Goal: Task Accomplishment & Management: Complete application form

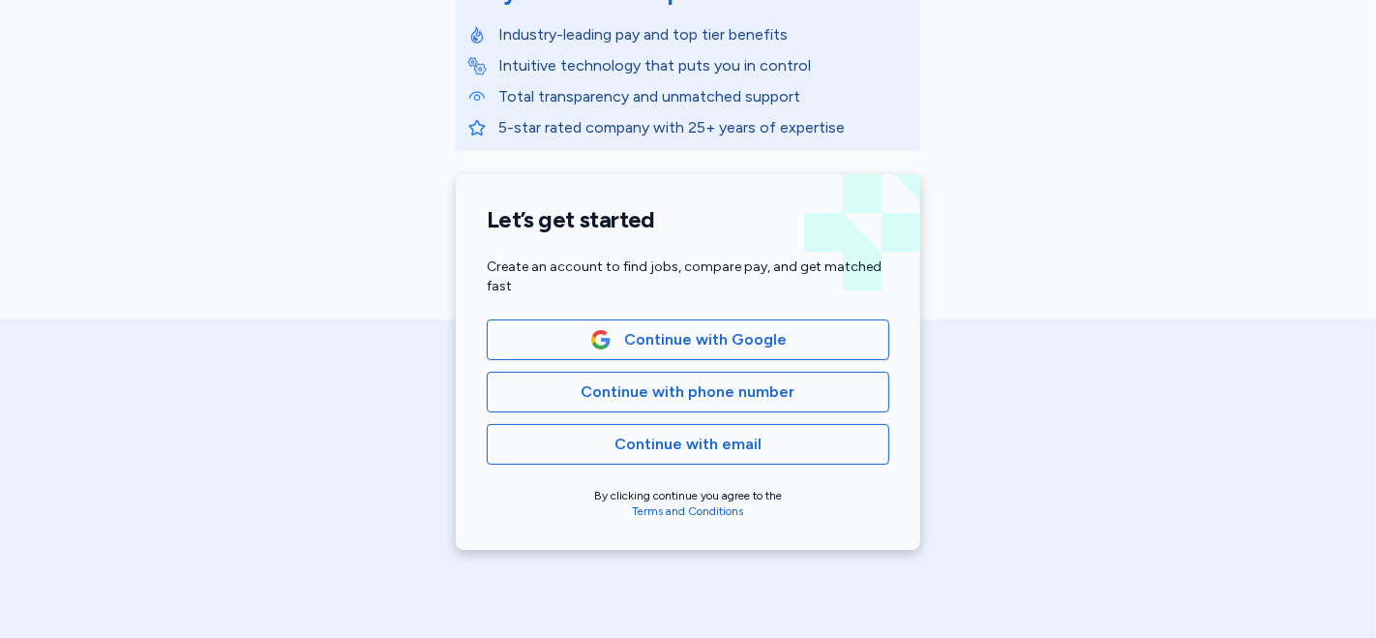
scroll to position [322, 0]
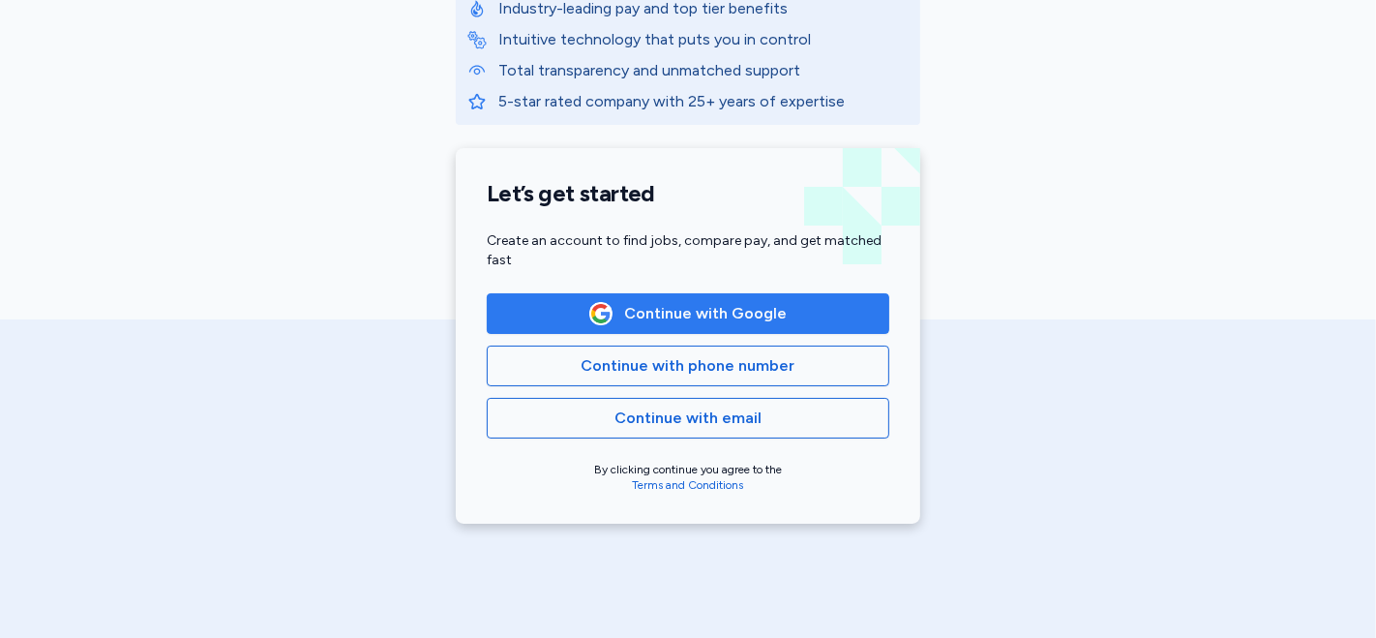
click at [674, 323] on span "Continue with Google" at bounding box center [705, 313] width 163 height 23
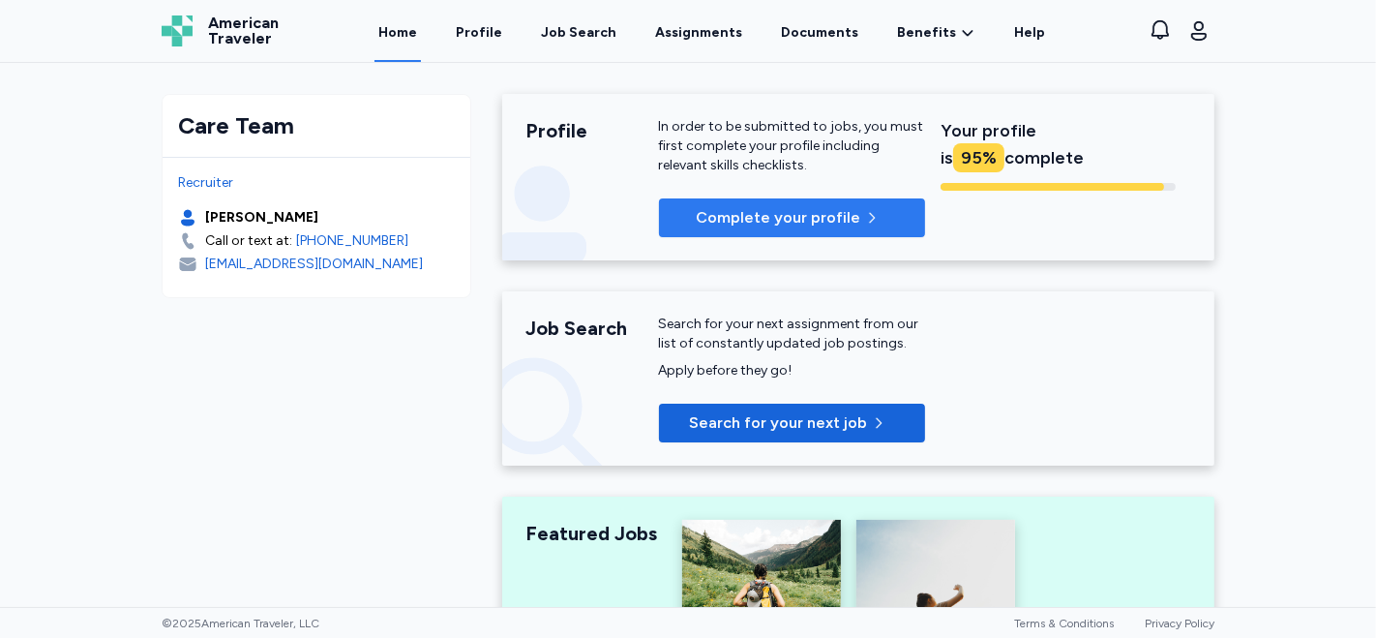
click at [816, 204] on button "Complete your profile" at bounding box center [792, 217] width 266 height 39
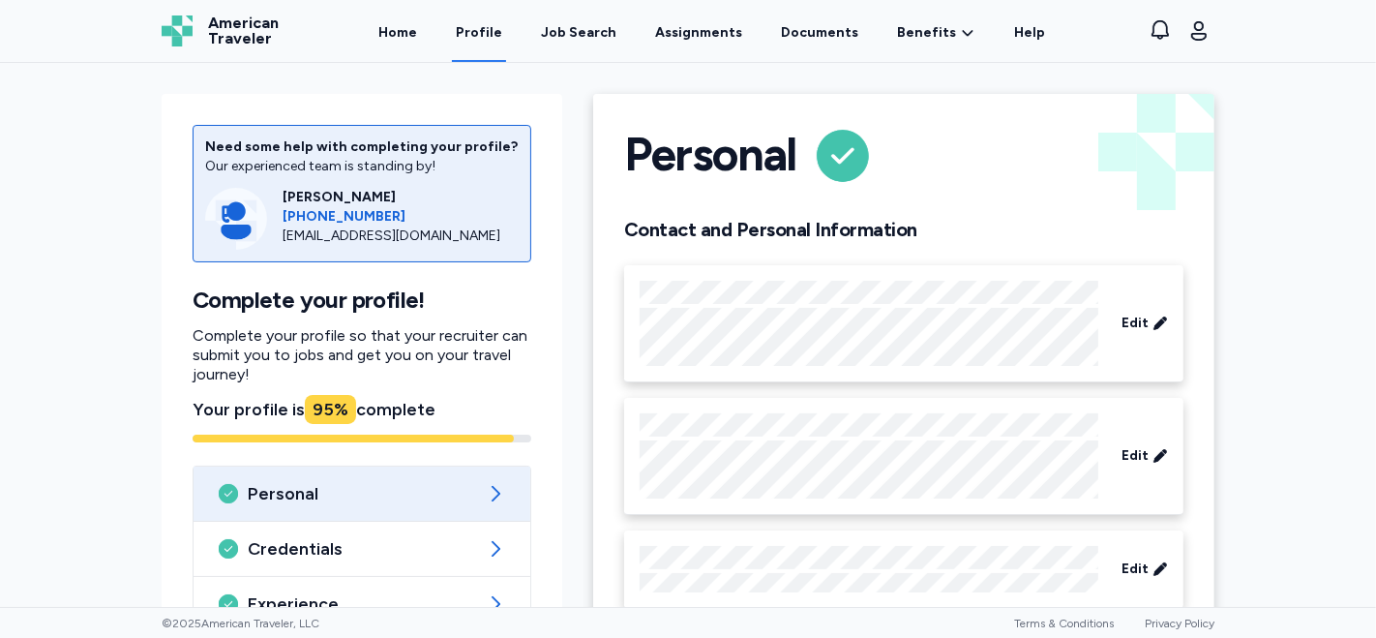
scroll to position [203, 0]
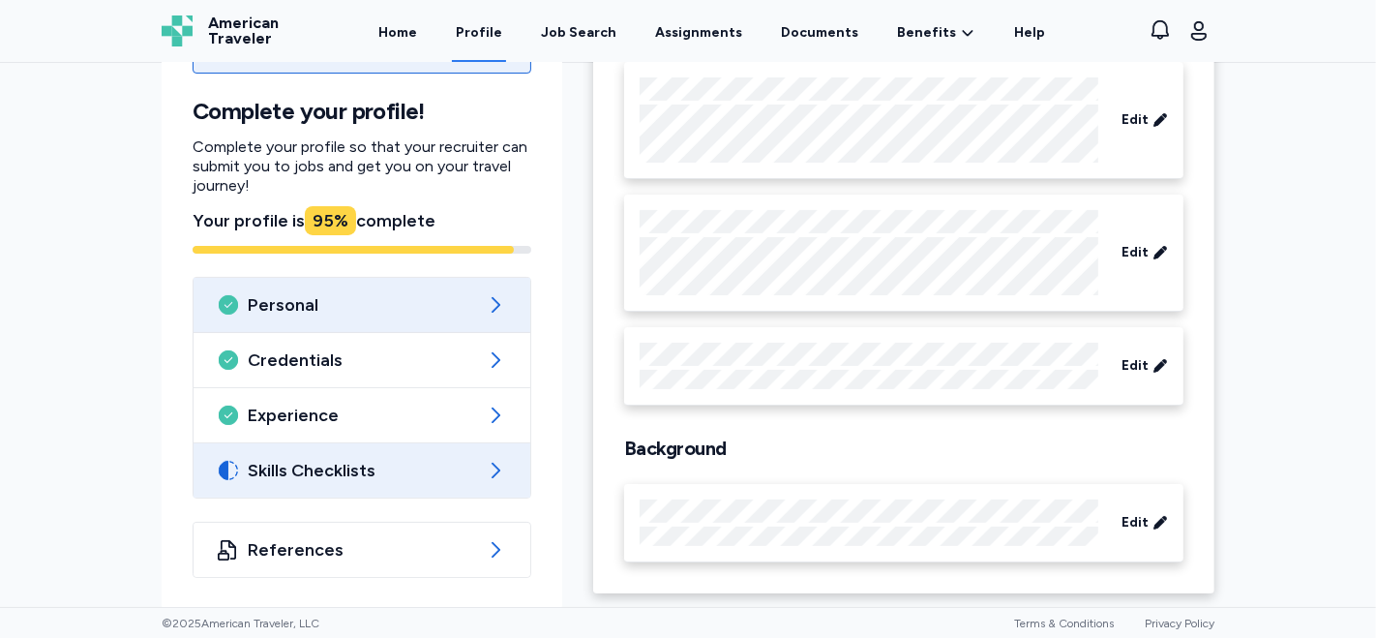
click at [457, 473] on span "Skills Checklists" at bounding box center [362, 470] width 228 height 23
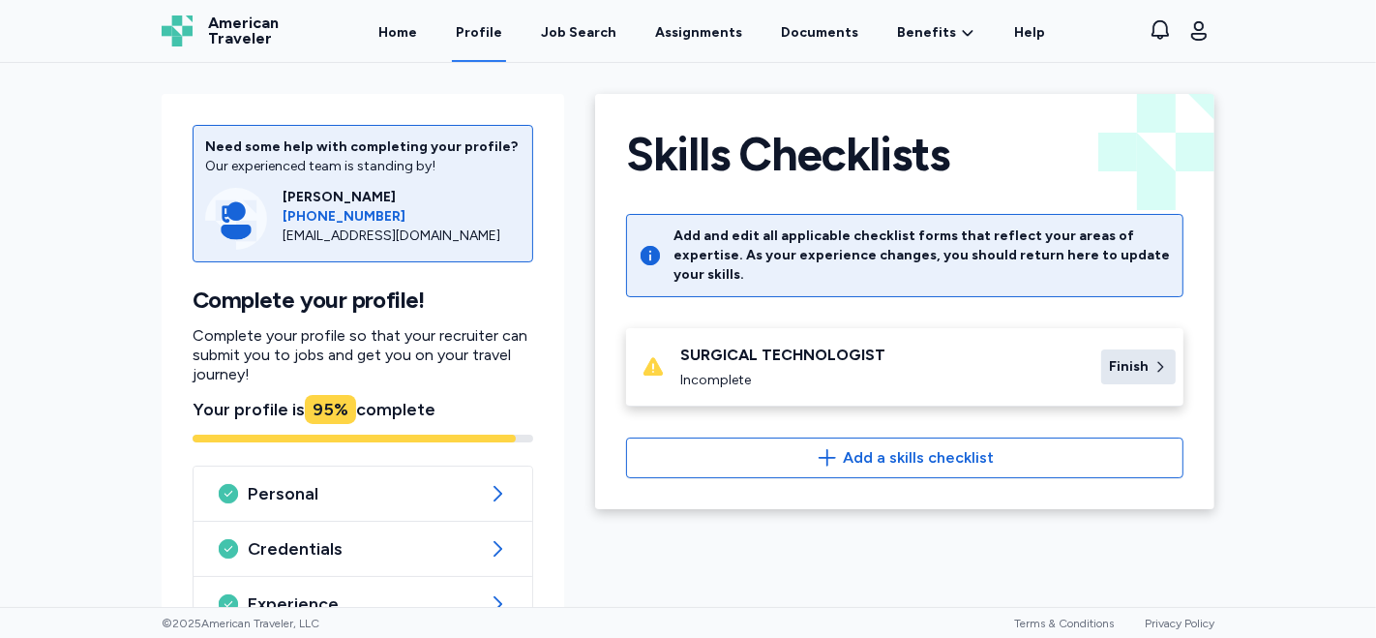
click at [1153, 357] on icon at bounding box center [1160, 366] width 15 height 19
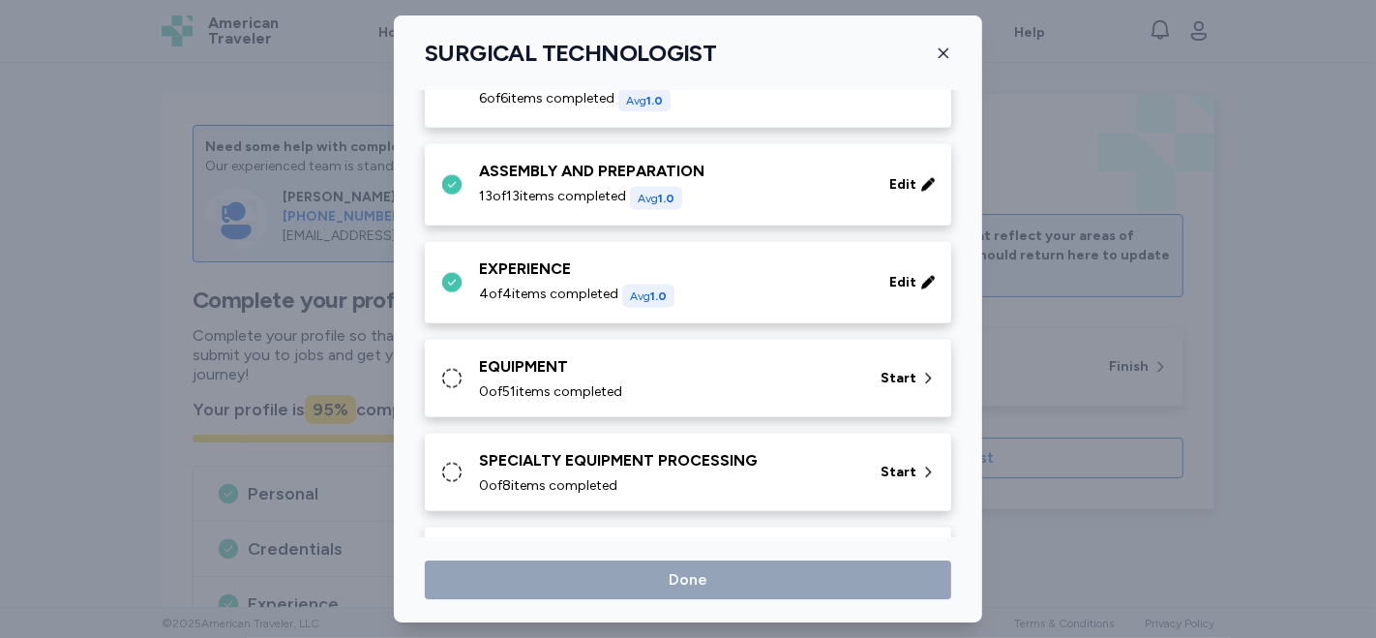
scroll to position [2473, 0]
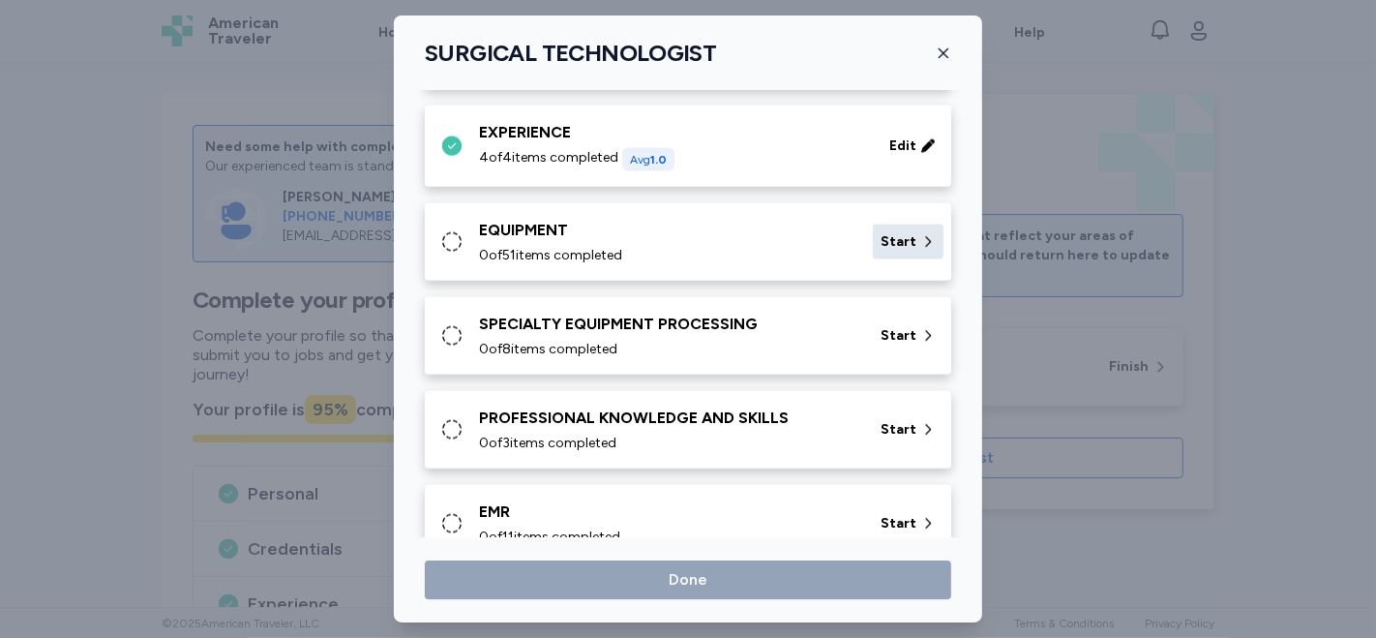
click at [898, 240] on span "Start" at bounding box center [899, 241] width 36 height 19
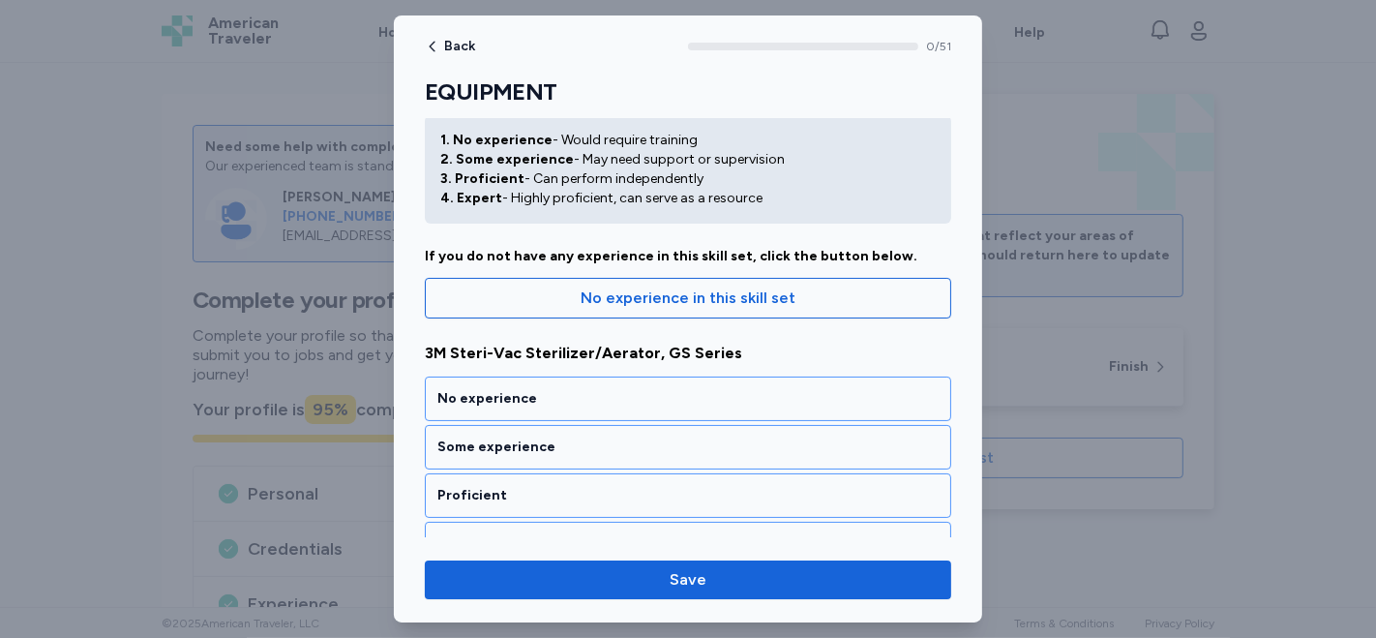
scroll to position [107, 0]
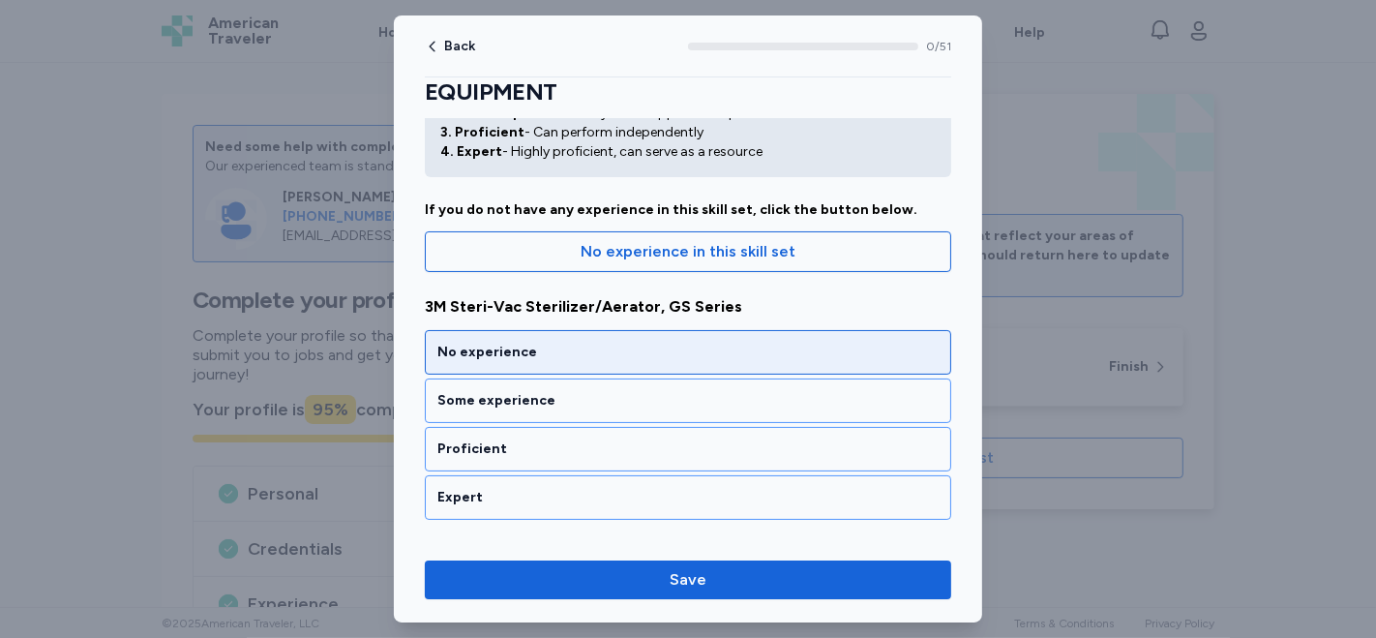
click at [612, 345] on div "No experience" at bounding box center [687, 352] width 501 height 19
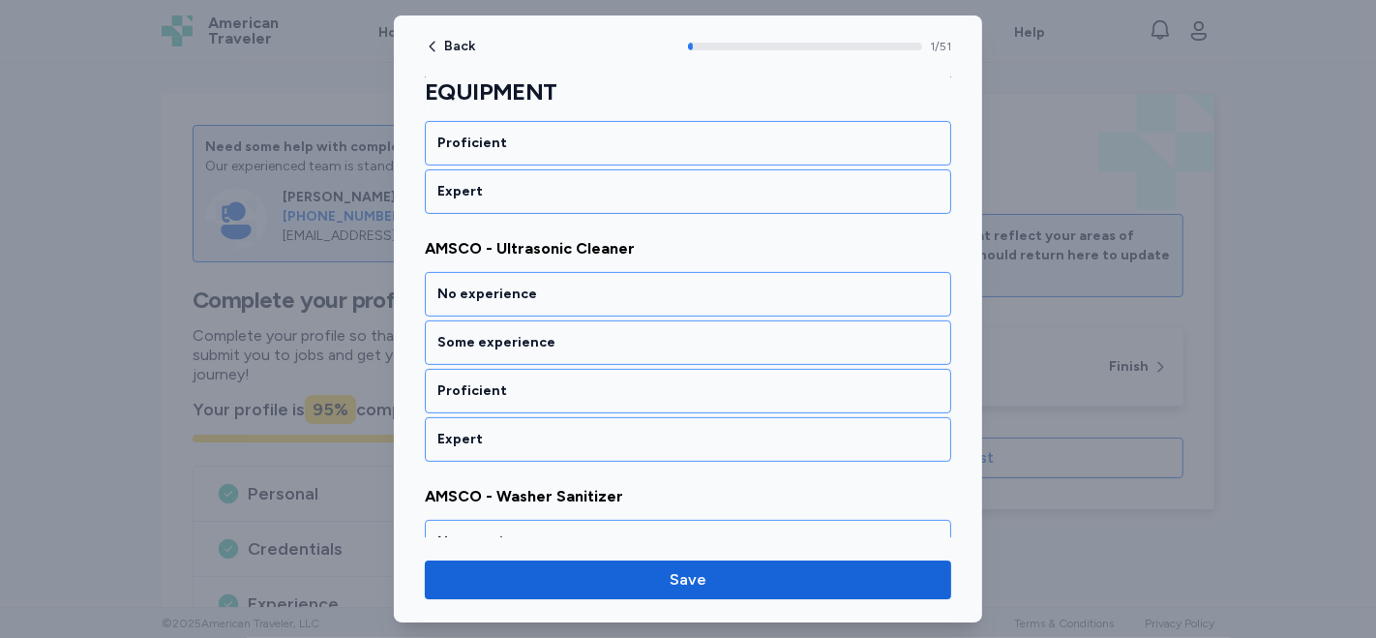
scroll to position [431, 0]
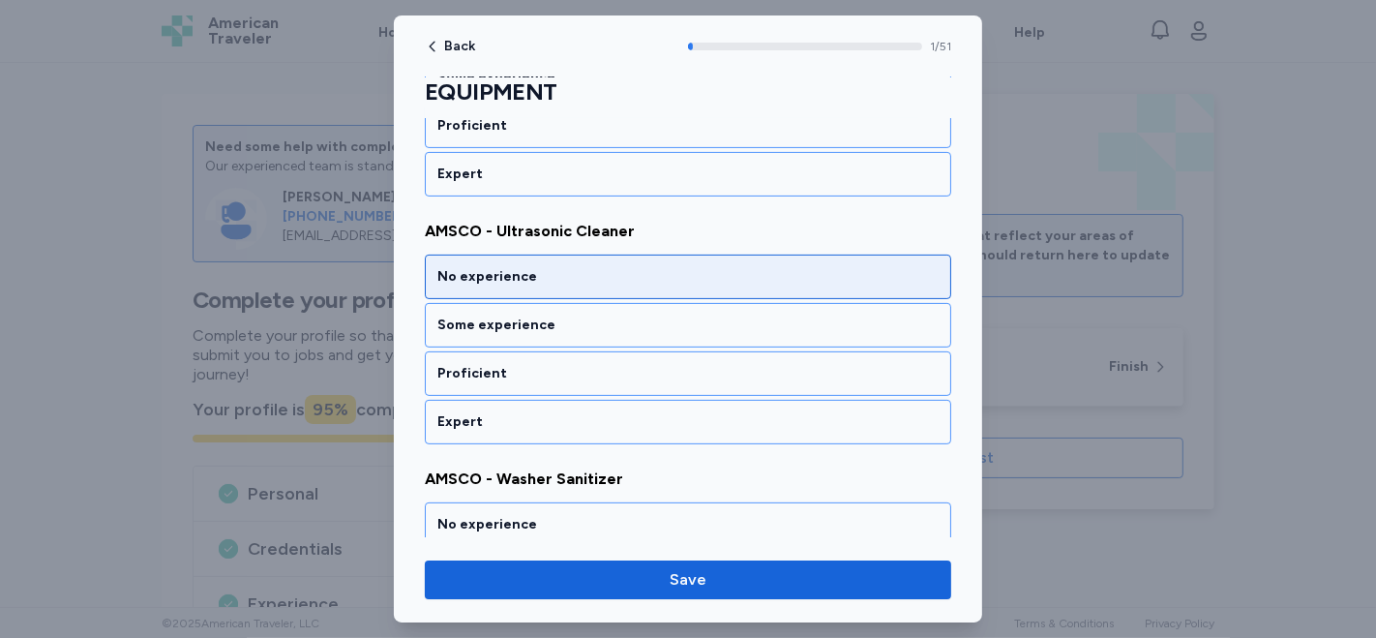
click at [512, 269] on div "No experience" at bounding box center [687, 276] width 501 height 19
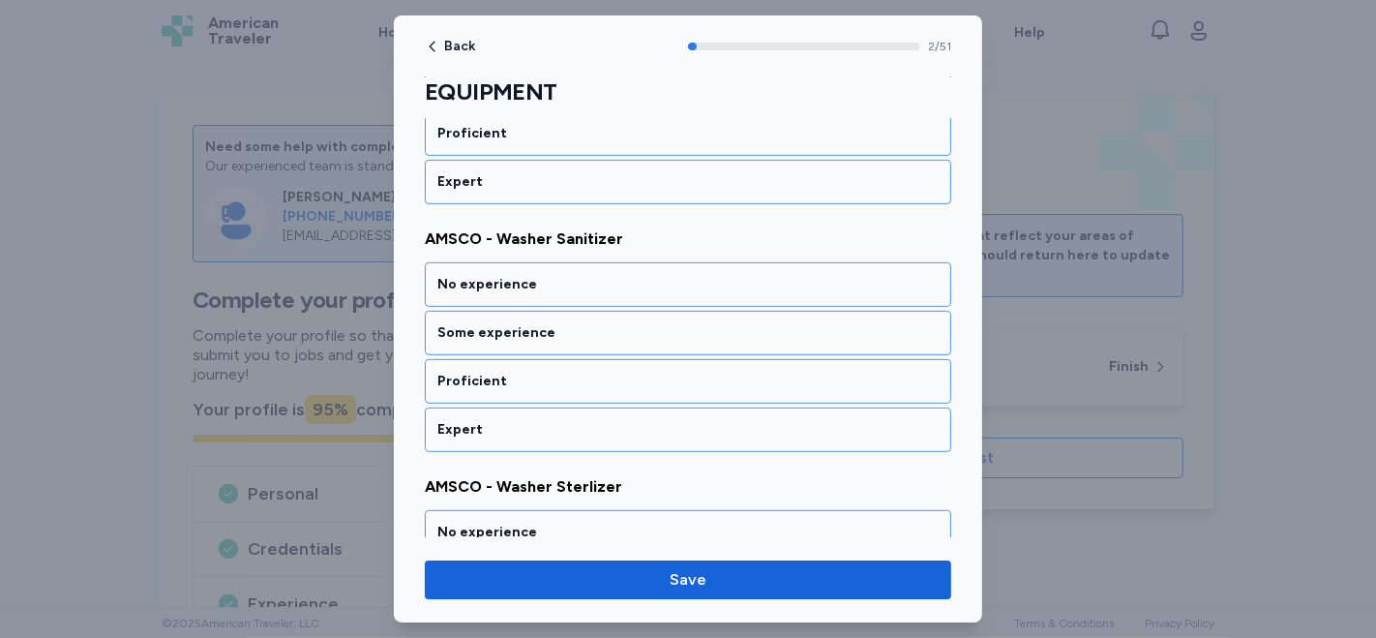
scroll to position [677, 0]
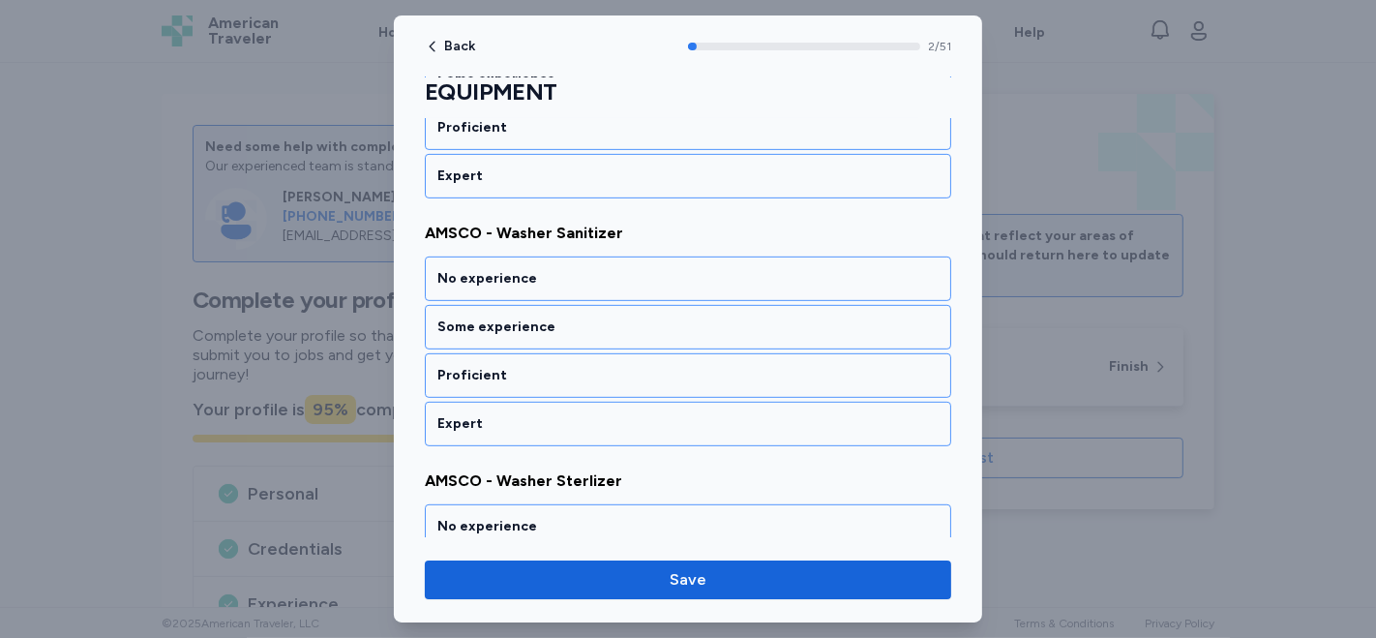
click at [512, 269] on div "No experience" at bounding box center [687, 278] width 501 height 19
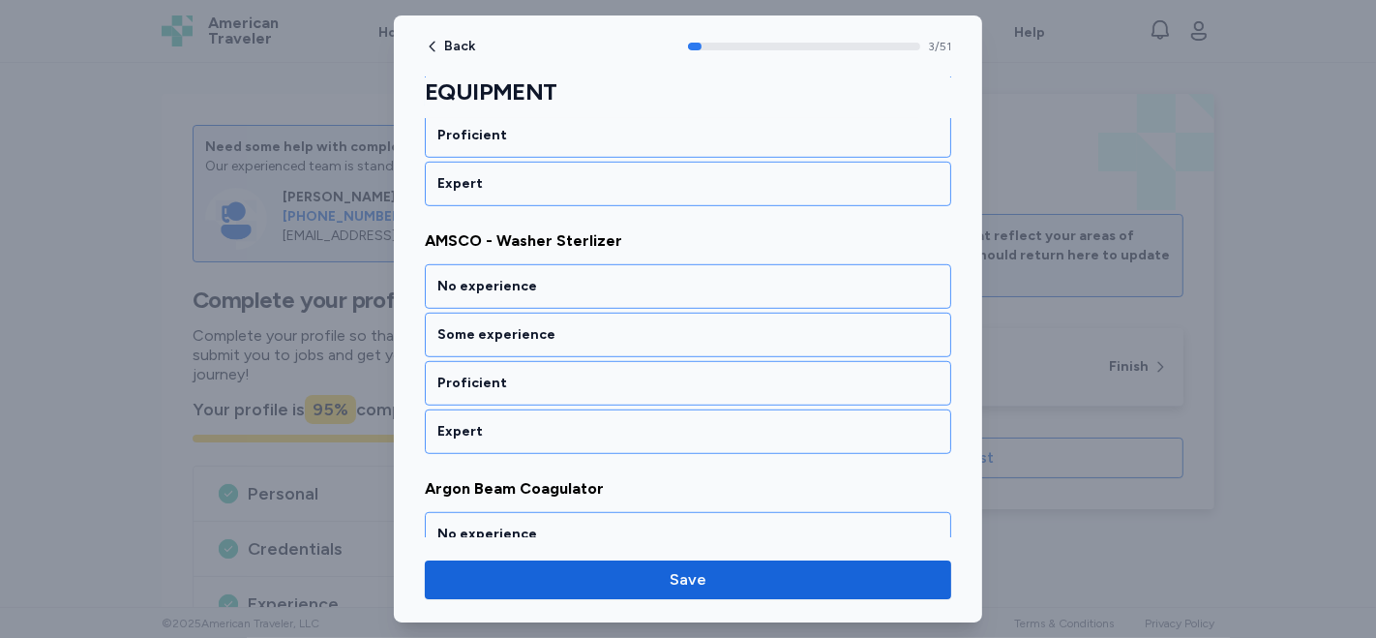
scroll to position [922, 0]
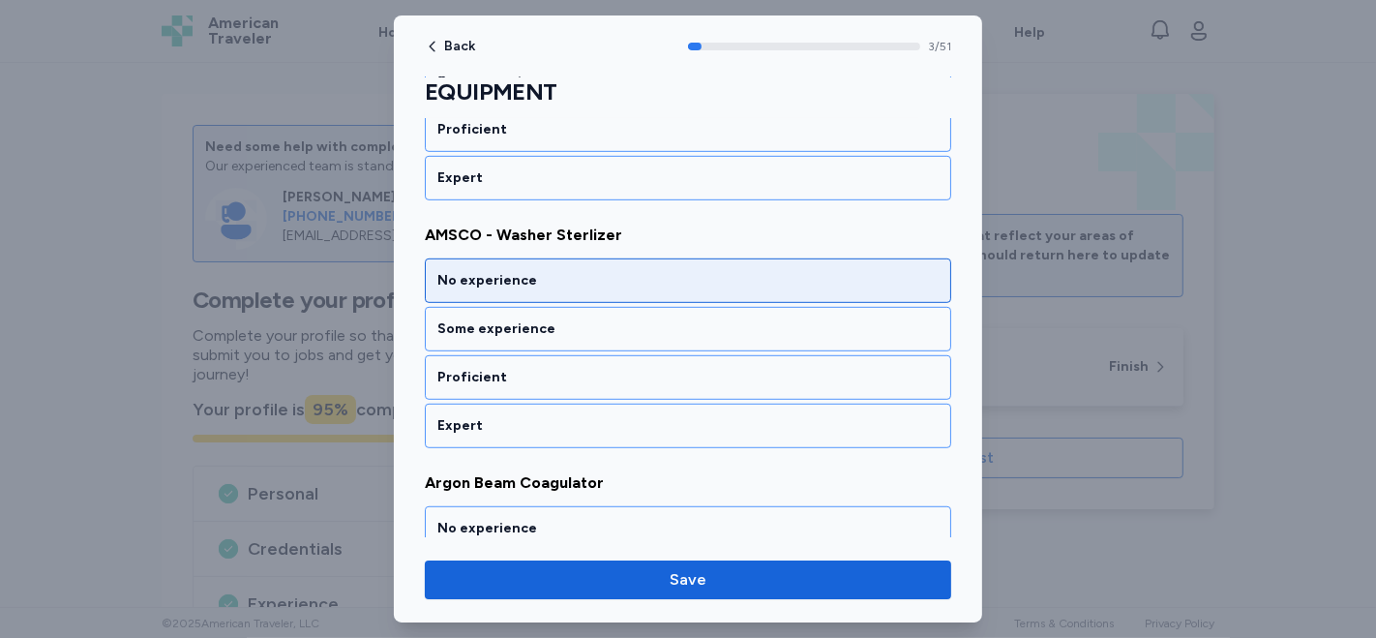
click at [514, 271] on div "No experience" at bounding box center [687, 280] width 501 height 19
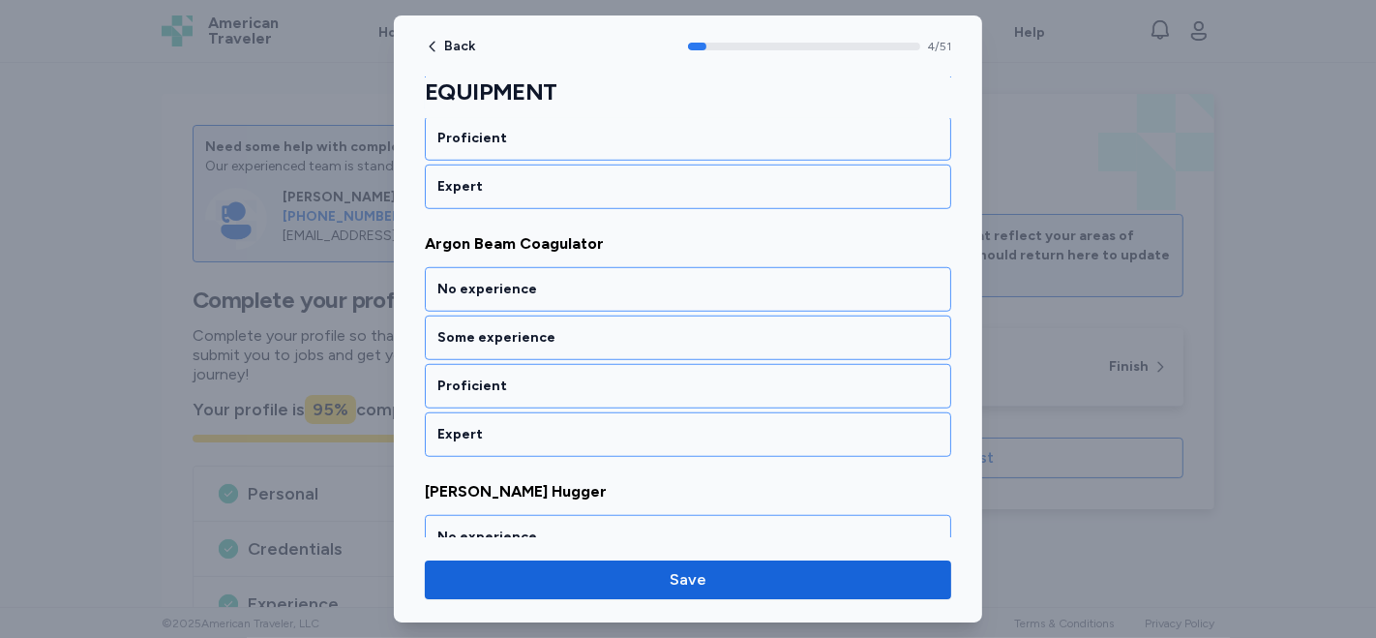
scroll to position [1167, 0]
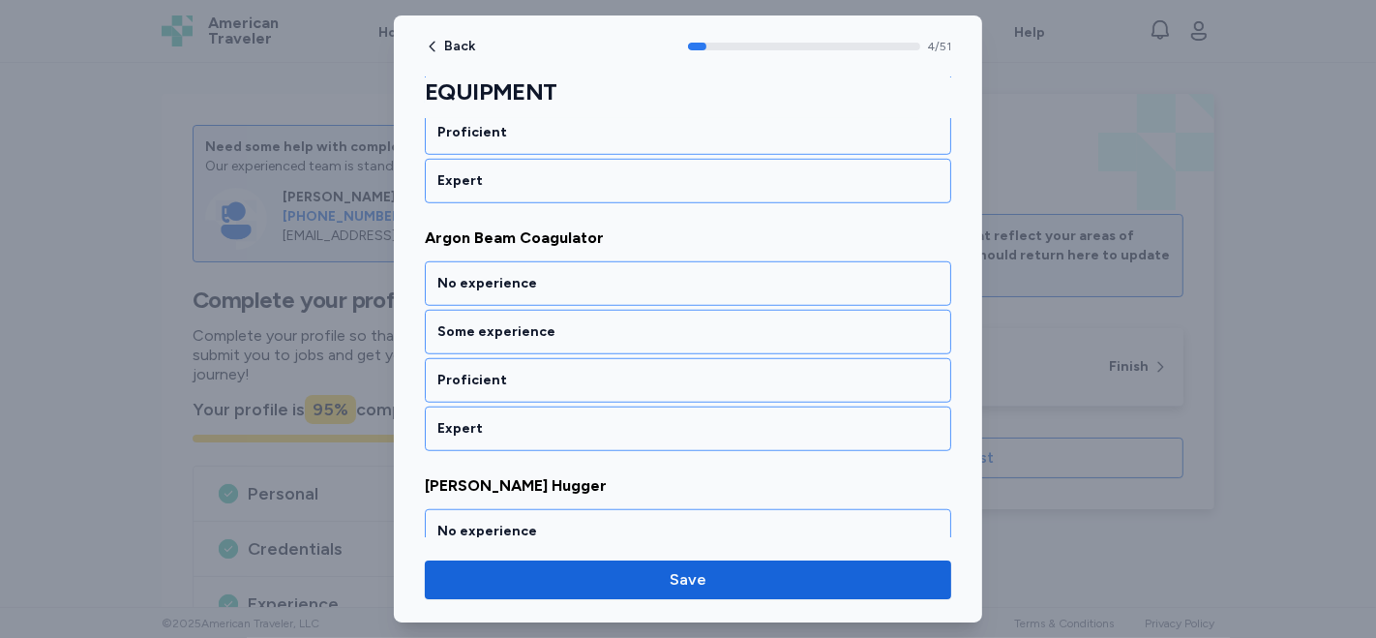
click at [514, 274] on div "No experience" at bounding box center [687, 283] width 501 height 19
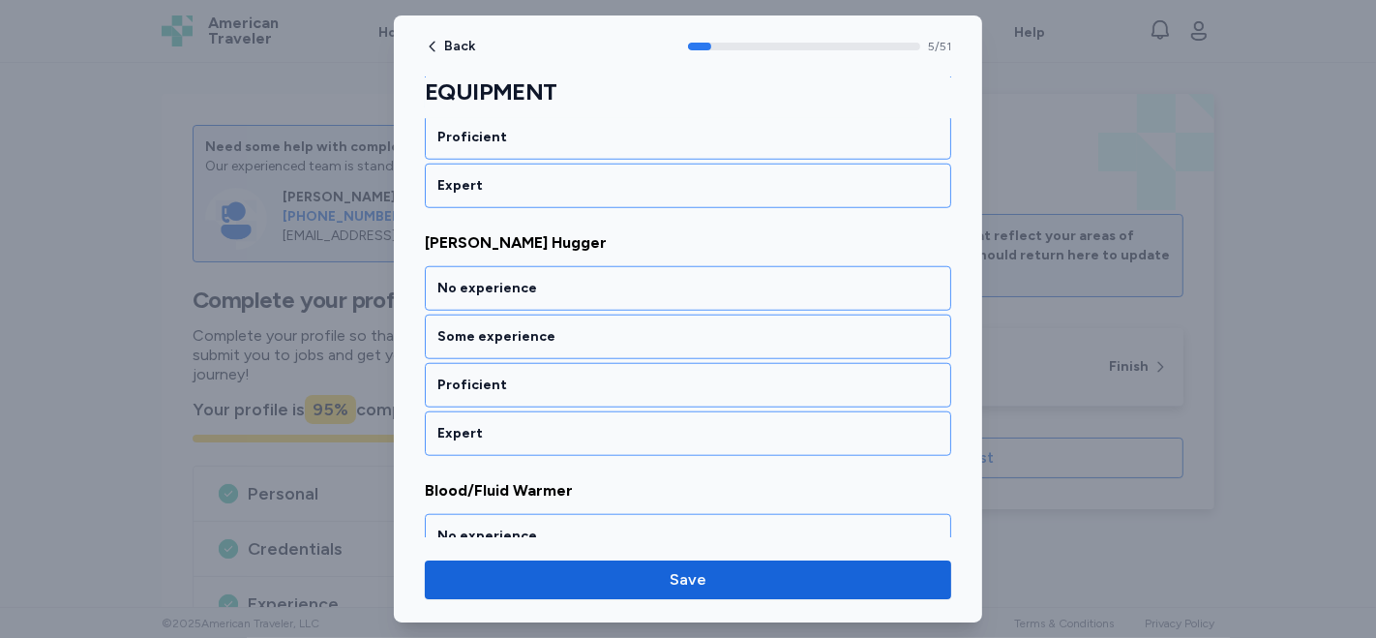
scroll to position [1413, 0]
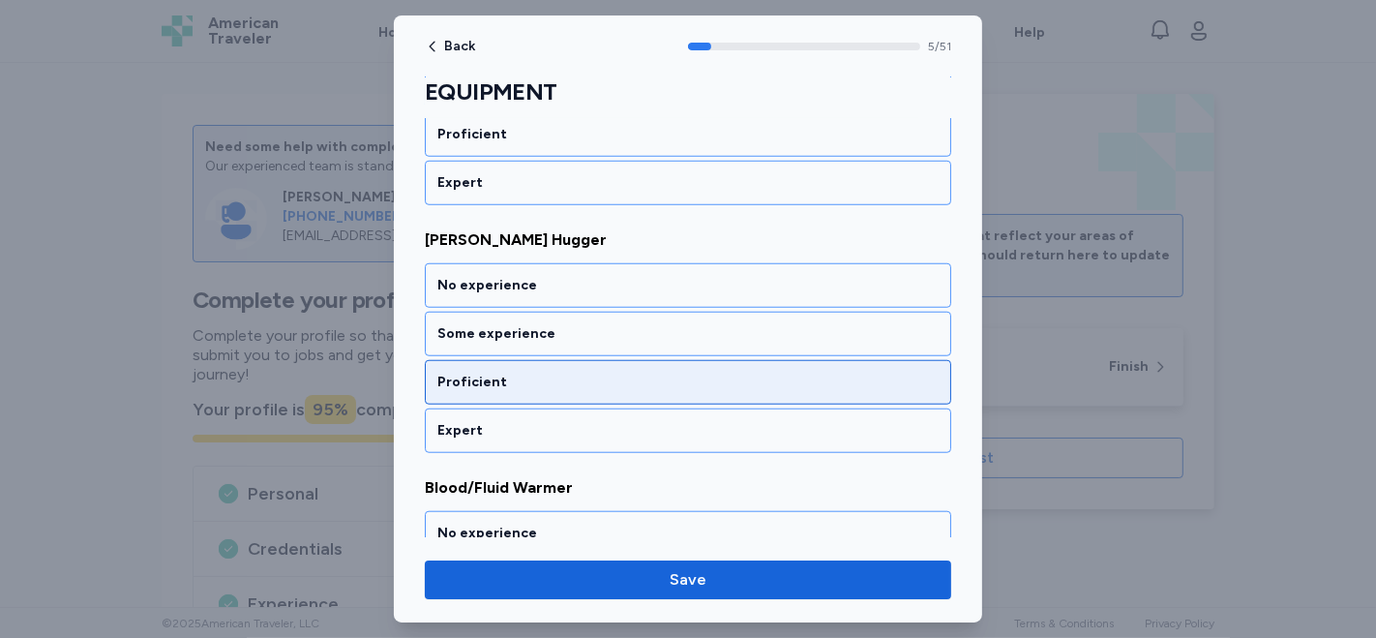
click at [520, 373] on div "Proficient" at bounding box center [687, 382] width 501 height 19
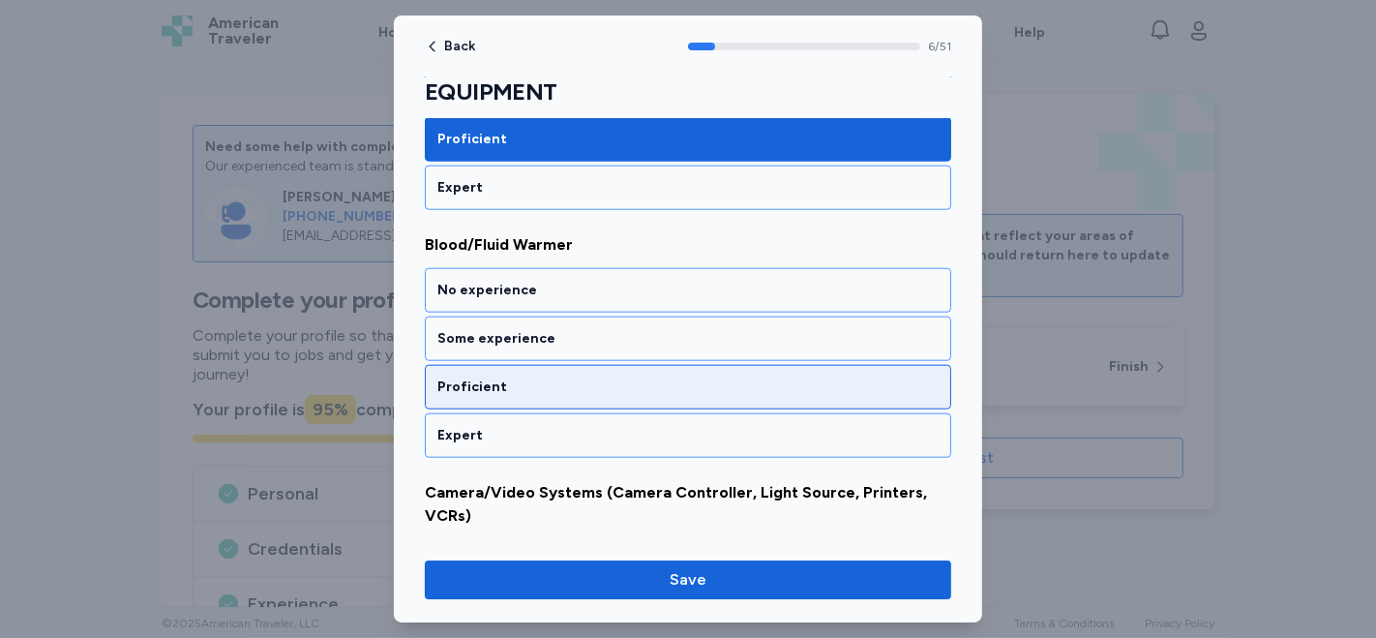
scroll to position [1659, 0]
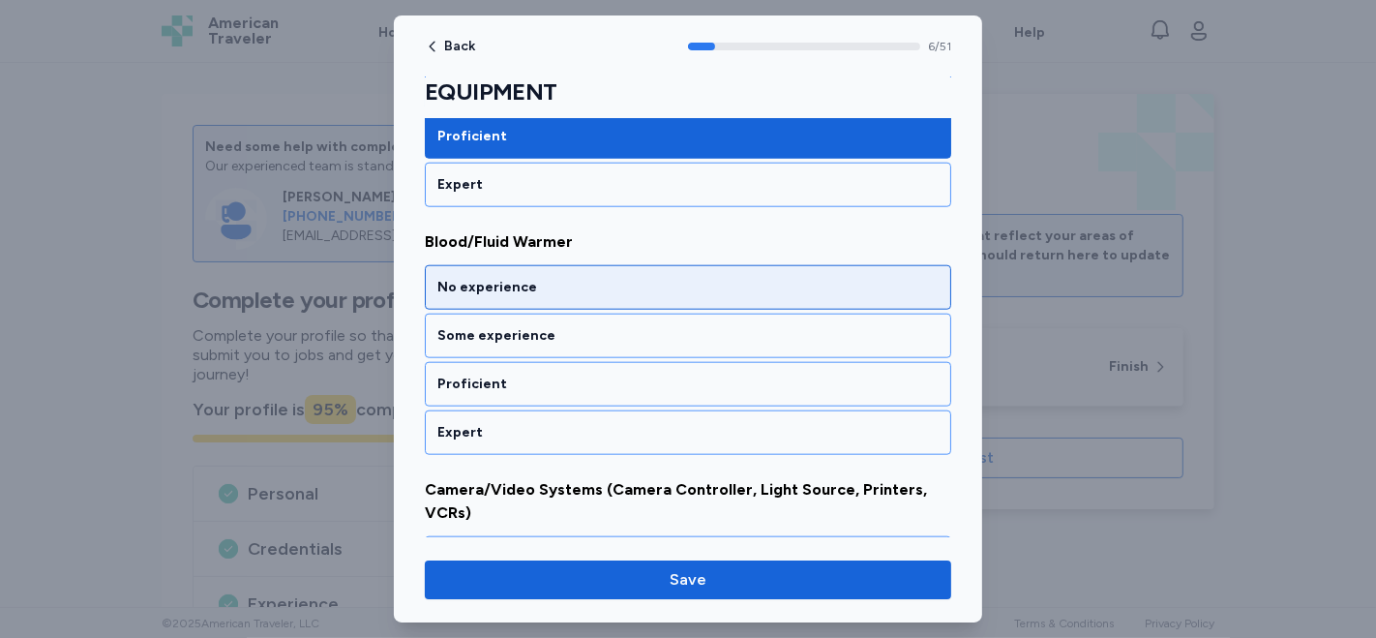
click at [567, 281] on div "No experience" at bounding box center [687, 287] width 501 height 19
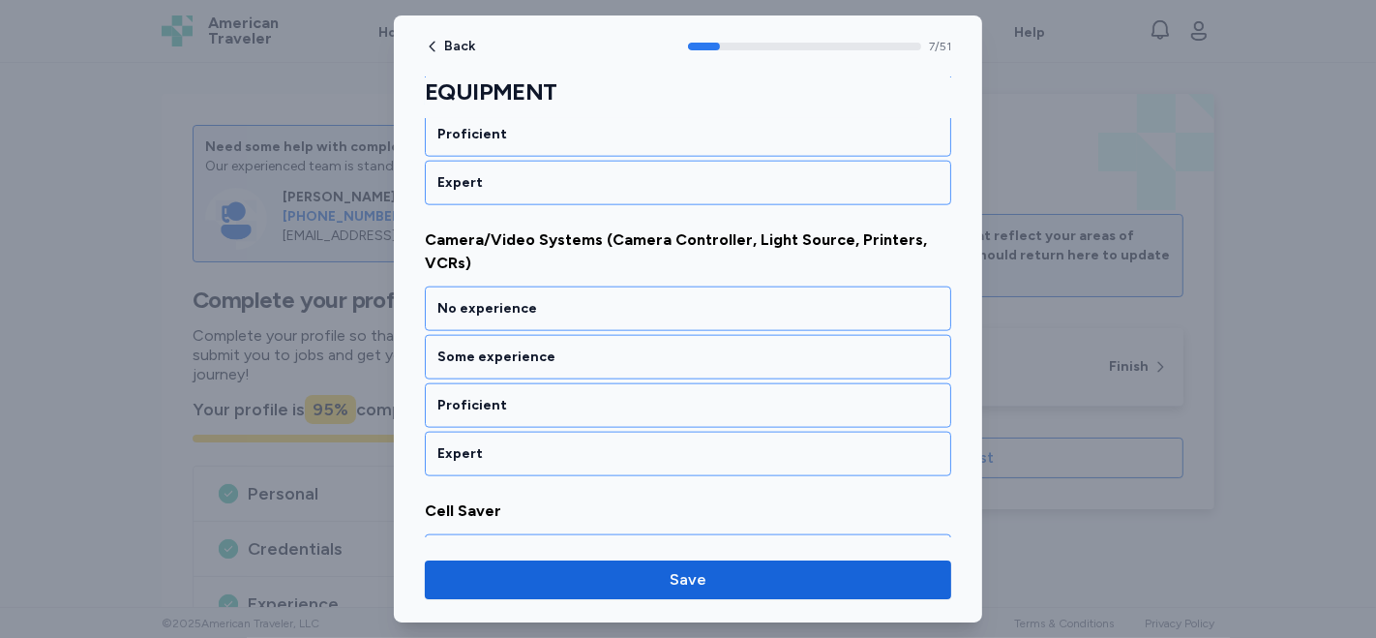
scroll to position [1916, 0]
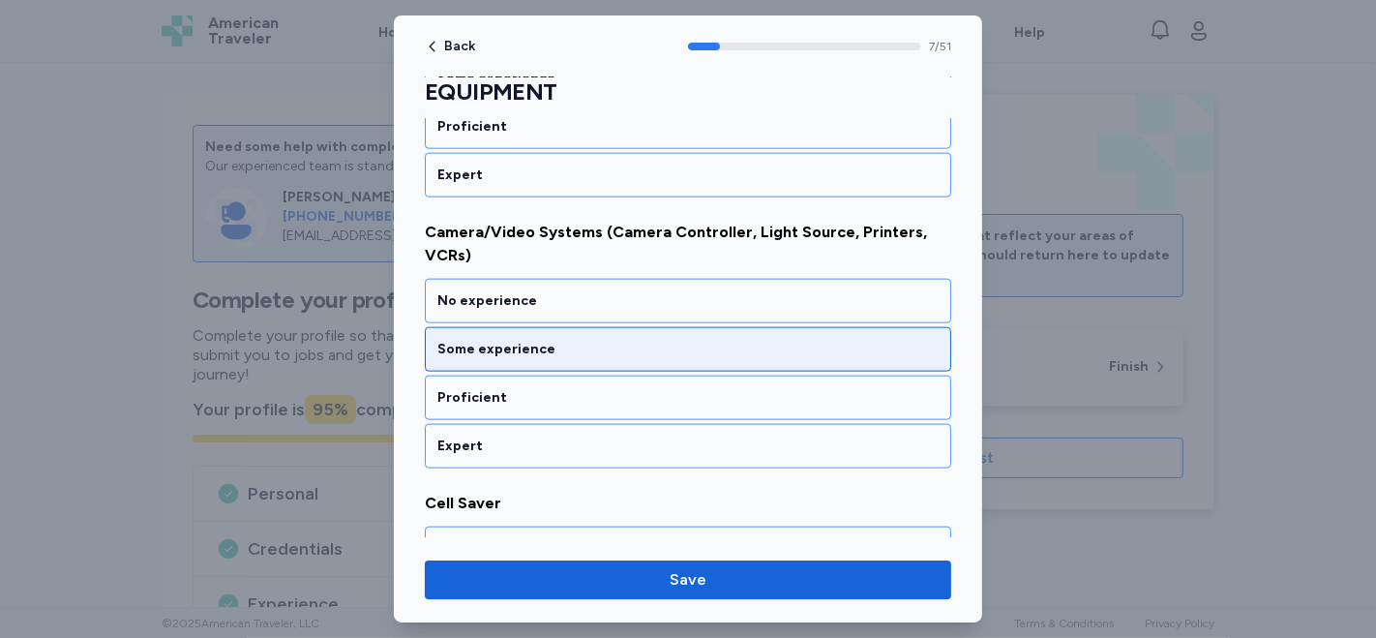
click at [561, 340] on div "Some experience" at bounding box center [687, 349] width 501 height 19
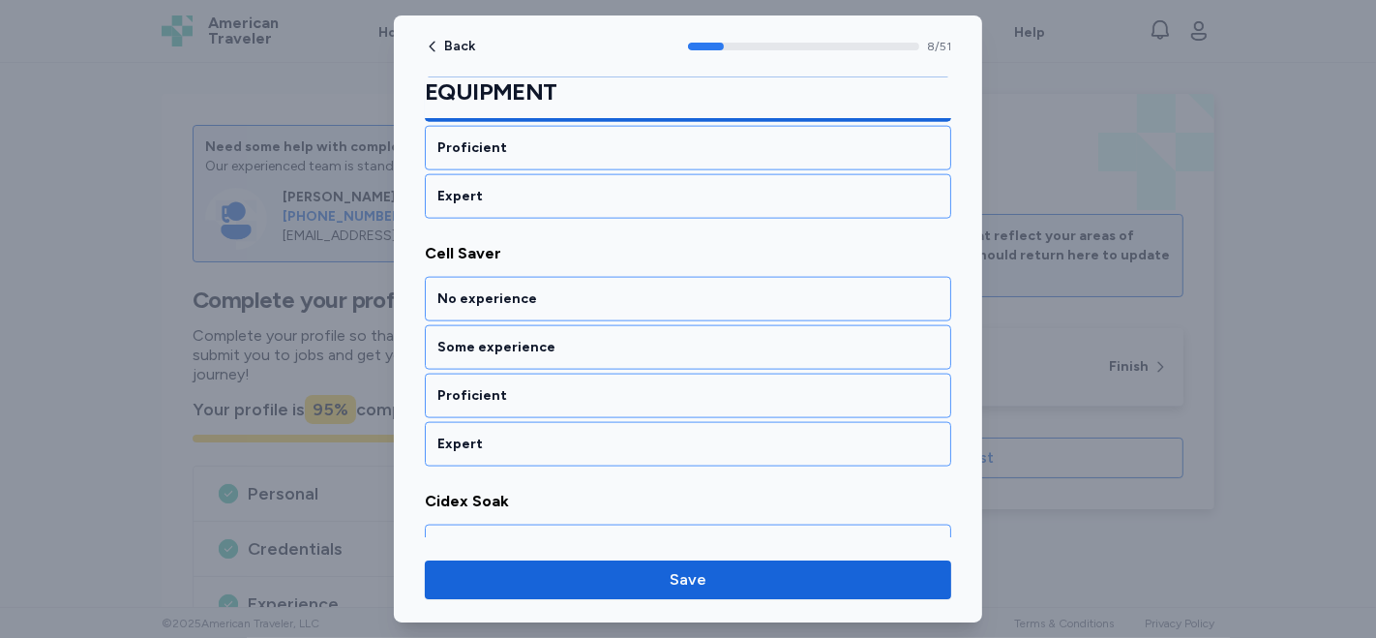
scroll to position [2173, 0]
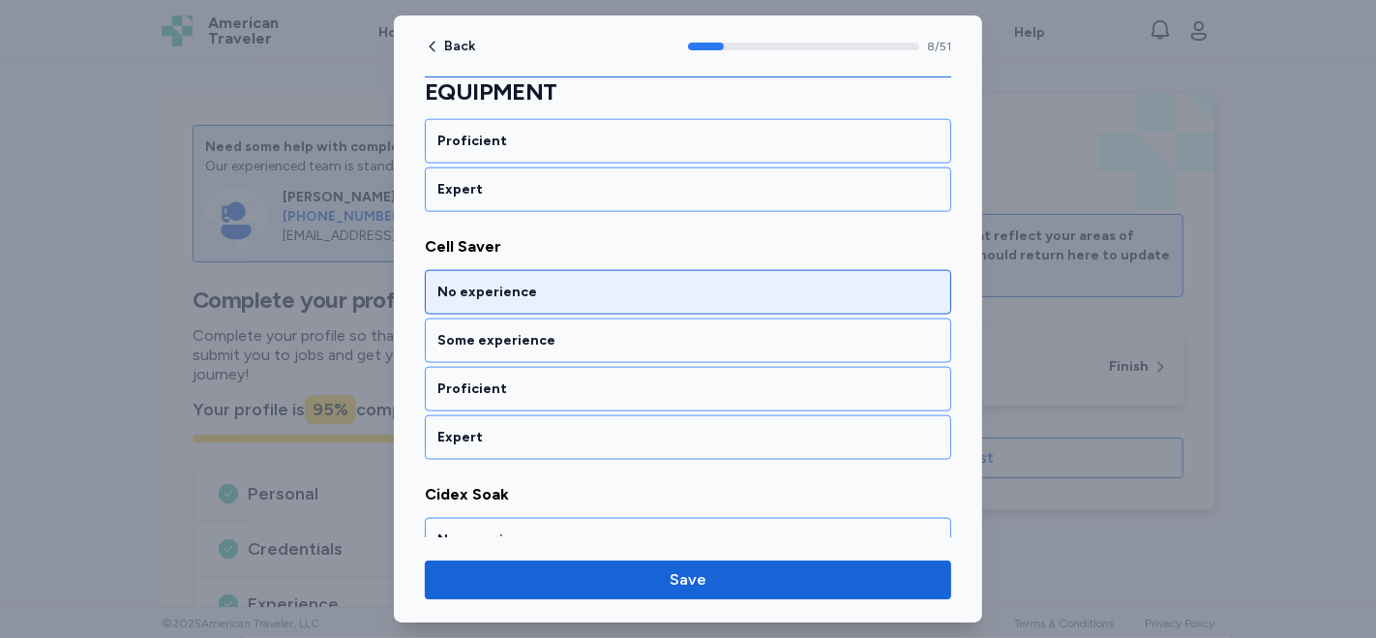
click at [569, 283] on div "No experience" at bounding box center [687, 292] width 501 height 19
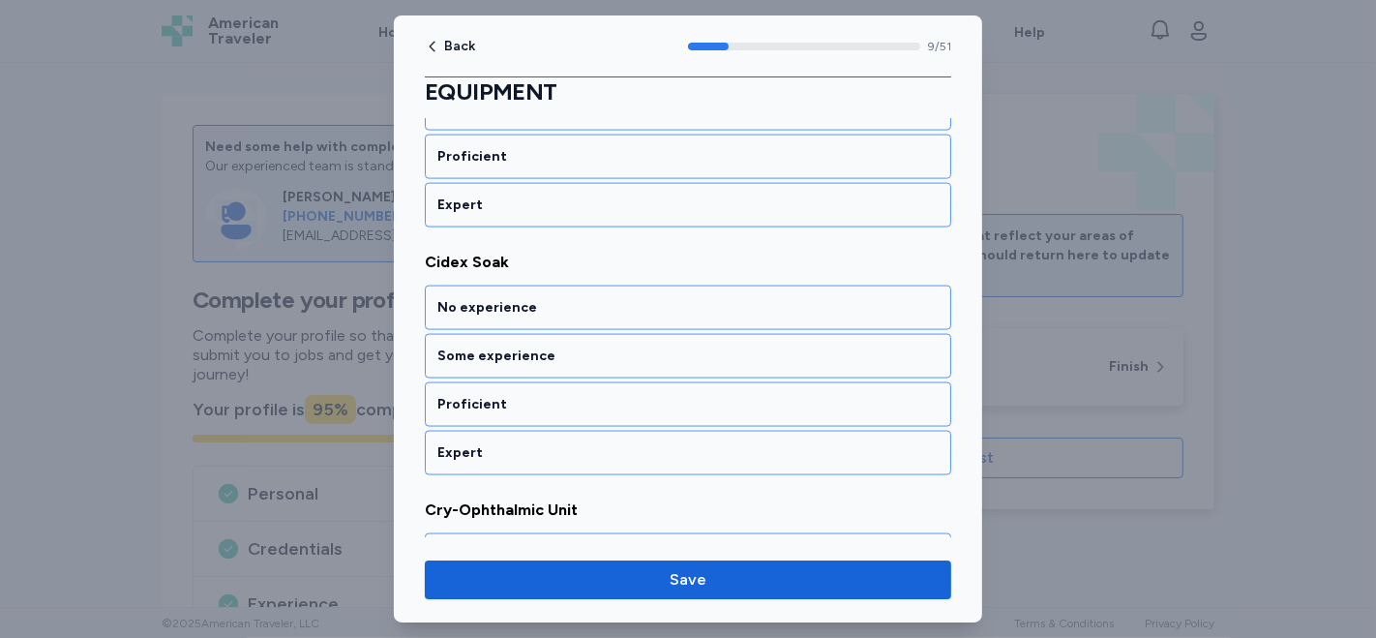
scroll to position [2420, 0]
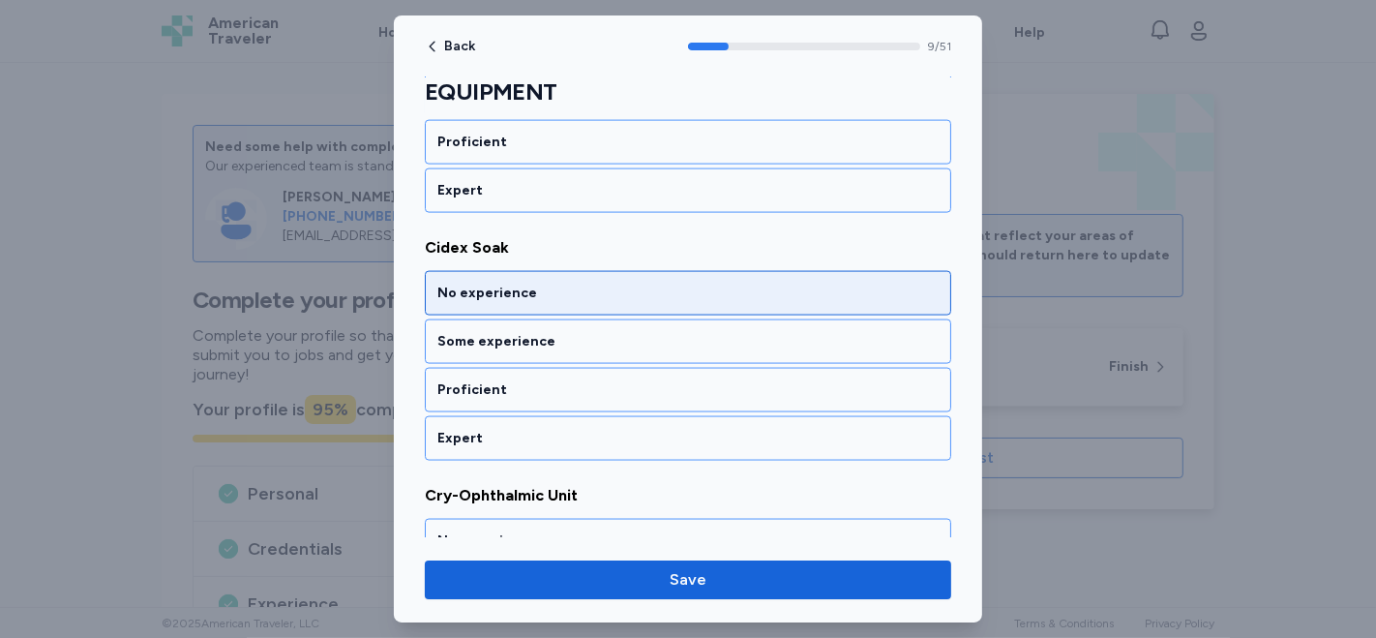
click at [541, 284] on div "No experience" at bounding box center [687, 293] width 501 height 19
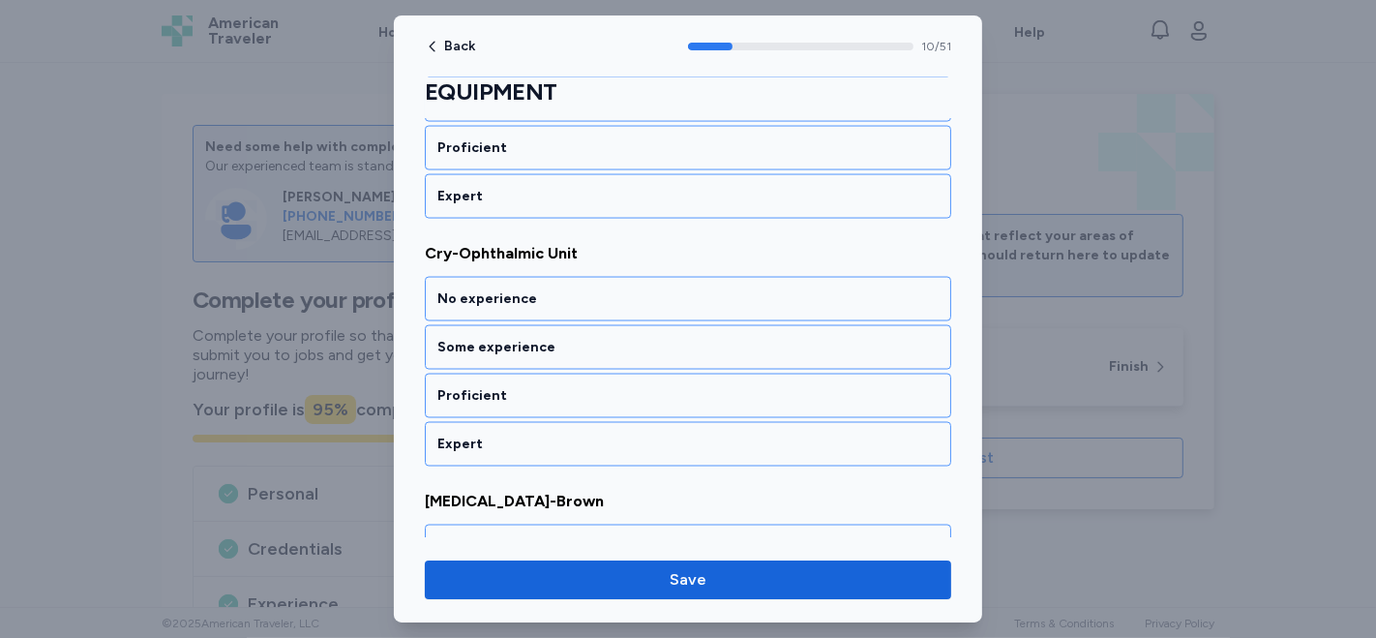
scroll to position [2665, 0]
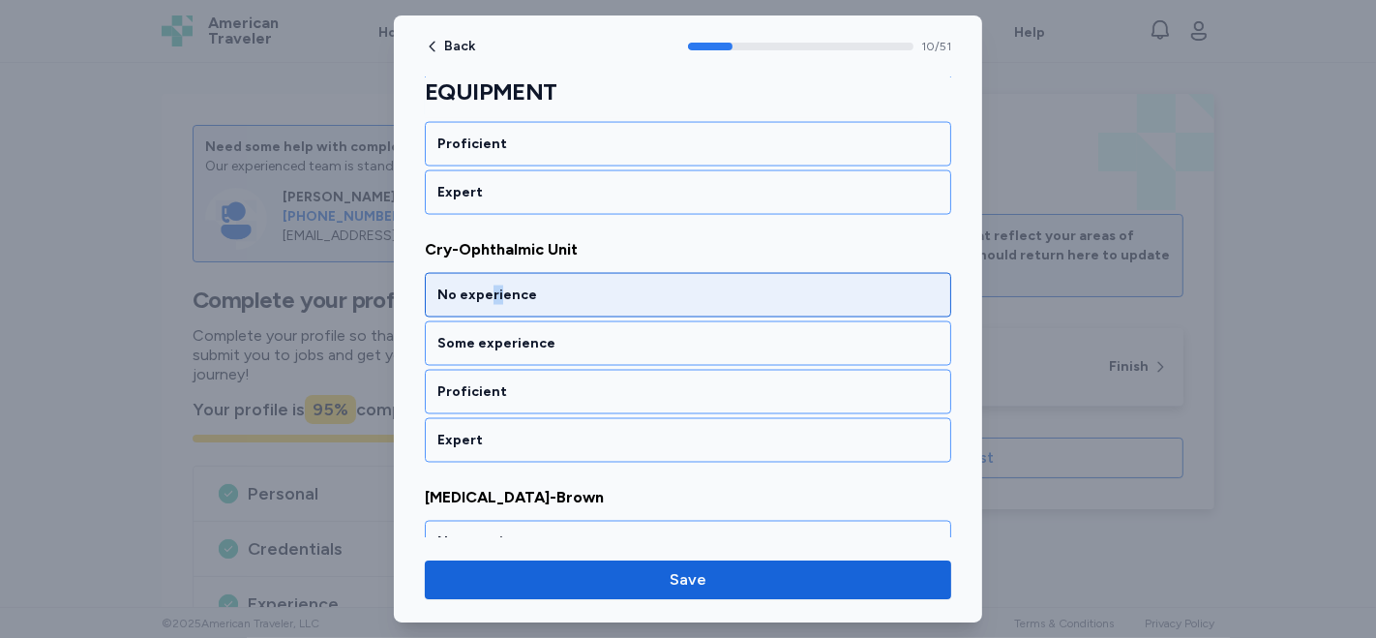
drag, startPoint x: 491, startPoint y: 274, endPoint x: 498, endPoint y: 263, distance: 13.2
click at [498, 286] on div "No experience" at bounding box center [687, 295] width 501 height 19
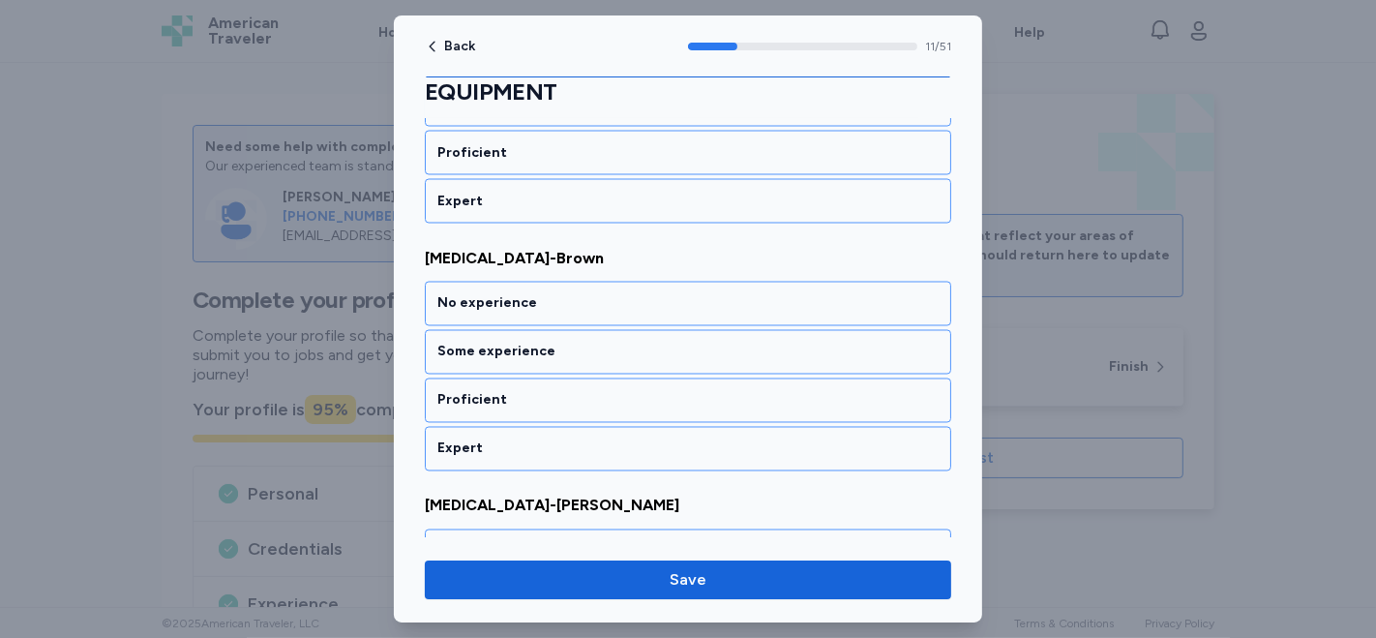
scroll to position [2910, 0]
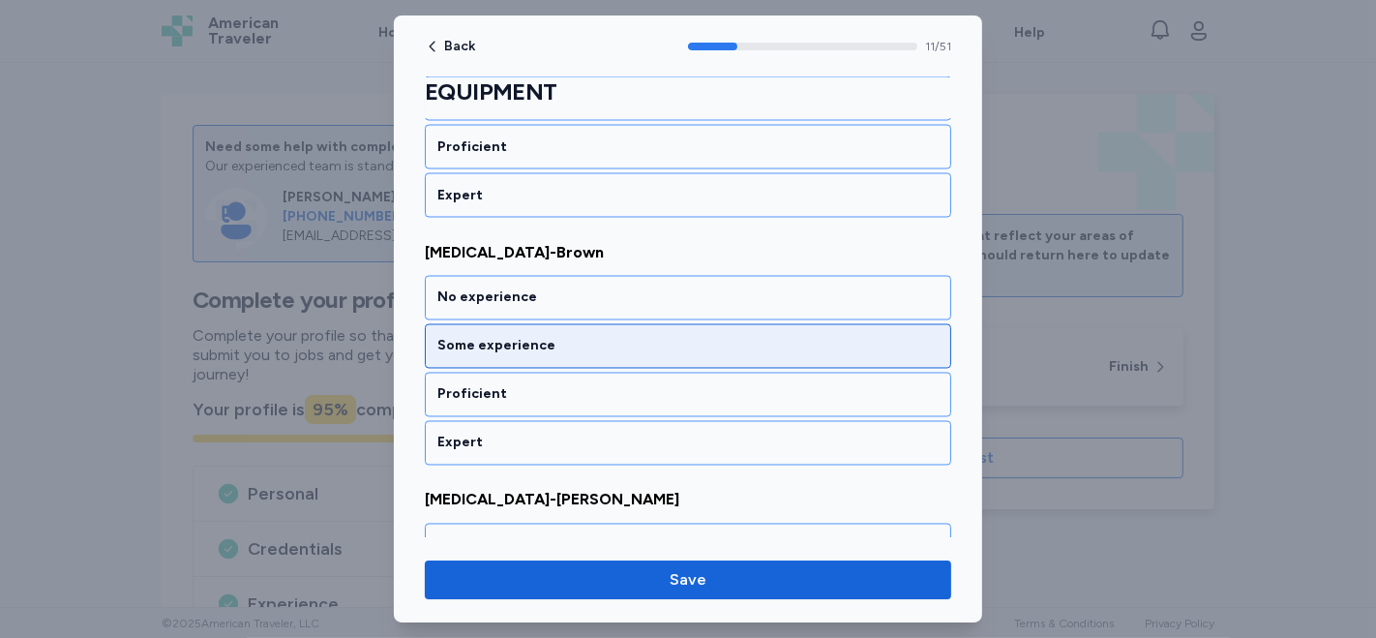
click at [583, 337] on div "Some experience" at bounding box center [687, 346] width 501 height 19
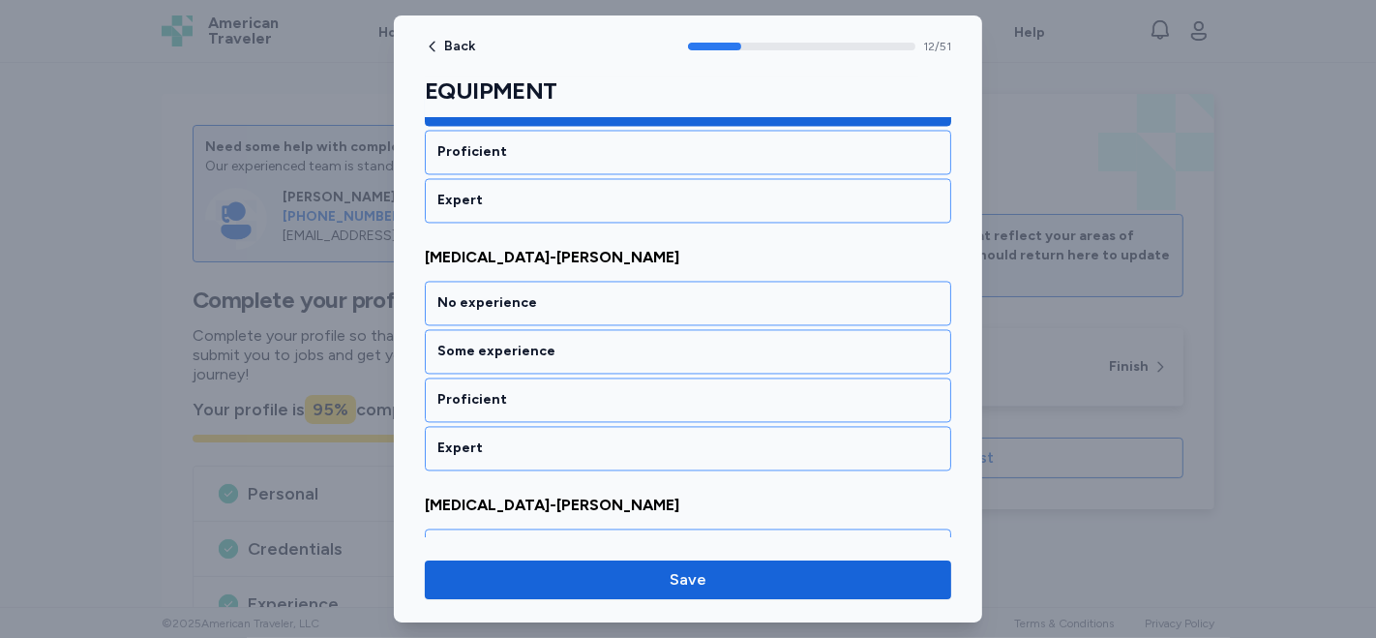
scroll to position [3156, 0]
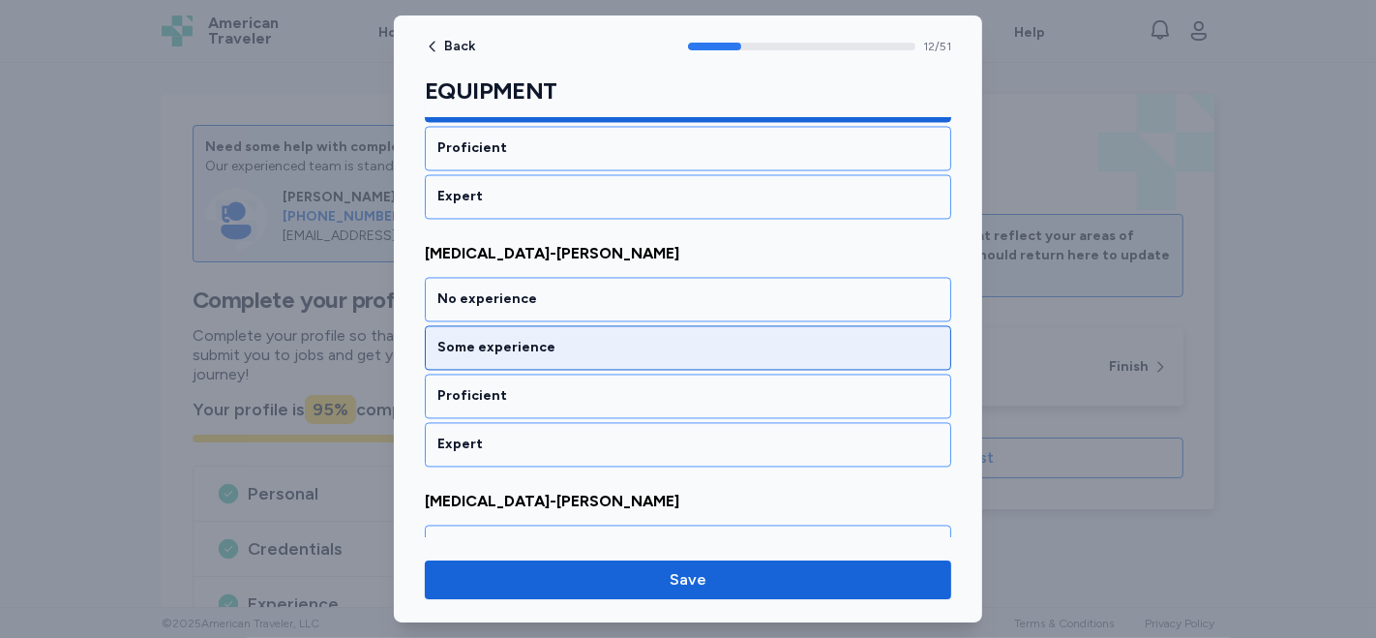
click at [588, 339] on div "Some experience" at bounding box center [687, 348] width 501 height 19
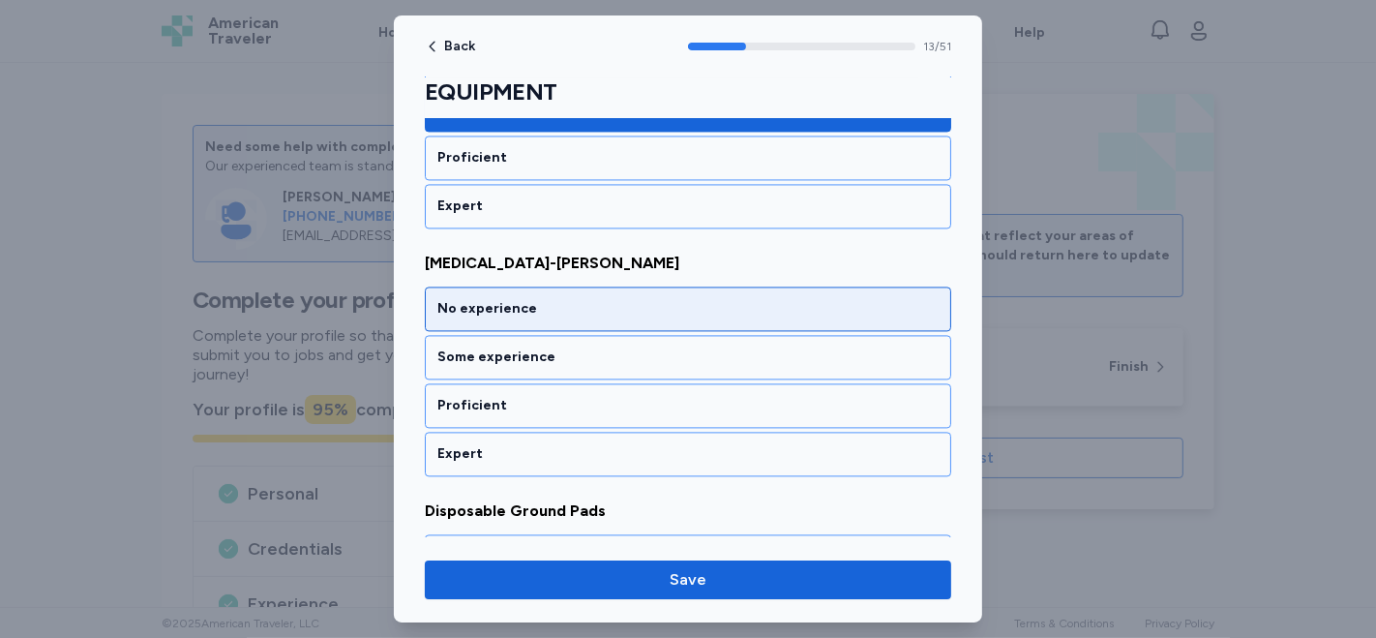
scroll to position [3401, 0]
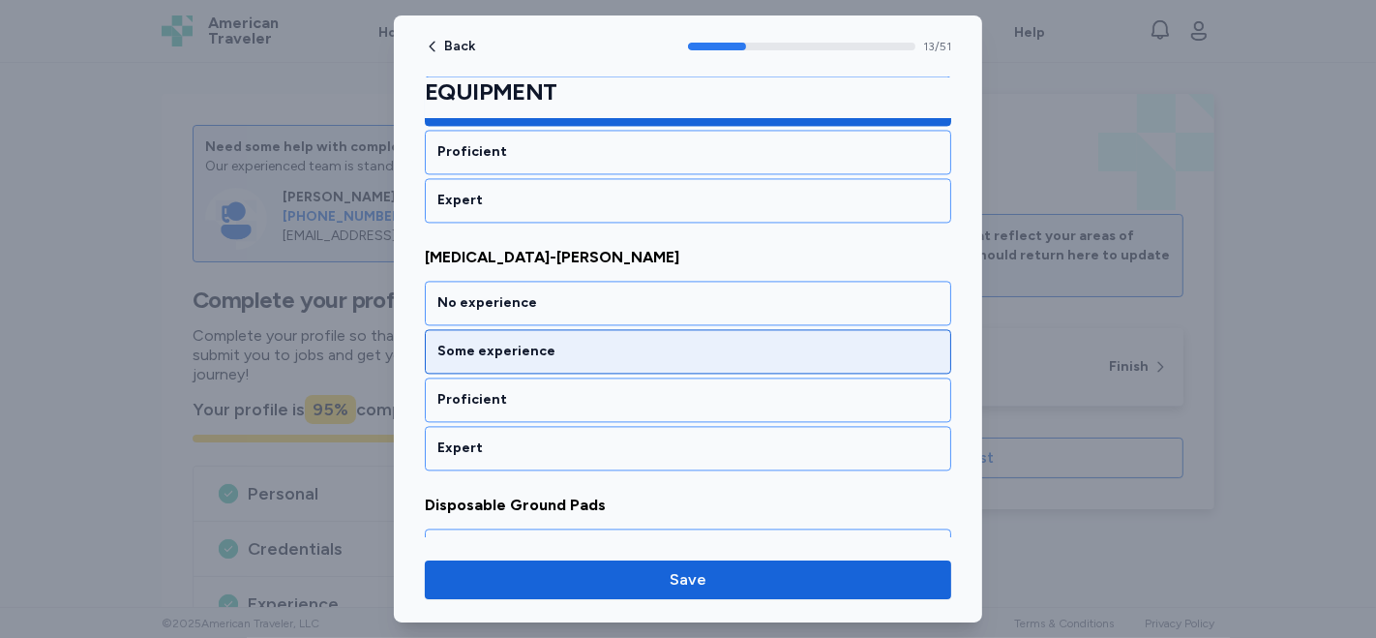
click at [587, 342] on div "Some experience" at bounding box center [687, 351] width 501 height 19
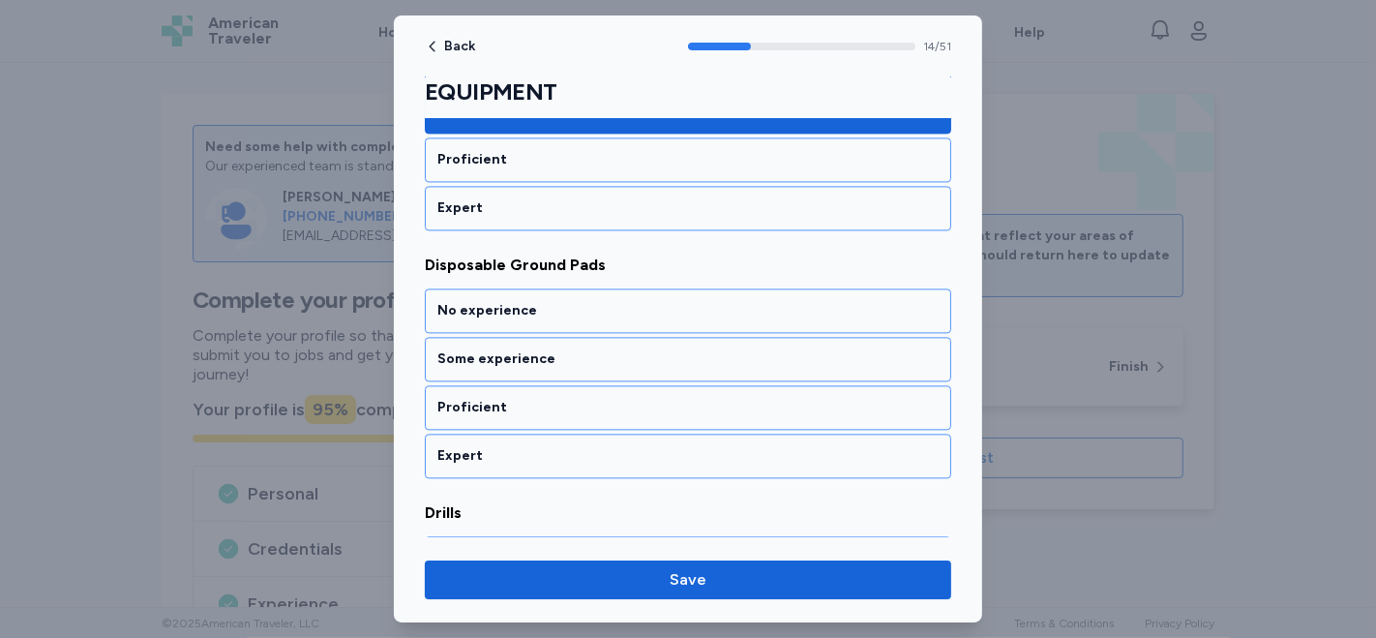
scroll to position [3647, 0]
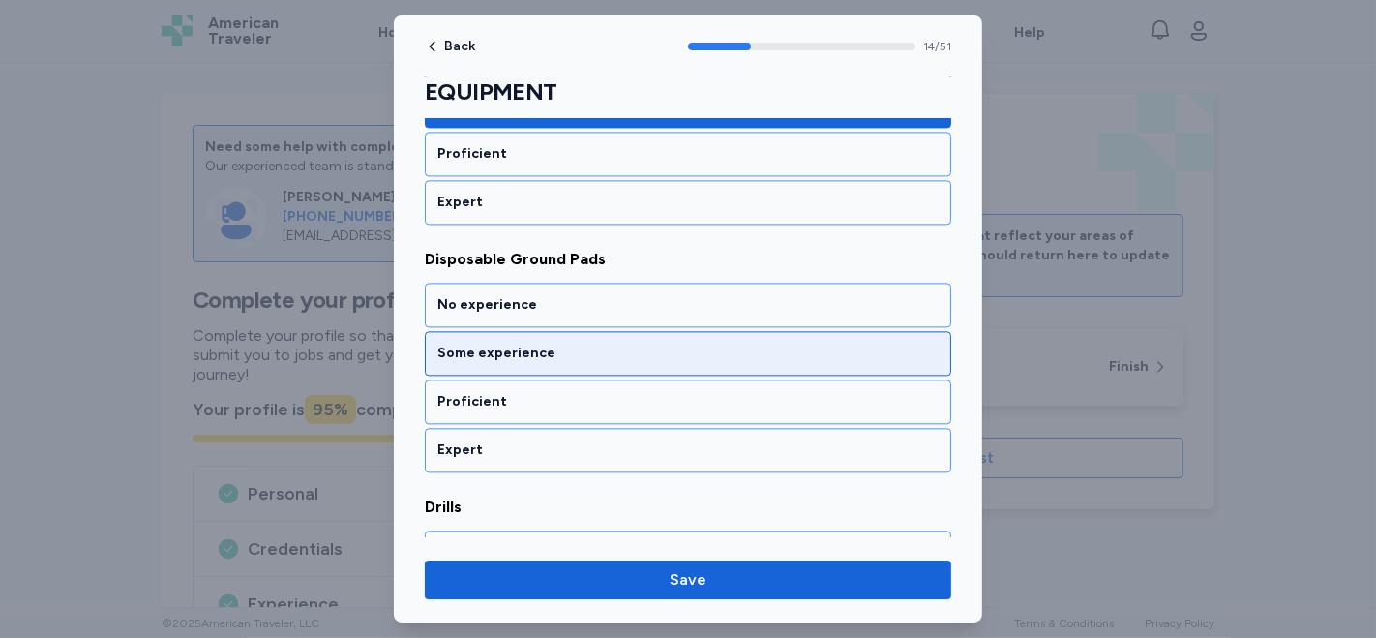
click at [591, 344] on div "Some experience" at bounding box center [687, 353] width 501 height 19
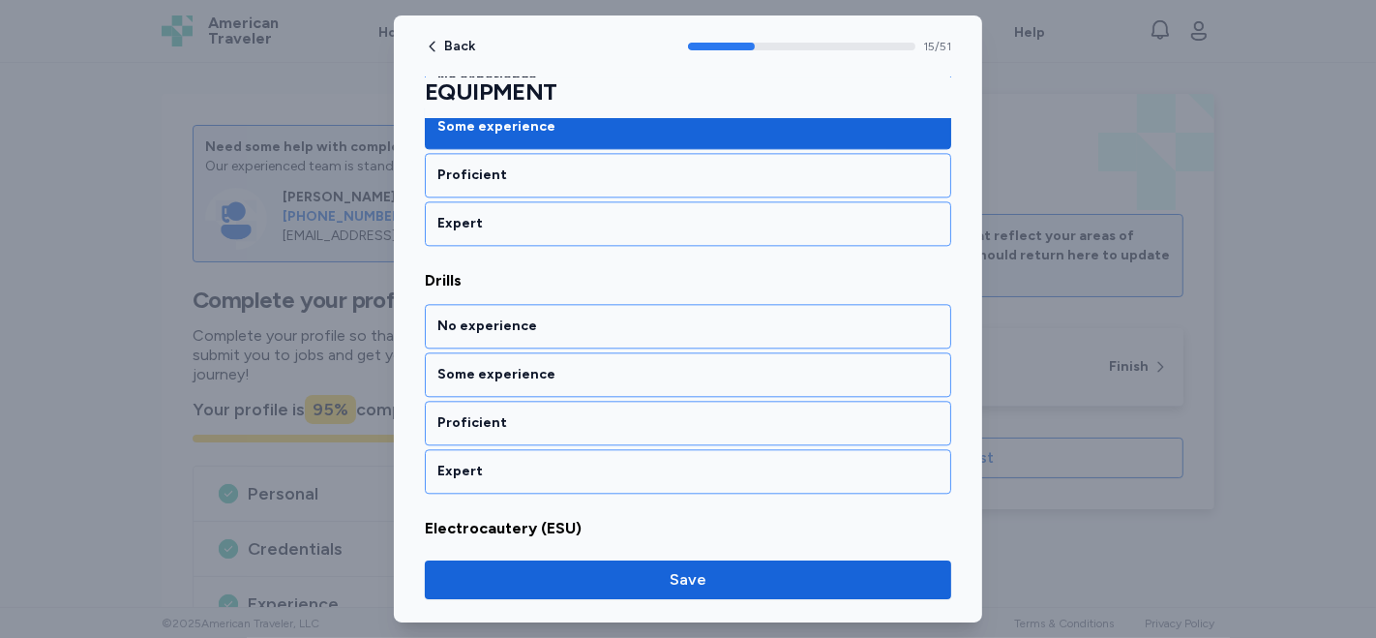
scroll to position [3893, 0]
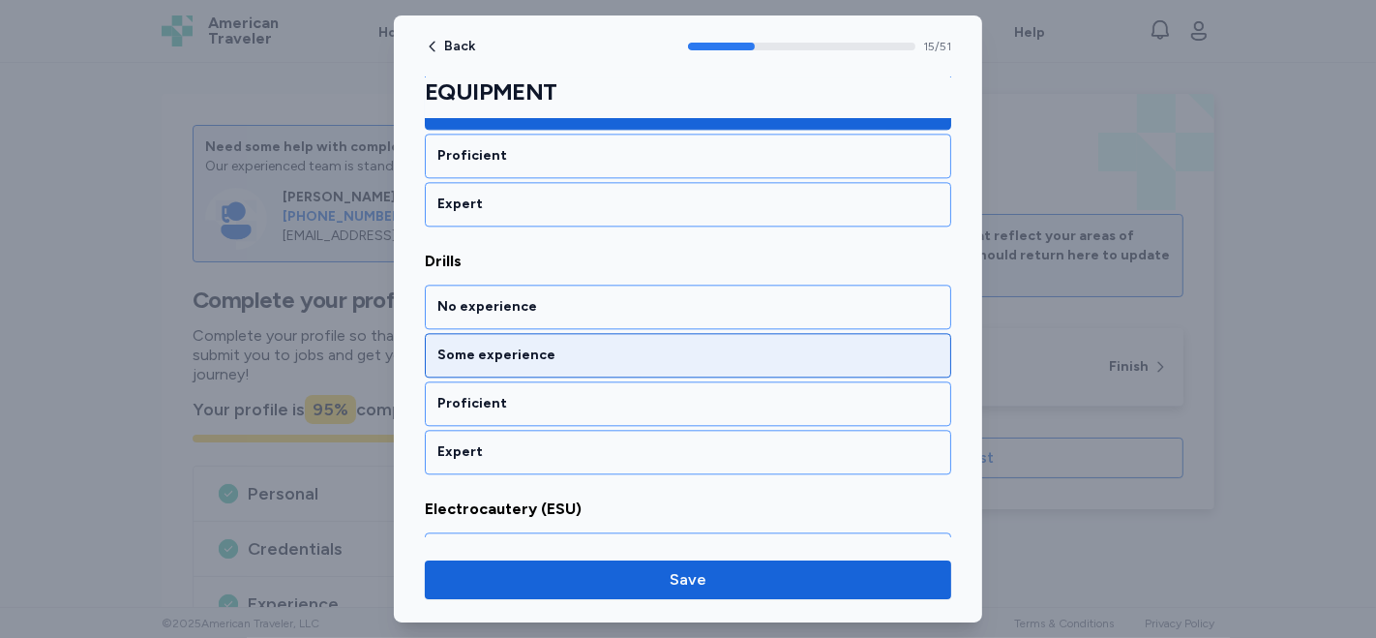
click at [592, 346] on div "Some experience" at bounding box center [687, 355] width 501 height 19
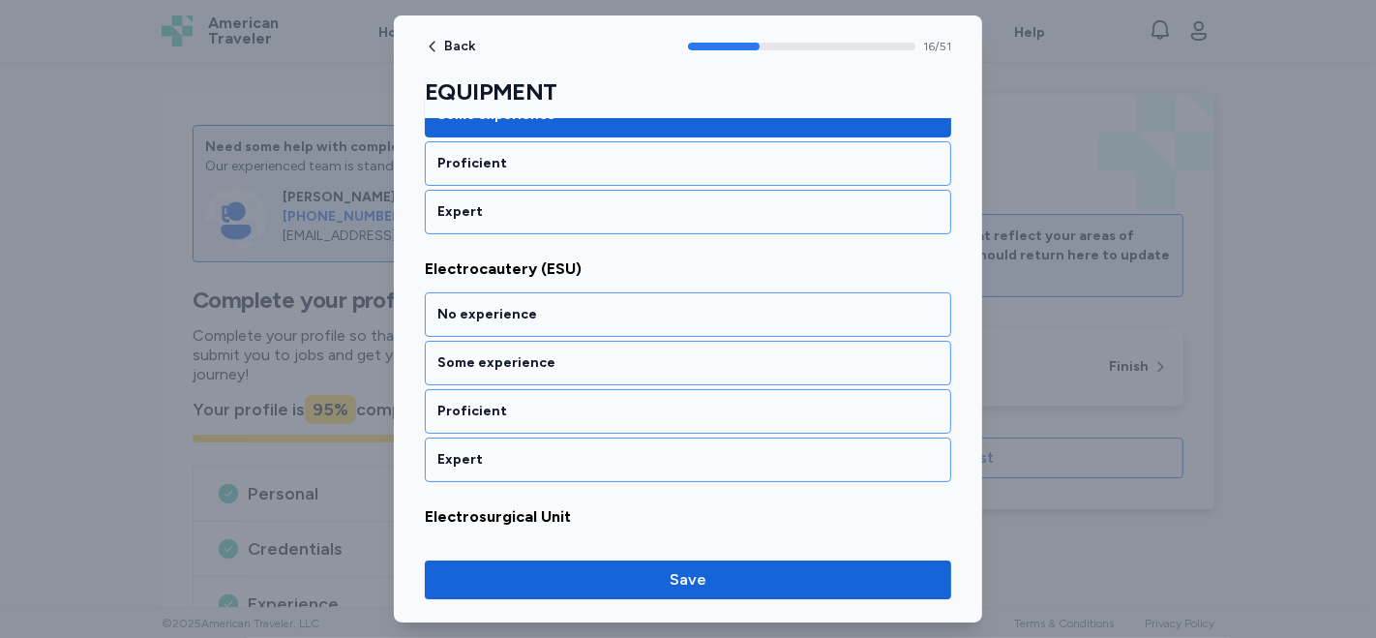
scroll to position [4138, 0]
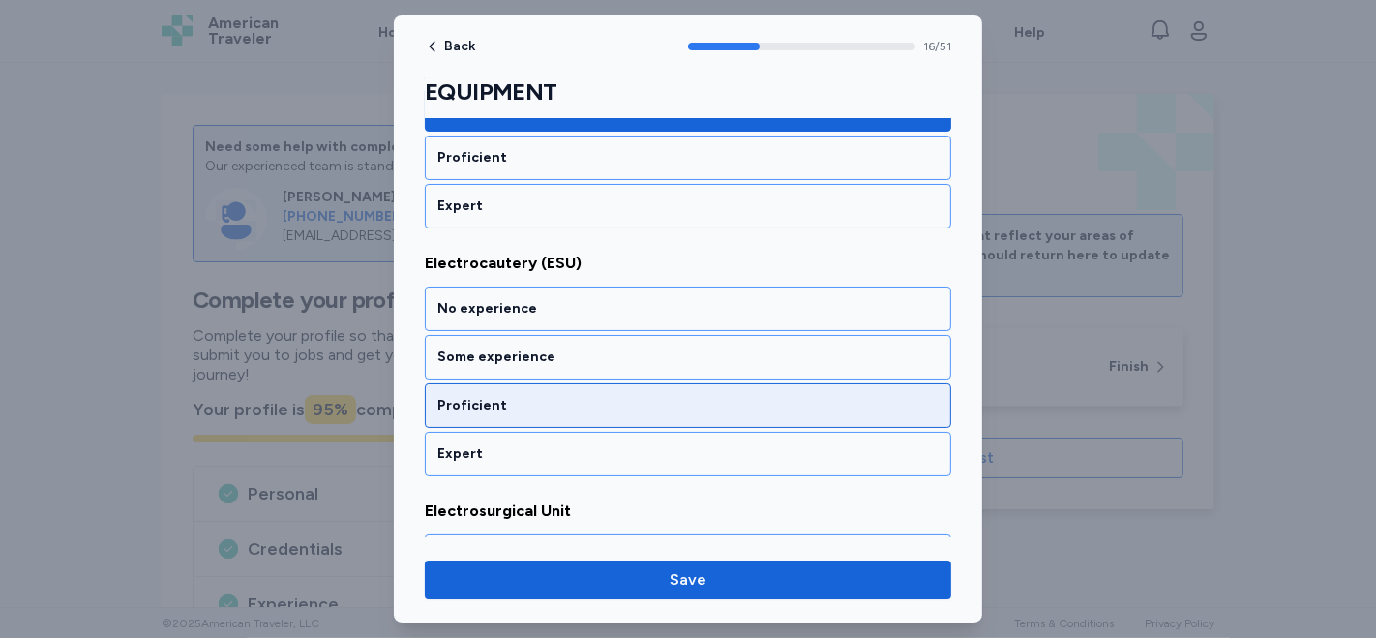
click at [569, 396] on div "Proficient" at bounding box center [687, 405] width 501 height 19
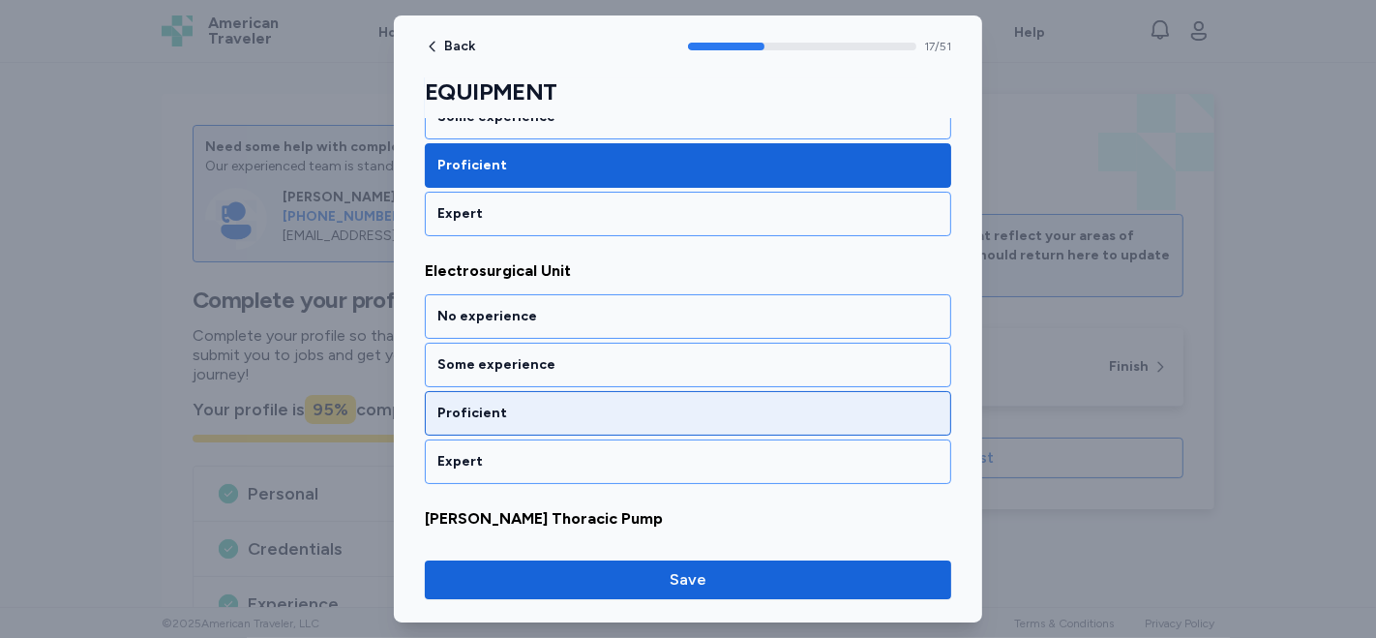
scroll to position [4384, 0]
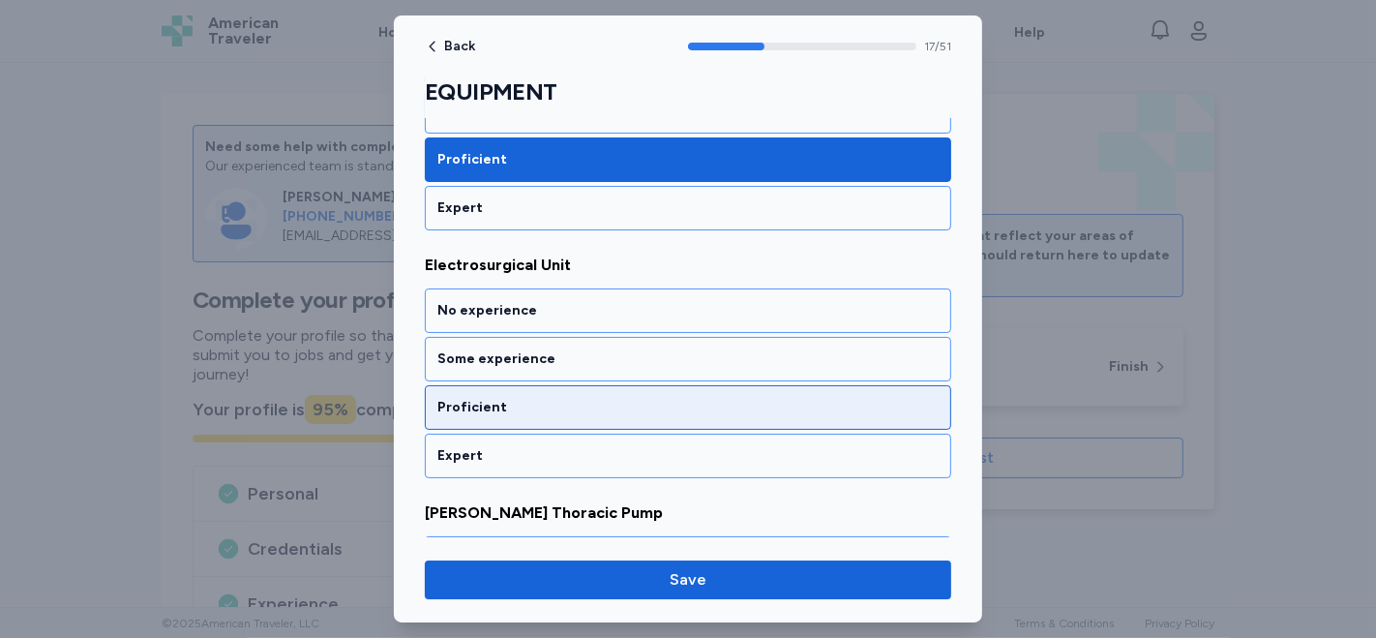
click at [549, 398] on div "Proficient" at bounding box center [687, 407] width 501 height 19
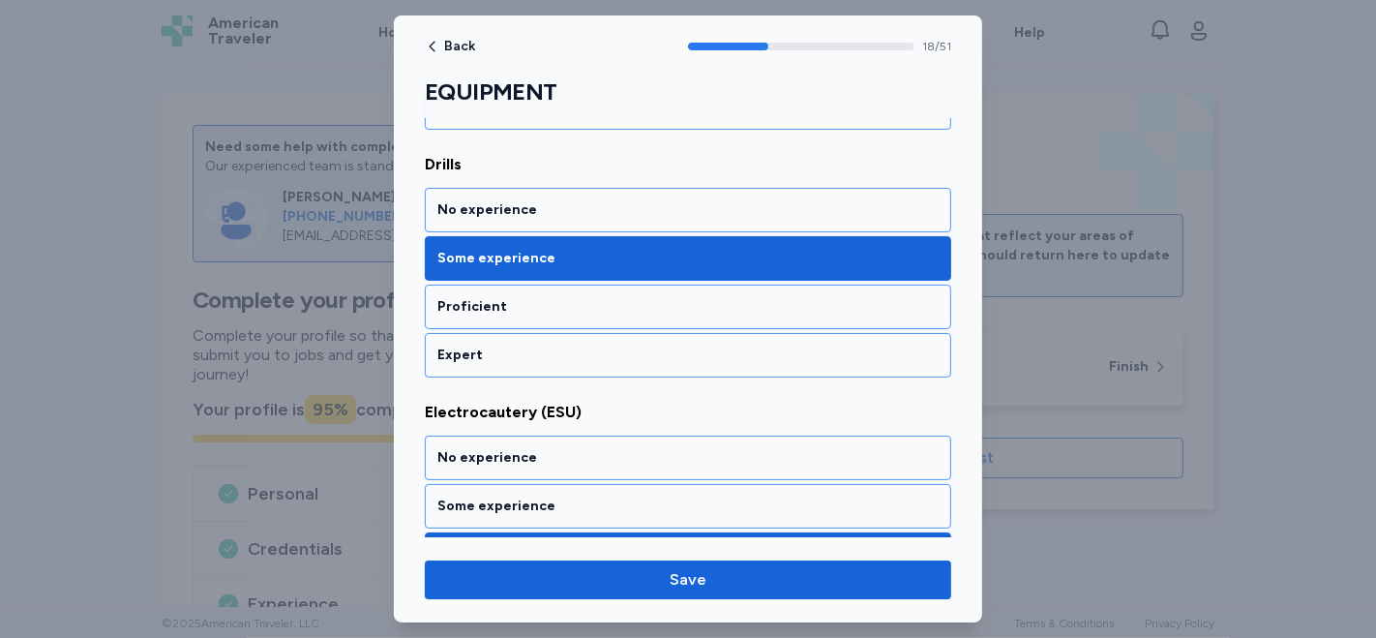
scroll to position [3985, 0]
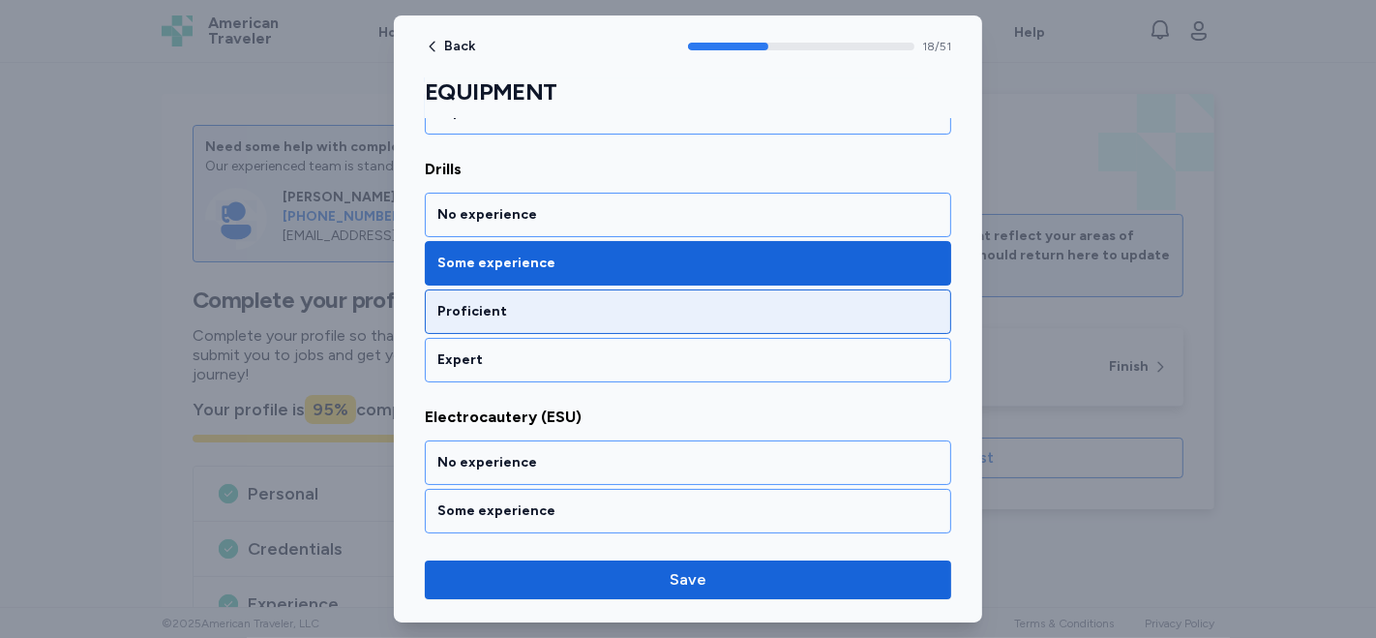
click at [567, 302] on div "Proficient" at bounding box center [687, 311] width 501 height 19
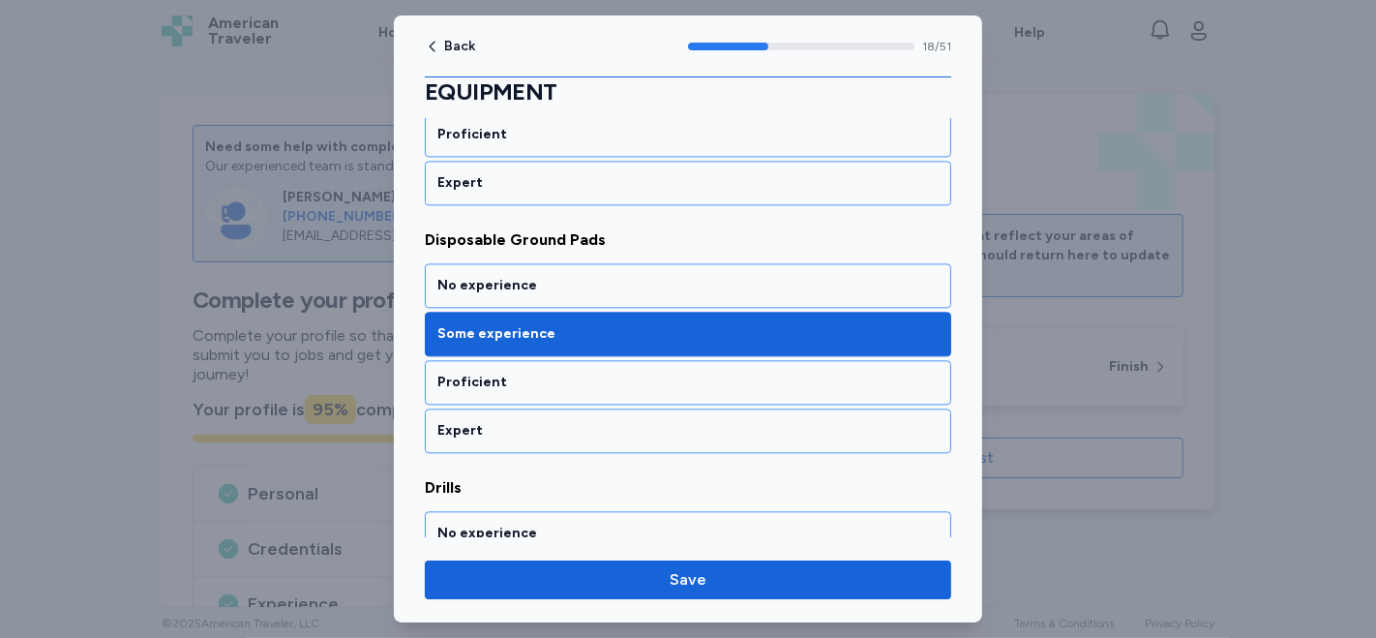
scroll to position [3662, 0]
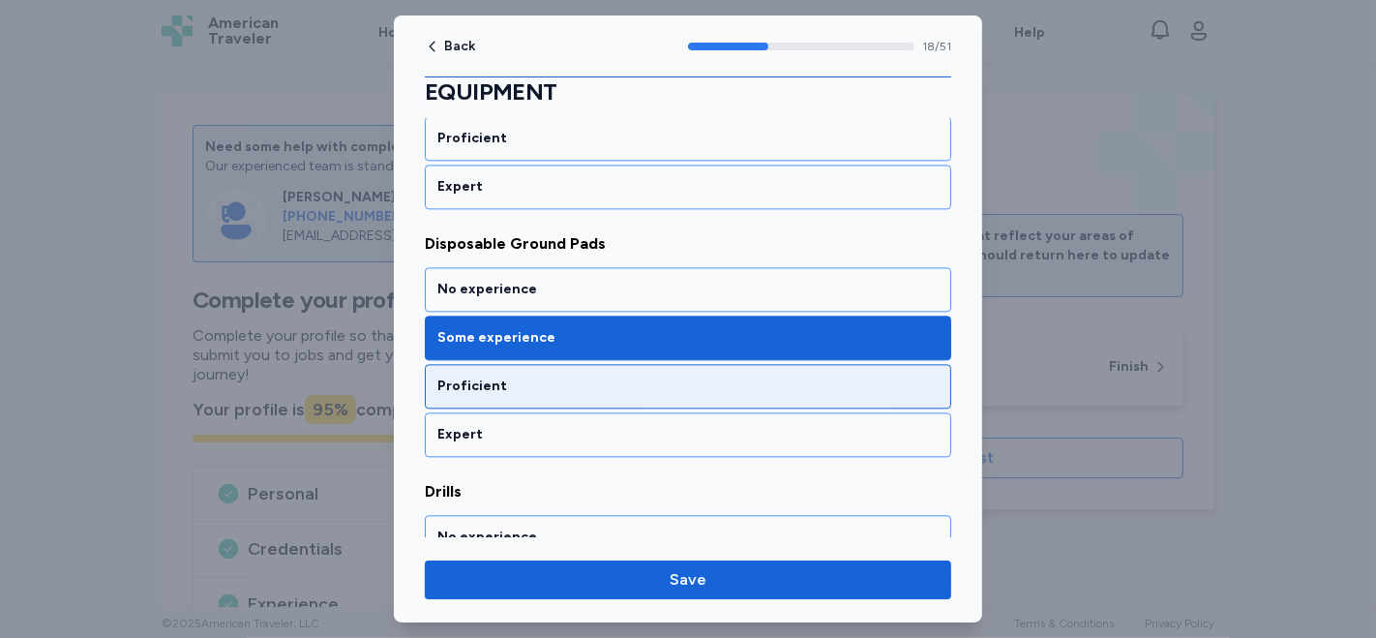
click at [530, 376] on div "Proficient" at bounding box center [687, 385] width 501 height 19
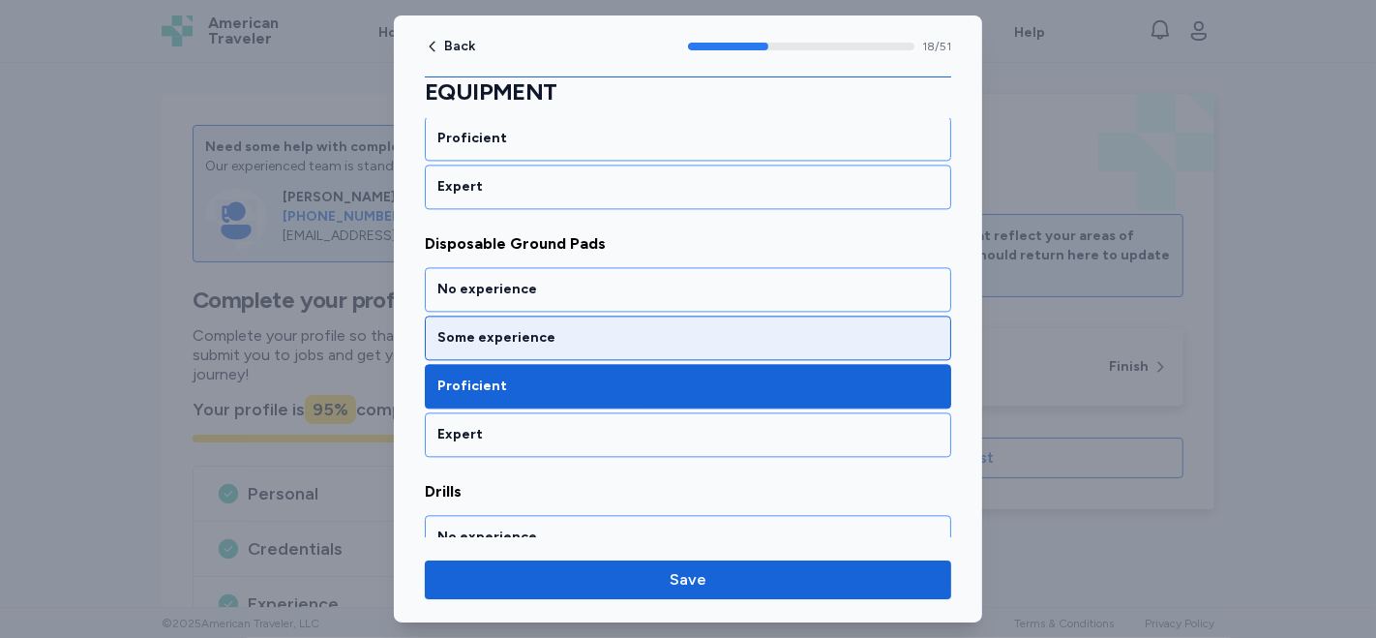
click at [572, 328] on div "Some experience" at bounding box center [687, 337] width 501 height 19
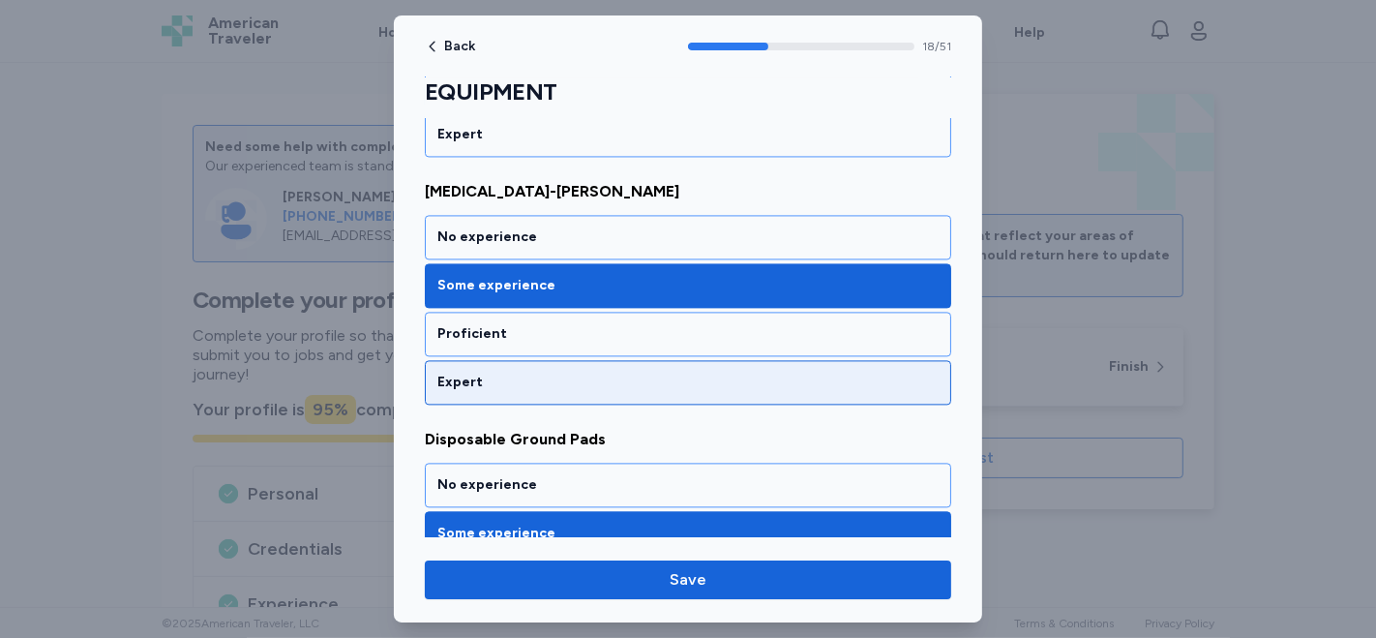
scroll to position [3447, 0]
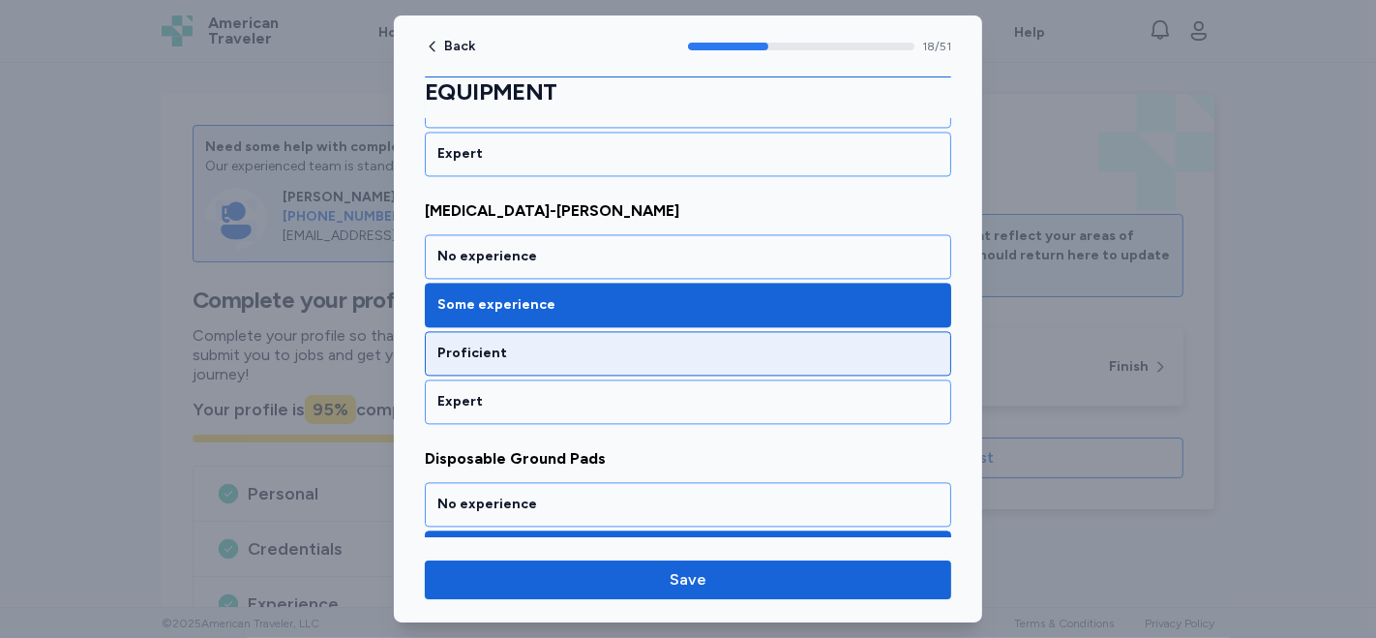
click at [561, 344] on div "Proficient" at bounding box center [687, 353] width 501 height 19
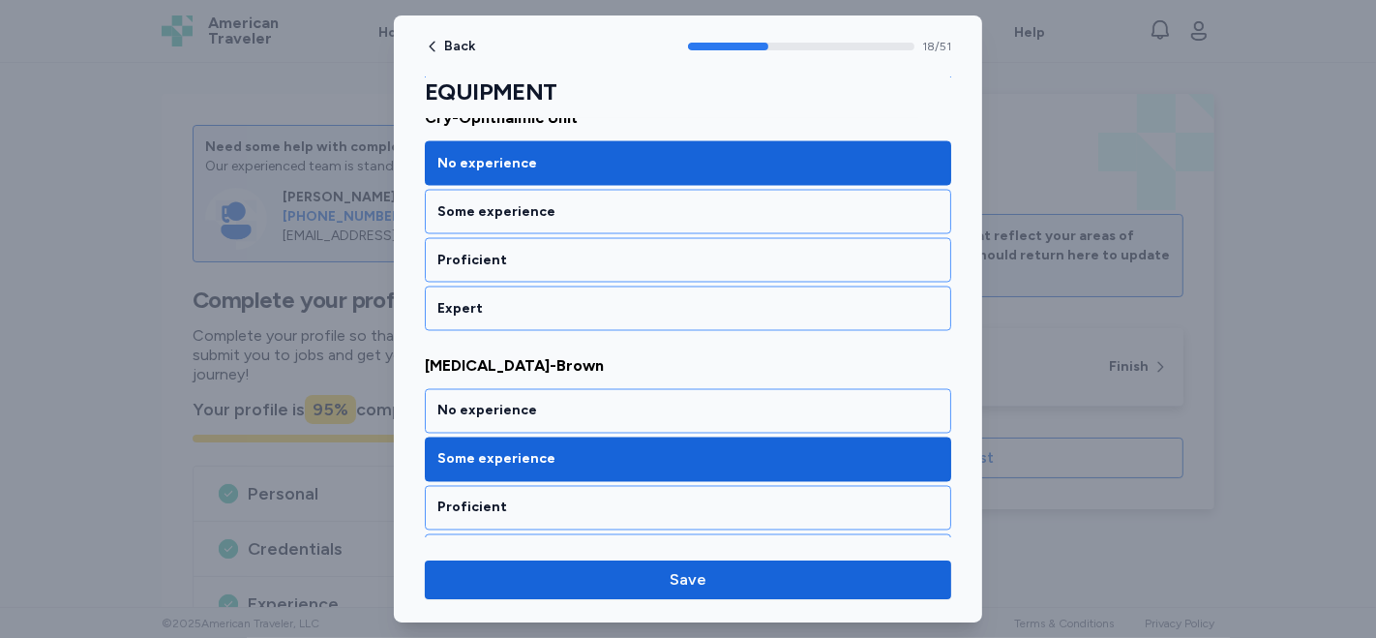
scroll to position [2796, 0]
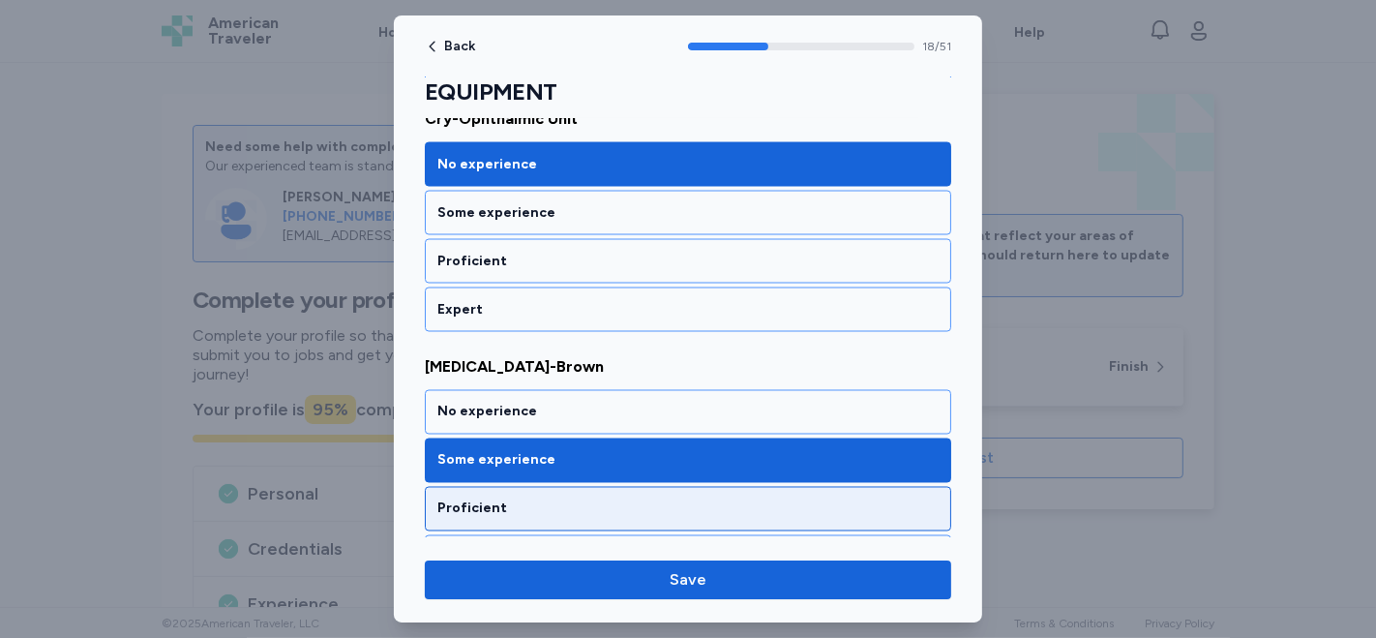
click at [575, 496] on div "Proficient" at bounding box center [688, 509] width 527 height 45
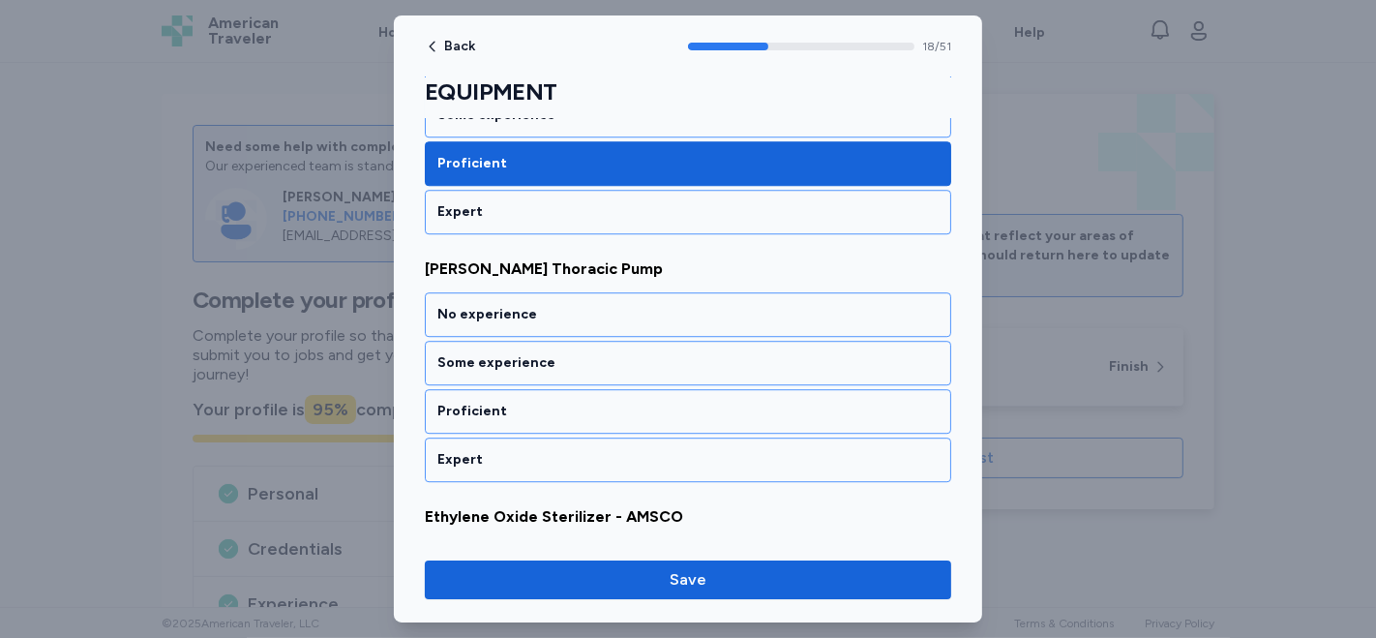
scroll to position [4630, 0]
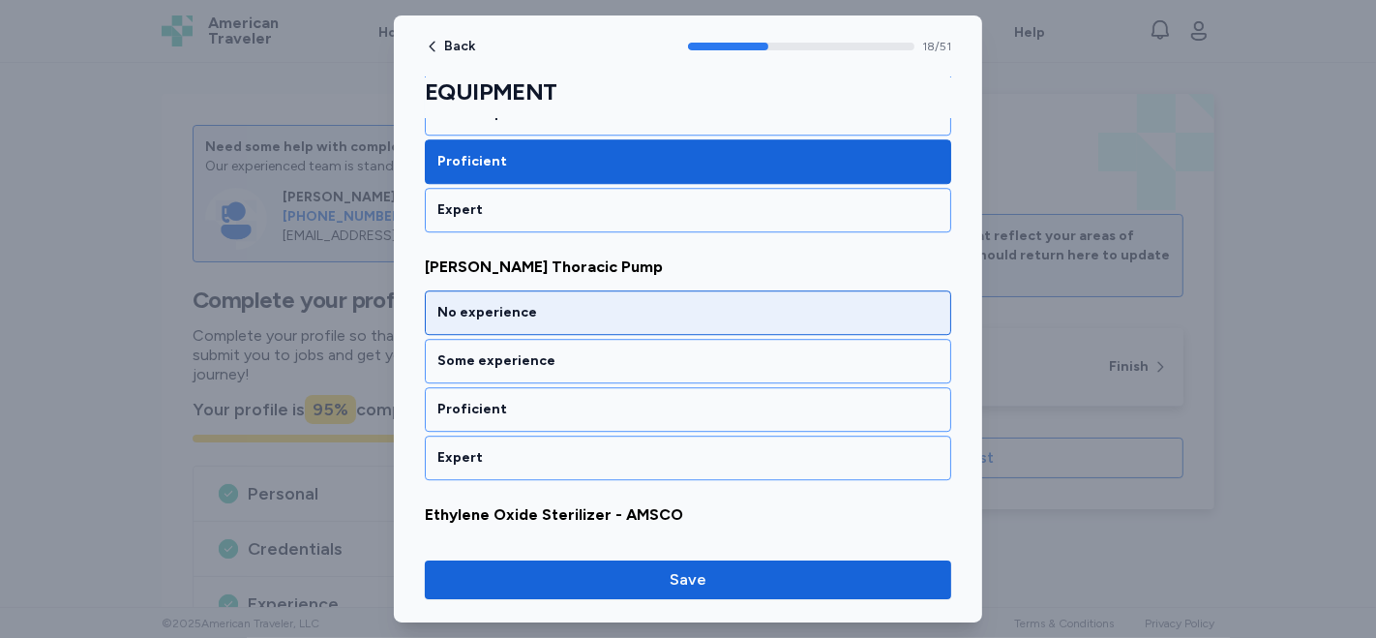
click at [583, 303] on div "No experience" at bounding box center [687, 312] width 501 height 19
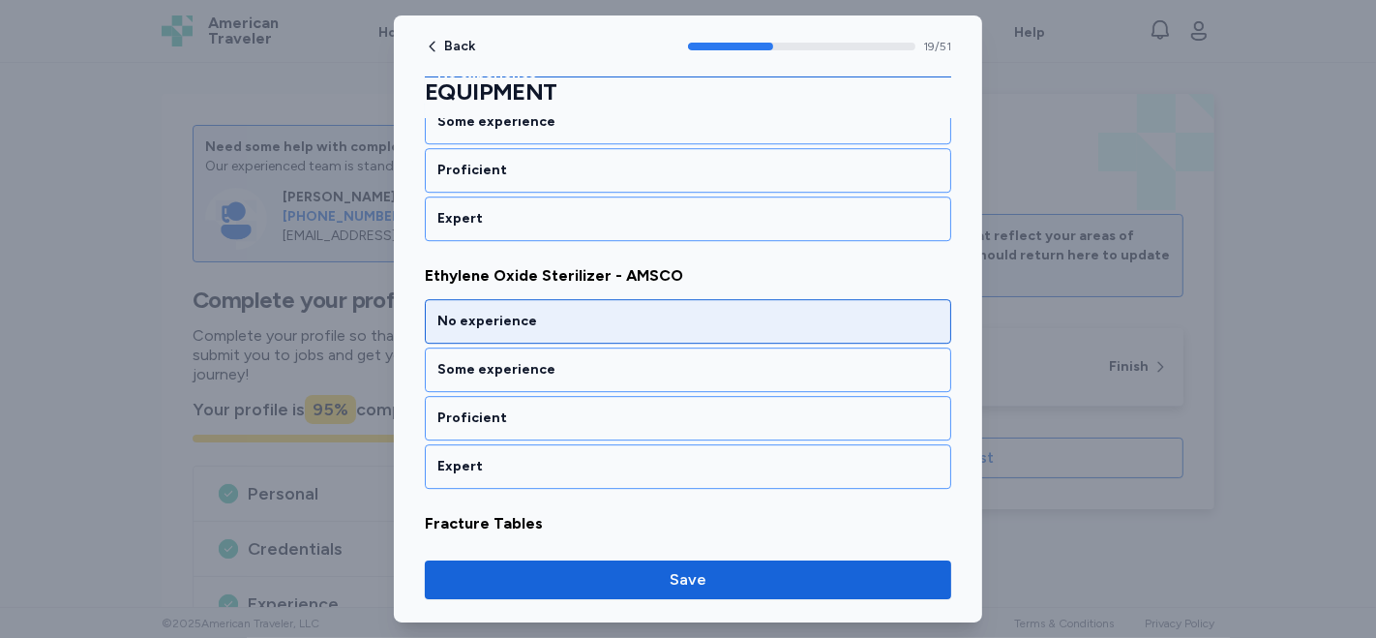
scroll to position [4875, 0]
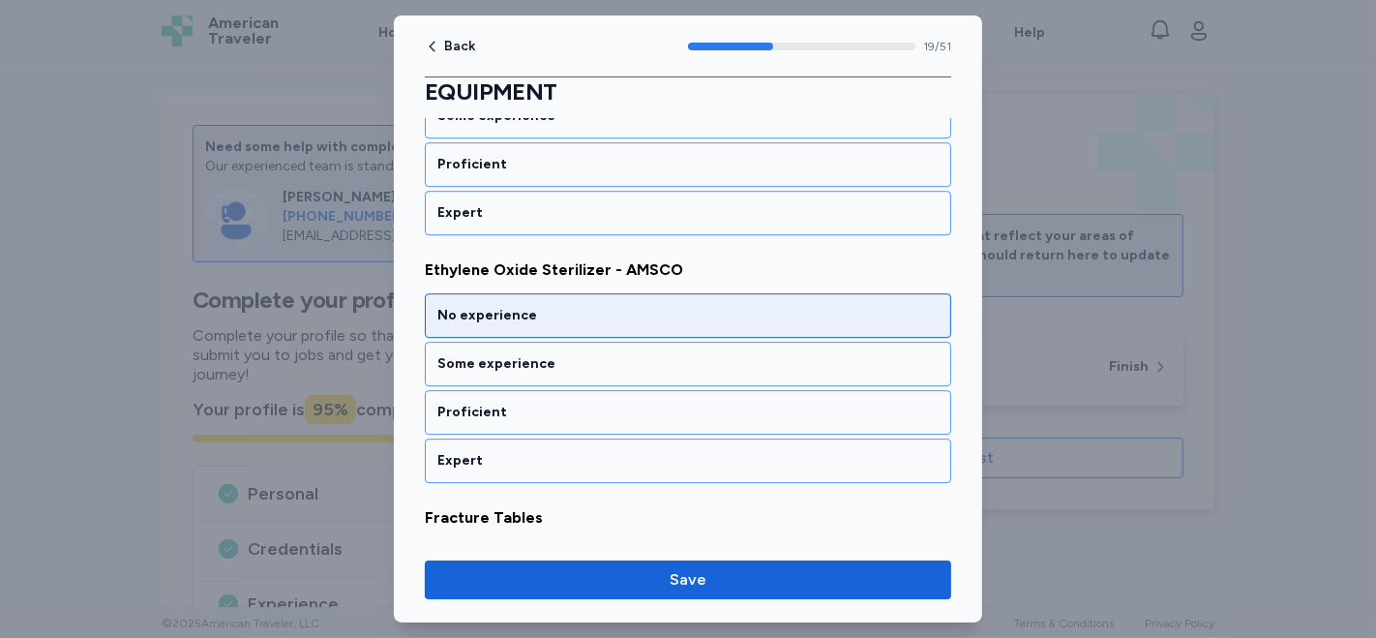
click at [583, 306] on div "No experience" at bounding box center [687, 315] width 501 height 19
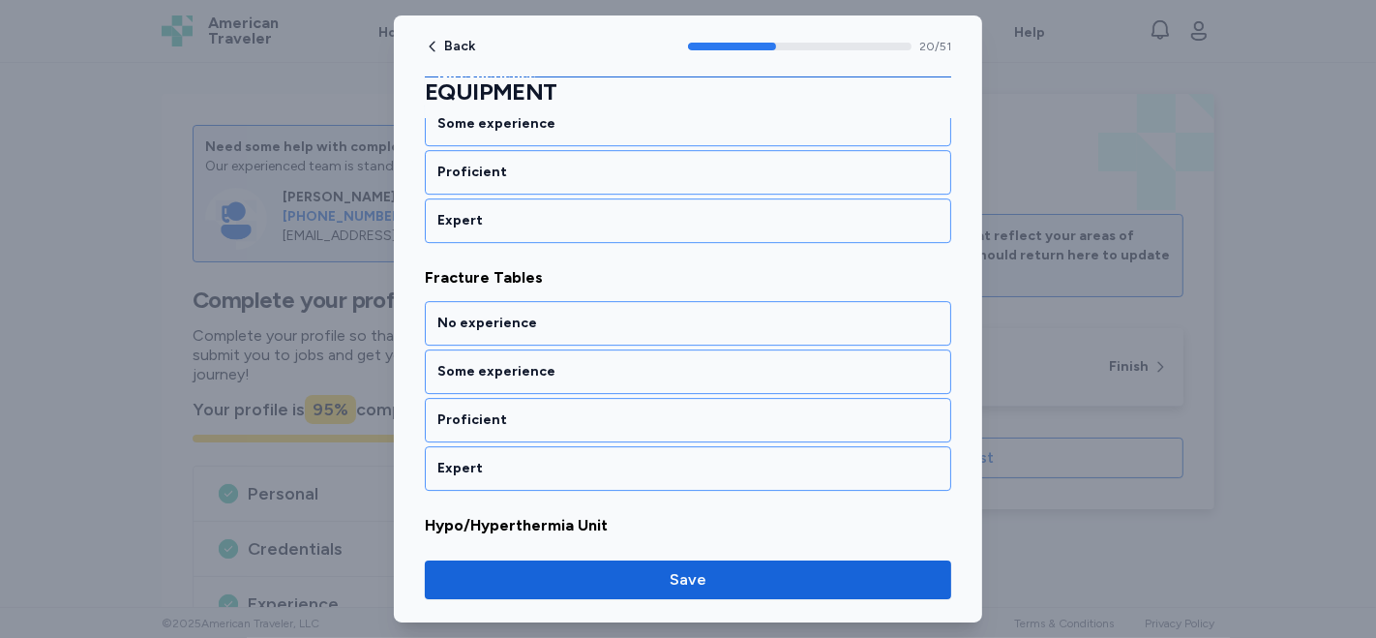
scroll to position [5121, 0]
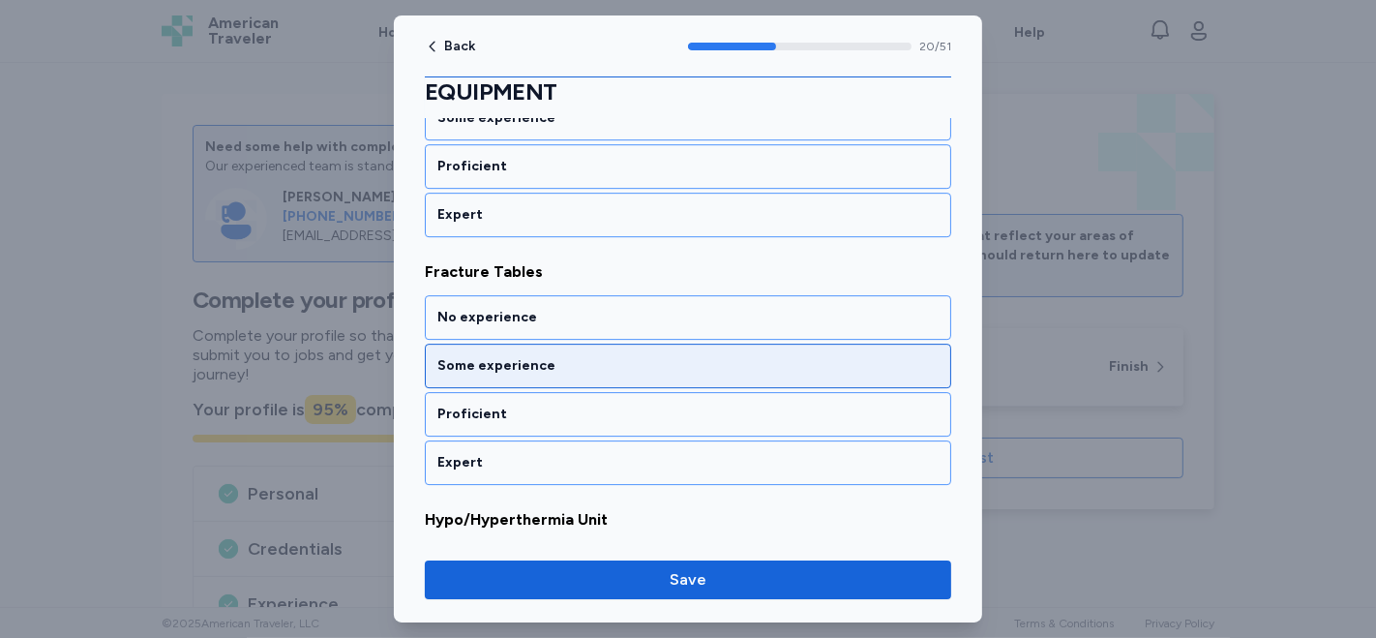
click at [572, 356] on div "Some experience" at bounding box center [687, 365] width 501 height 19
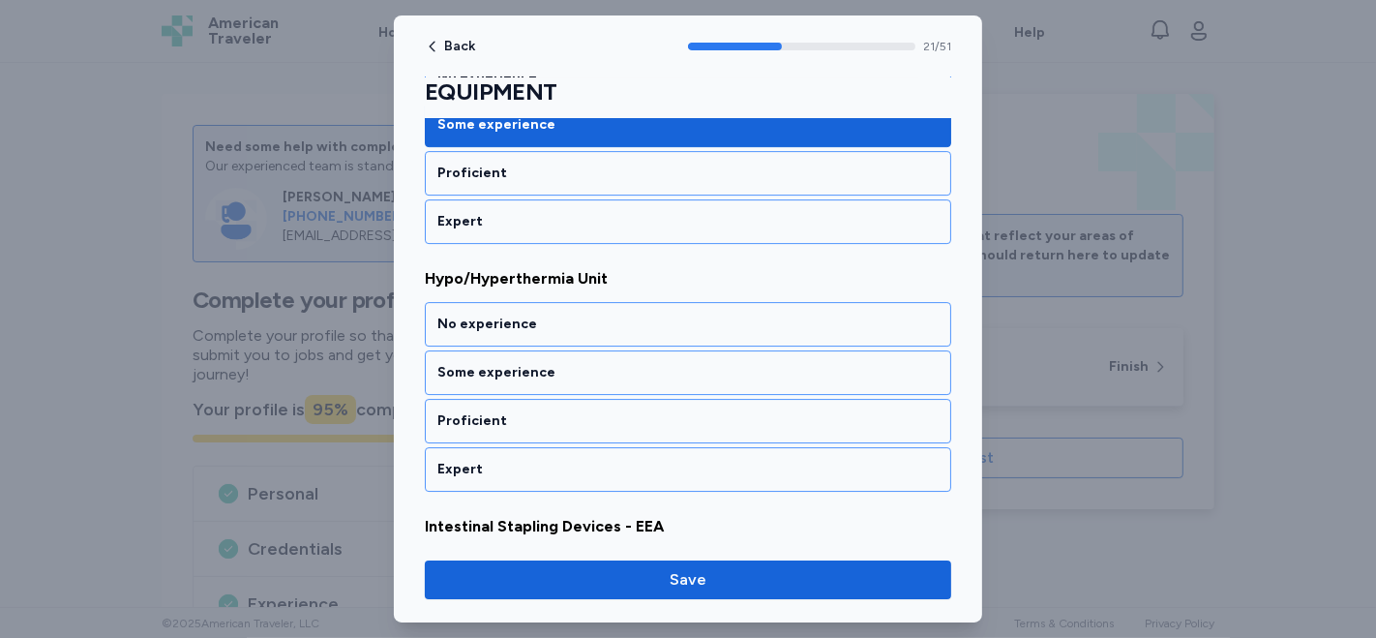
scroll to position [5367, 0]
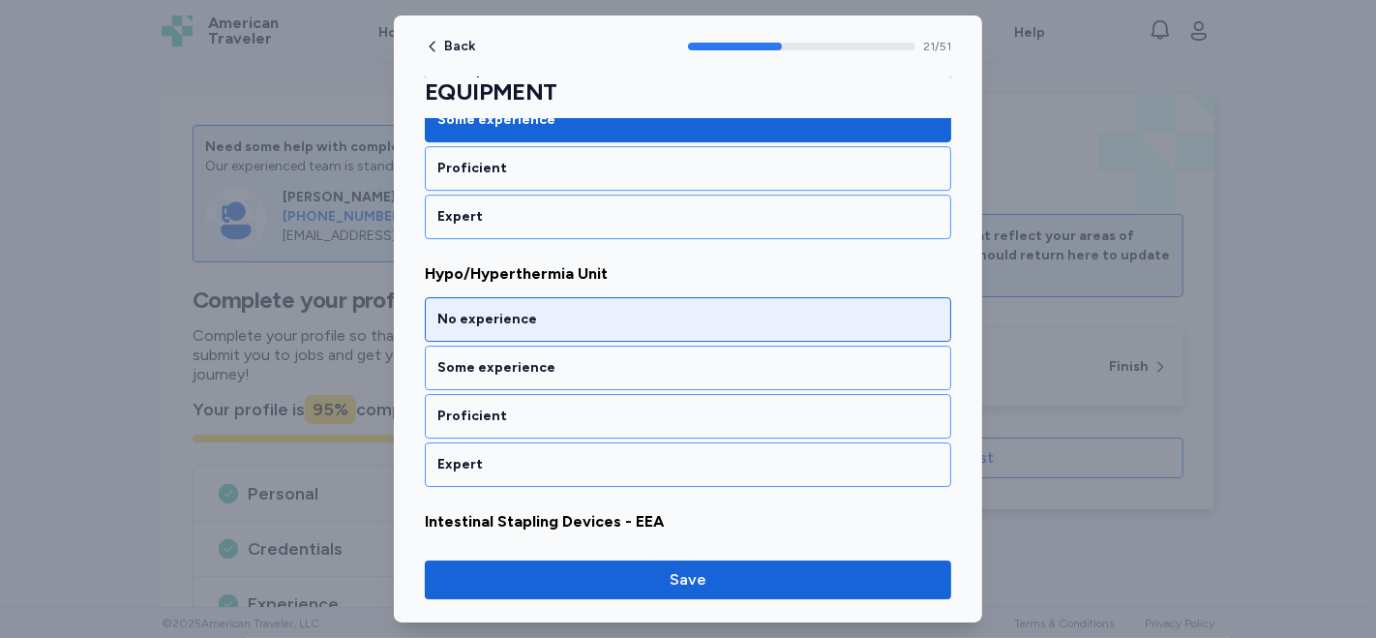
click at [597, 310] on div "No experience" at bounding box center [687, 319] width 501 height 19
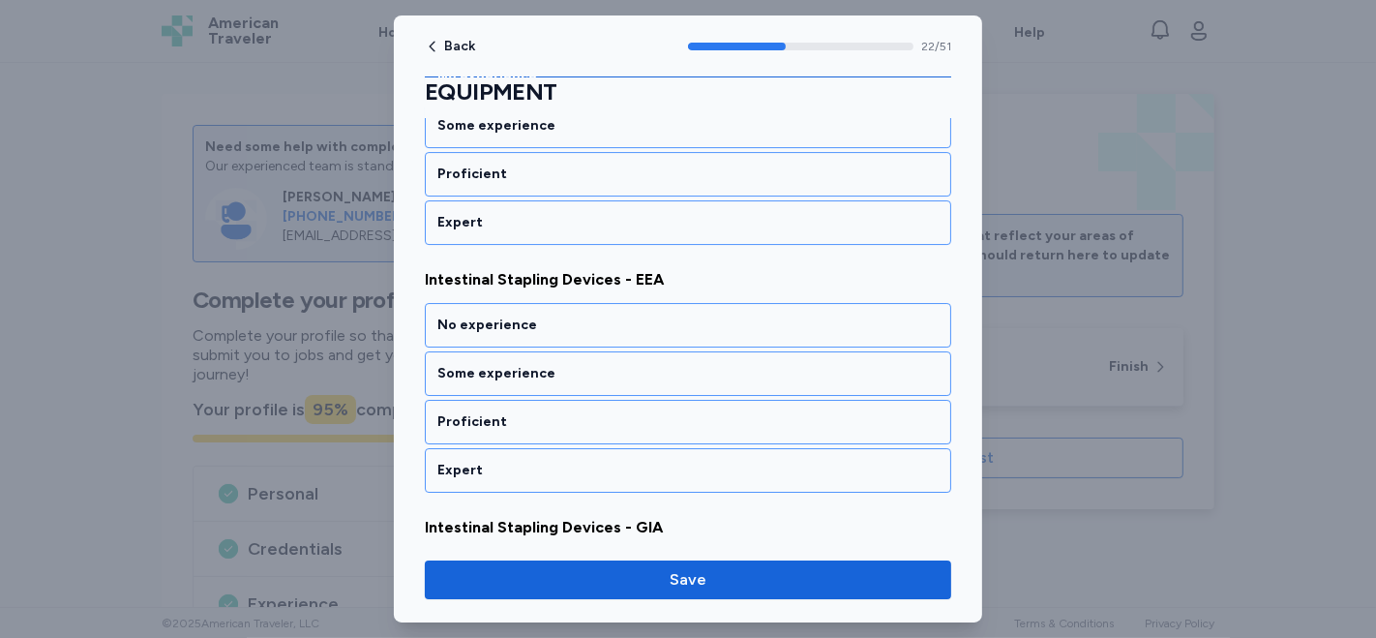
scroll to position [5612, 0]
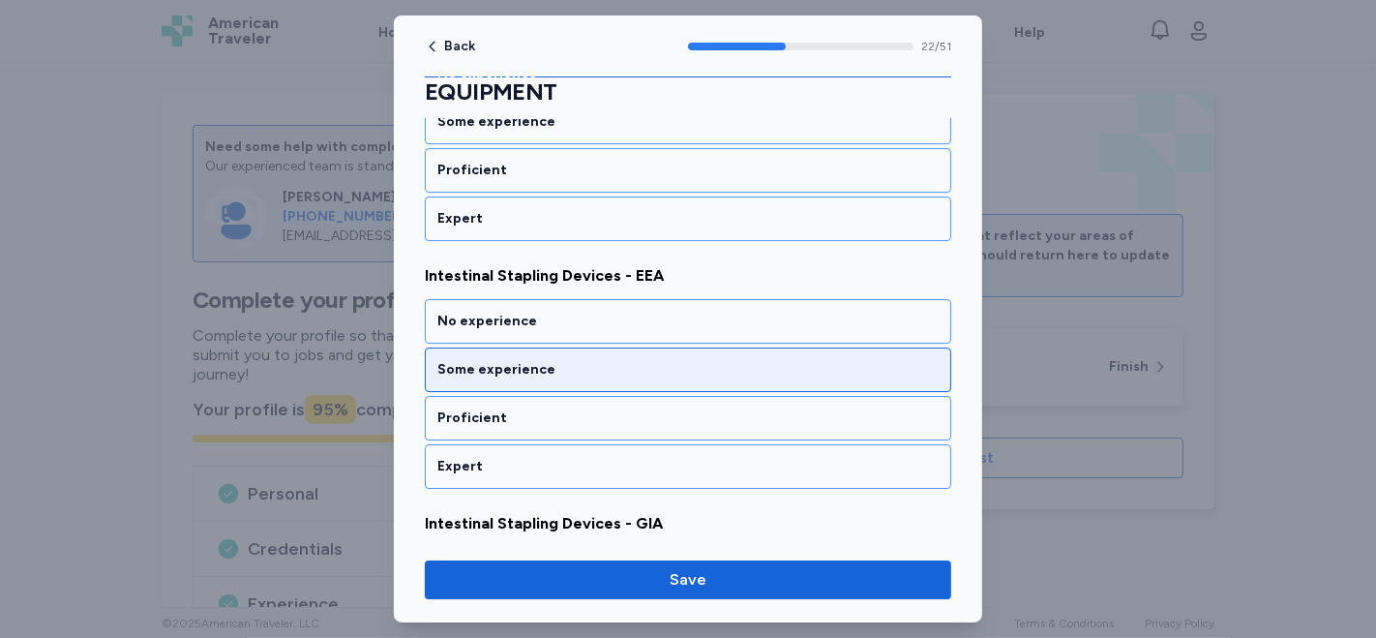
click at [583, 360] on div "Some experience" at bounding box center [687, 369] width 501 height 19
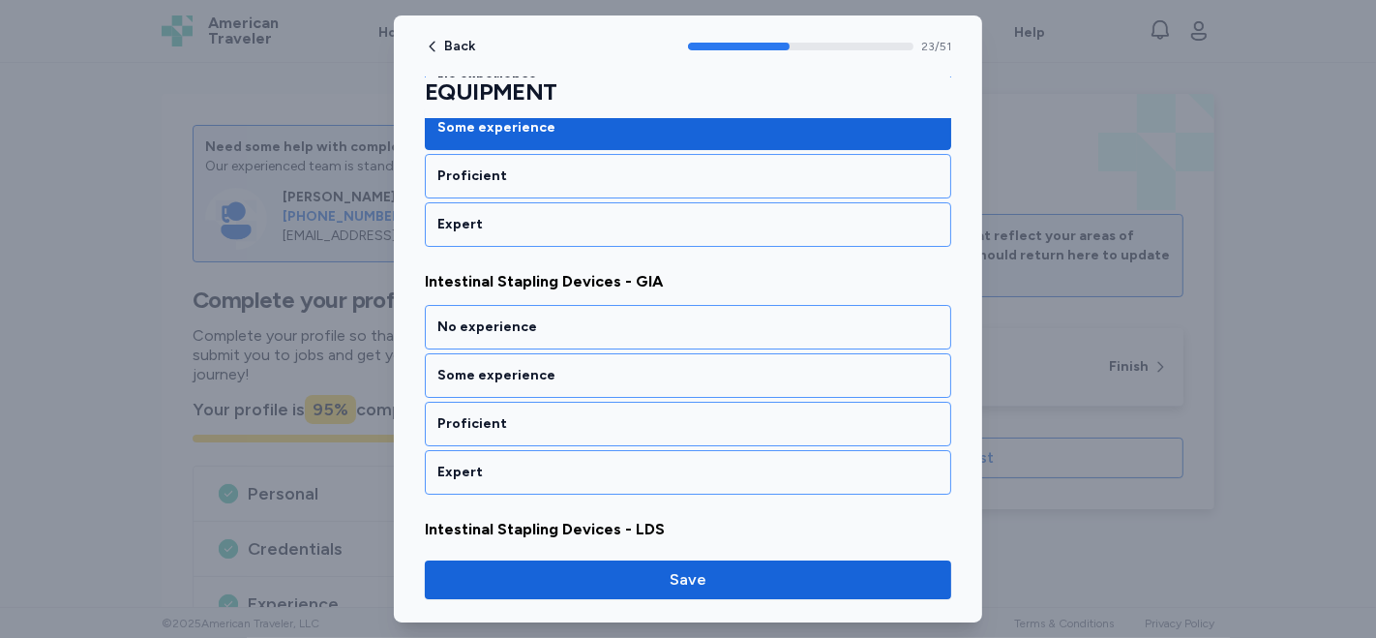
scroll to position [5858, 0]
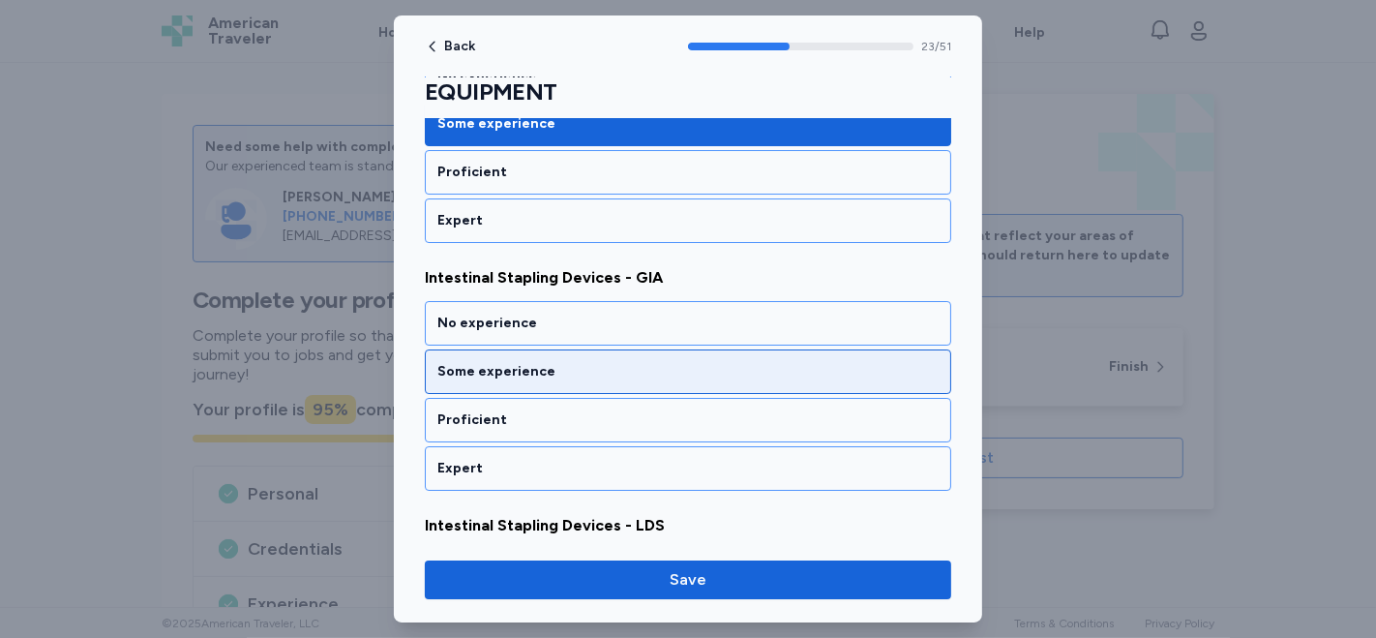
click at [577, 362] on div "Some experience" at bounding box center [687, 371] width 501 height 19
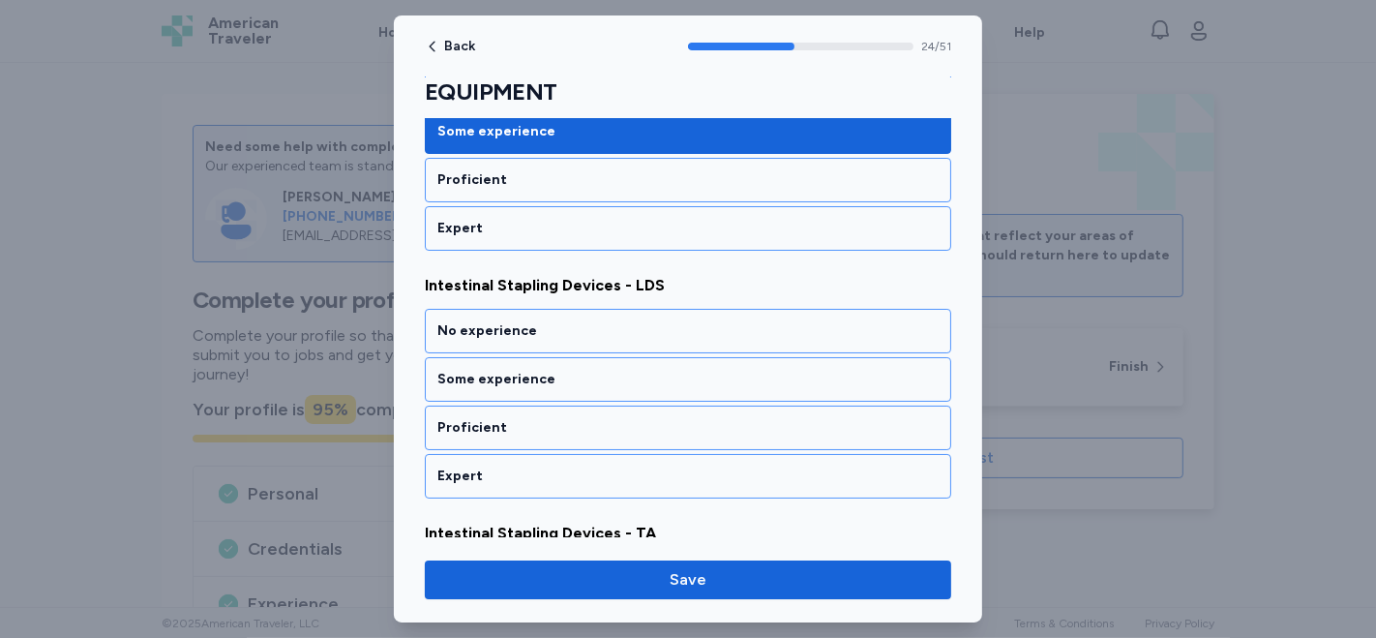
scroll to position [6104, 0]
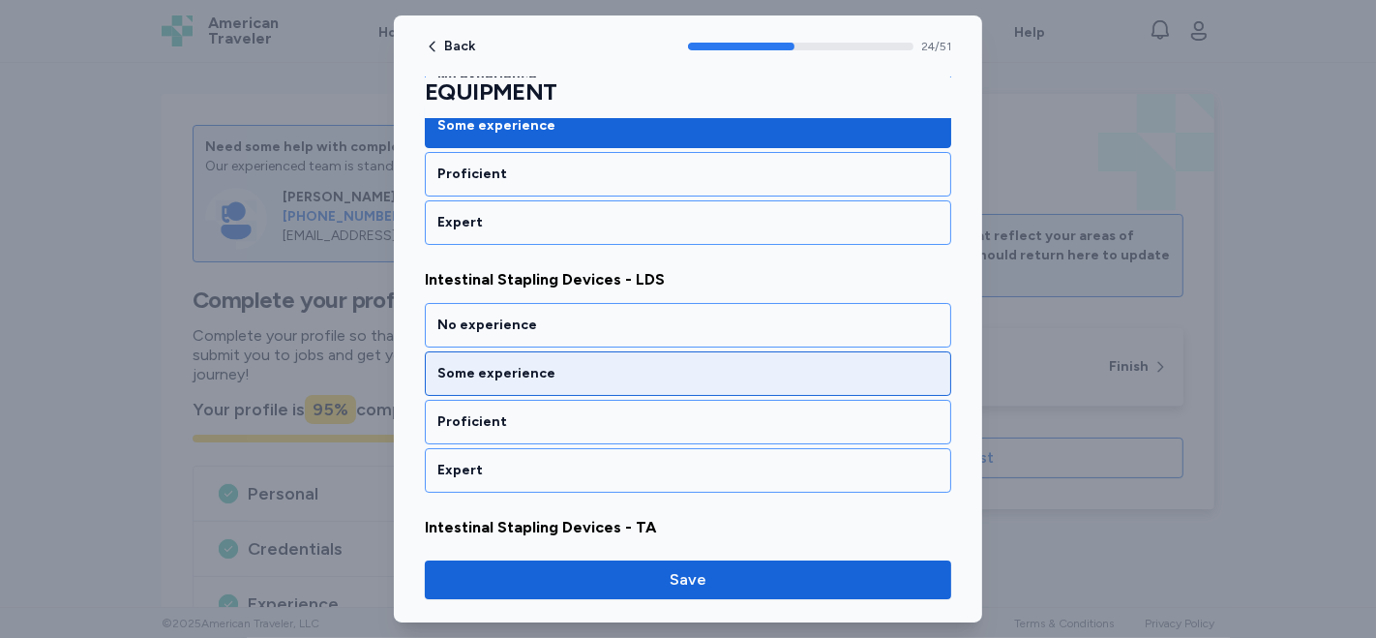
click at [578, 364] on div "Some experience" at bounding box center [687, 373] width 501 height 19
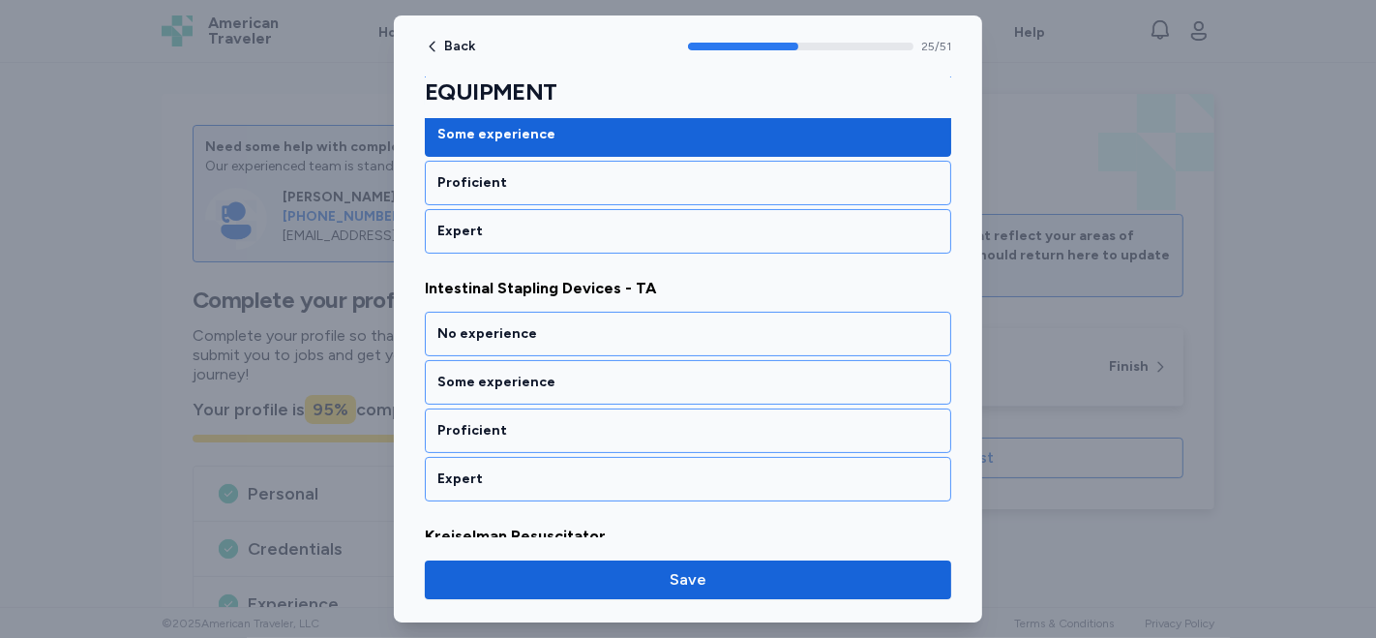
scroll to position [6349, 0]
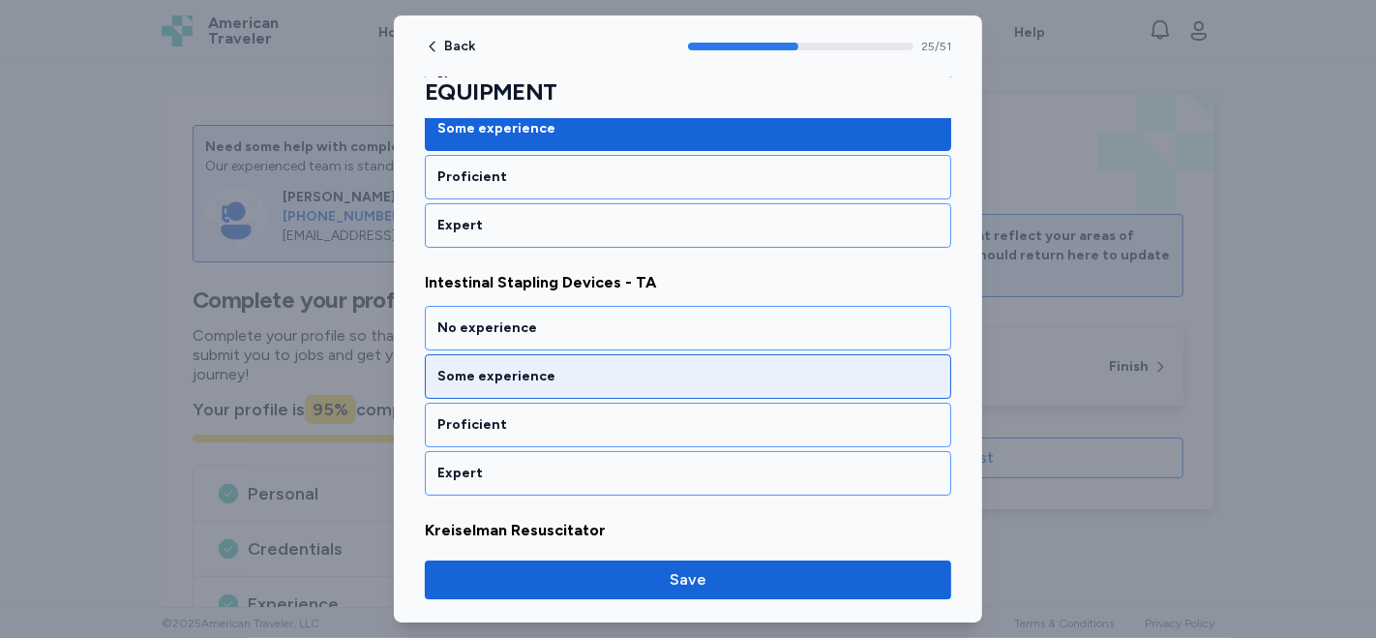
click at [575, 354] on div "Some experience" at bounding box center [688, 376] width 527 height 45
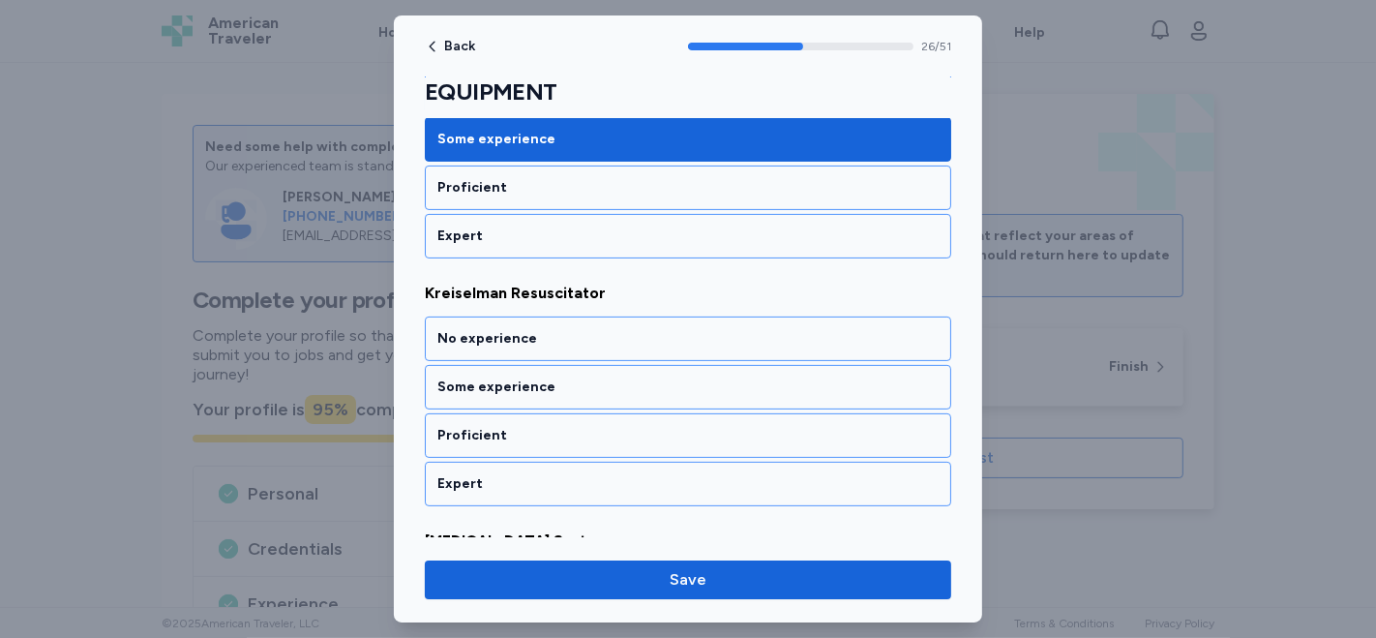
scroll to position [6595, 0]
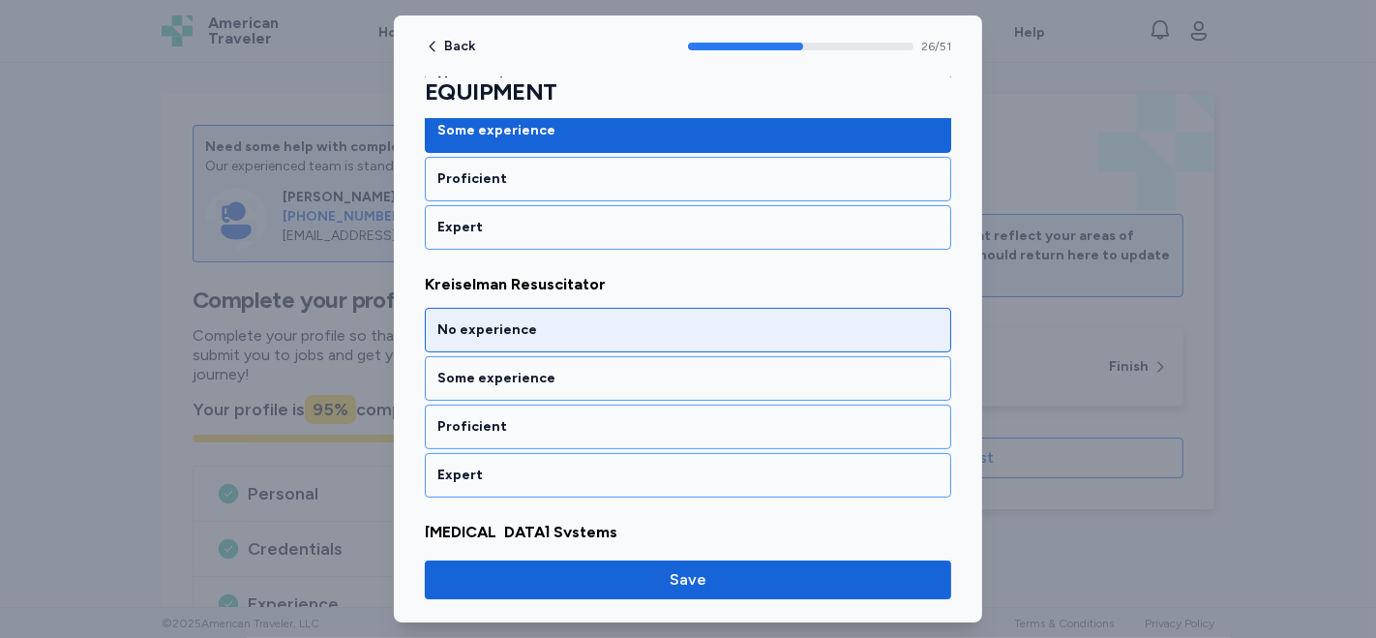
click at [608, 320] on div "No experience" at bounding box center [687, 329] width 501 height 19
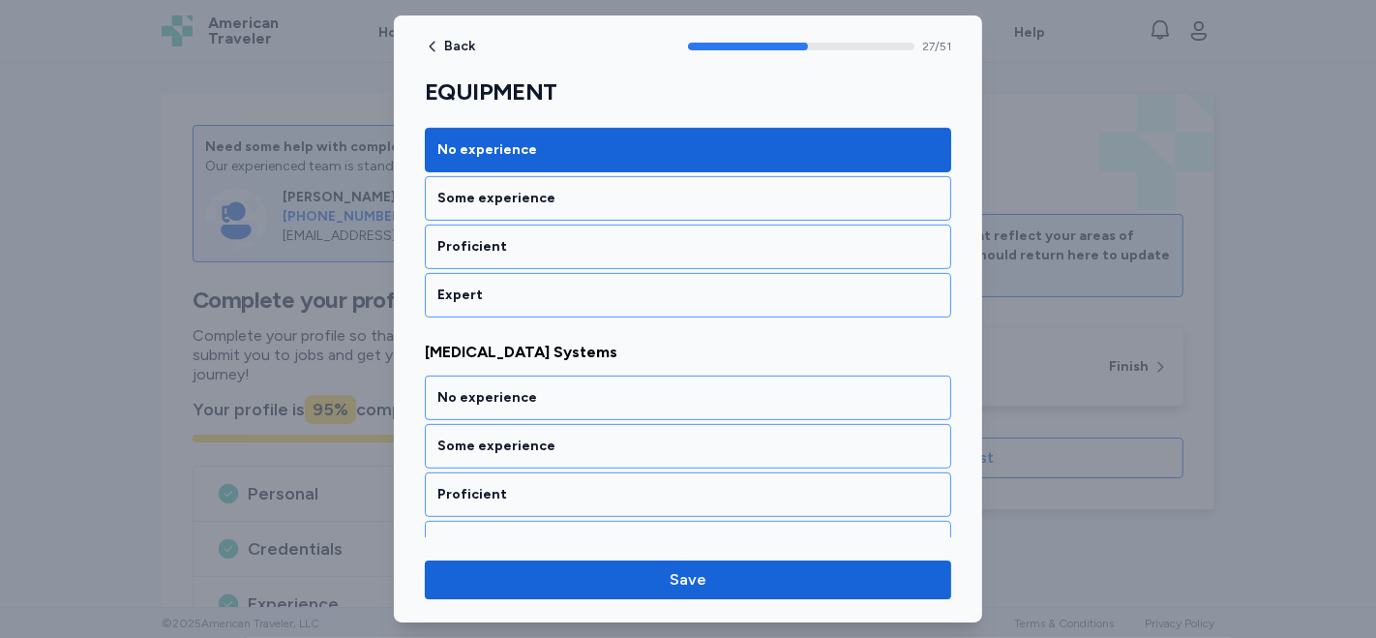
scroll to position [6841, 0]
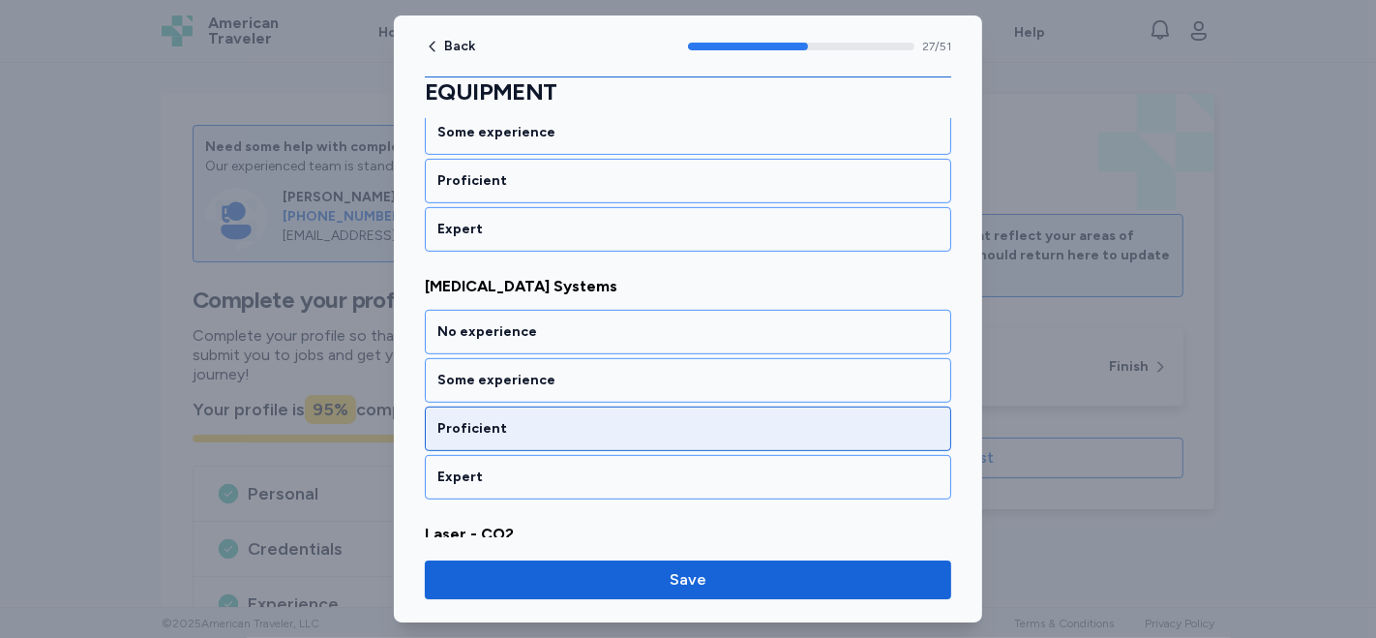
click at [588, 406] on div "Proficient" at bounding box center [688, 428] width 527 height 45
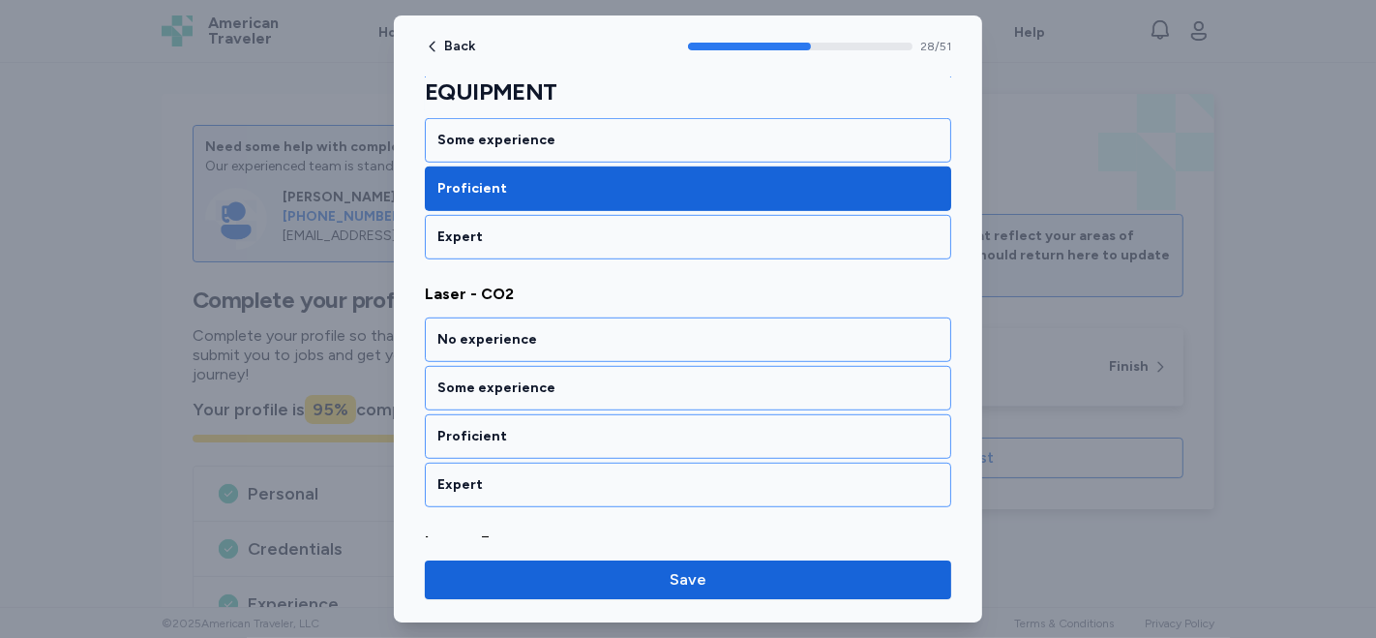
scroll to position [7086, 0]
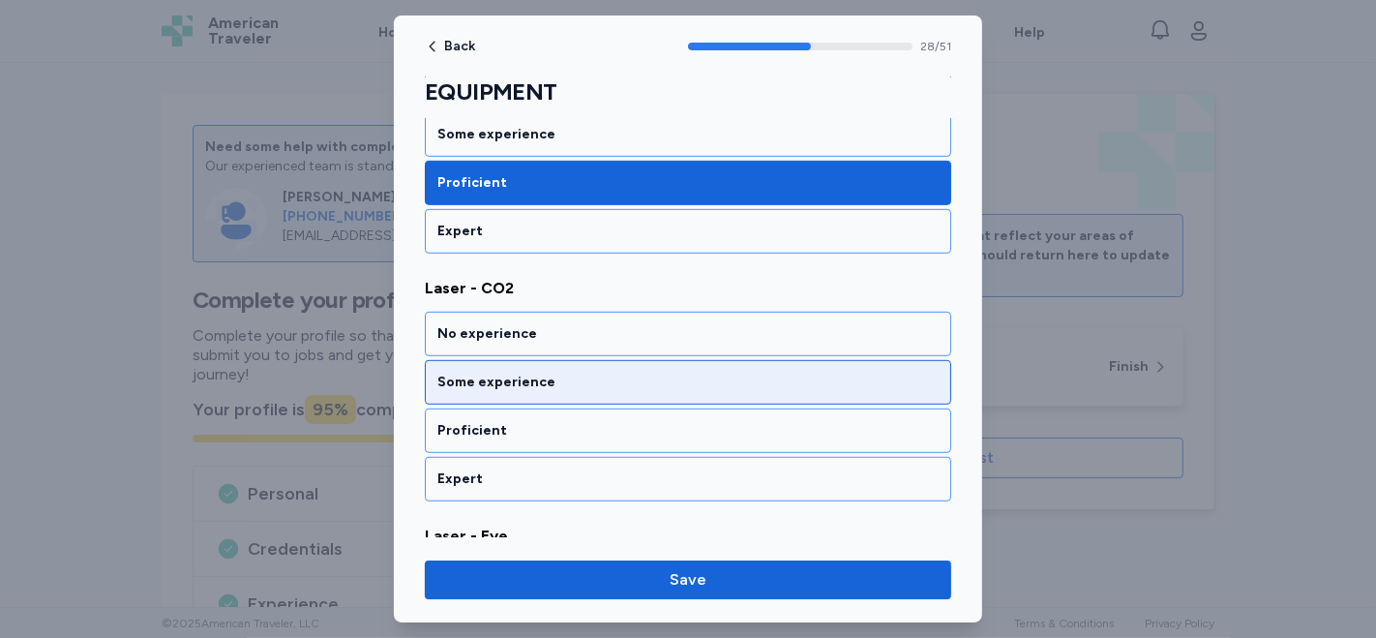
click at [486, 373] on div "Some experience" at bounding box center [687, 382] width 501 height 19
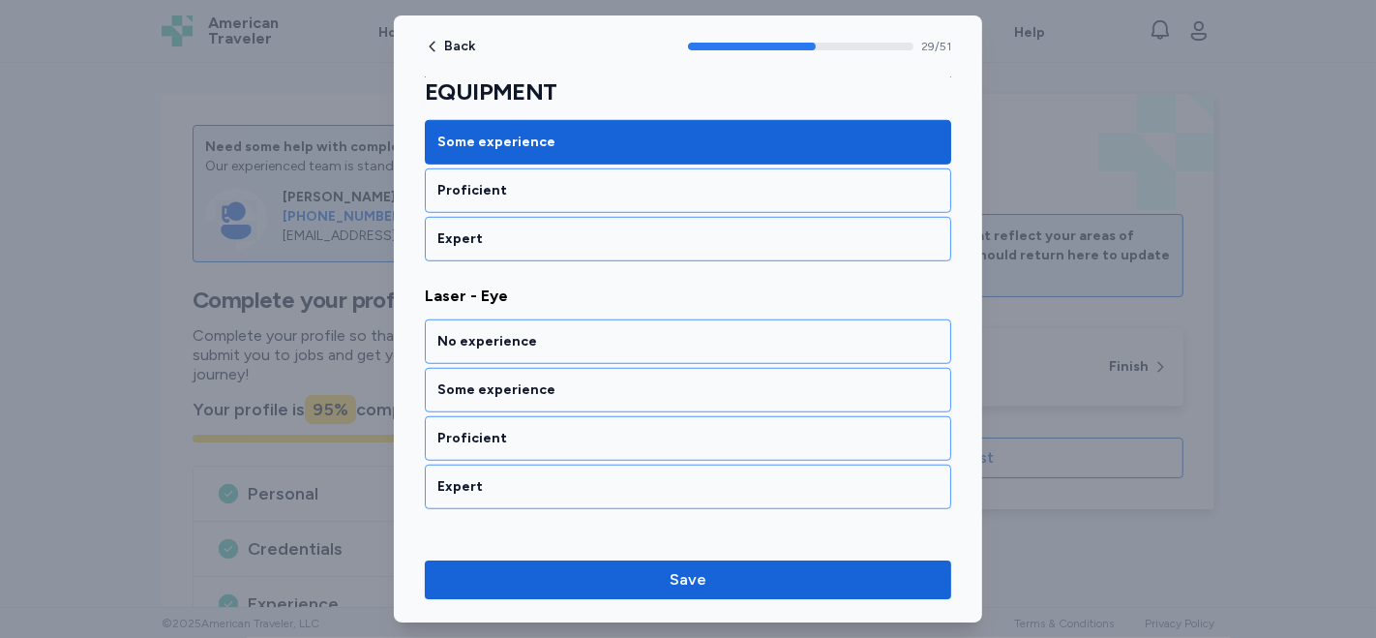
scroll to position [7332, 0]
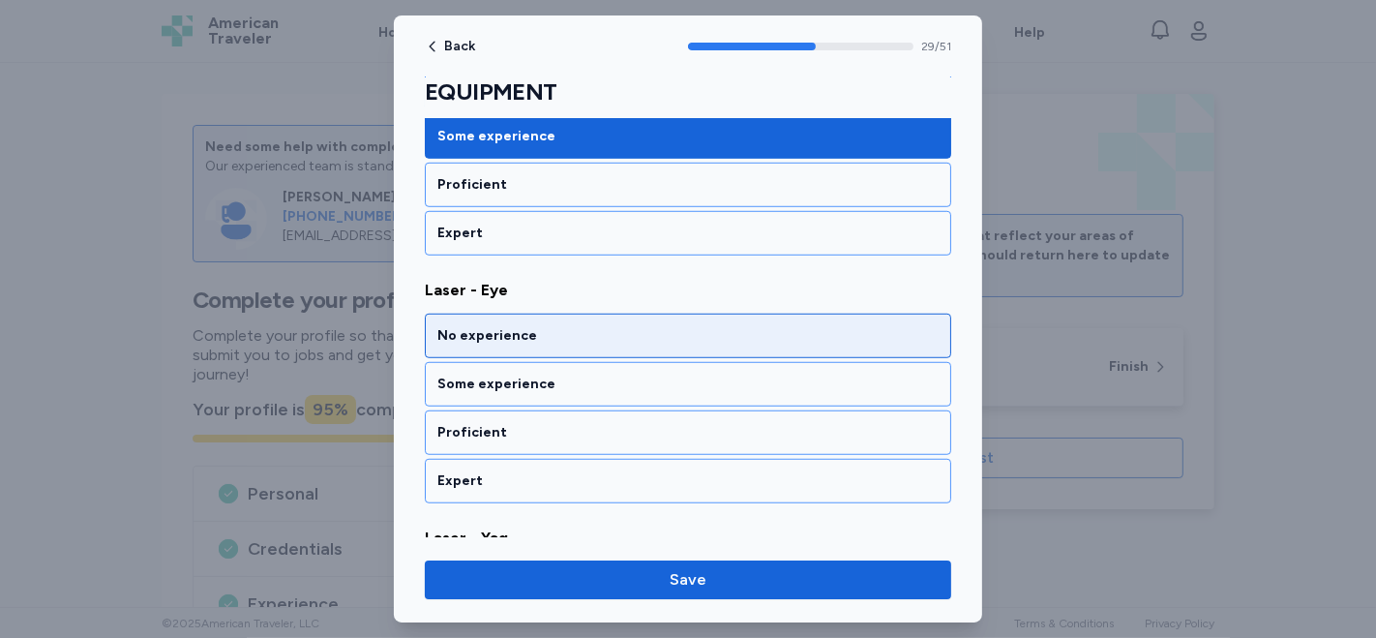
click at [480, 326] on div "No experience" at bounding box center [687, 335] width 501 height 19
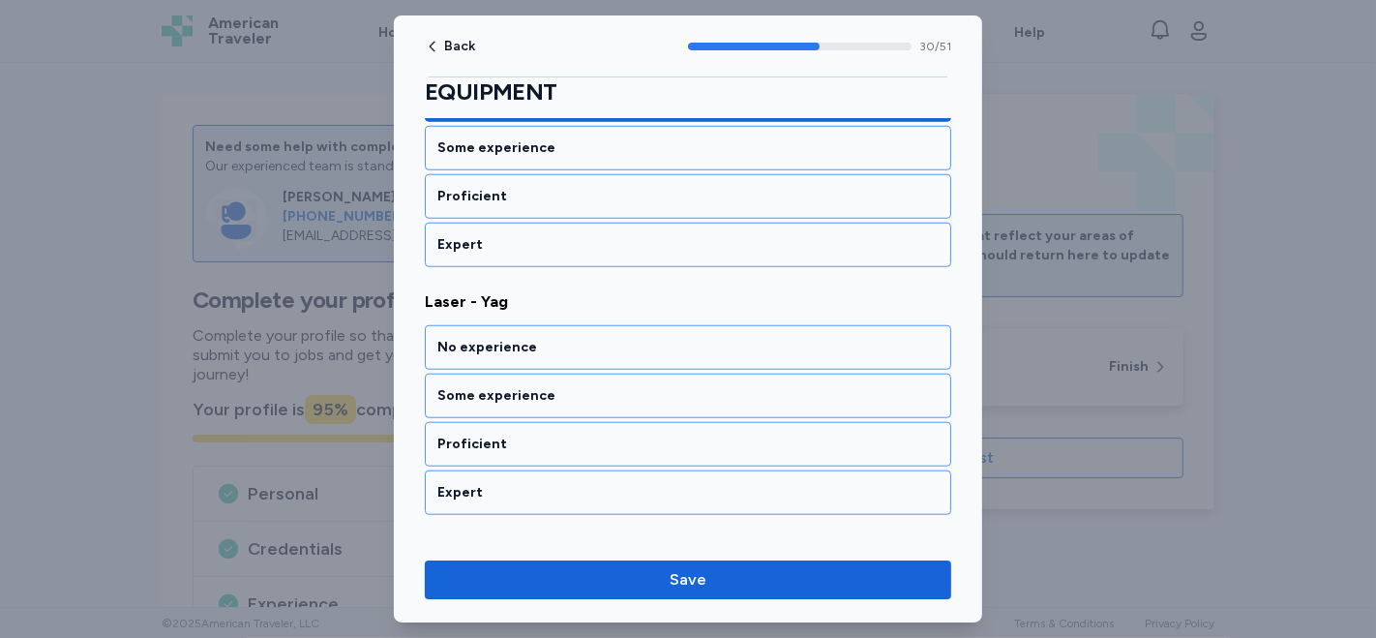
scroll to position [7577, 0]
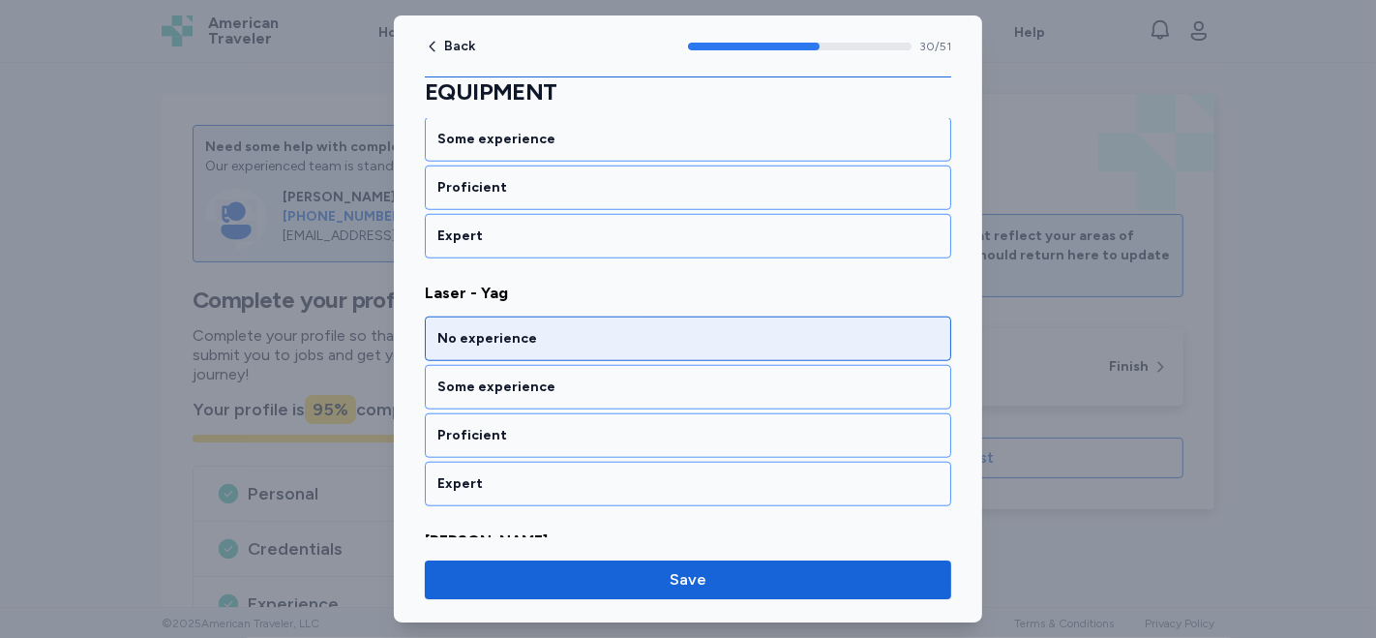
click at [520, 329] on div "No experience" at bounding box center [687, 338] width 501 height 19
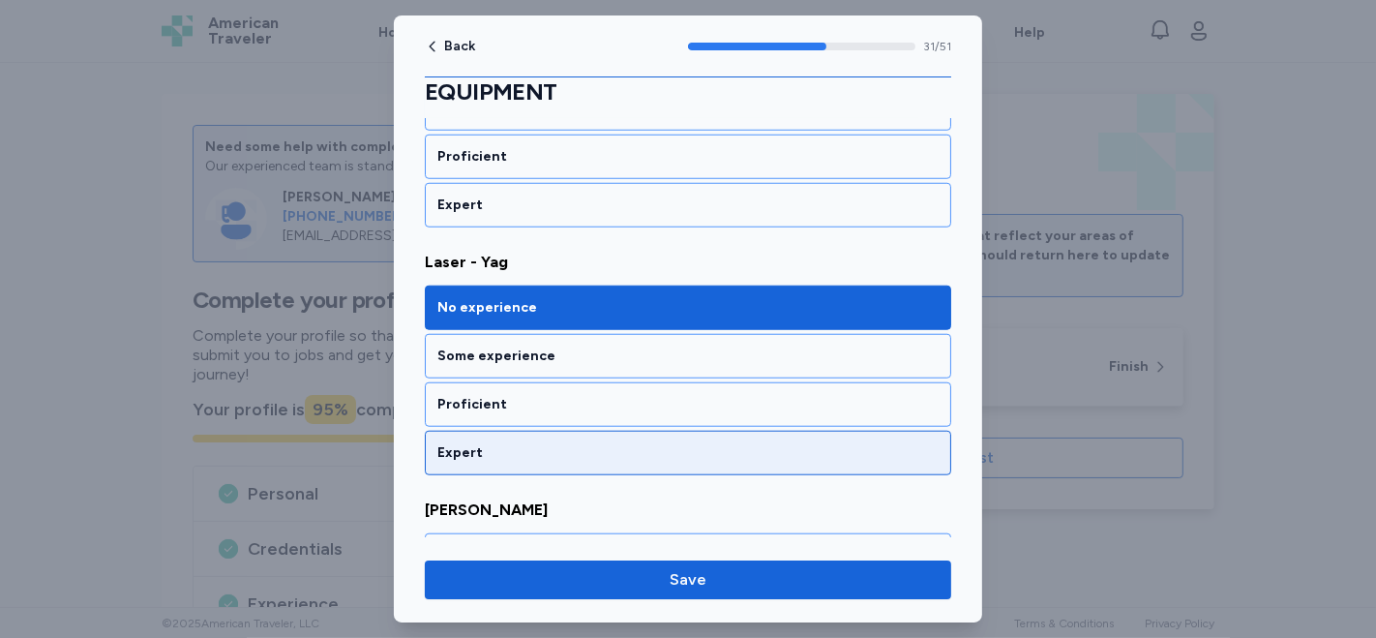
scroll to position [7716, 0]
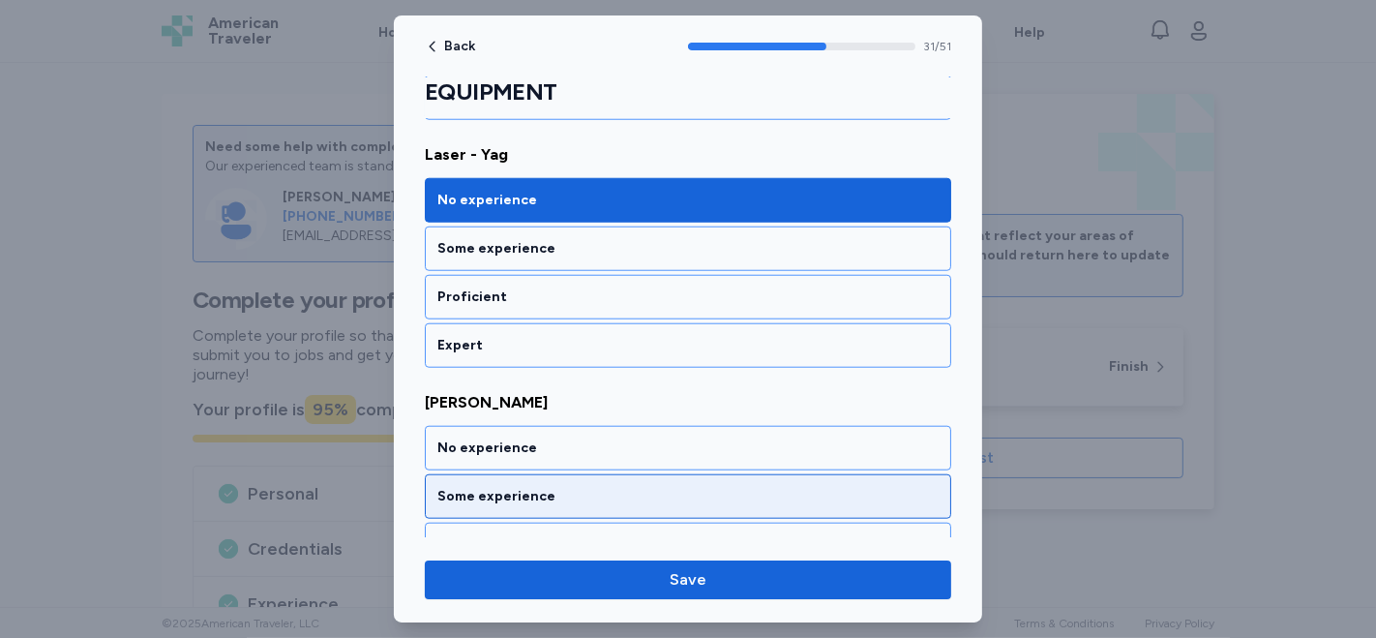
click at [537, 487] on div "Some experience" at bounding box center [687, 496] width 501 height 19
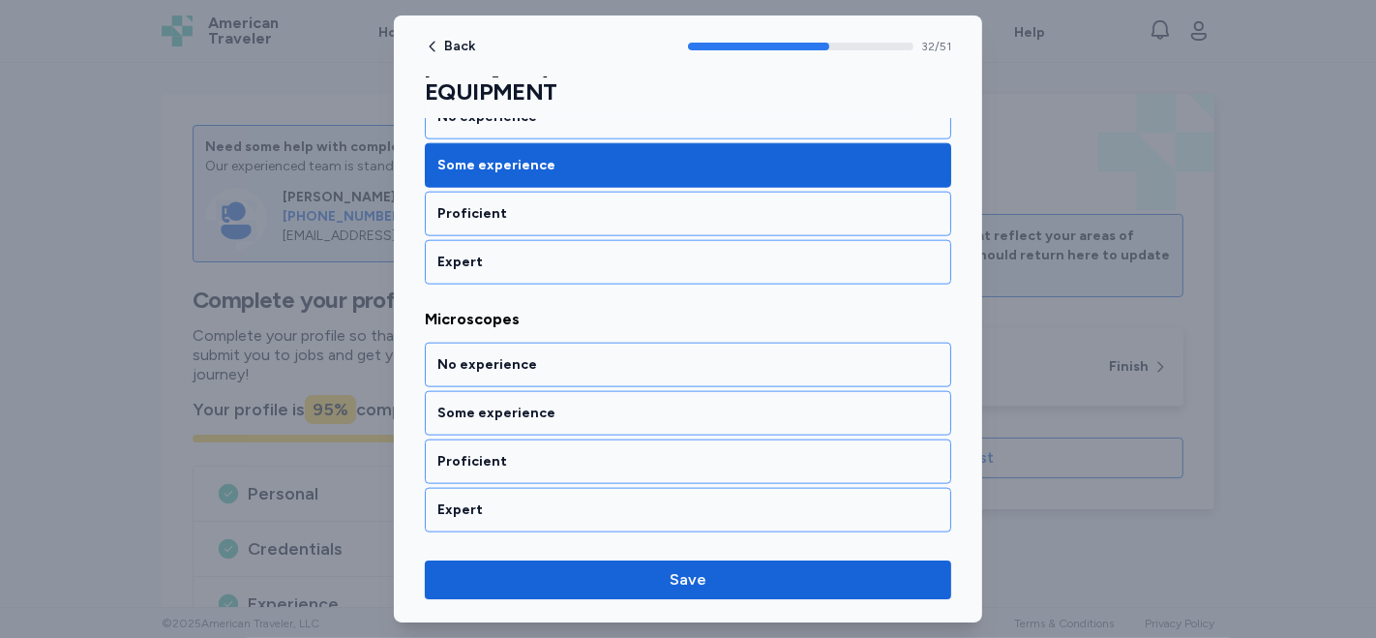
scroll to position [8069, 0]
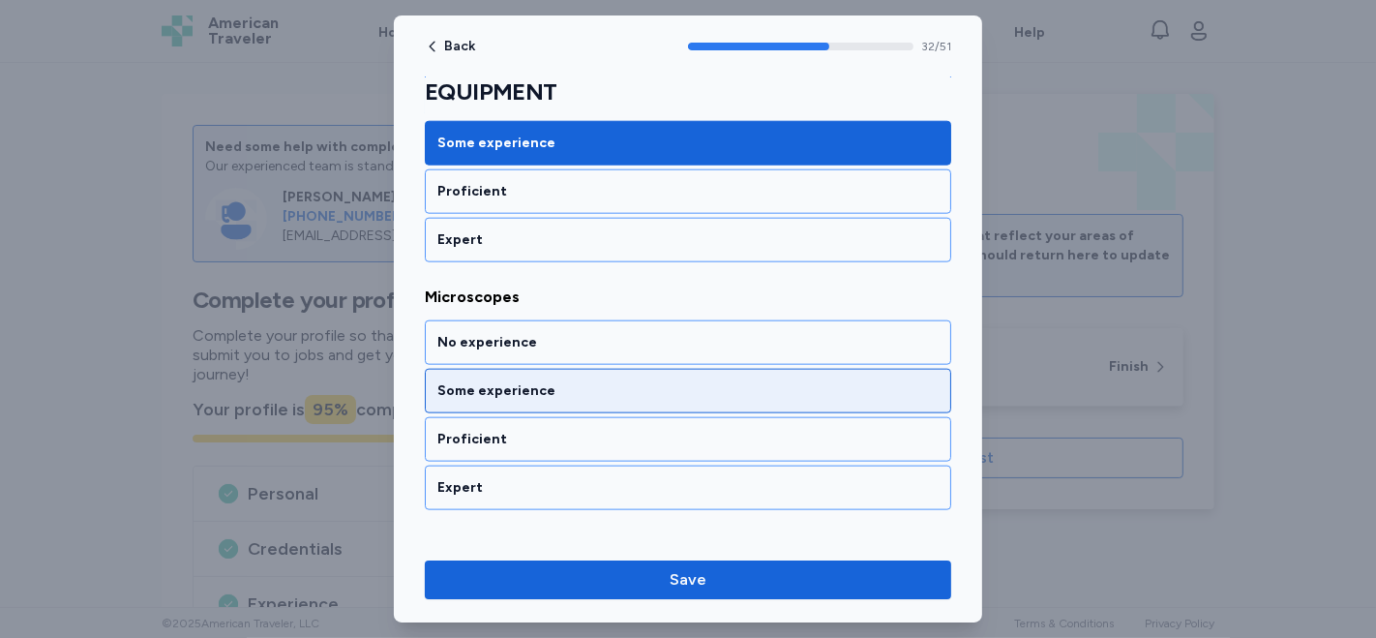
click at [505, 381] on div "Some experience" at bounding box center [687, 390] width 501 height 19
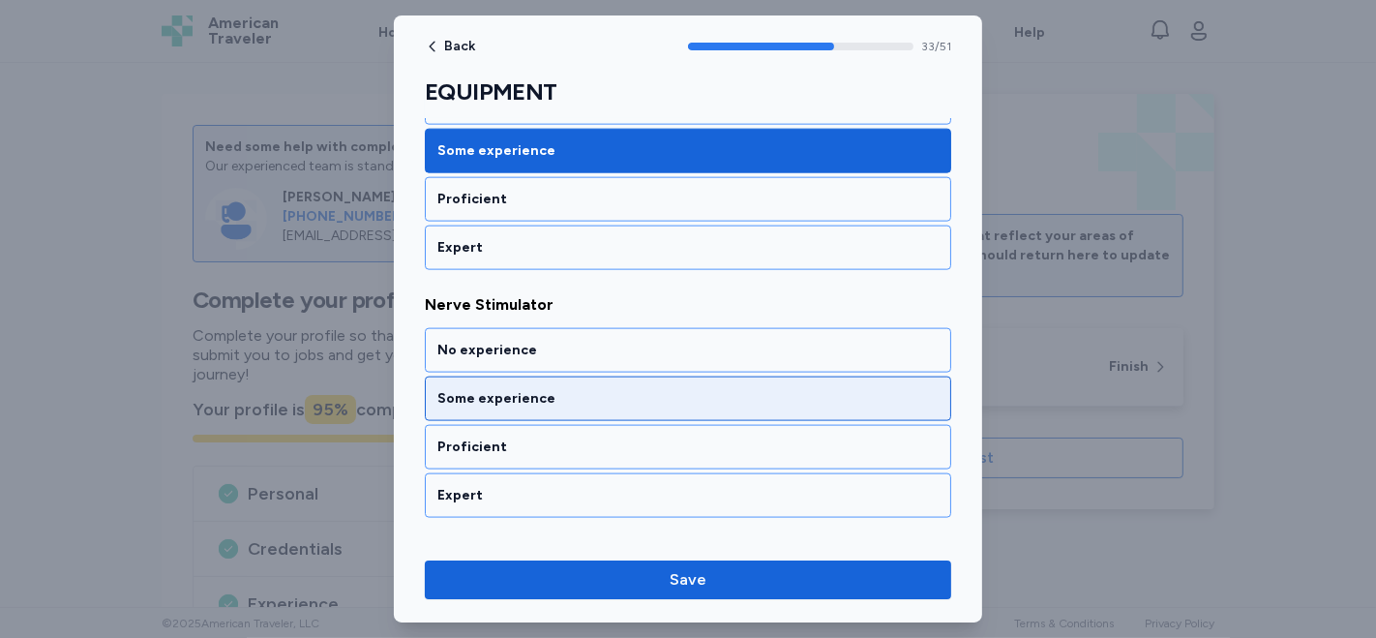
scroll to position [8315, 0]
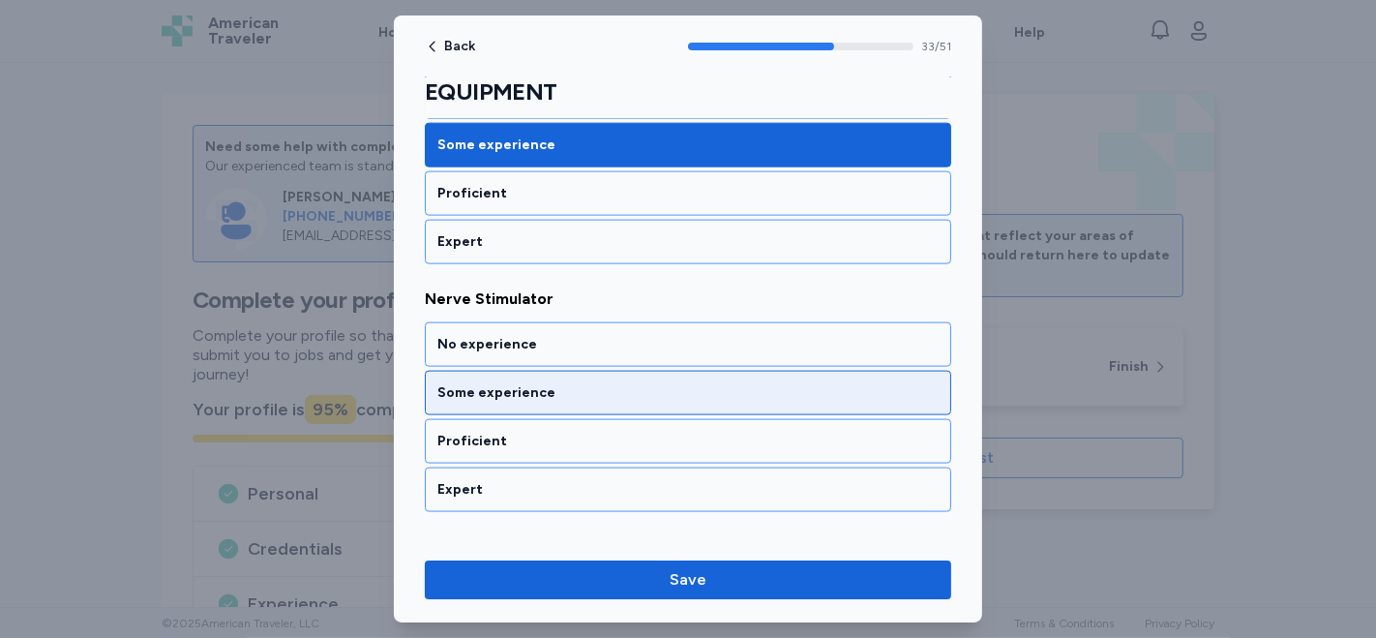
click at [547, 383] on div "Some experience" at bounding box center [687, 392] width 501 height 19
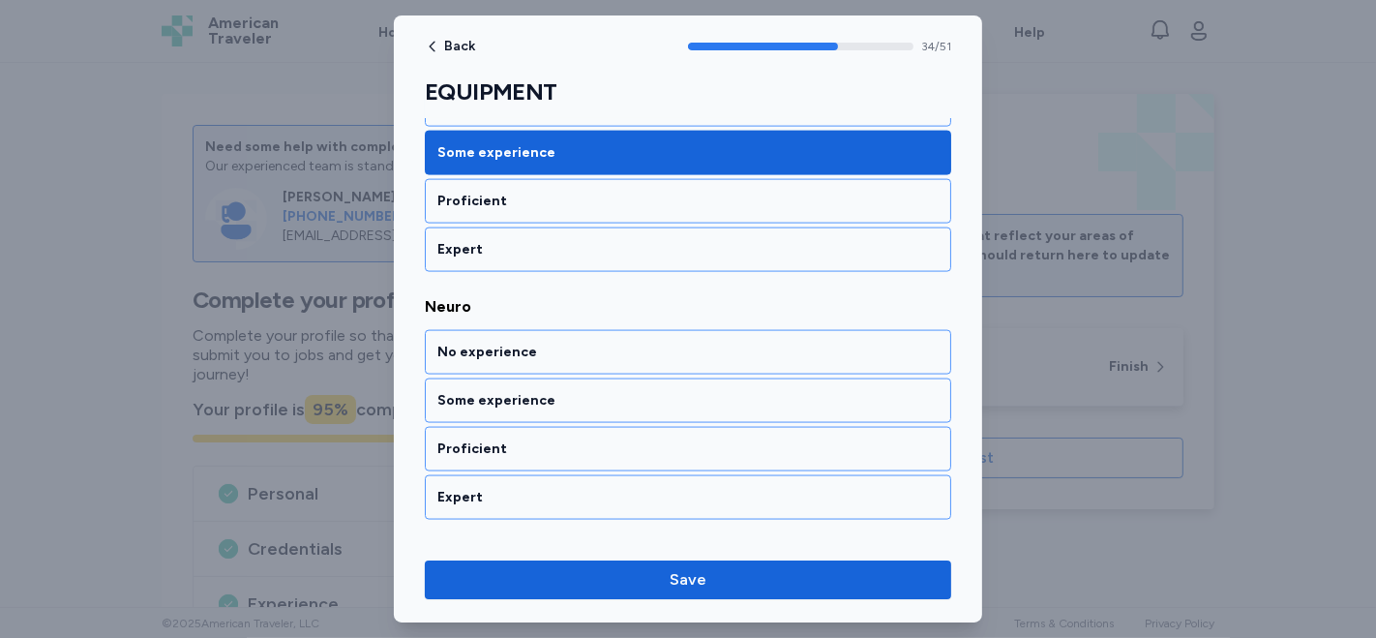
scroll to position [8560, 0]
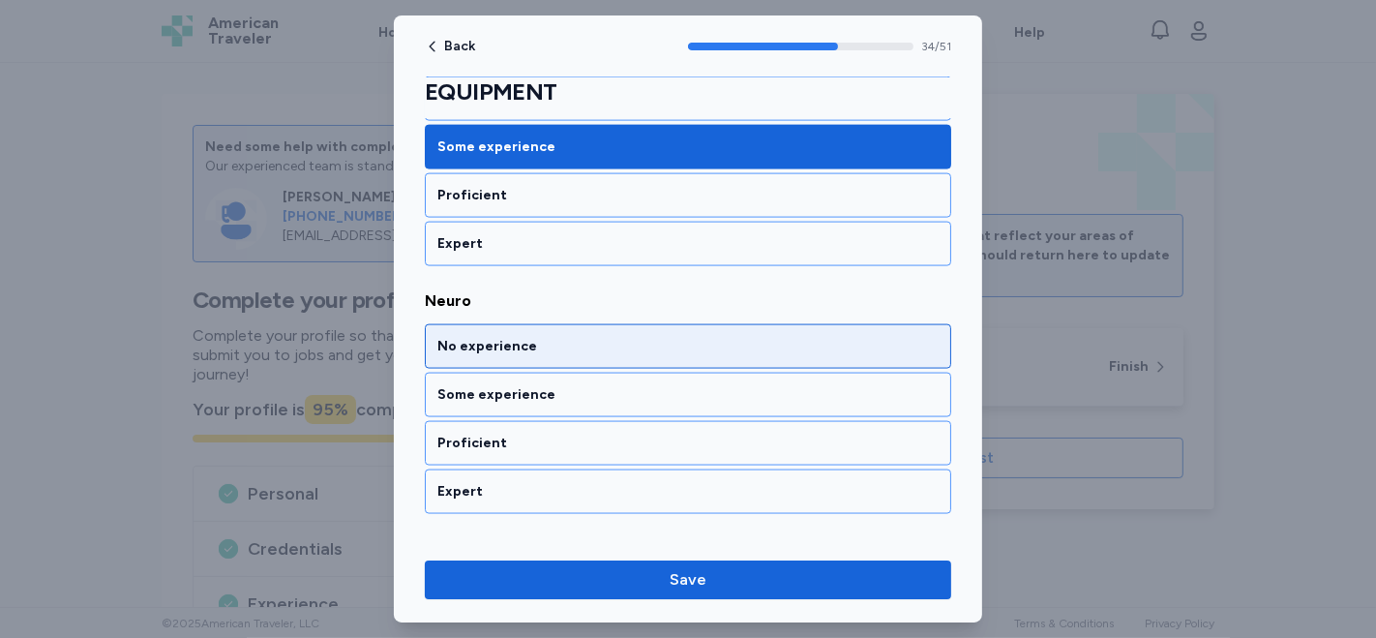
click at [484, 337] on div "No experience" at bounding box center [687, 346] width 501 height 19
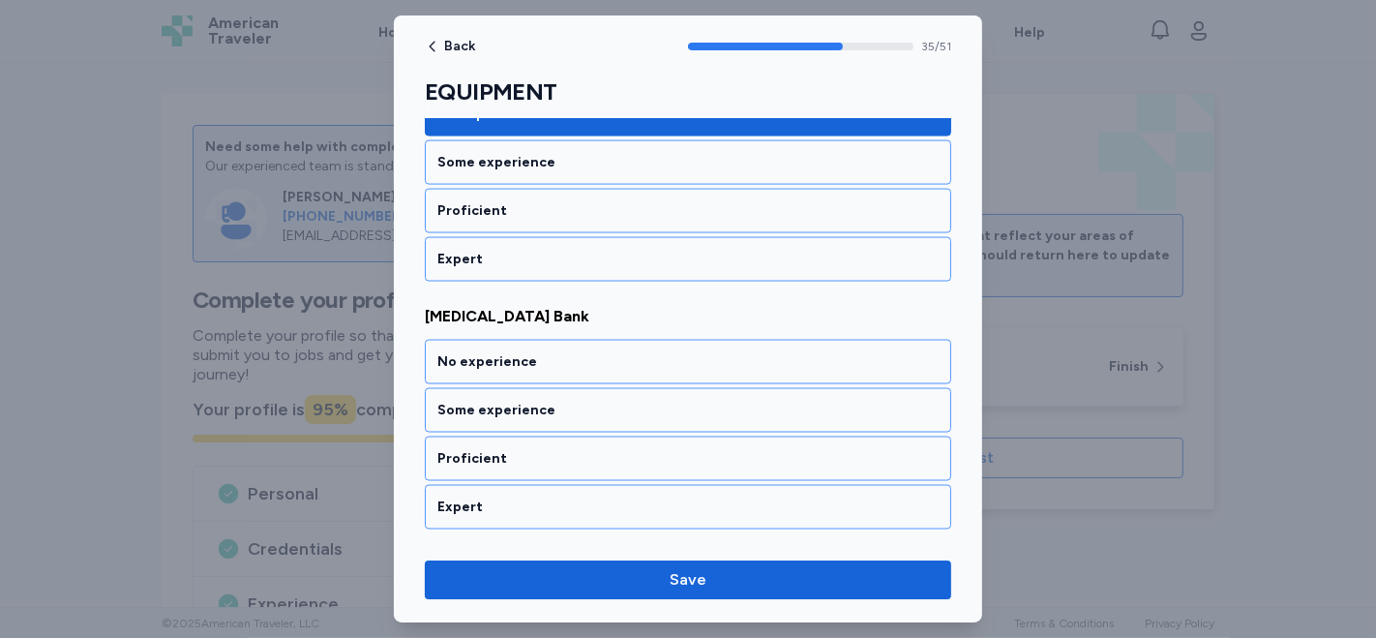
scroll to position [8806, 0]
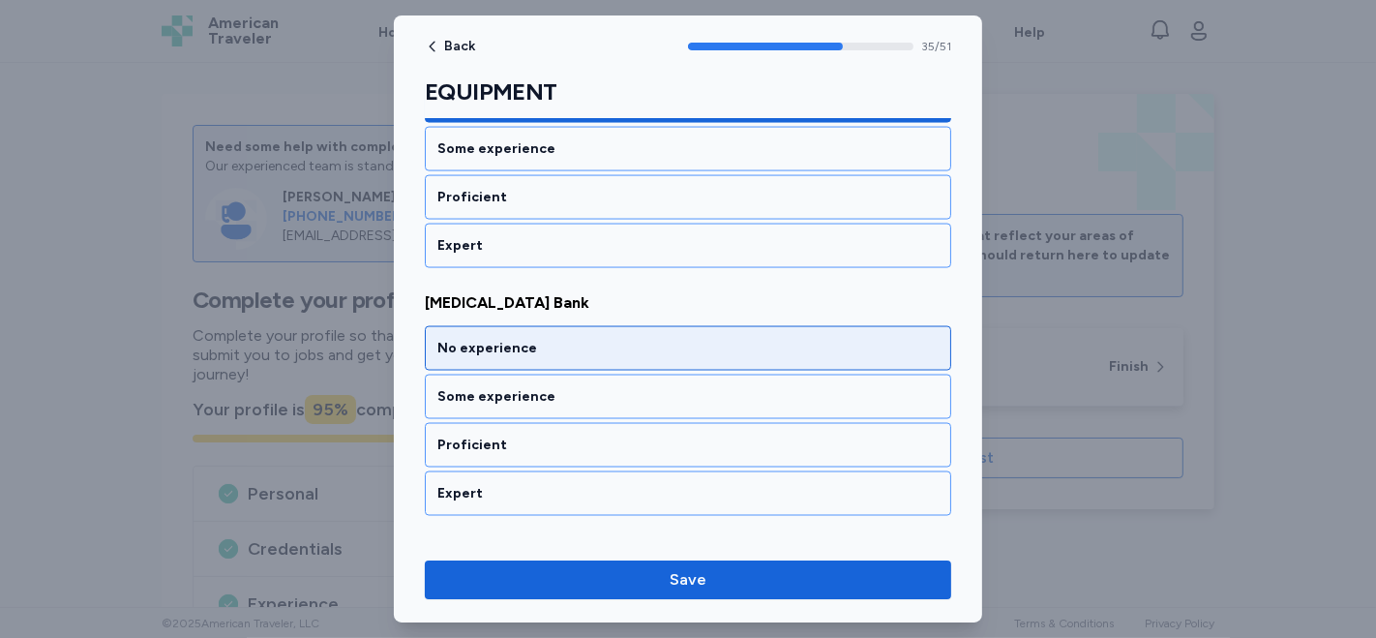
click at [535, 339] on div "No experience" at bounding box center [687, 348] width 501 height 19
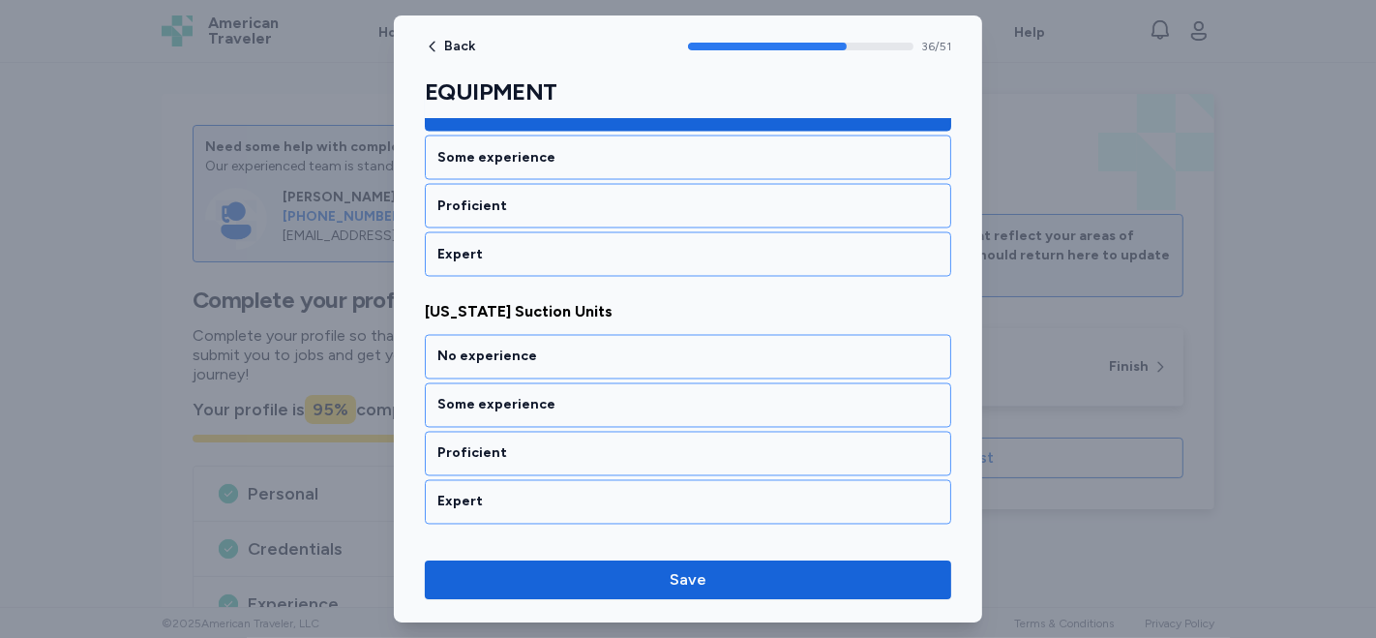
scroll to position [9051, 0]
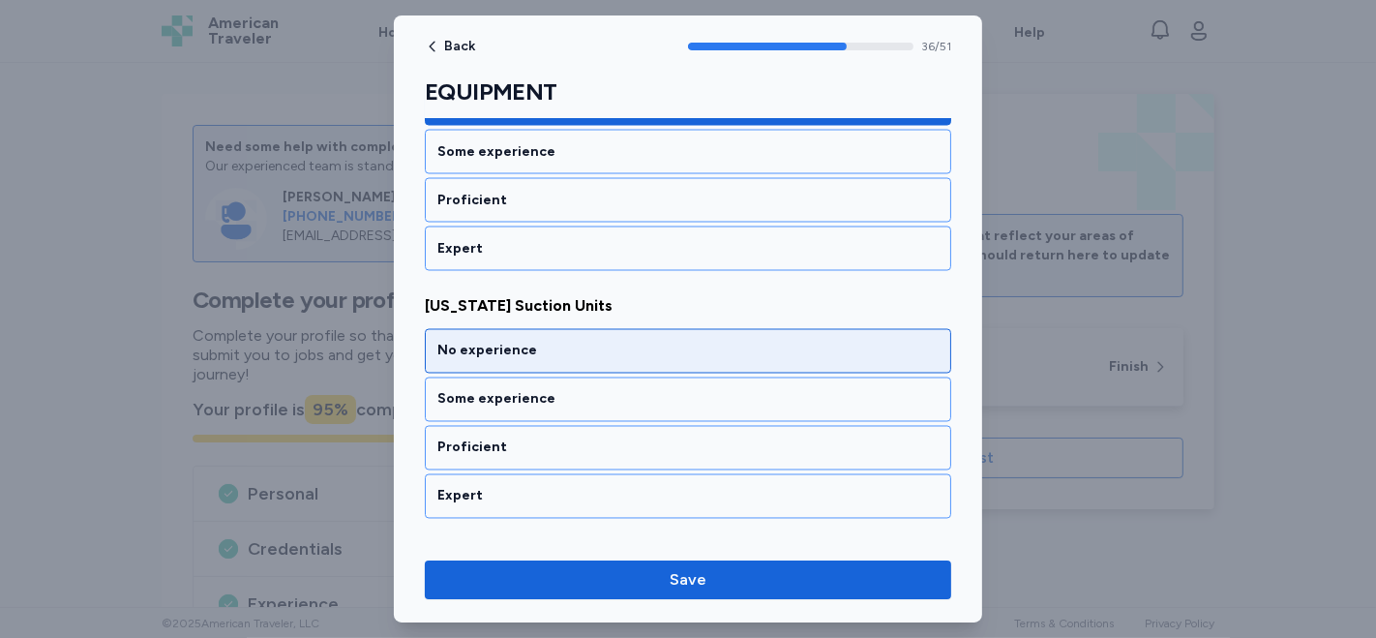
click at [570, 342] on div "No experience" at bounding box center [687, 351] width 501 height 19
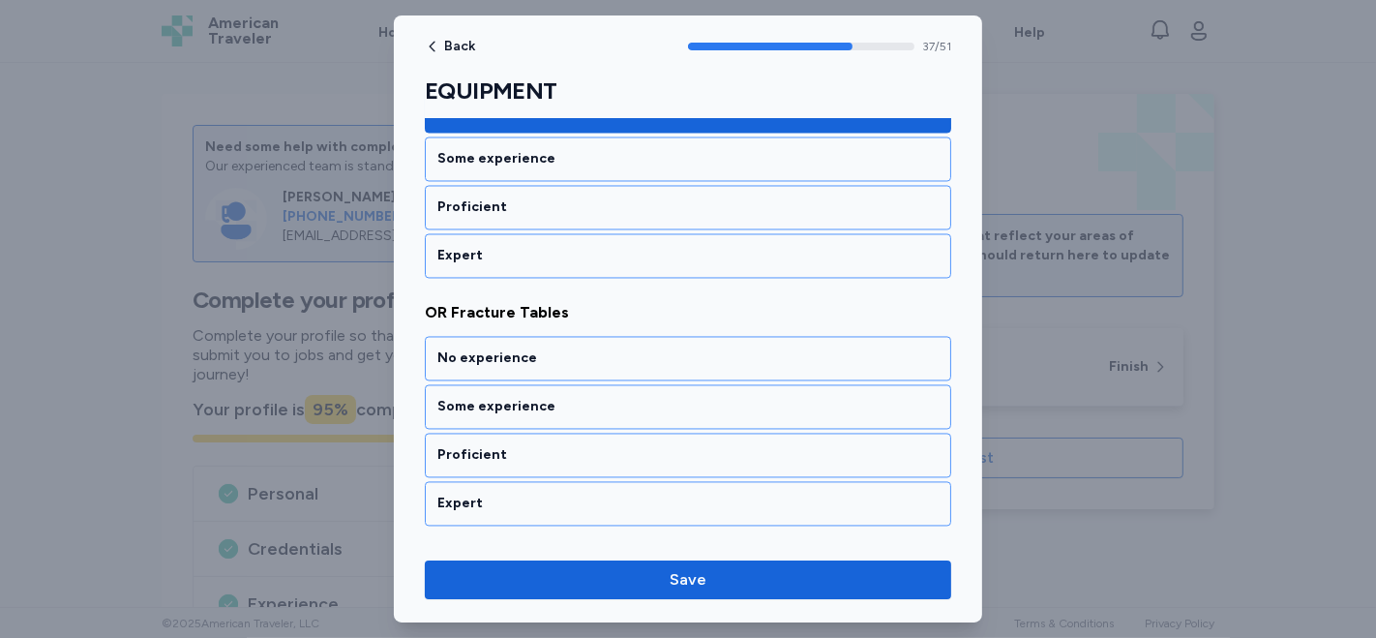
scroll to position [9297, 0]
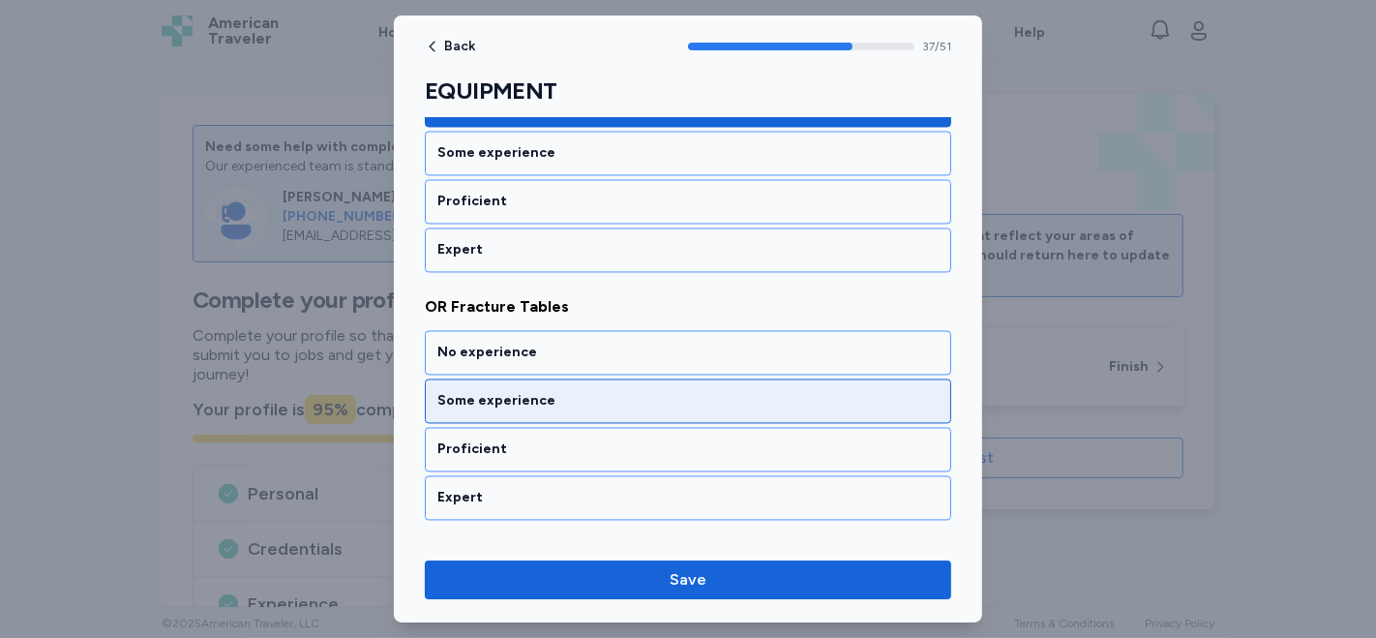
click at [566, 392] on div "Some experience" at bounding box center [687, 401] width 501 height 19
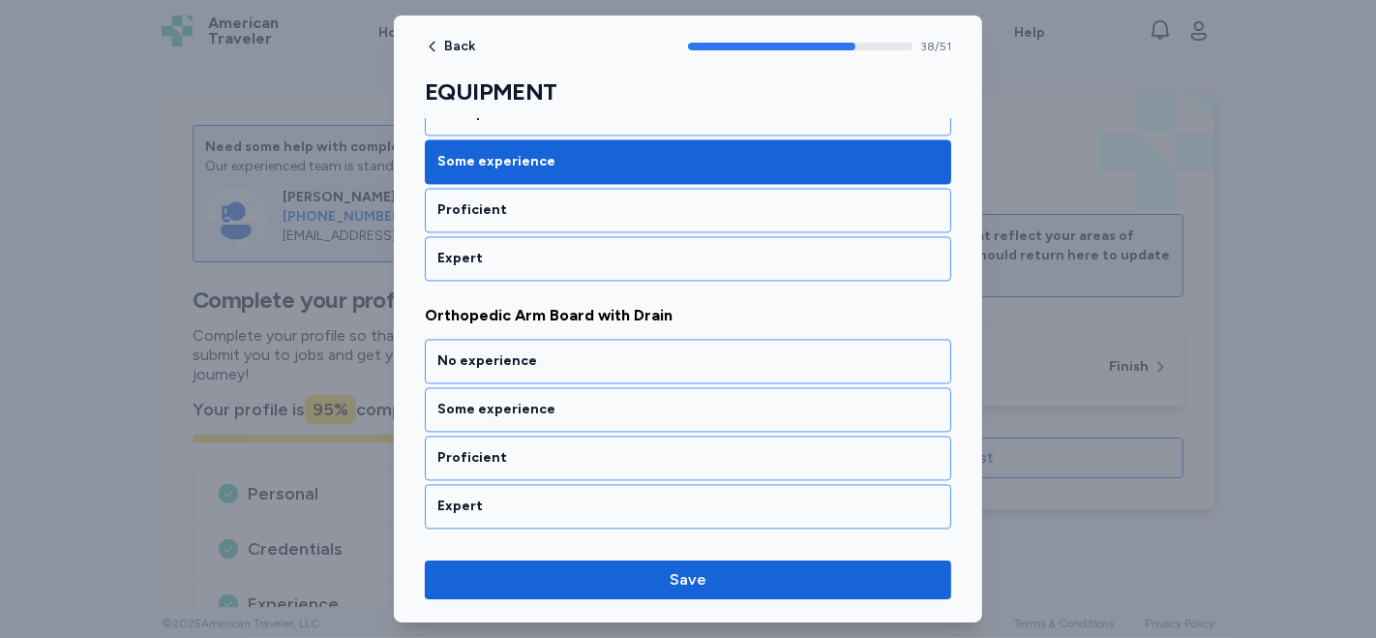
scroll to position [9543, 0]
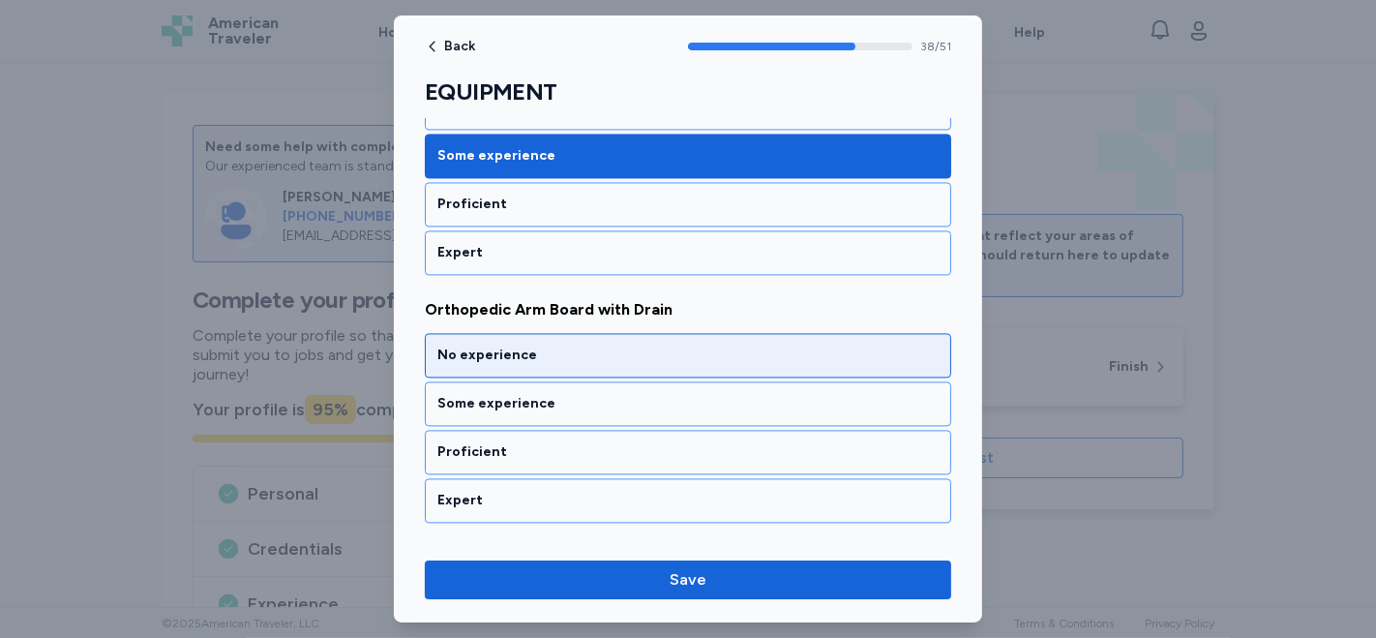
click at [552, 346] on div "No experience" at bounding box center [687, 355] width 501 height 19
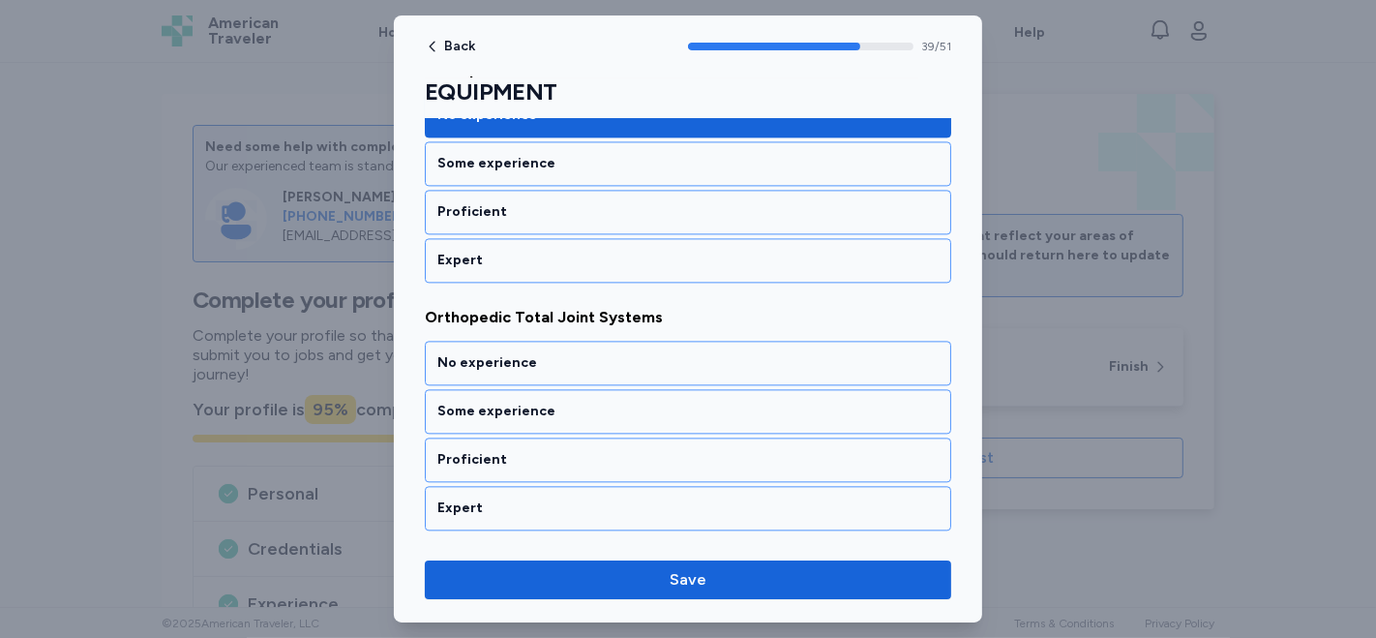
scroll to position [9789, 0]
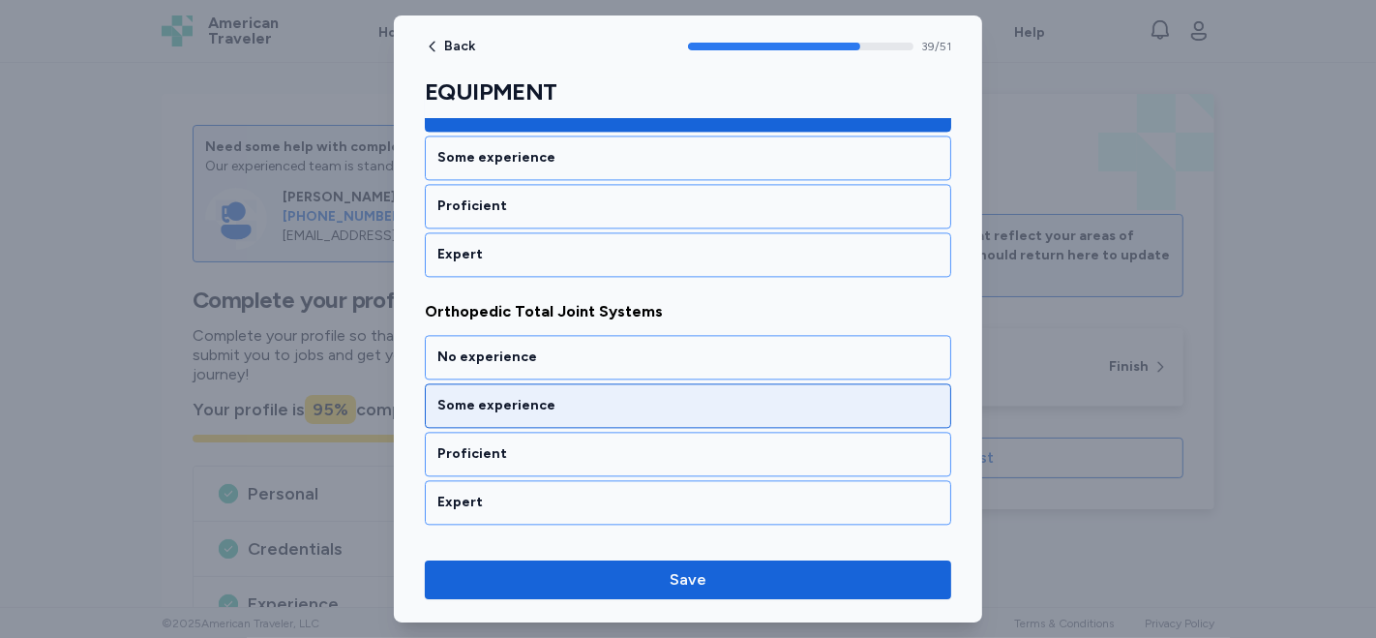
click at [577, 396] on div "Some experience" at bounding box center [687, 405] width 501 height 19
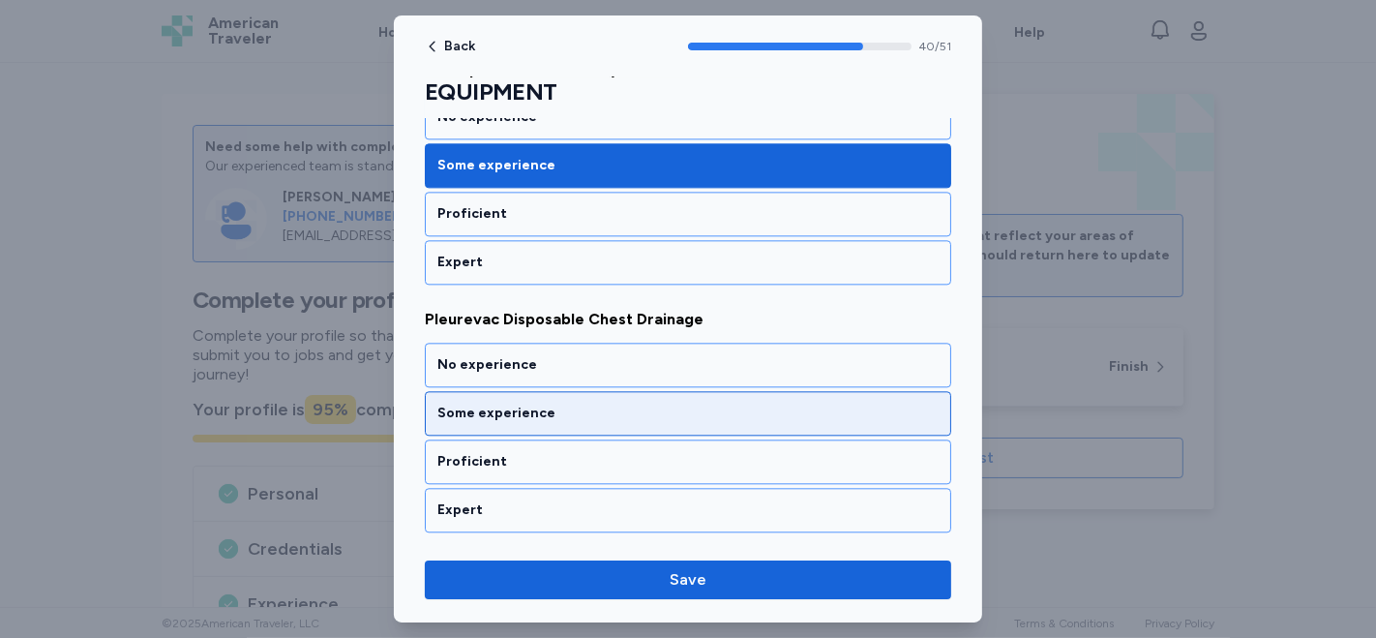
scroll to position [10034, 0]
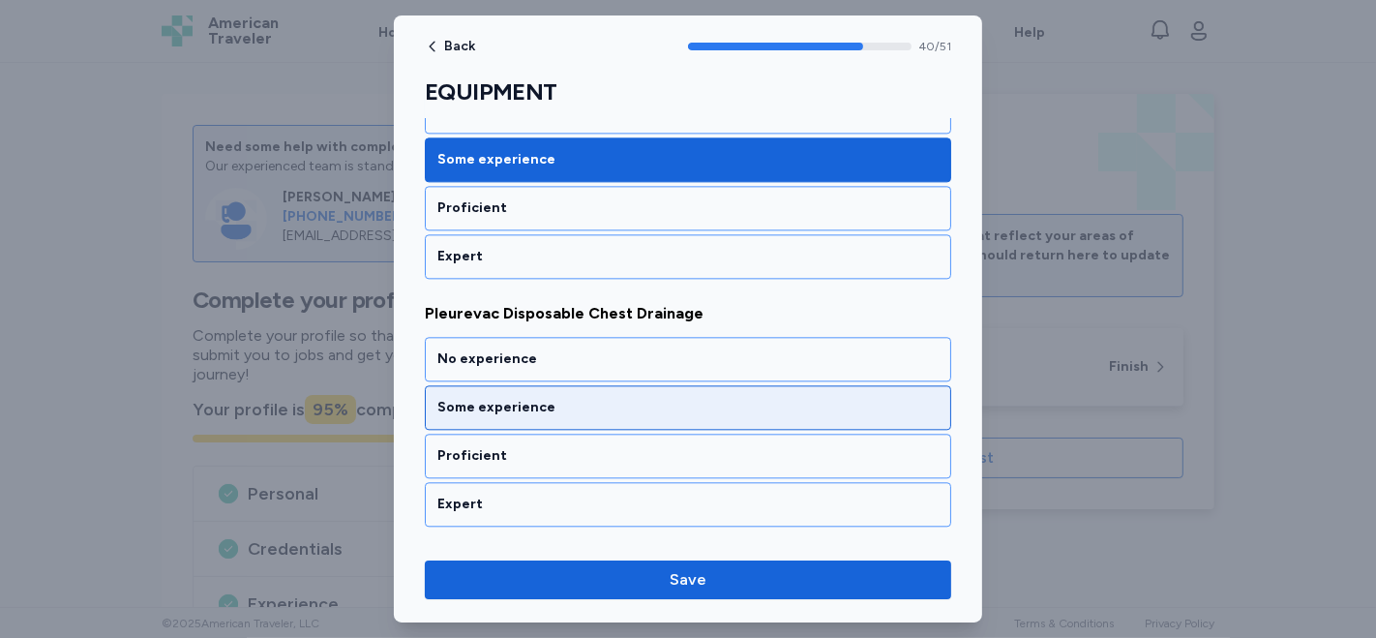
click at [586, 398] on div "Some experience" at bounding box center [687, 407] width 501 height 19
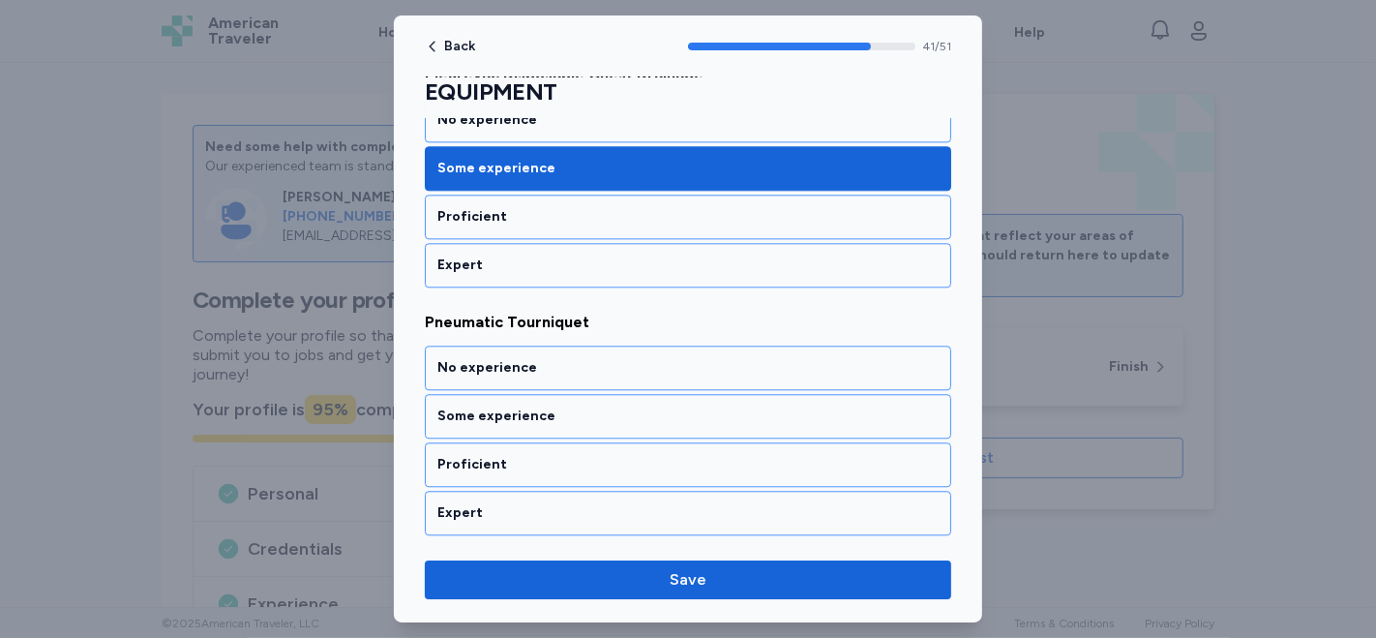
scroll to position [10279, 0]
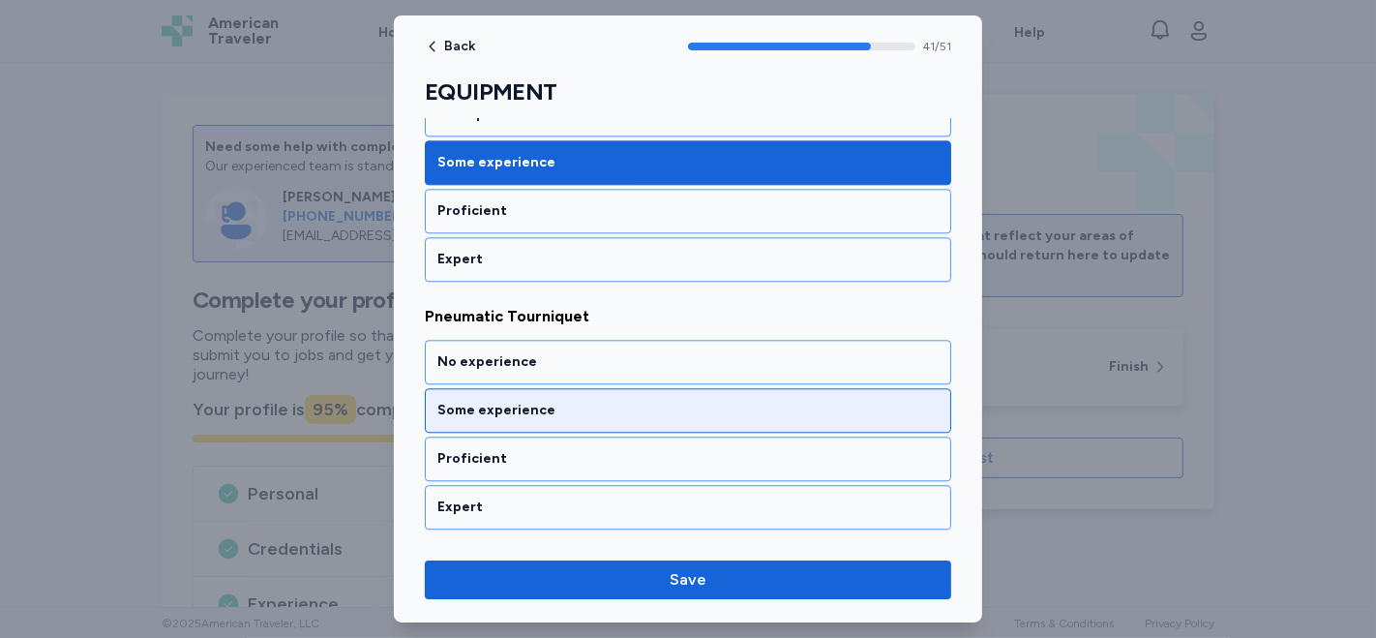
click at [566, 401] on div "Some experience" at bounding box center [687, 410] width 501 height 19
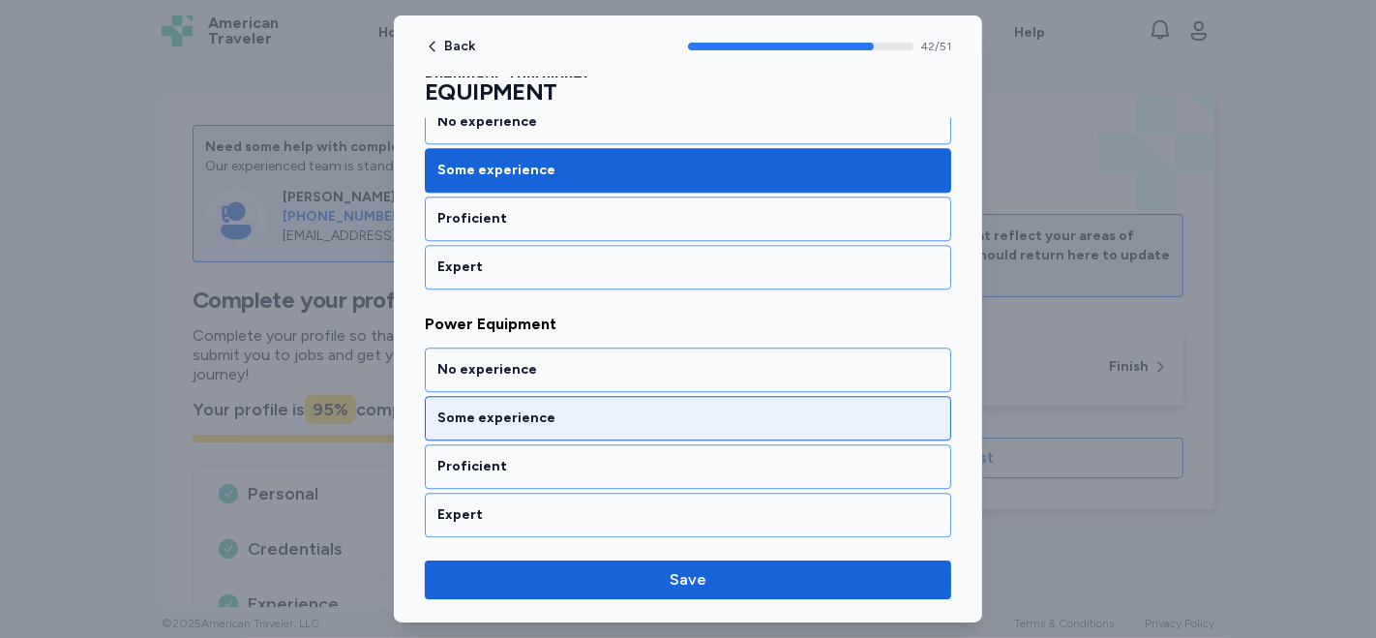
scroll to position [10525, 0]
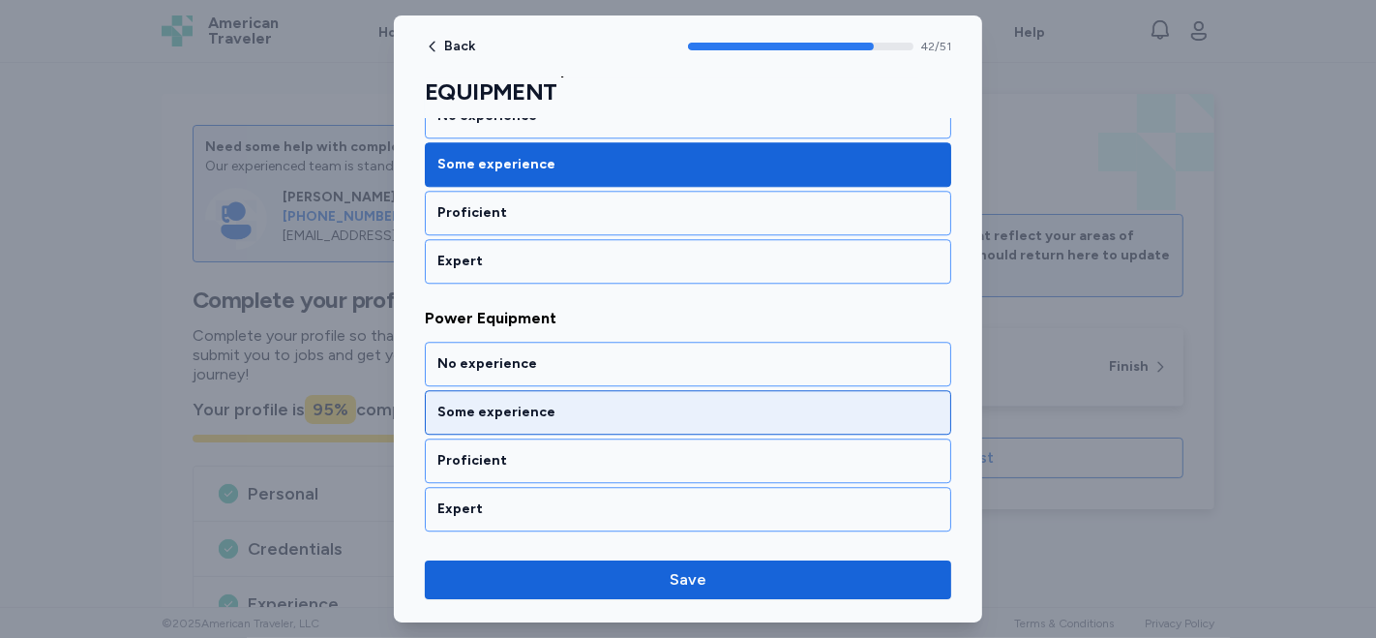
click at [556, 403] on div "Some experience" at bounding box center [687, 412] width 501 height 19
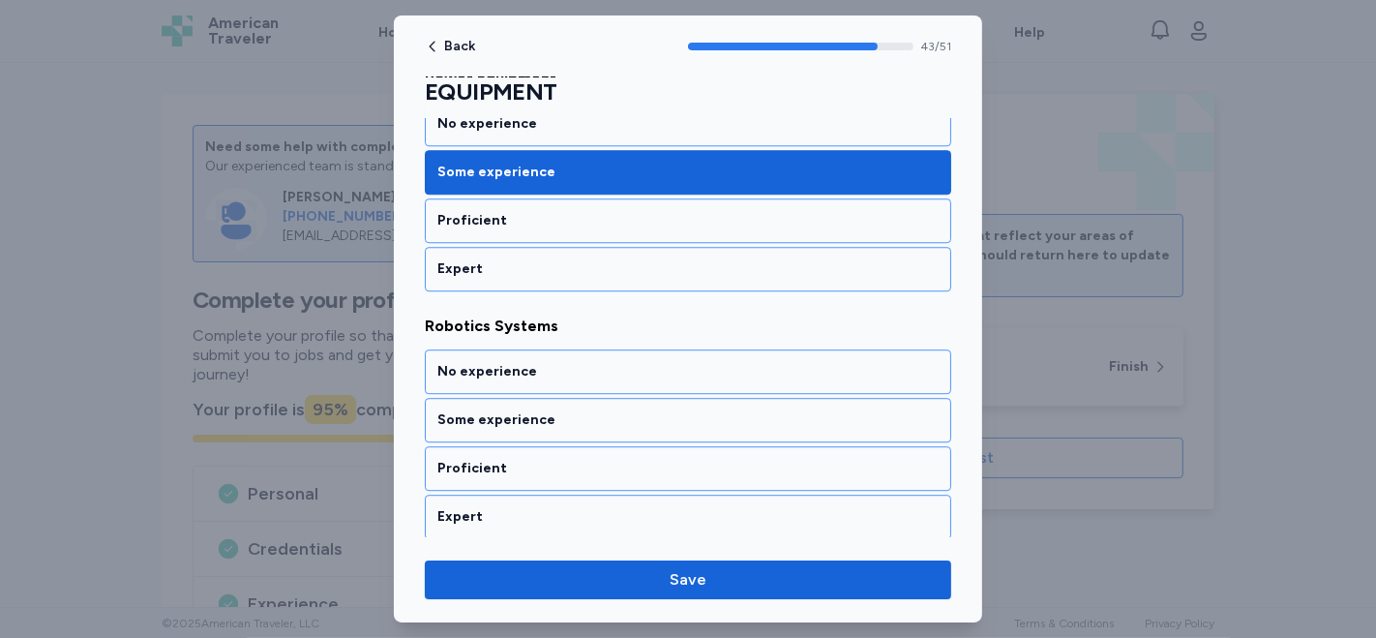
scroll to position [10771, 0]
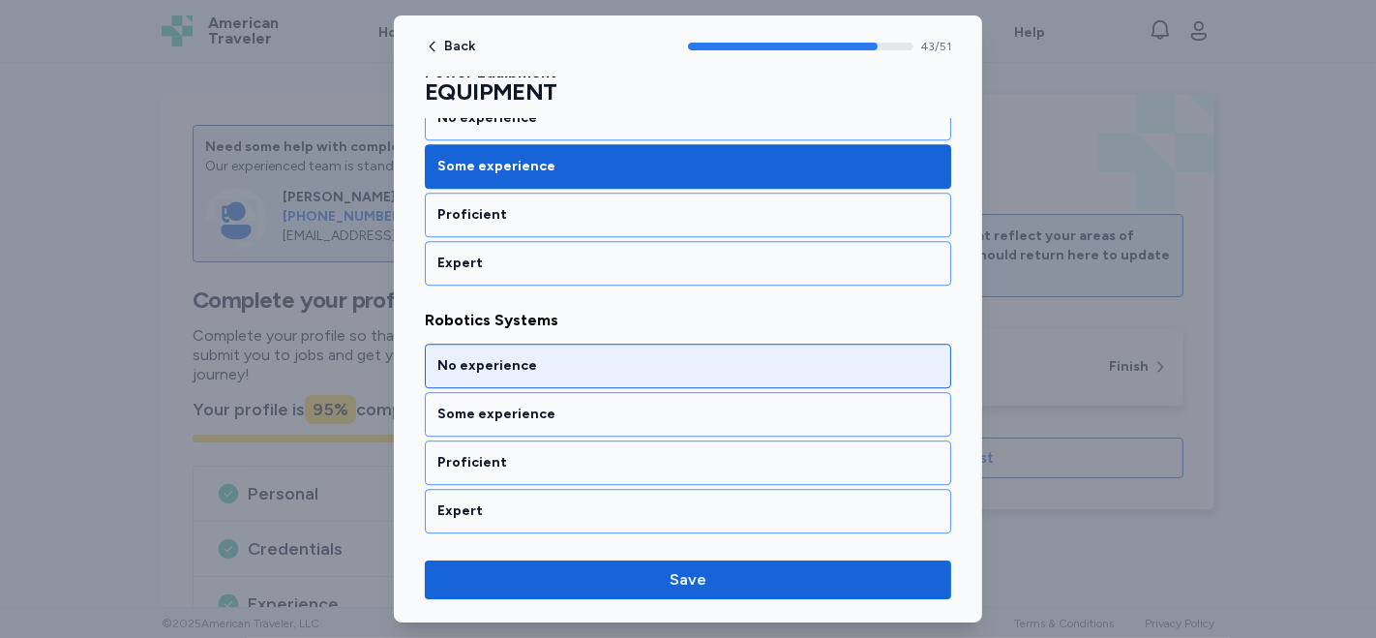
click at [517, 356] on div "No experience" at bounding box center [687, 365] width 501 height 19
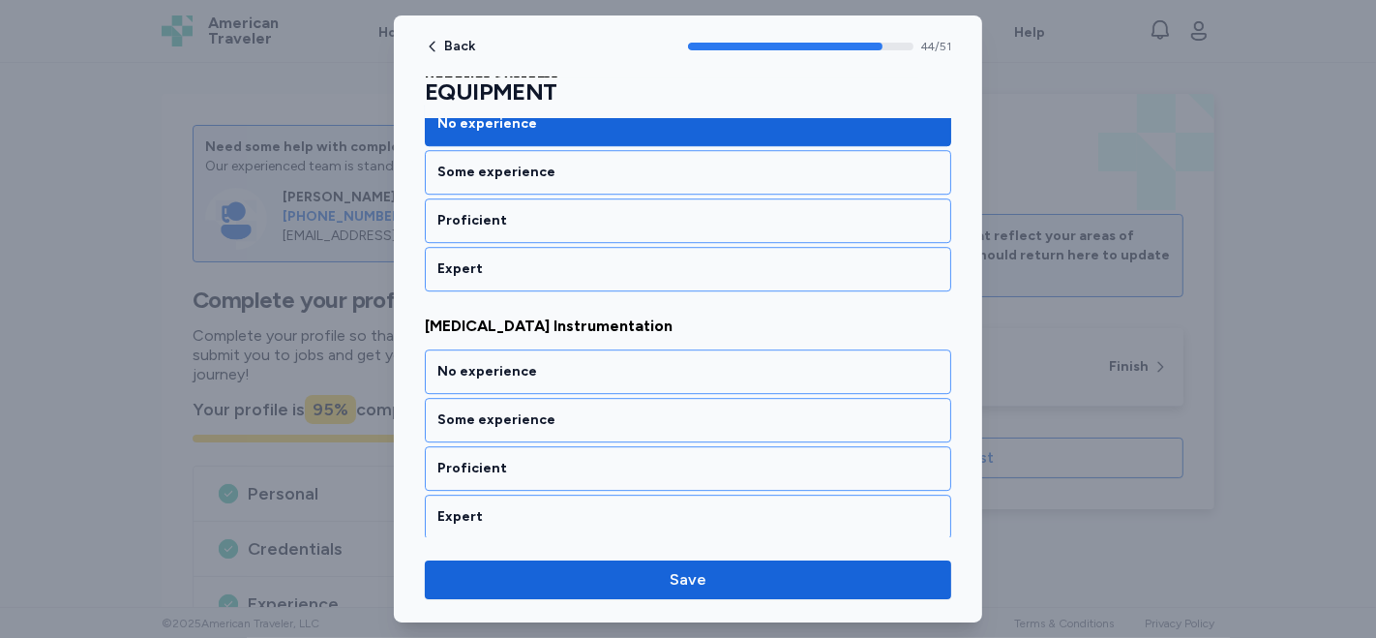
scroll to position [11016, 0]
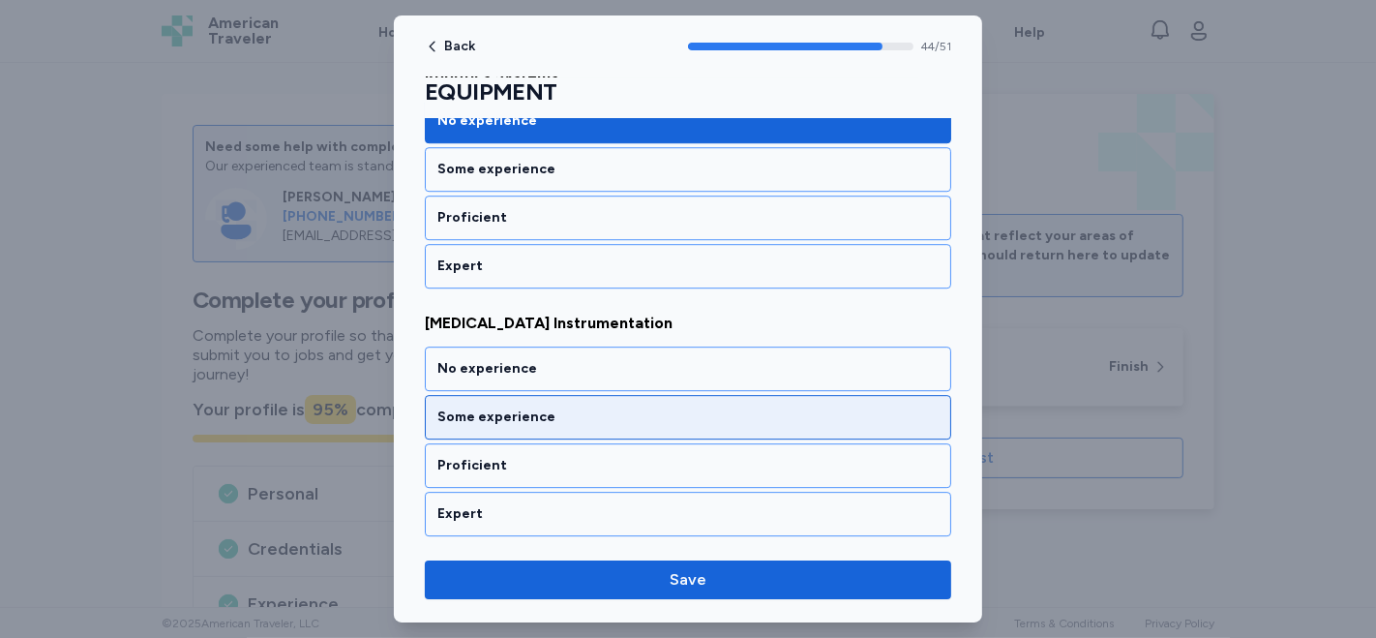
click at [534, 407] on div "Some experience" at bounding box center [687, 416] width 501 height 19
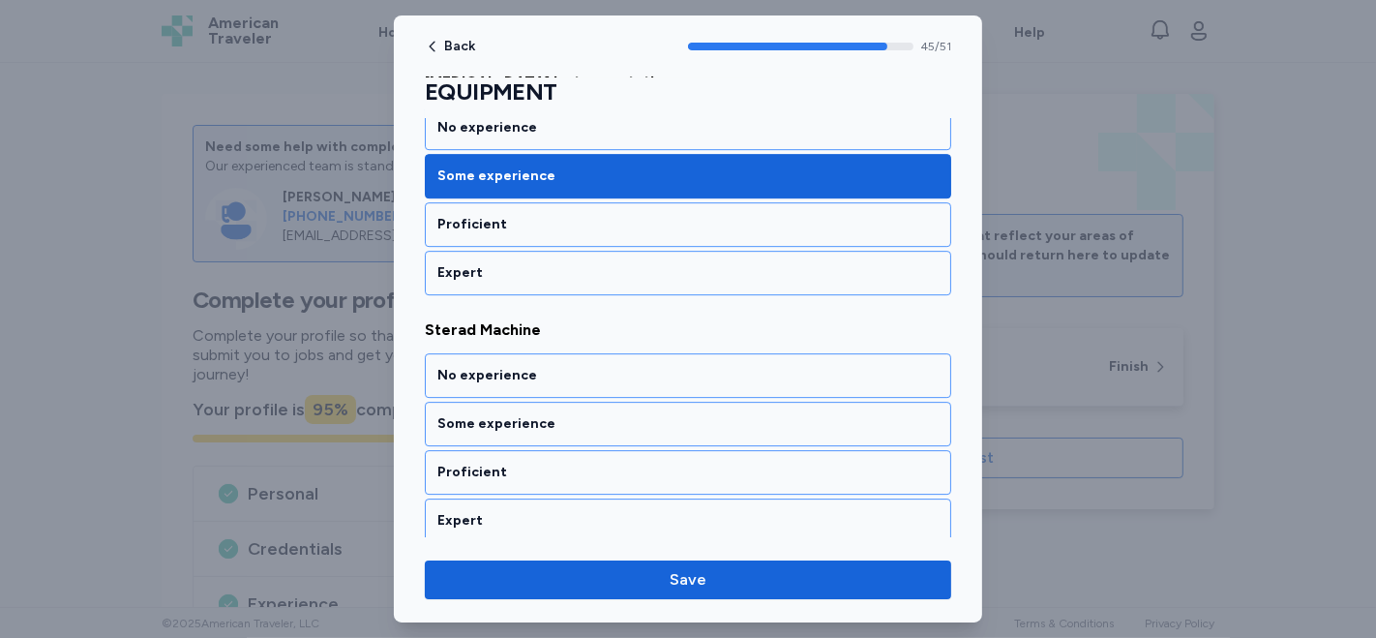
scroll to position [11263, 0]
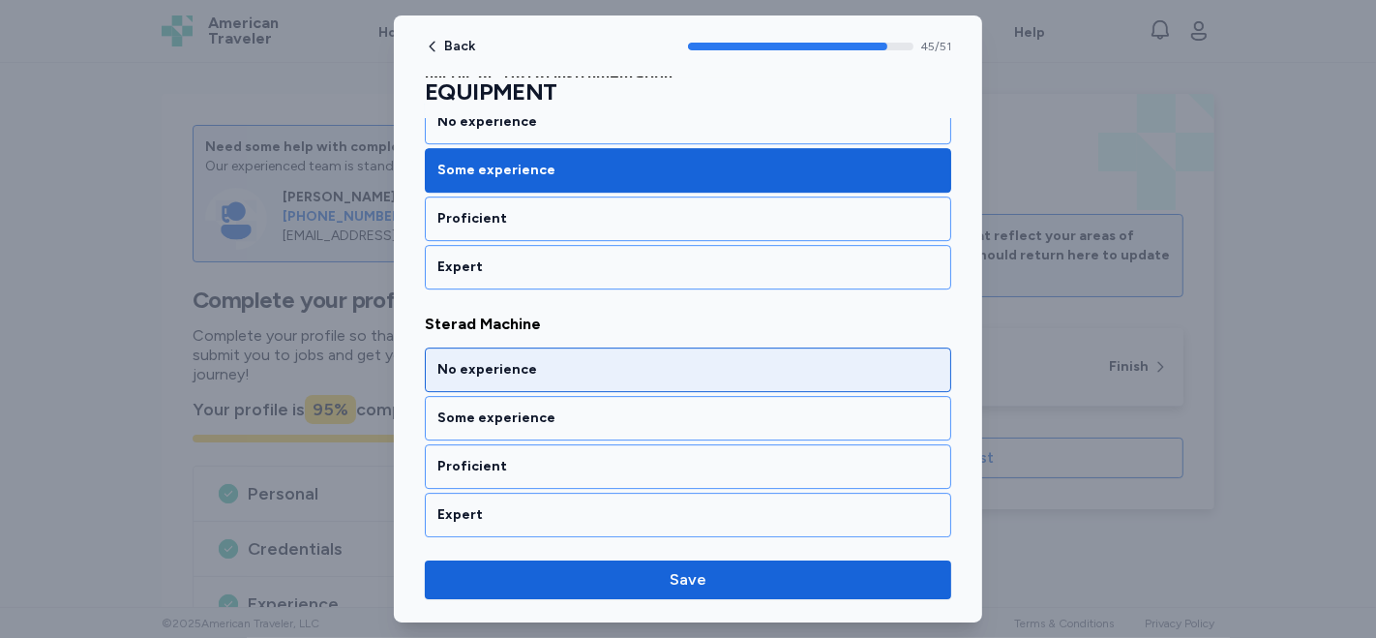
click at [651, 360] on div "No experience" at bounding box center [687, 369] width 501 height 19
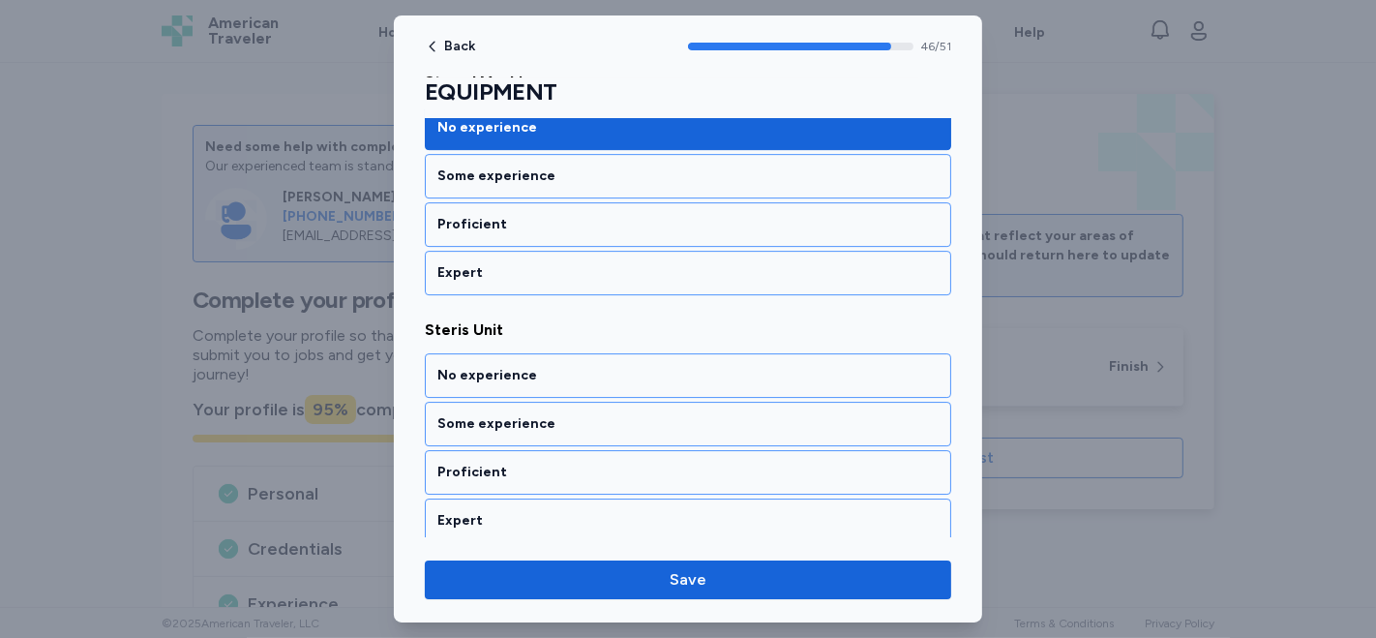
scroll to position [11508, 0]
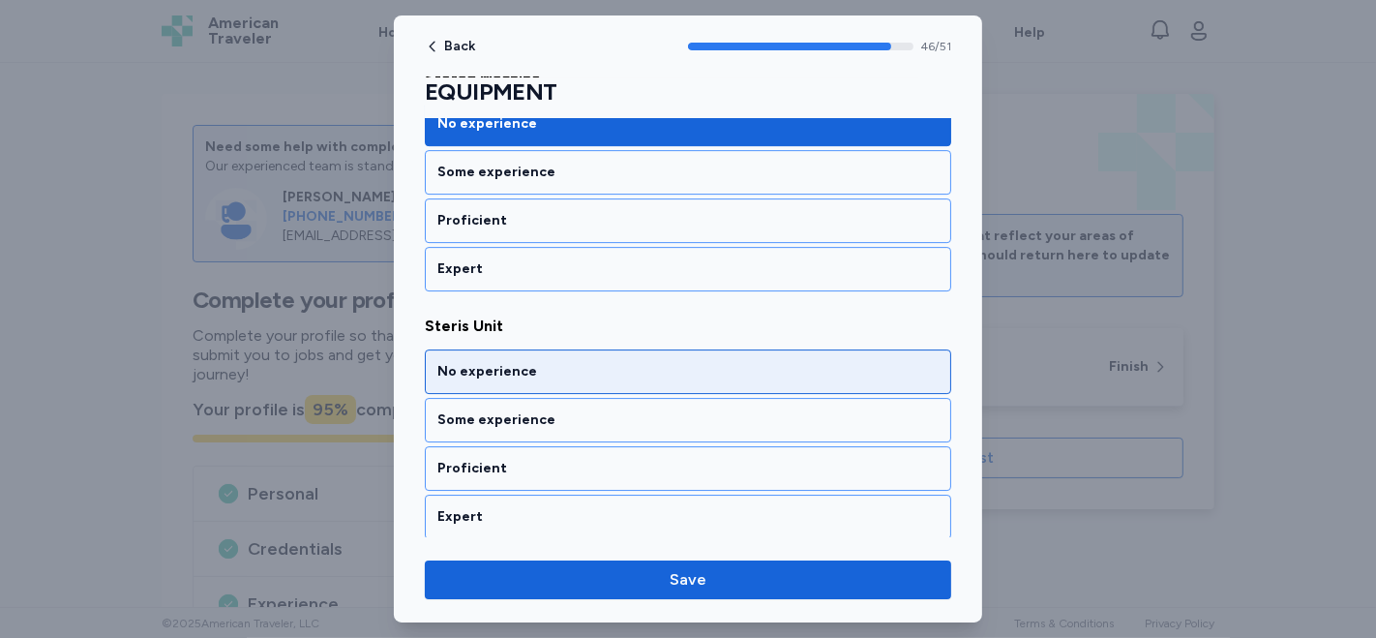
click at [652, 362] on div "No experience" at bounding box center [687, 371] width 501 height 19
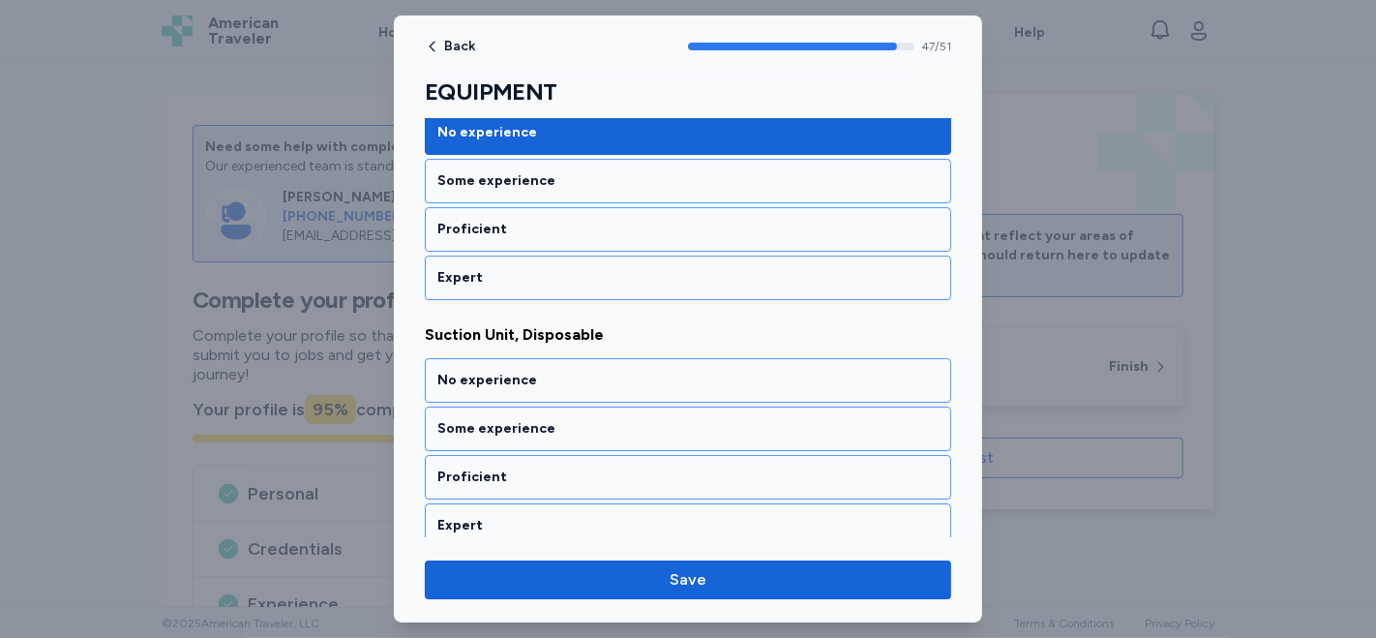
scroll to position [11753, 0]
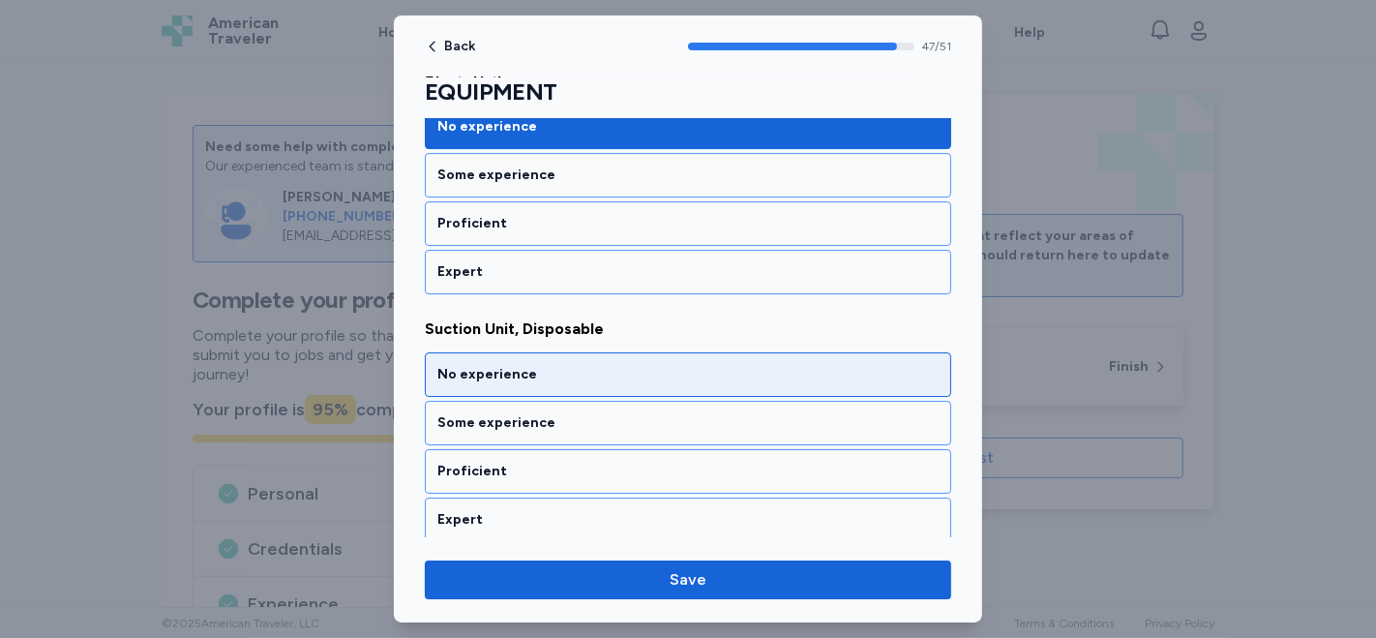
click at [572, 365] on div "No experience" at bounding box center [687, 374] width 501 height 19
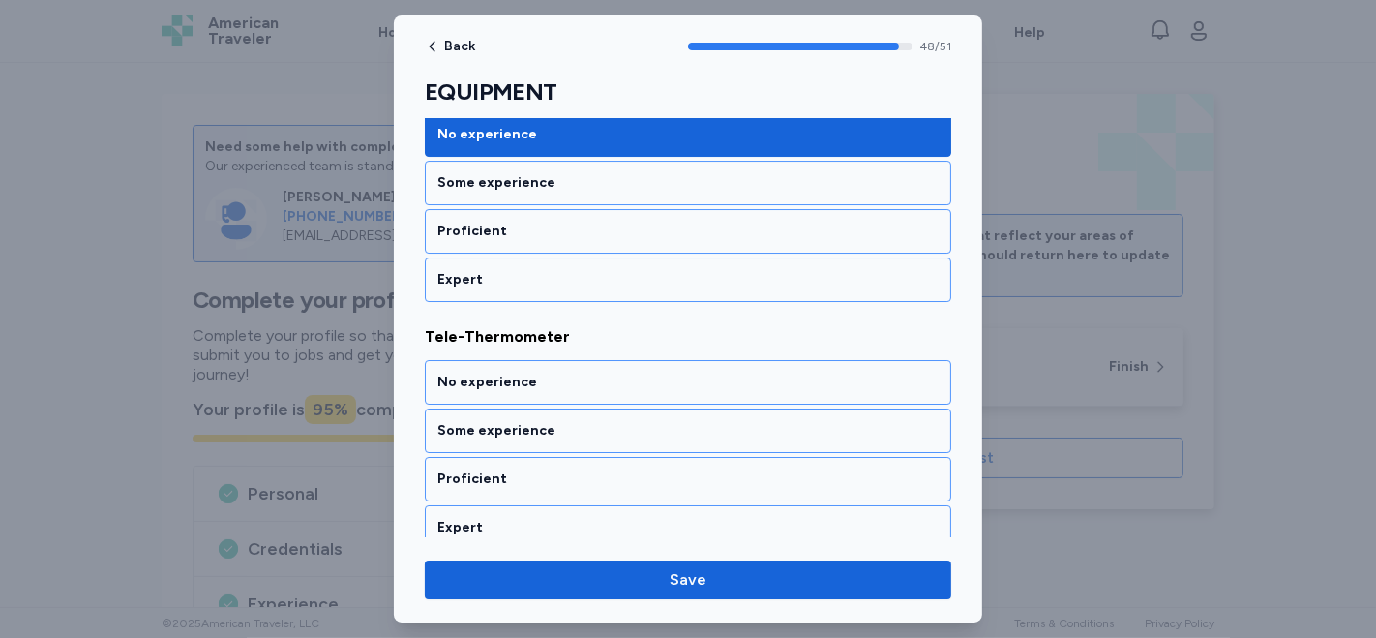
scroll to position [11999, 0]
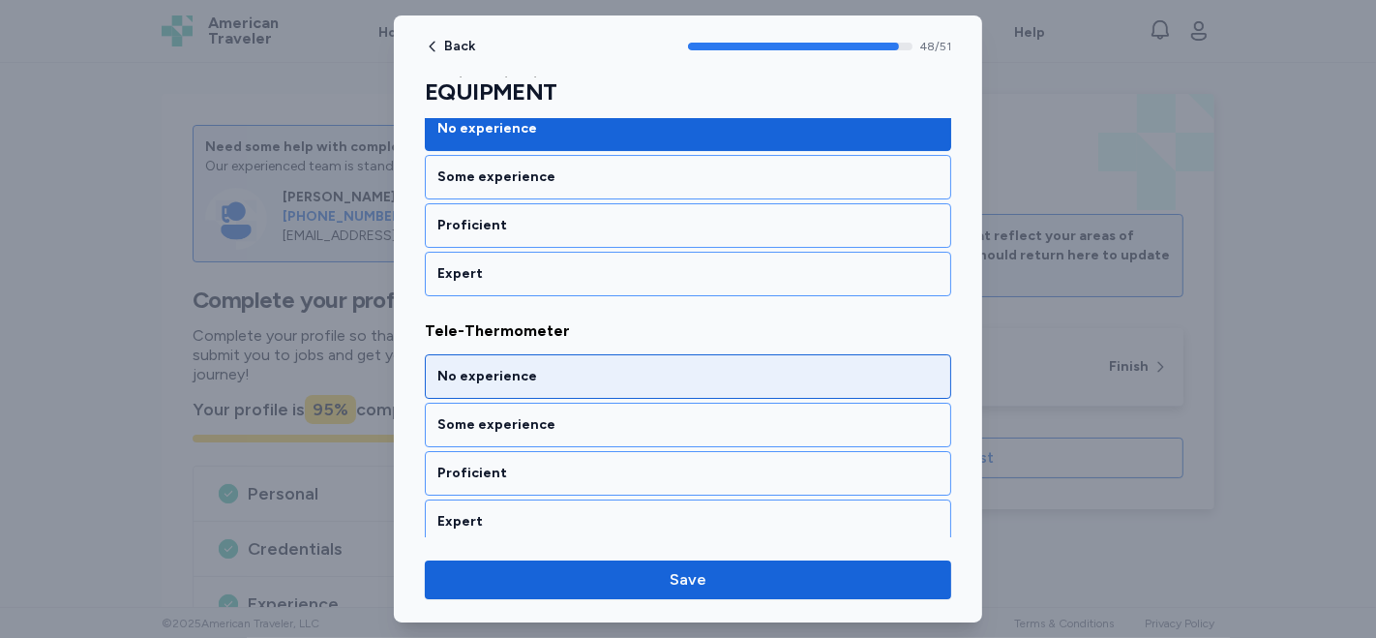
click at [537, 367] on div "No experience" at bounding box center [687, 376] width 501 height 19
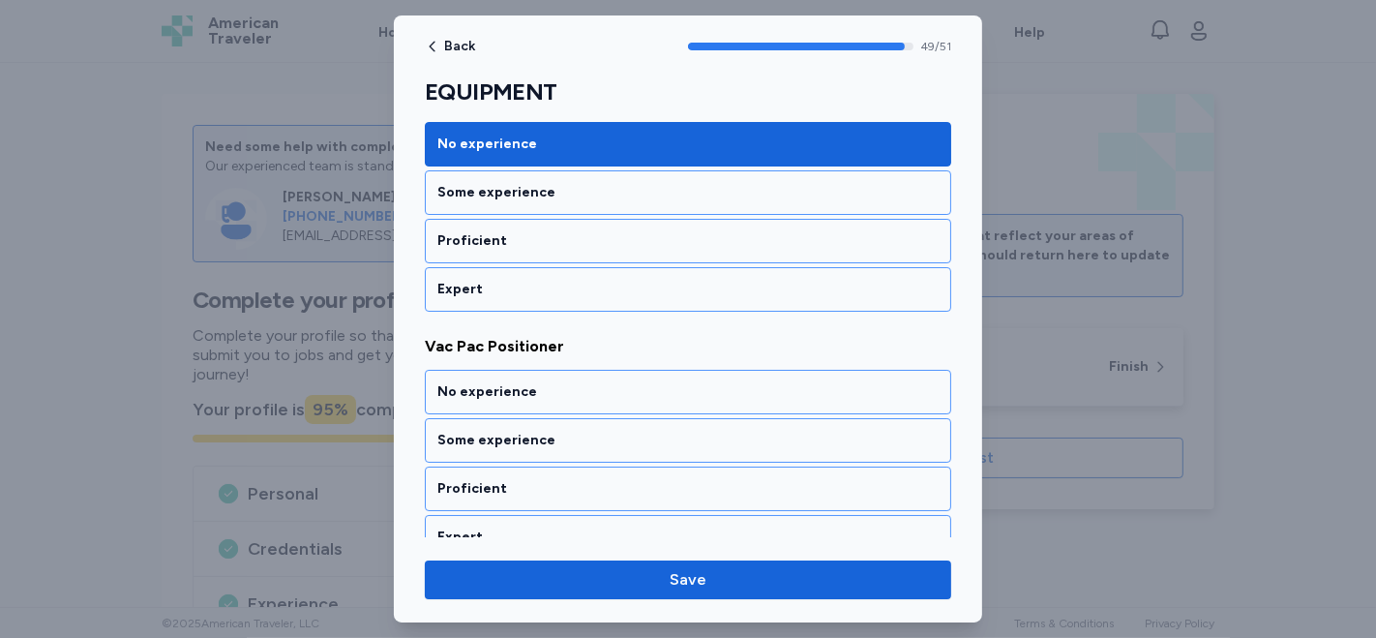
scroll to position [12245, 0]
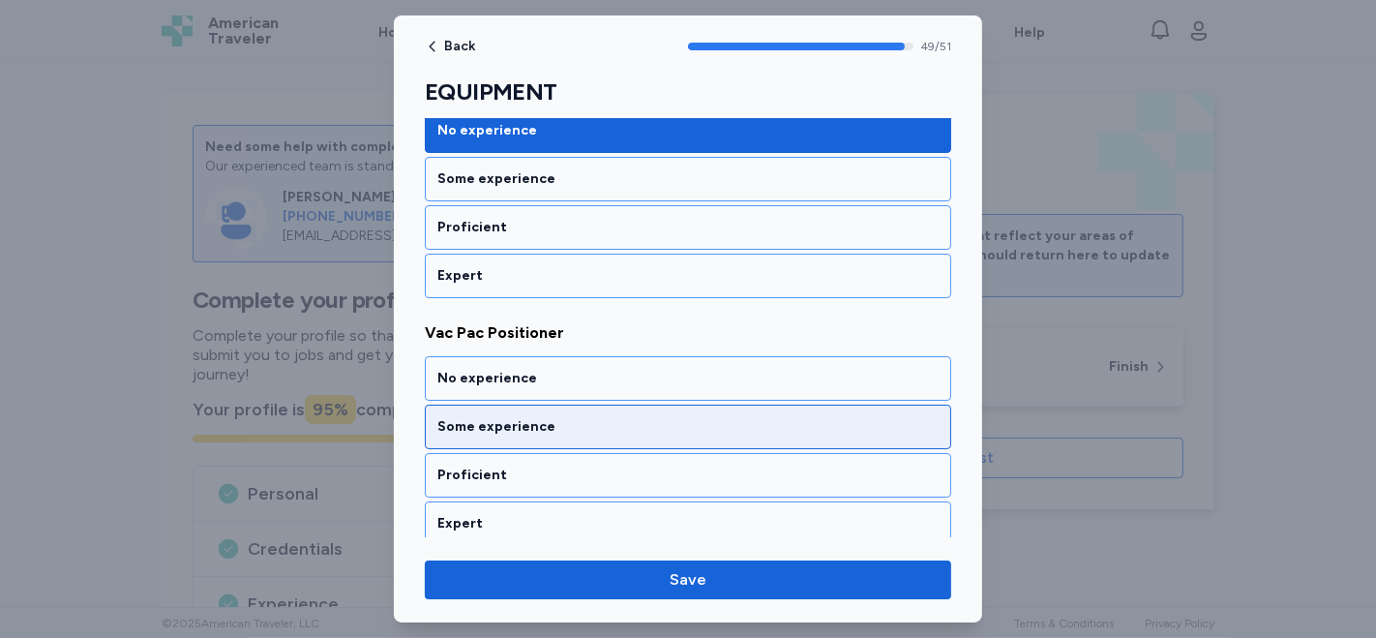
click at [523, 417] on div "Some experience" at bounding box center [687, 426] width 501 height 19
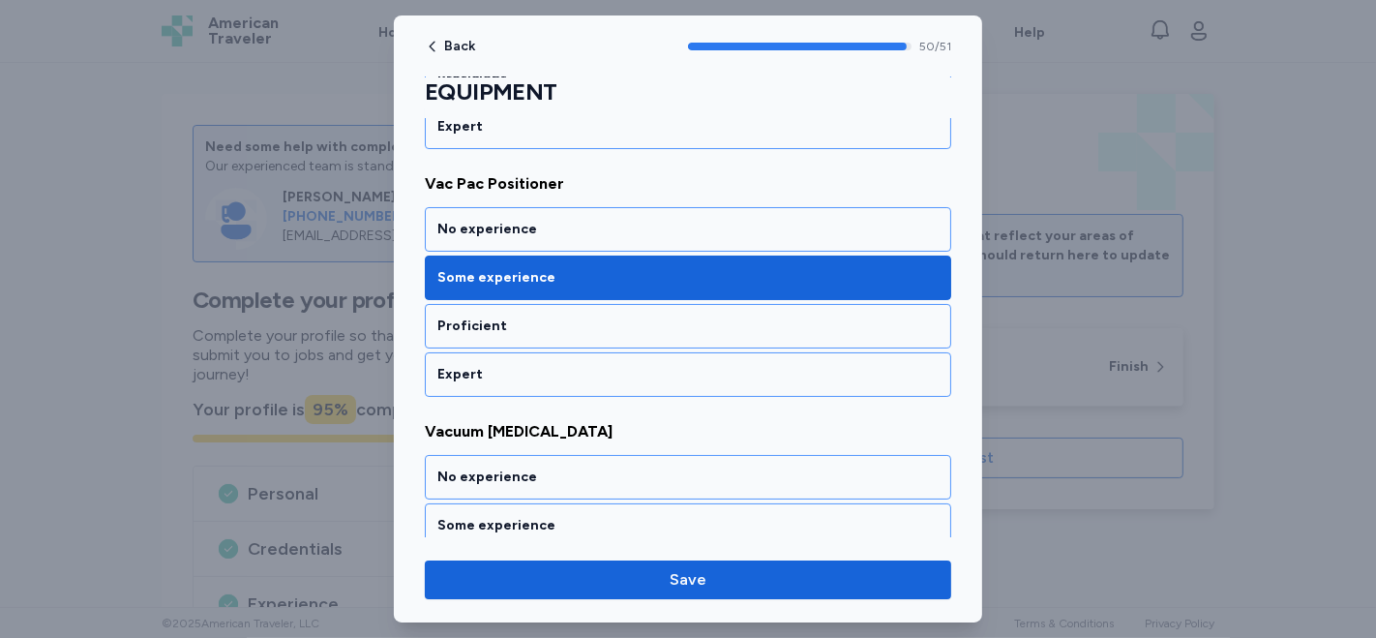
scroll to position [12396, 0]
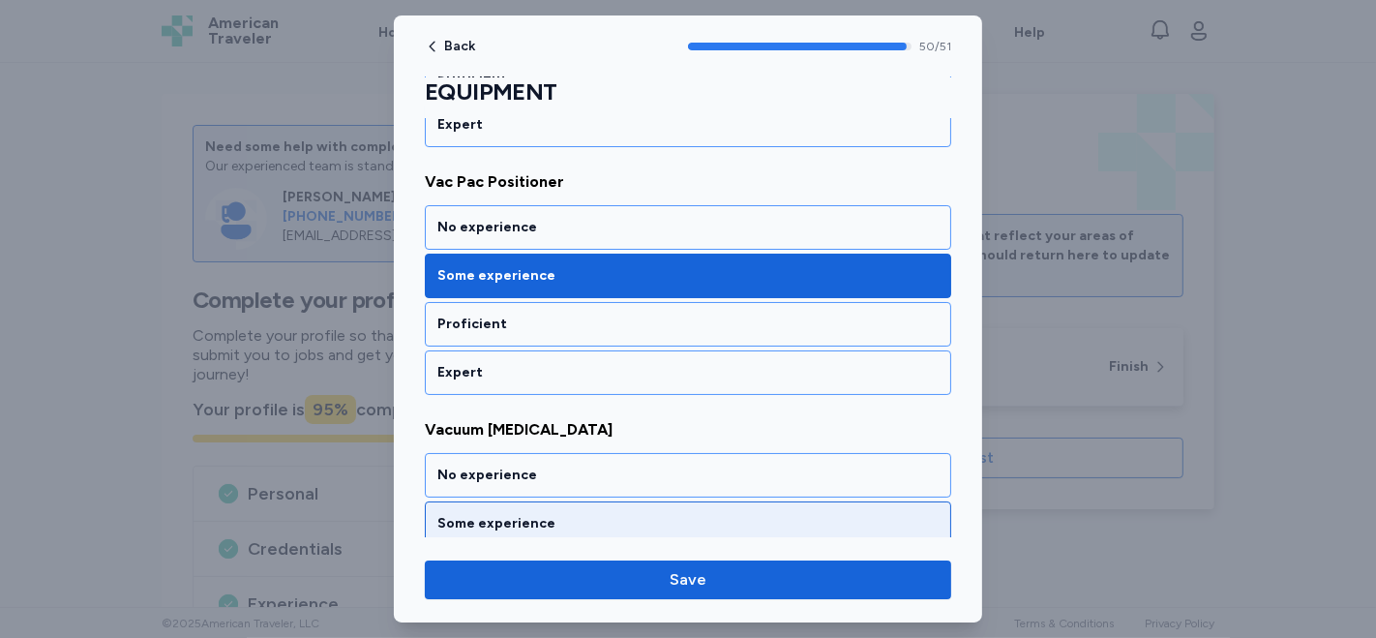
click at [484, 514] on div "Some experience" at bounding box center [687, 523] width 501 height 19
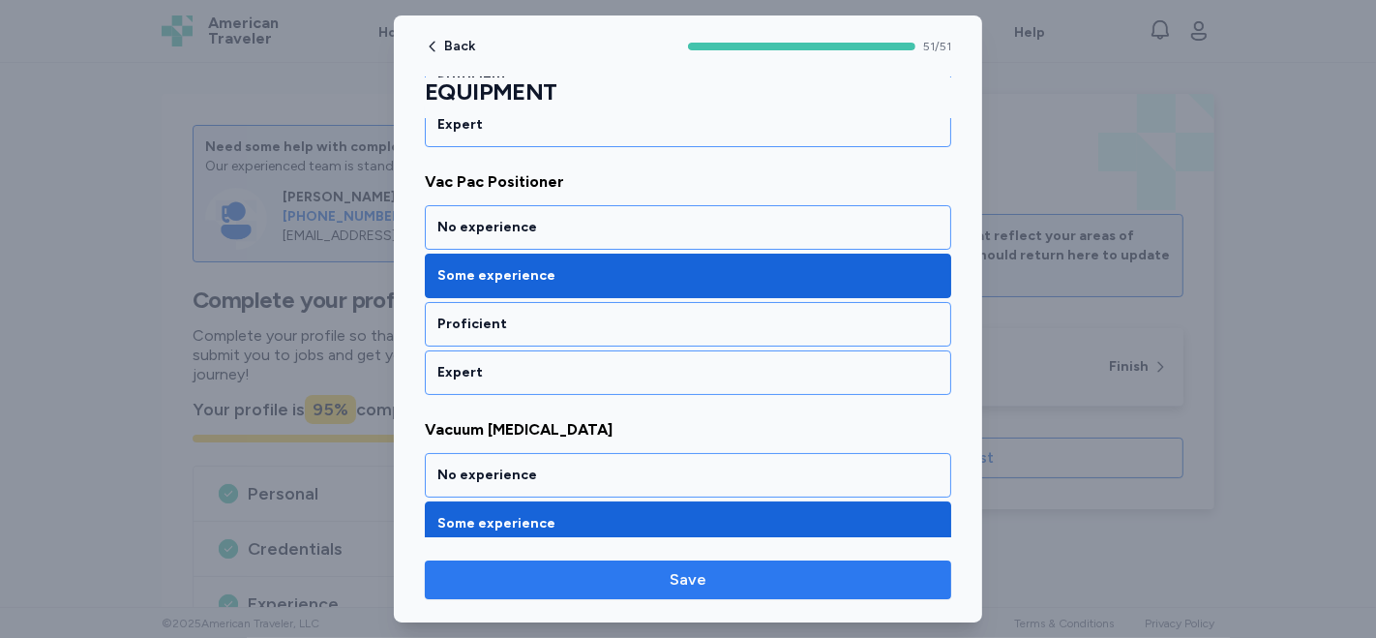
click at [692, 588] on span "Save" at bounding box center [688, 579] width 37 height 23
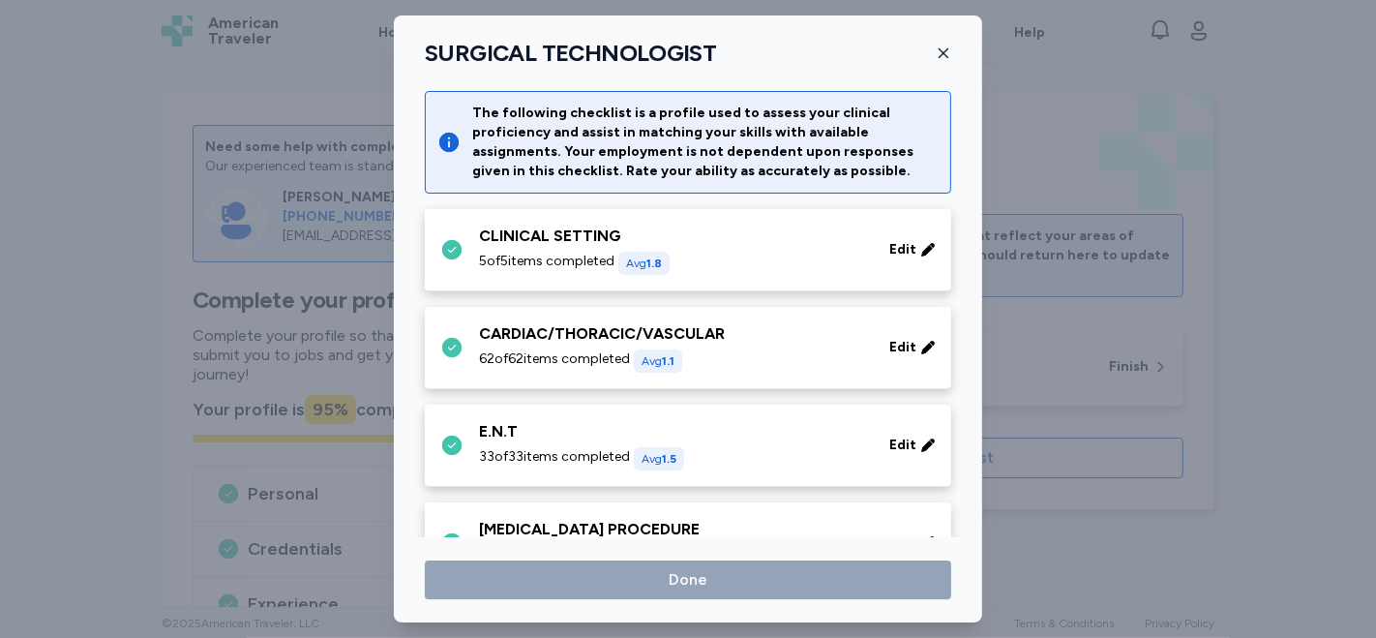
scroll to position [2473, 0]
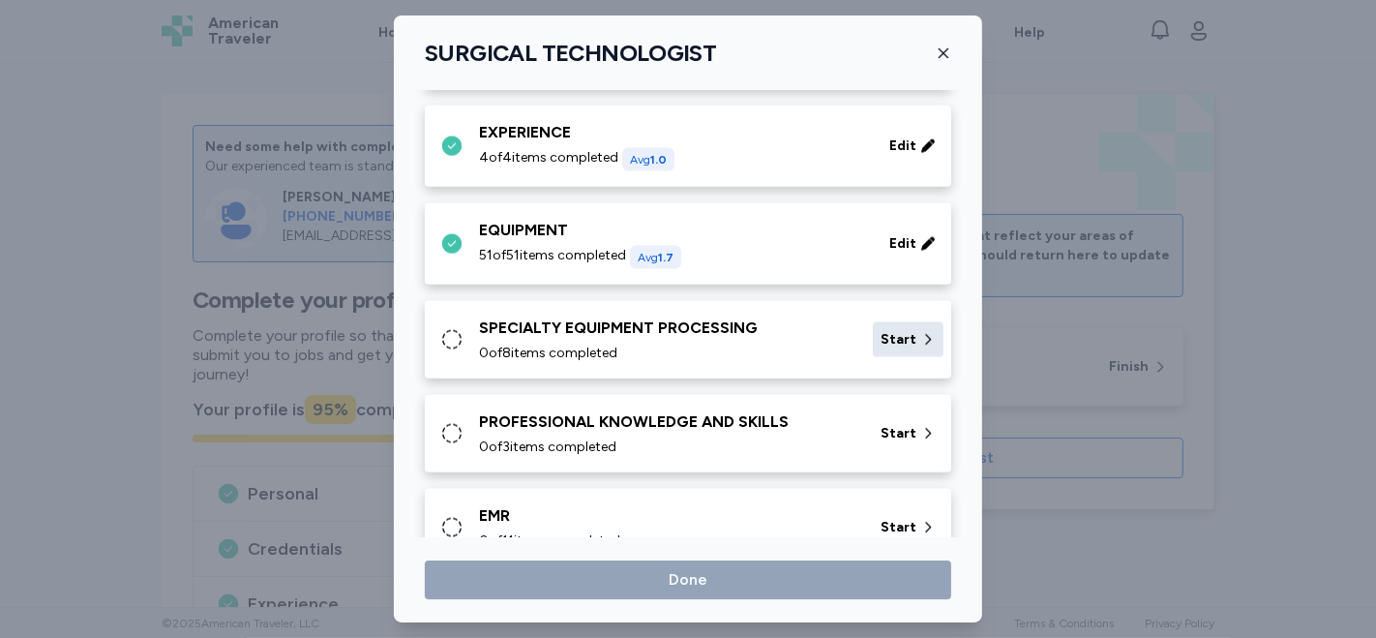
click at [920, 330] on icon at bounding box center [927, 339] width 15 height 19
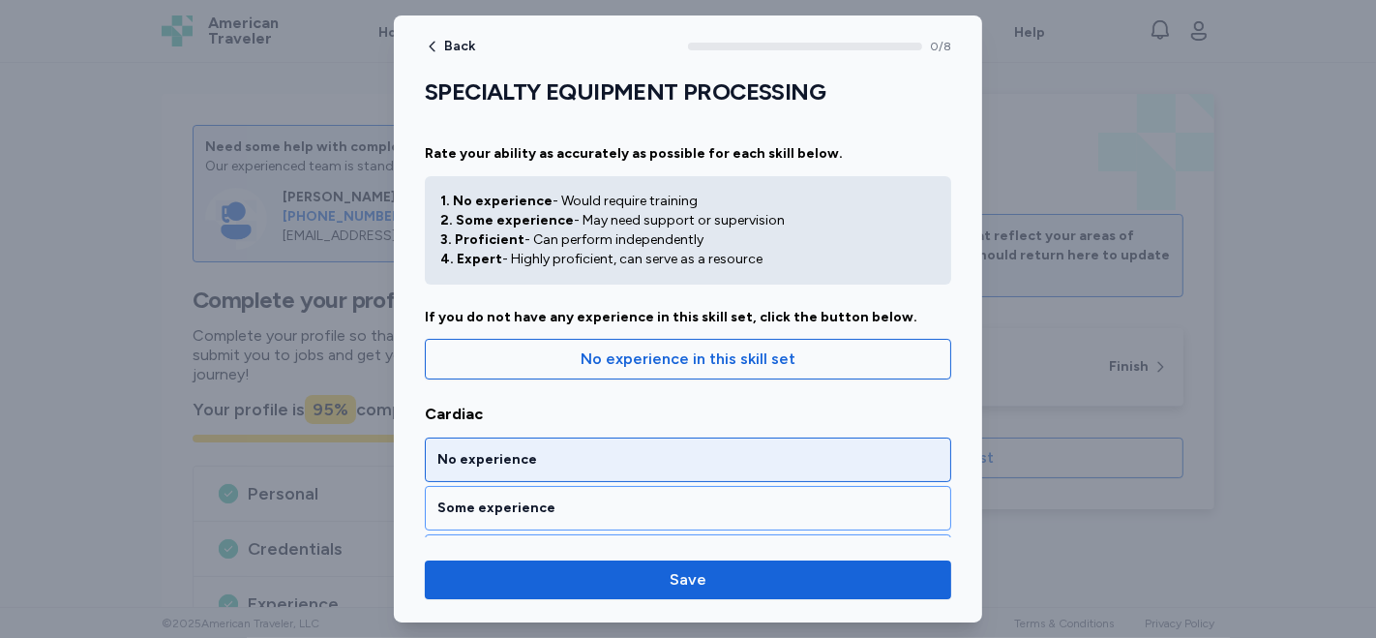
click at [755, 457] on div "No experience" at bounding box center [687, 459] width 501 height 19
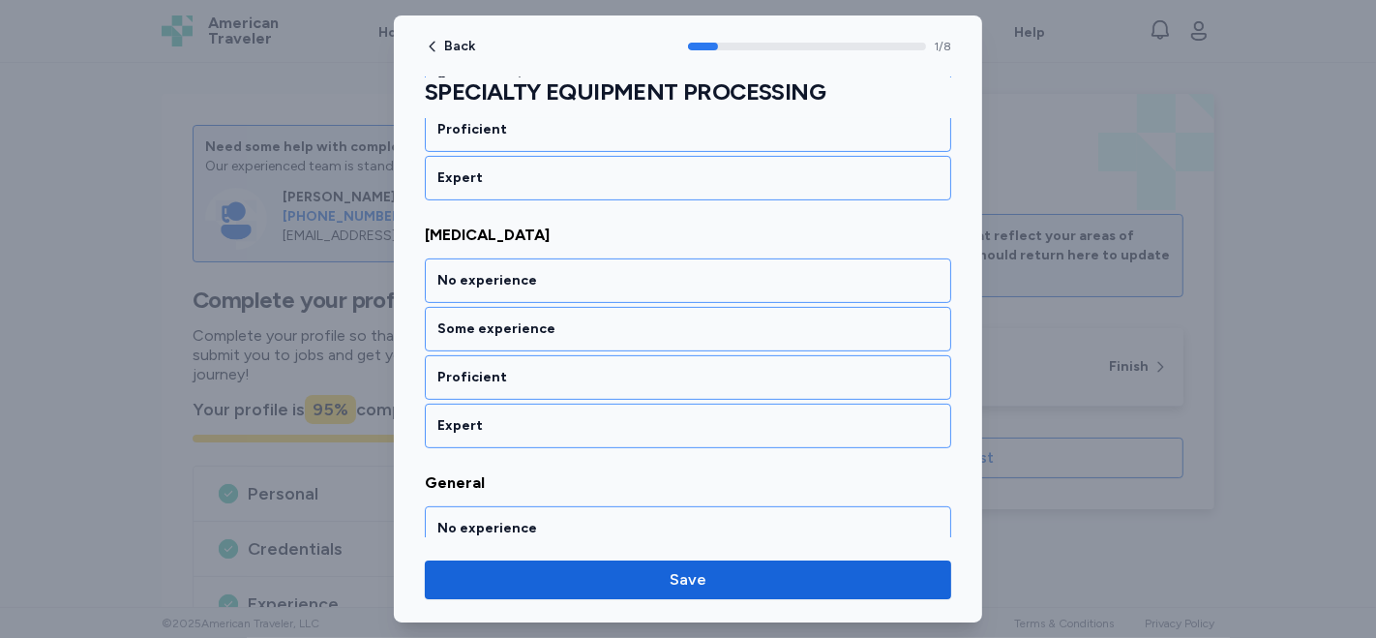
scroll to position [431, 0]
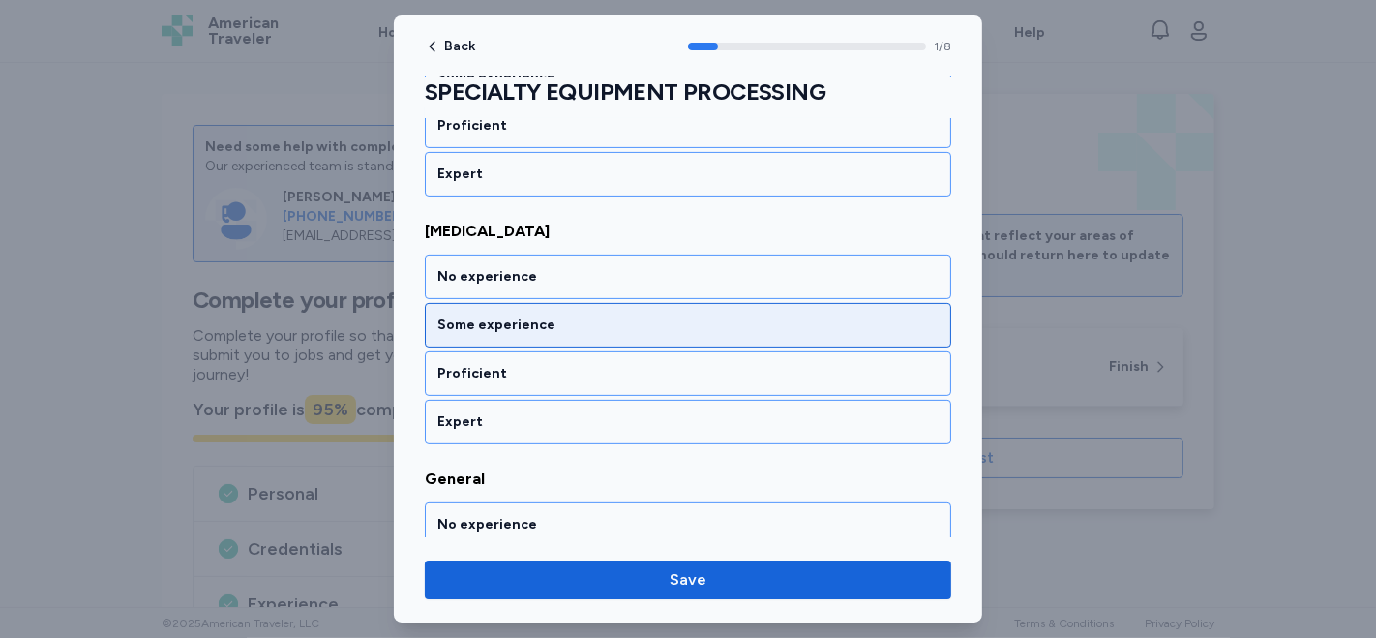
click at [622, 328] on div "Some experience" at bounding box center [687, 325] width 501 height 19
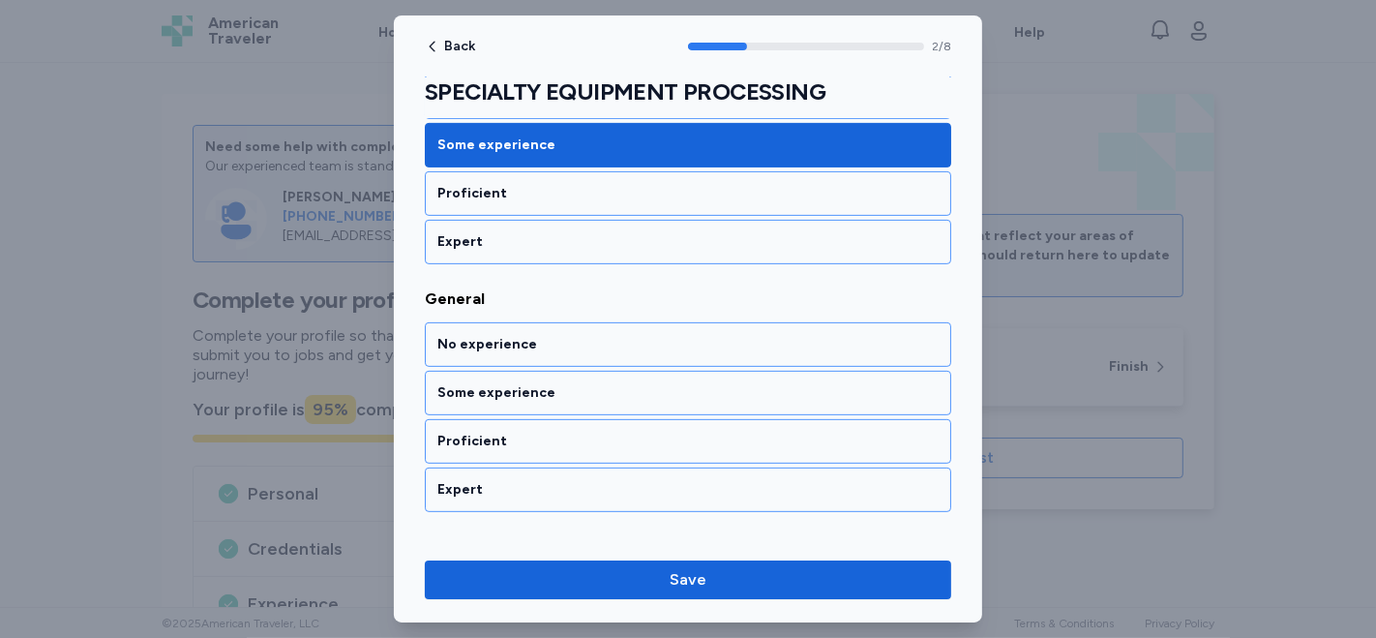
scroll to position [677, 0]
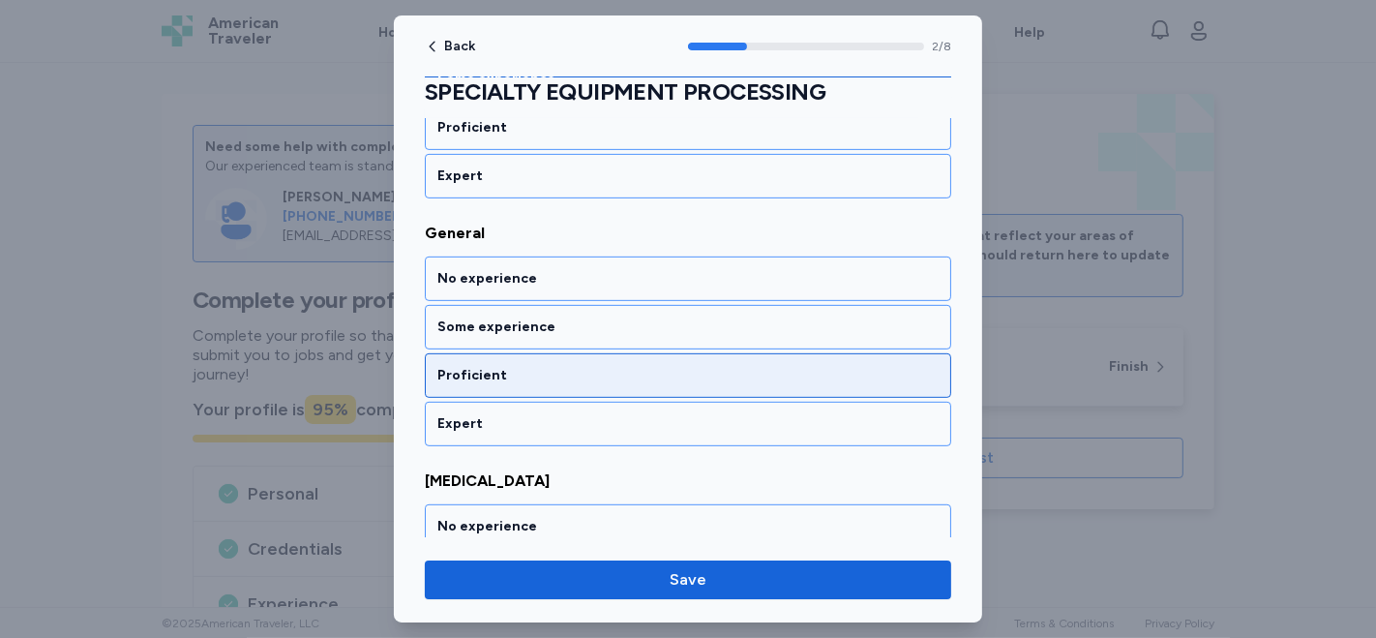
click at [500, 368] on div "Proficient" at bounding box center [687, 375] width 501 height 19
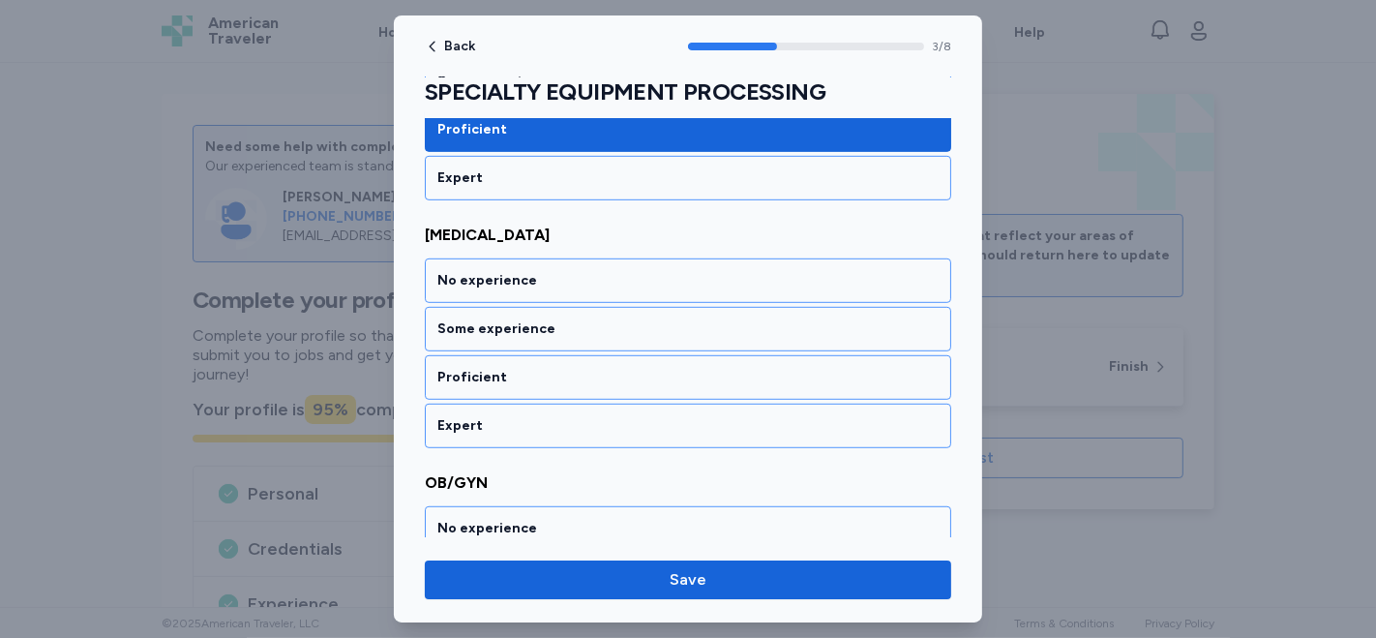
click at [500, 368] on div "Proficient" at bounding box center [687, 377] width 501 height 19
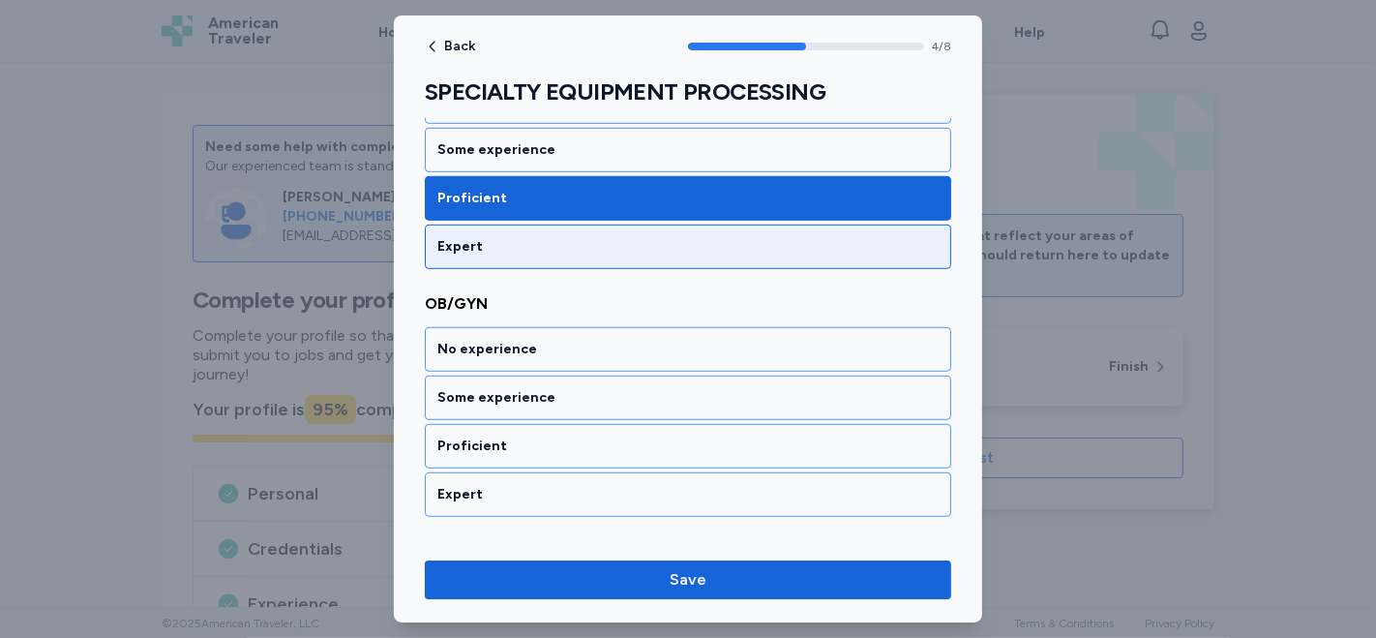
scroll to position [1167, 0]
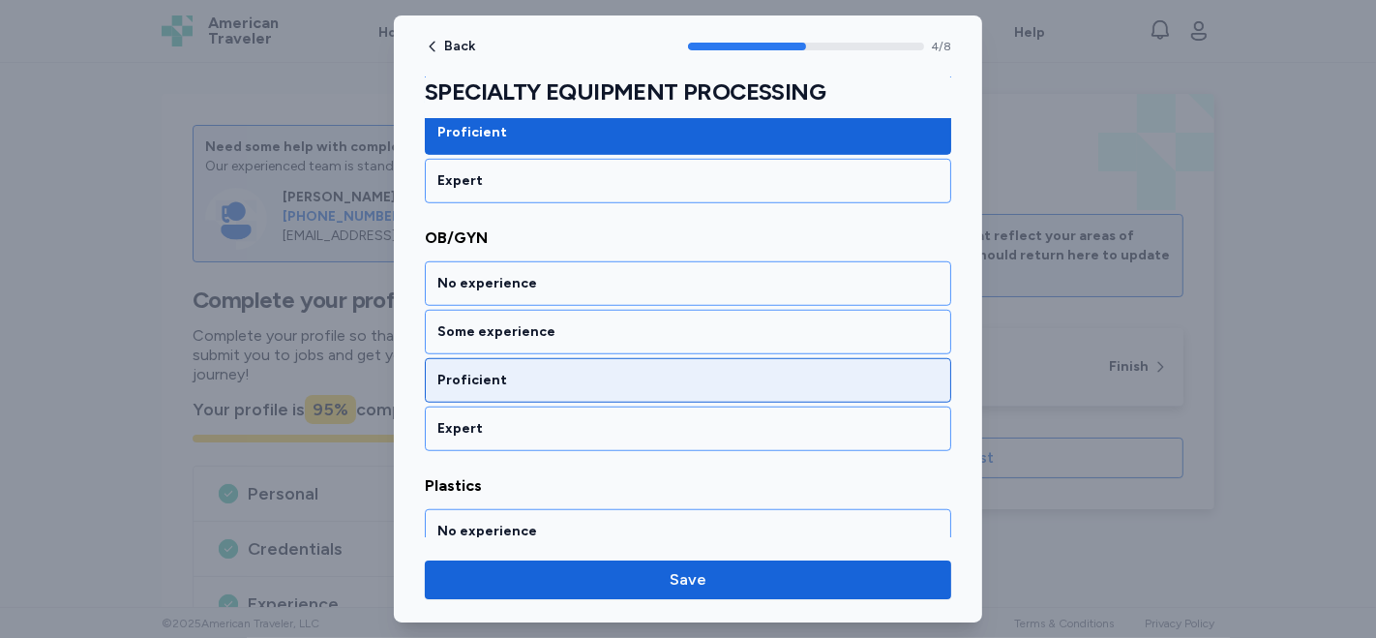
click at [500, 372] on div "Proficient" at bounding box center [687, 380] width 501 height 19
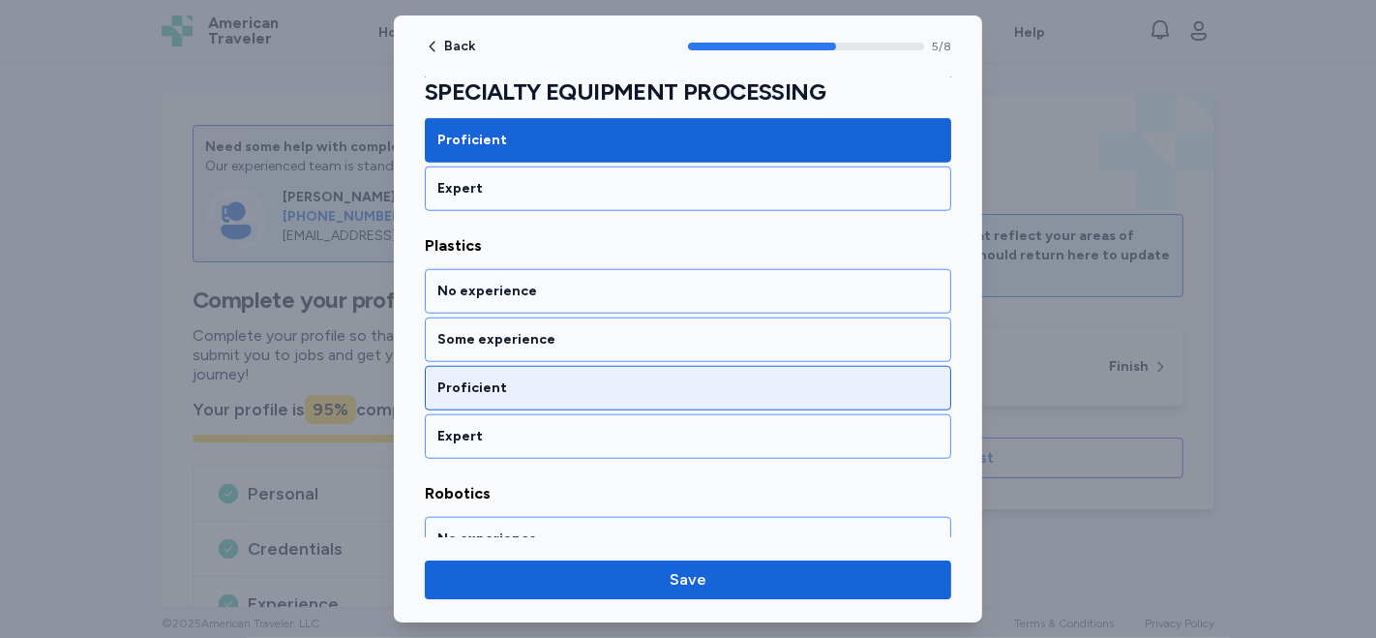
scroll to position [1413, 0]
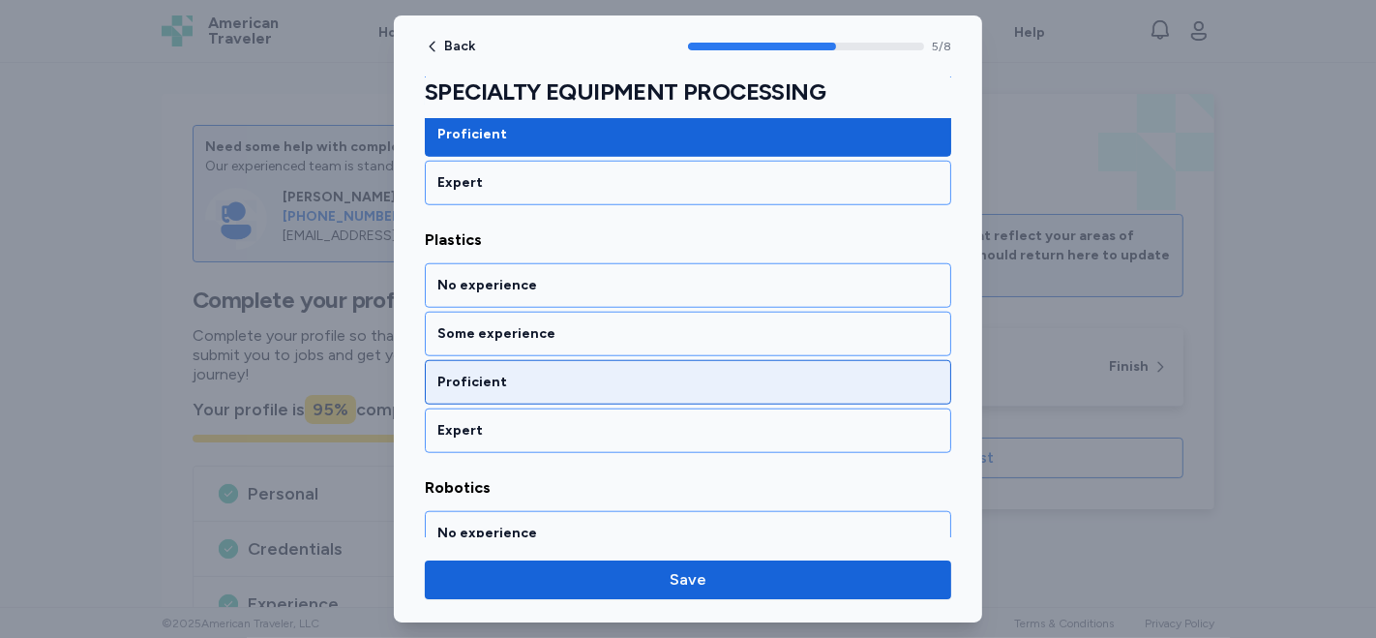
click at [514, 373] on div "Proficient" at bounding box center [687, 382] width 501 height 19
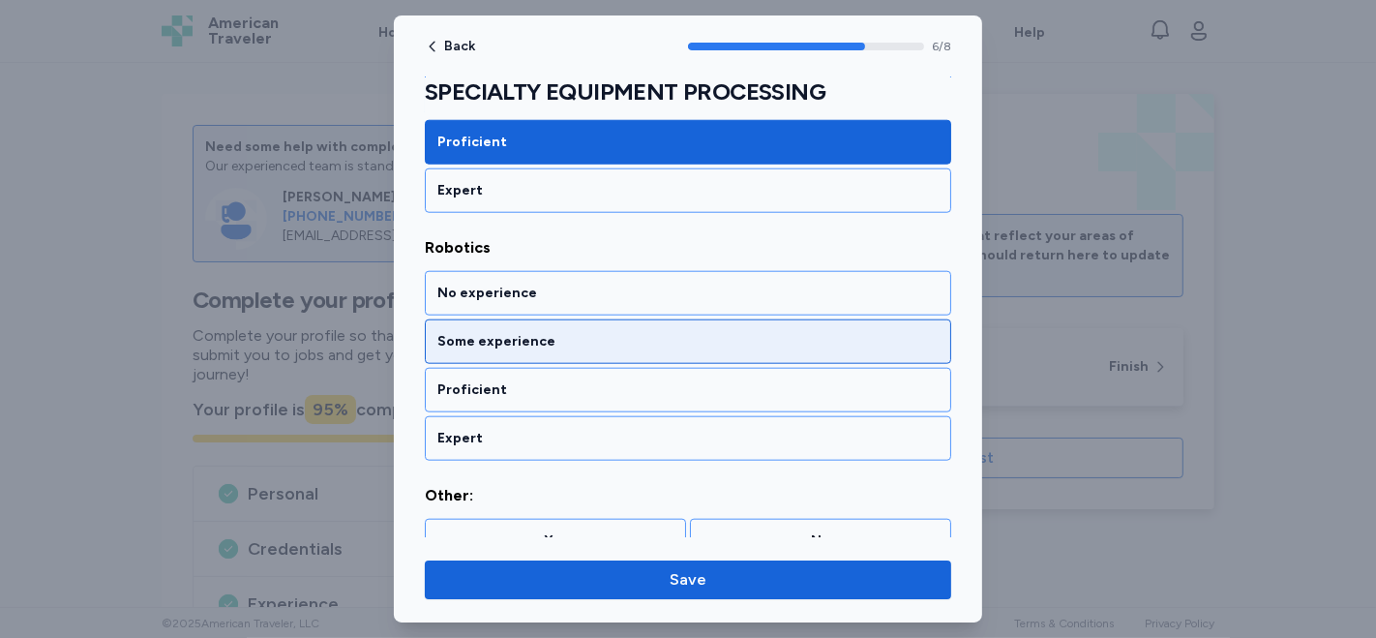
scroll to position [1659, 0]
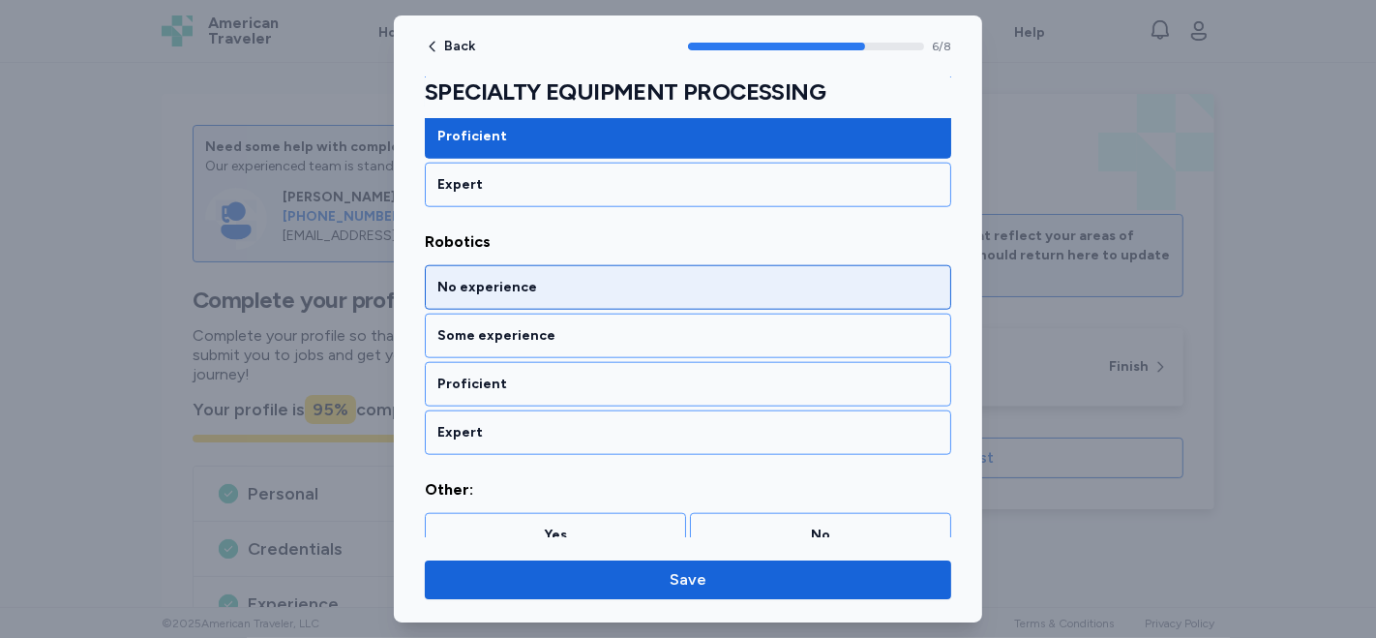
click at [506, 278] on div "No experience" at bounding box center [687, 287] width 501 height 19
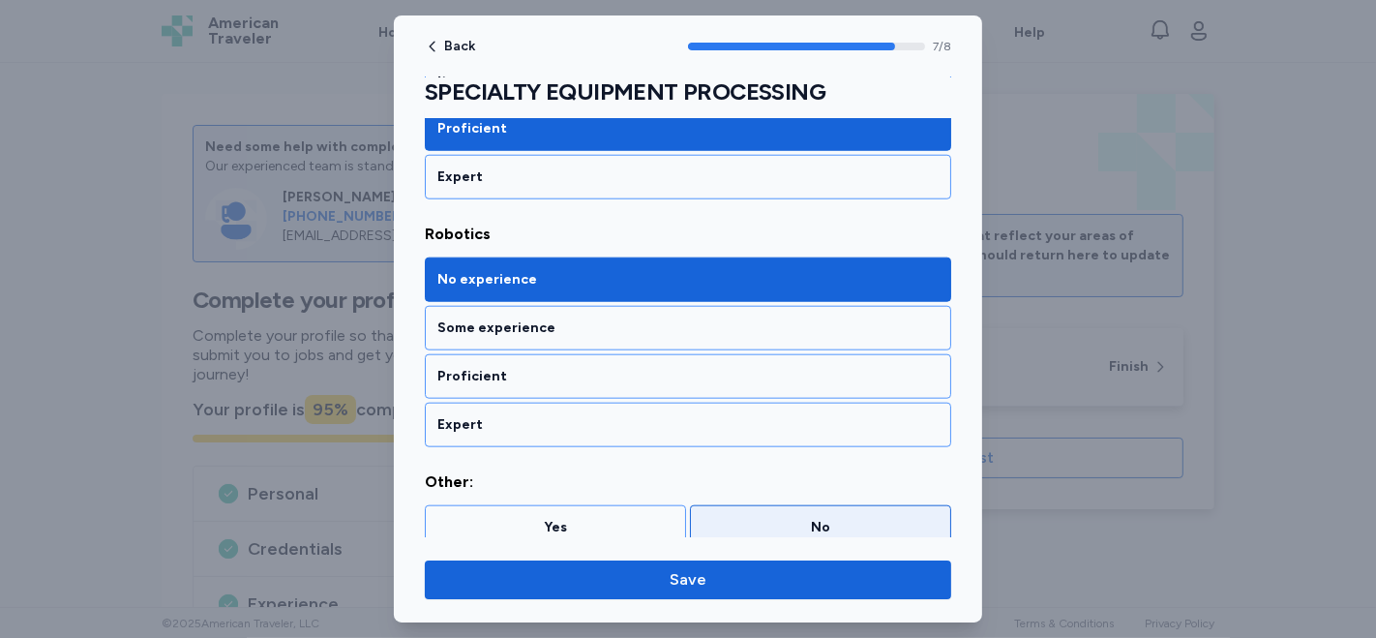
click at [801, 518] on div "No" at bounding box center [821, 527] width 236 height 19
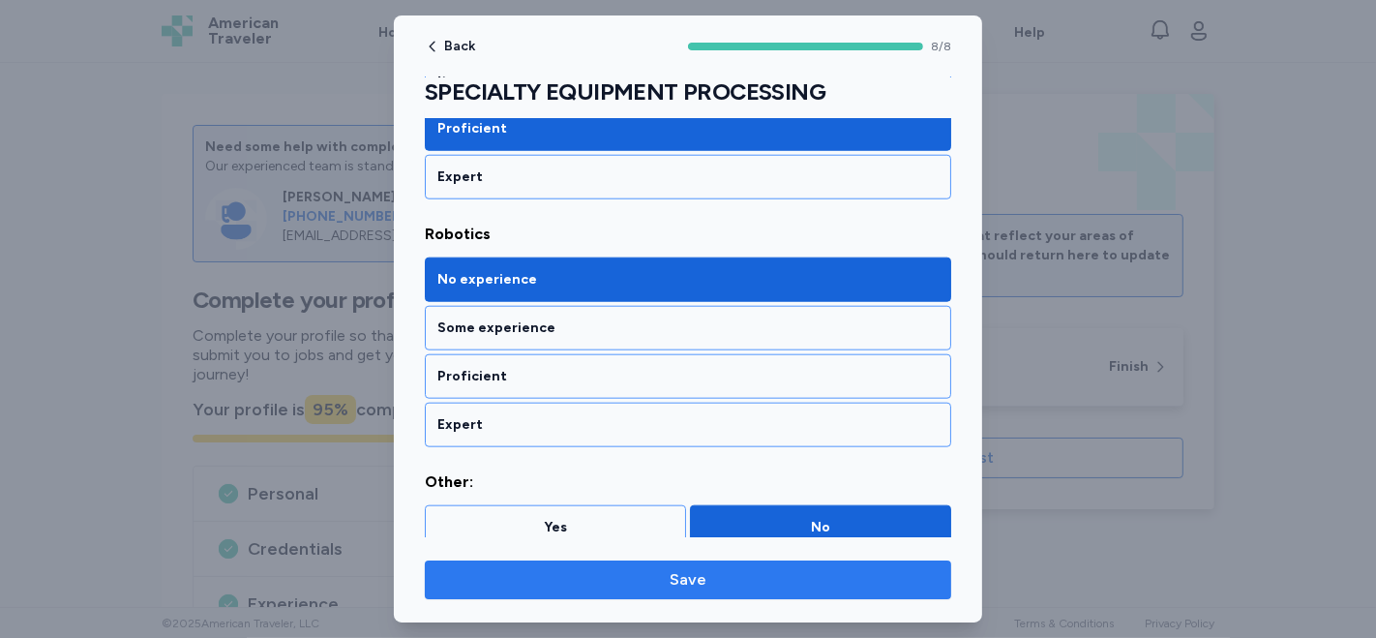
click at [739, 579] on span "Save" at bounding box center [688, 579] width 496 height 23
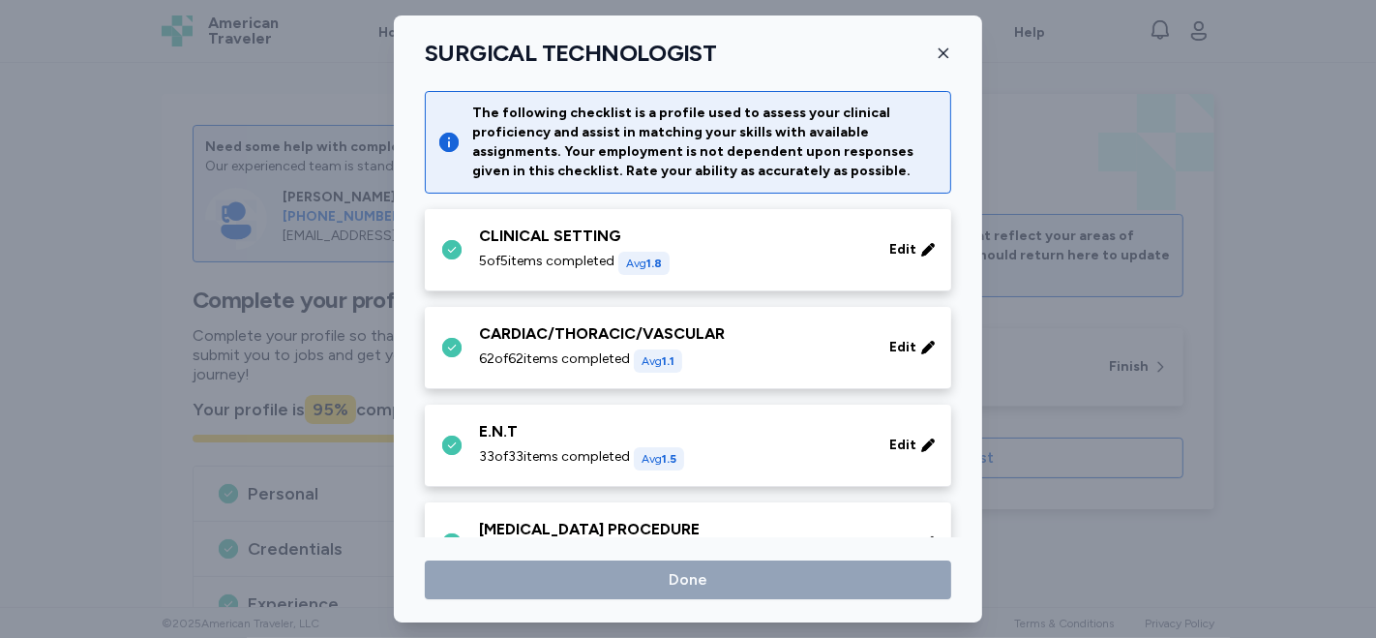
scroll to position [2473, 0]
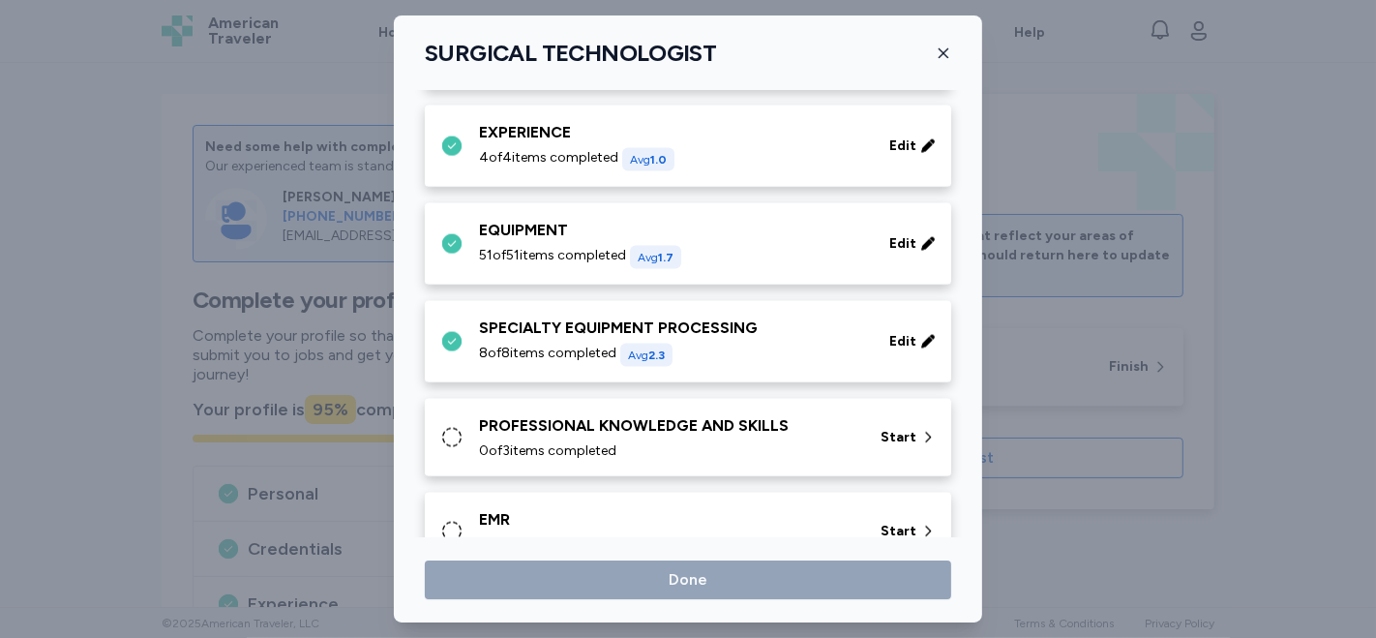
click at [721, 441] on div "0 of 3 items completed" at bounding box center [668, 450] width 378 height 19
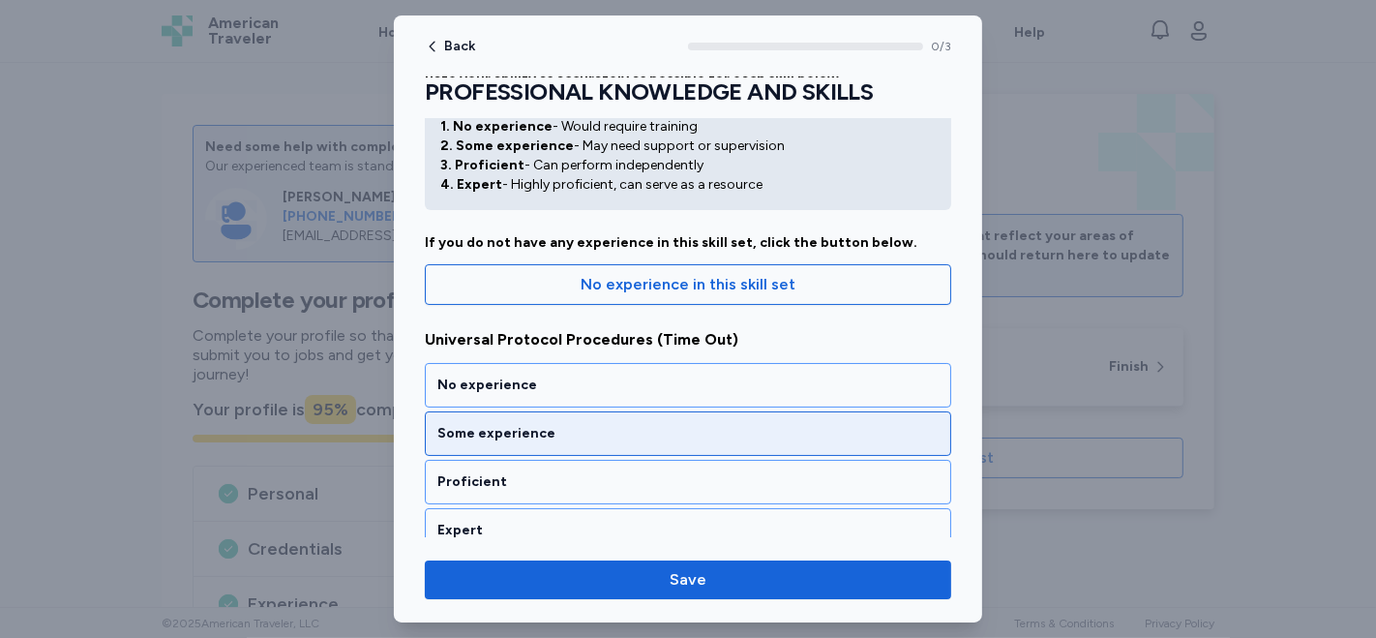
scroll to position [107, 0]
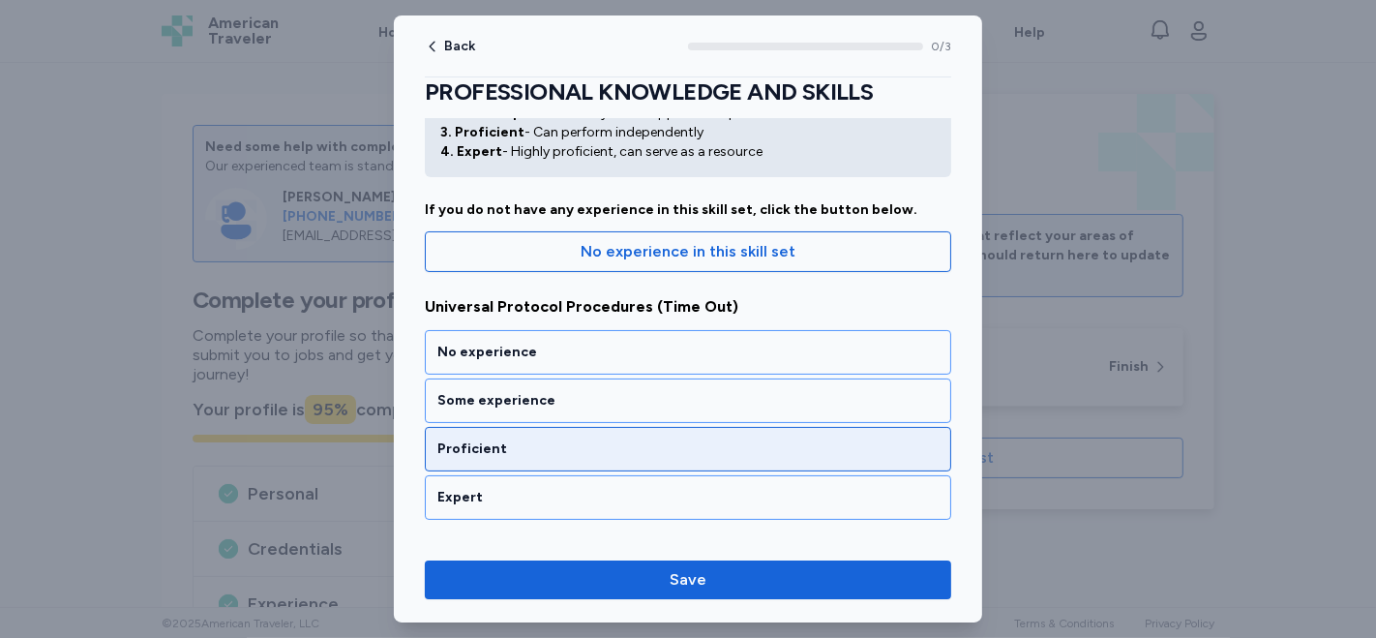
click at [636, 459] on div "Proficient" at bounding box center [688, 449] width 527 height 45
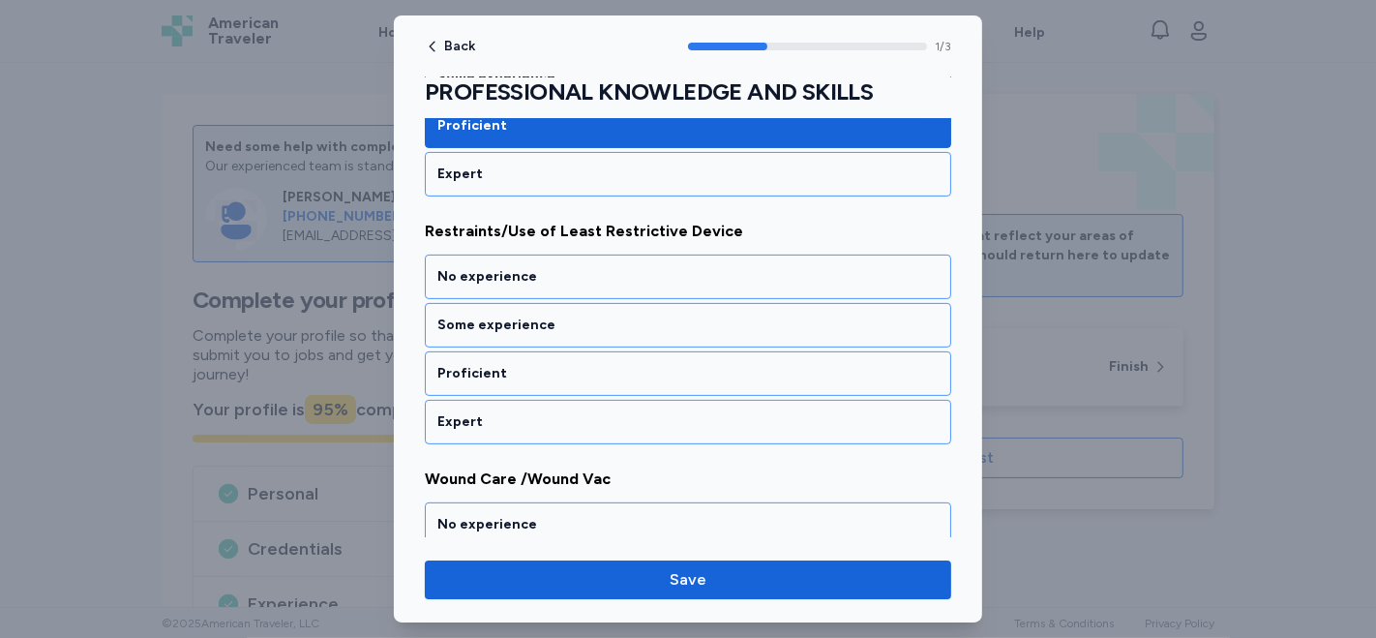
scroll to position [538, 0]
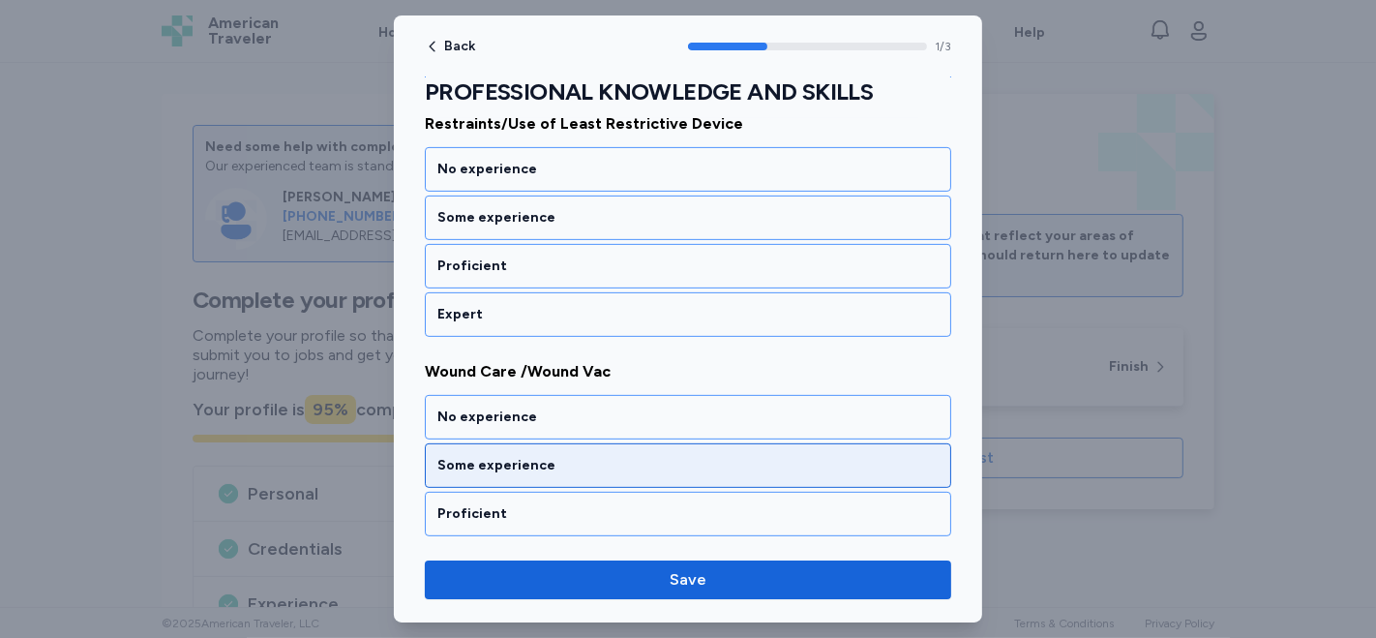
click at [632, 466] on div "Some experience" at bounding box center [687, 465] width 501 height 19
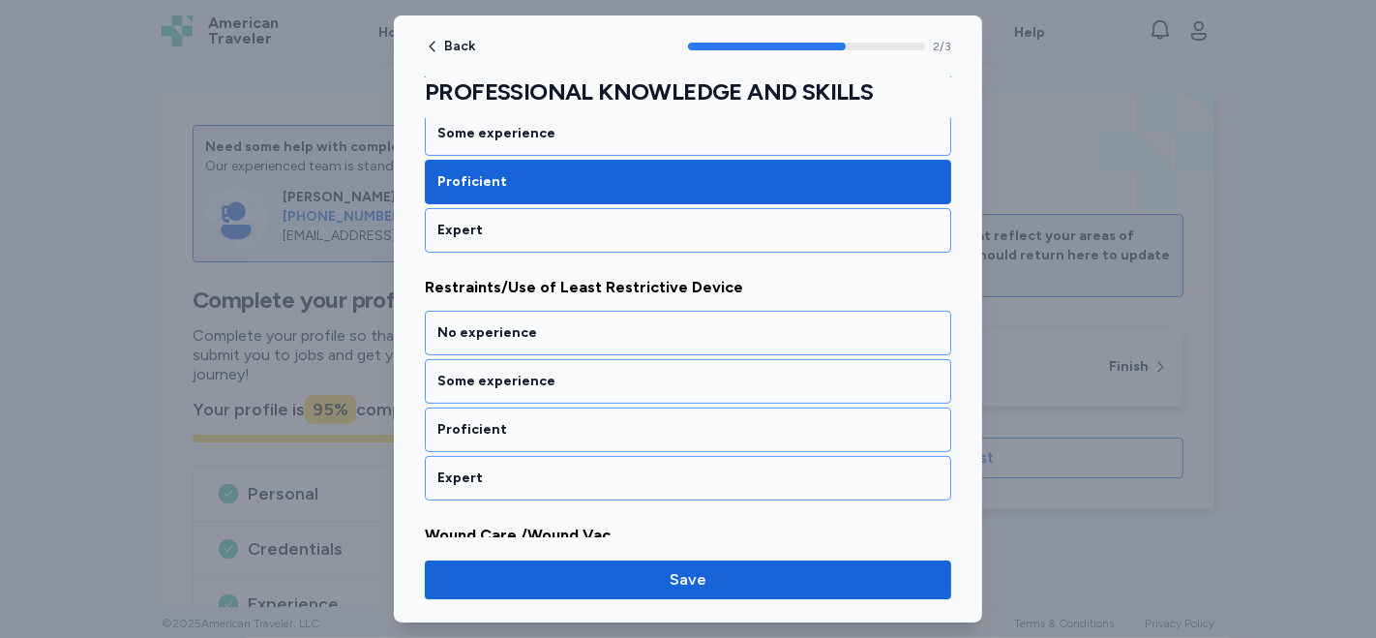
scroll to position [367, 0]
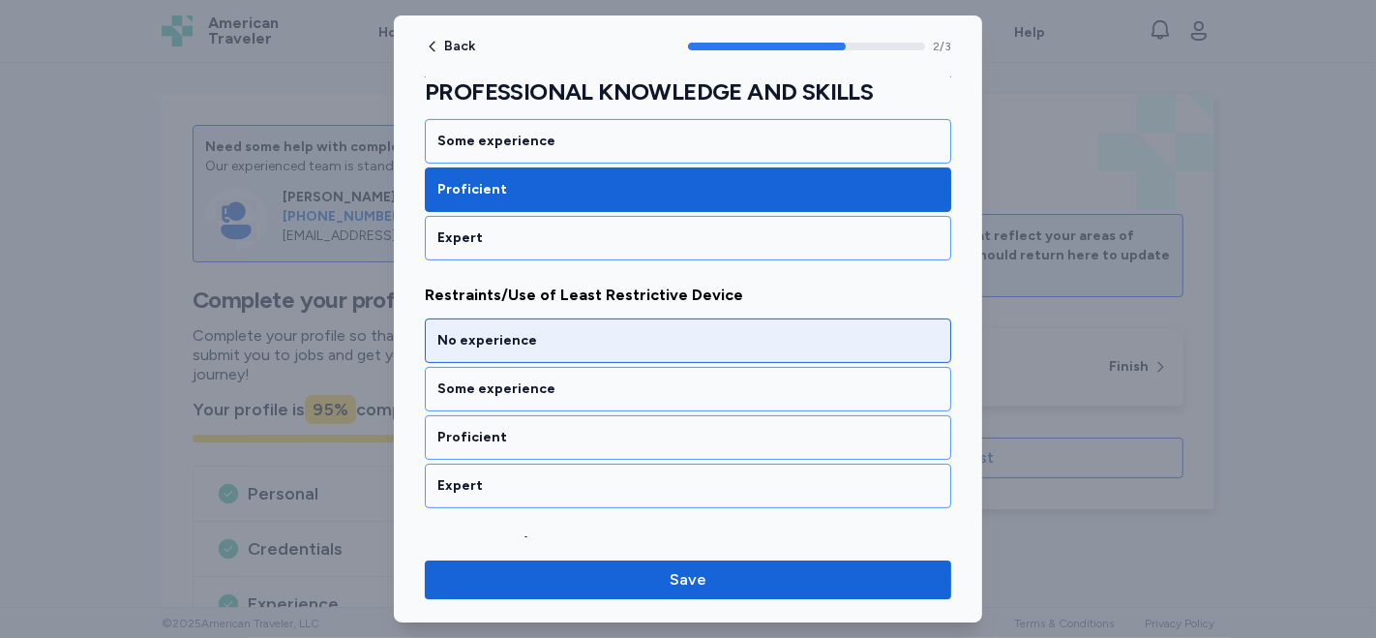
click at [459, 336] on div "No experience" at bounding box center [687, 340] width 501 height 19
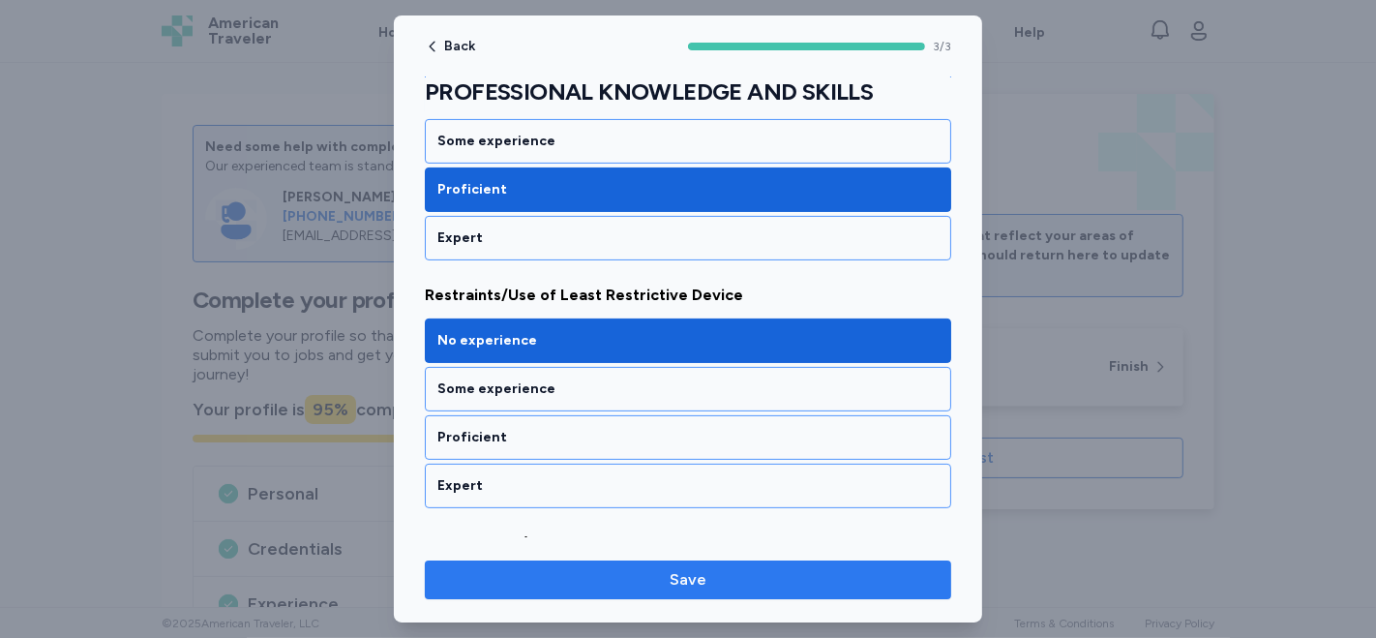
click at [656, 577] on span "Save" at bounding box center [688, 579] width 496 height 23
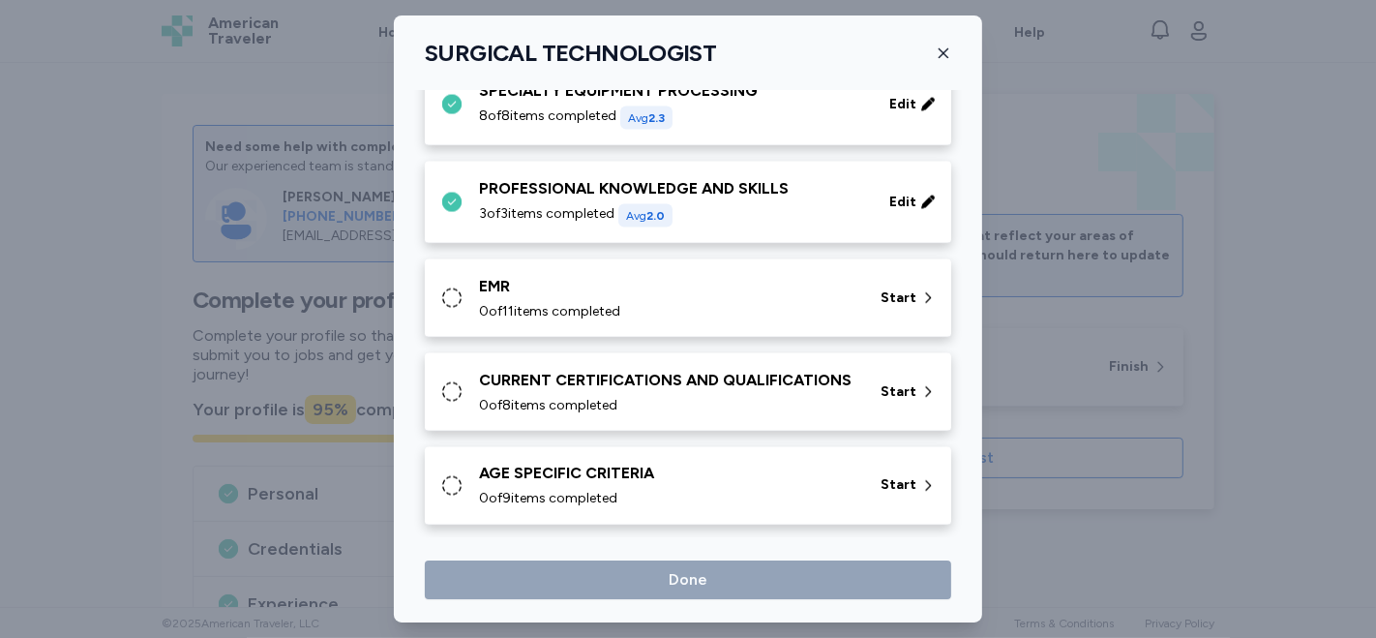
scroll to position [2730, 0]
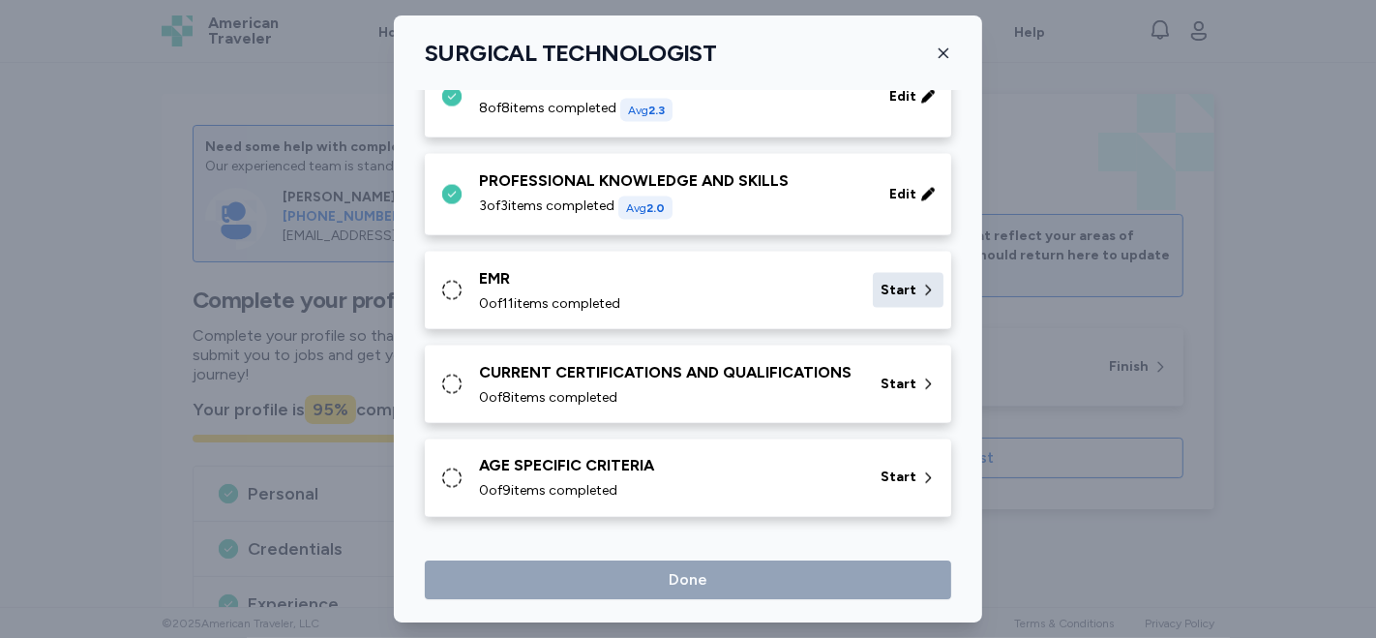
click at [895, 281] on span "Start" at bounding box center [899, 290] width 36 height 19
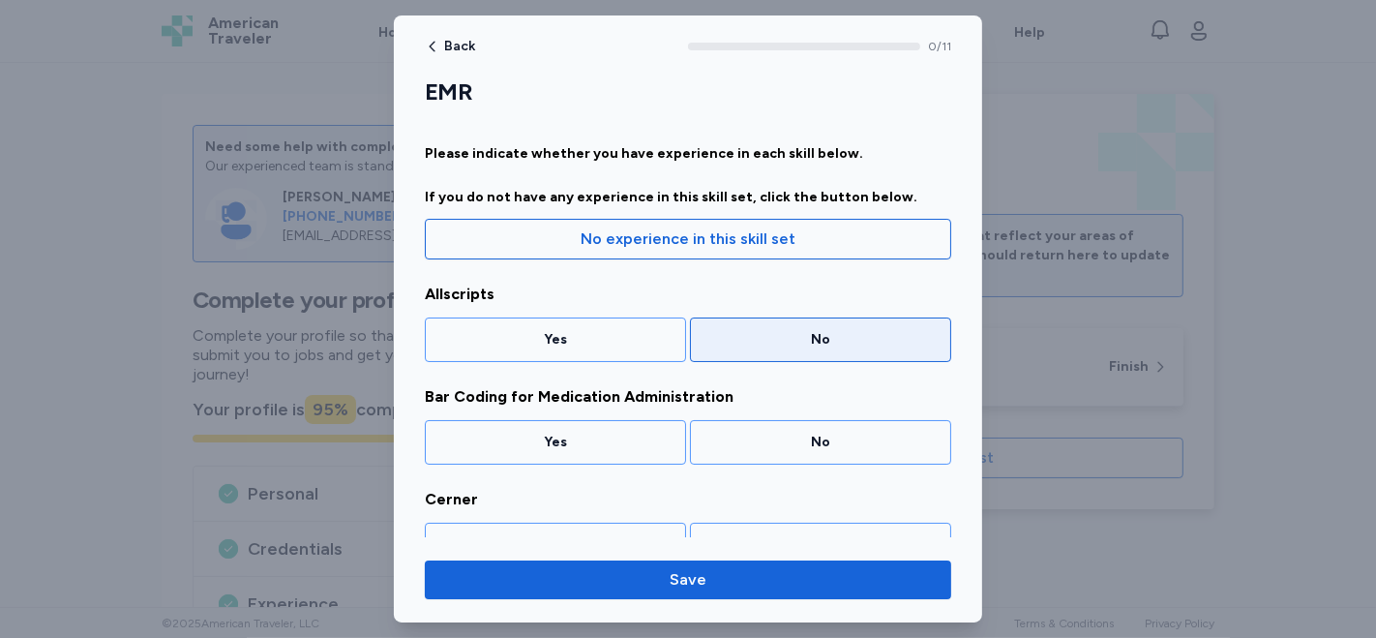
click at [799, 343] on div "No" at bounding box center [821, 339] width 236 height 19
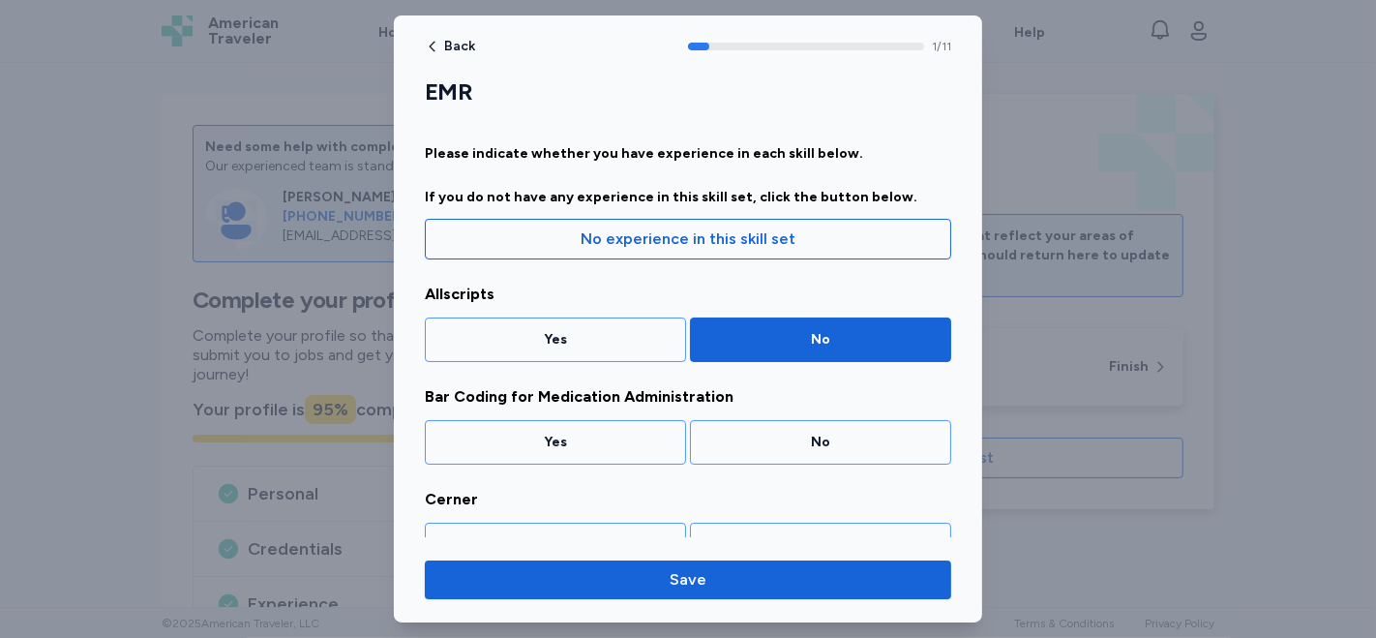
scroll to position [96, 0]
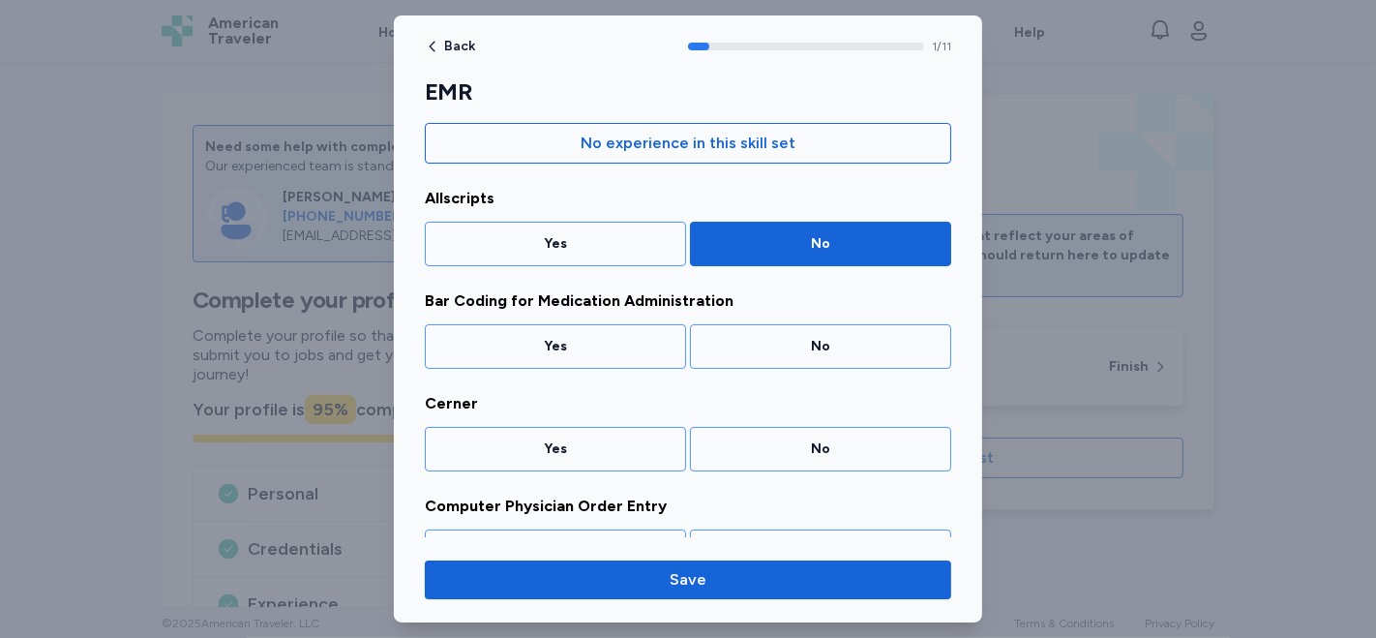
click at [799, 343] on div "No" at bounding box center [821, 346] width 236 height 19
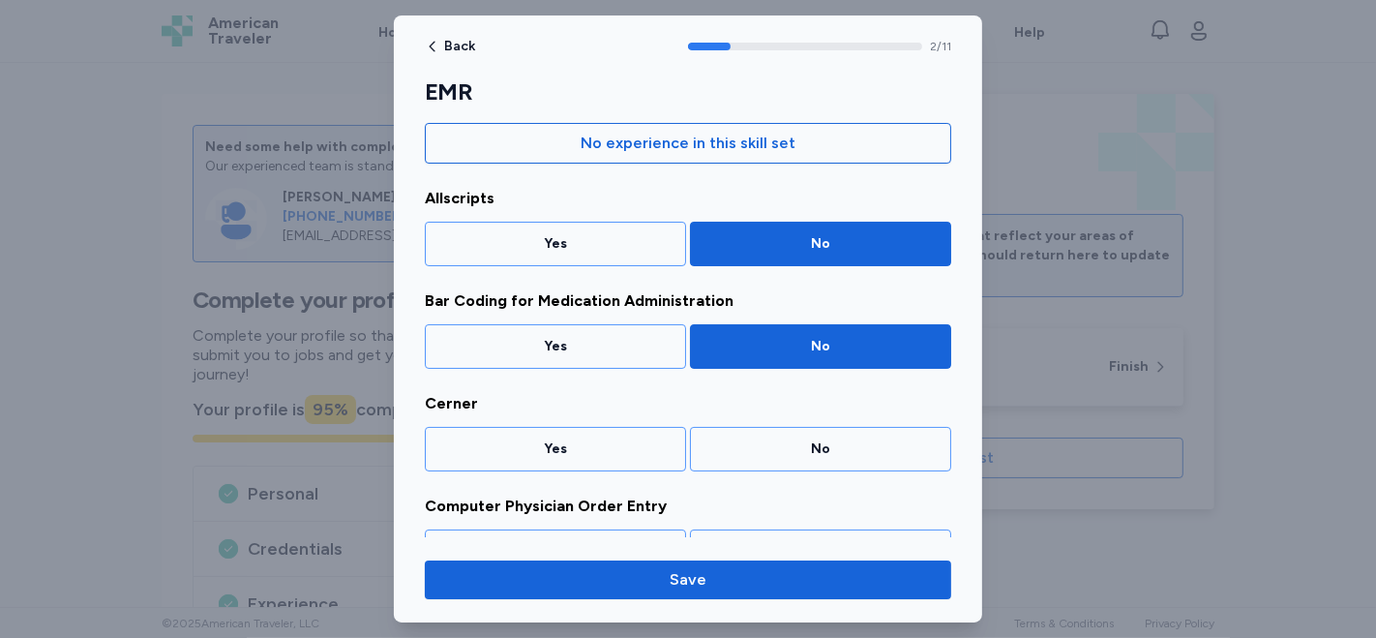
scroll to position [197, 0]
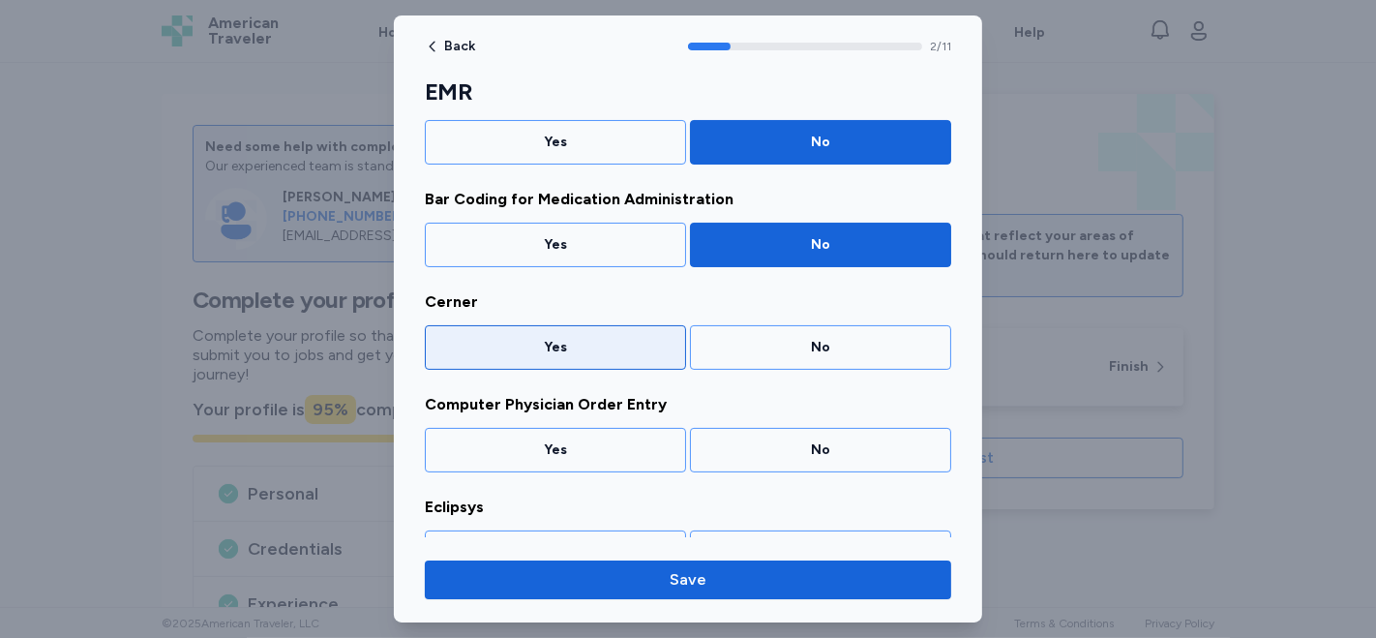
click at [586, 355] on div "Yes" at bounding box center [555, 347] width 261 height 45
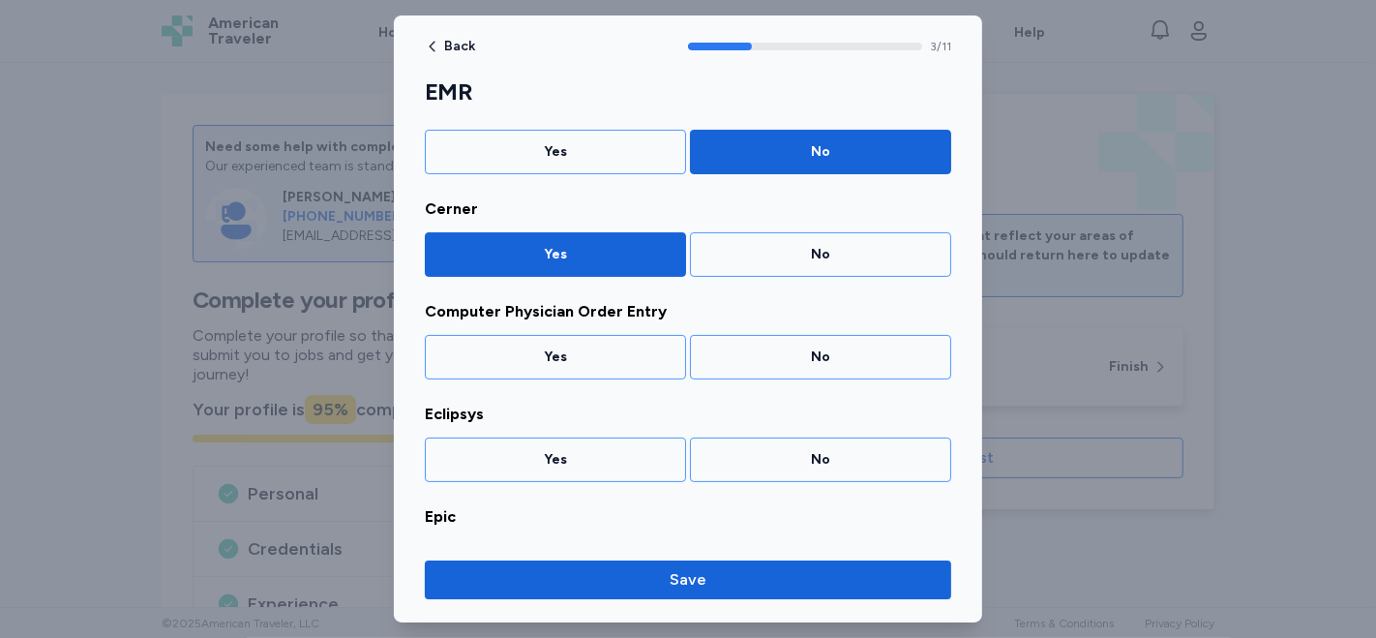
scroll to position [299, 0]
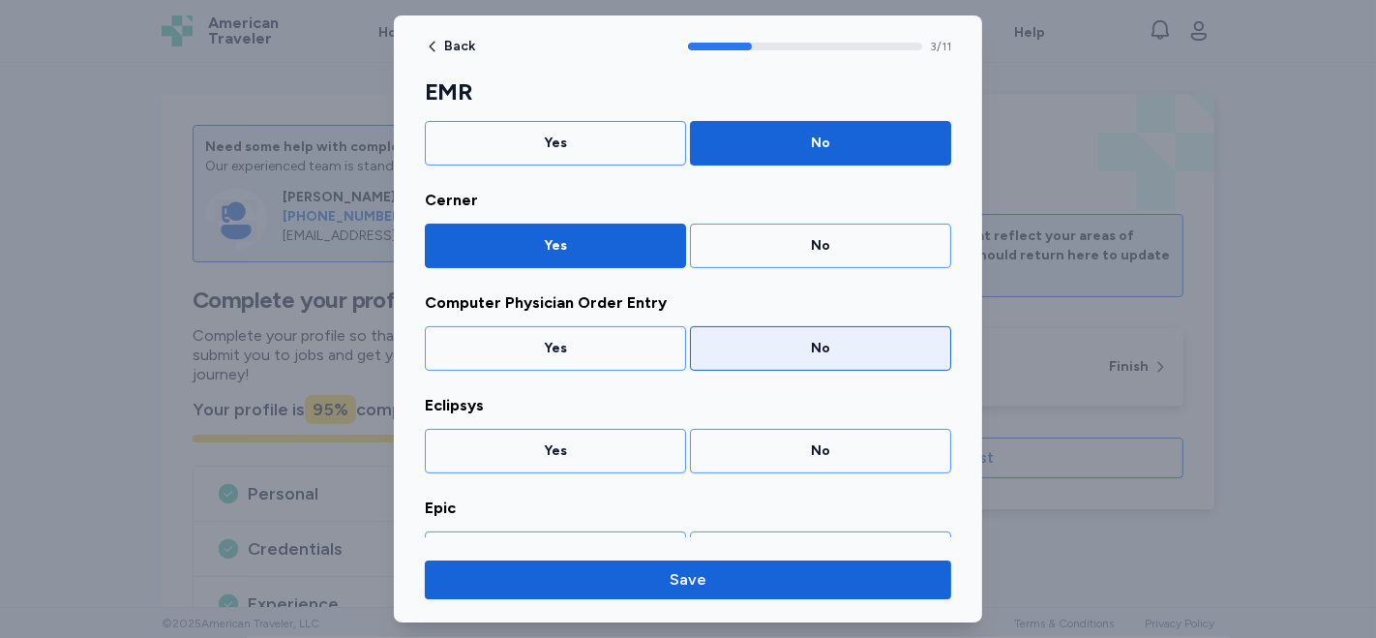
click at [782, 352] on div "No" at bounding box center [821, 348] width 236 height 19
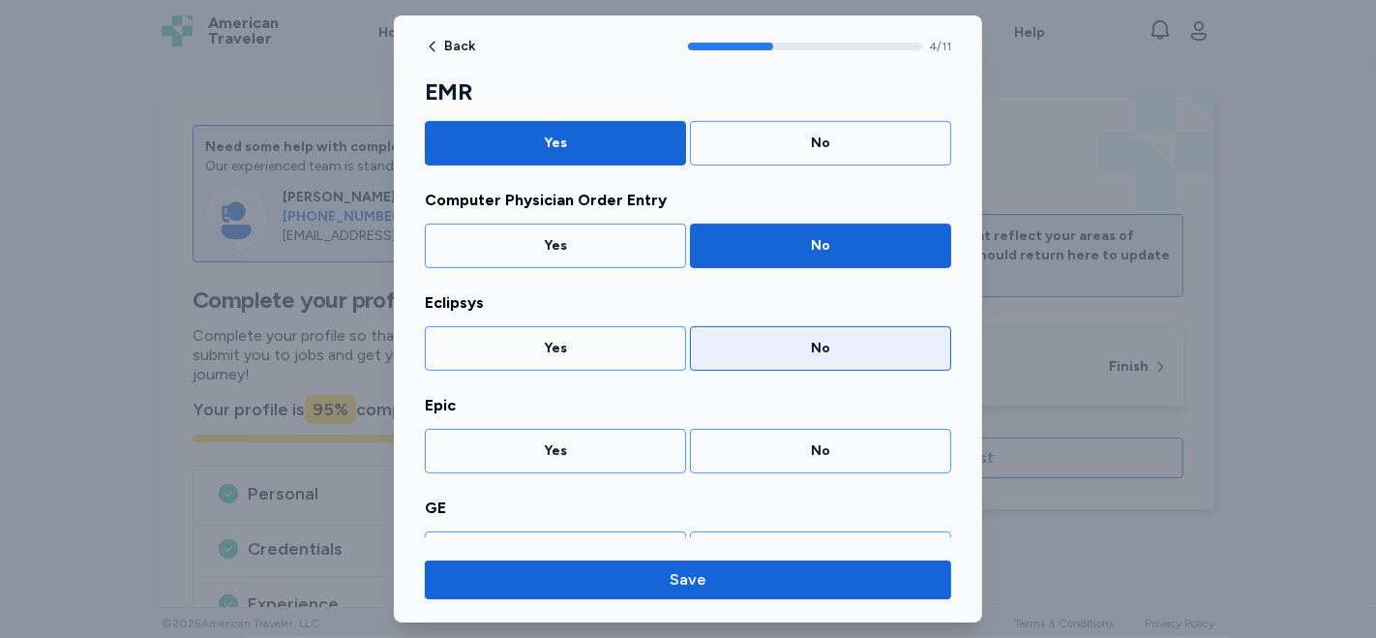
click at [779, 344] on div "No" at bounding box center [821, 348] width 236 height 19
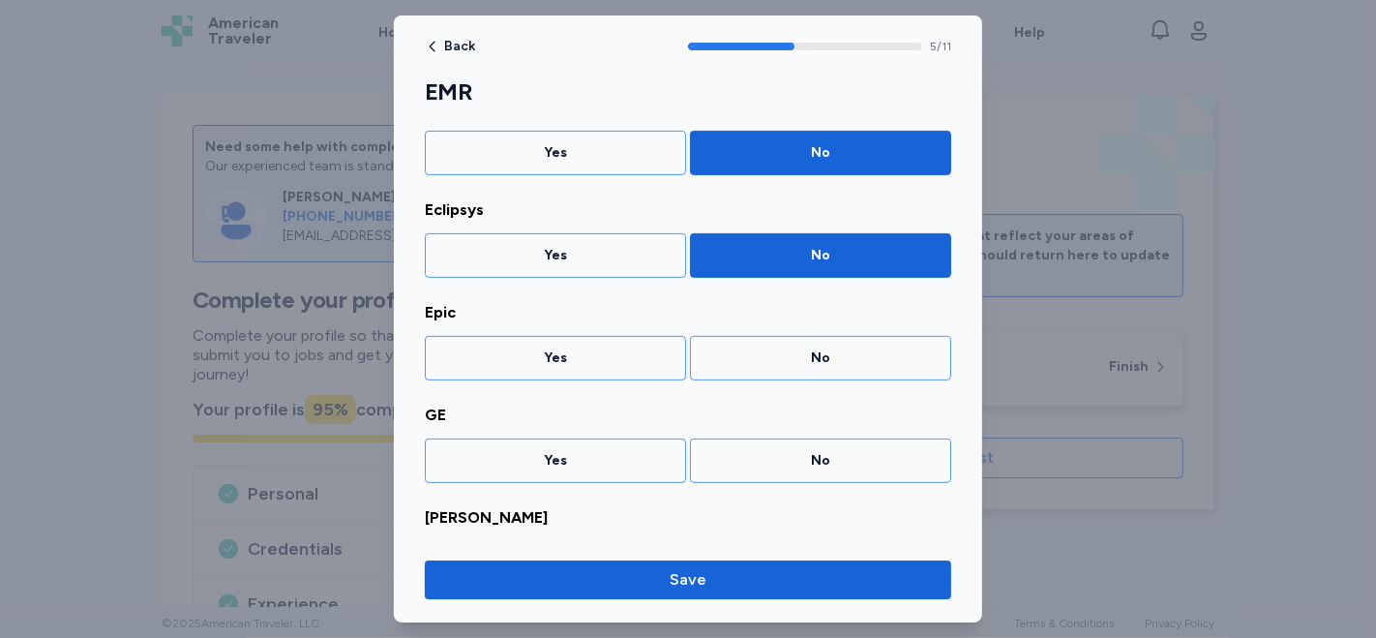
scroll to position [503, 0]
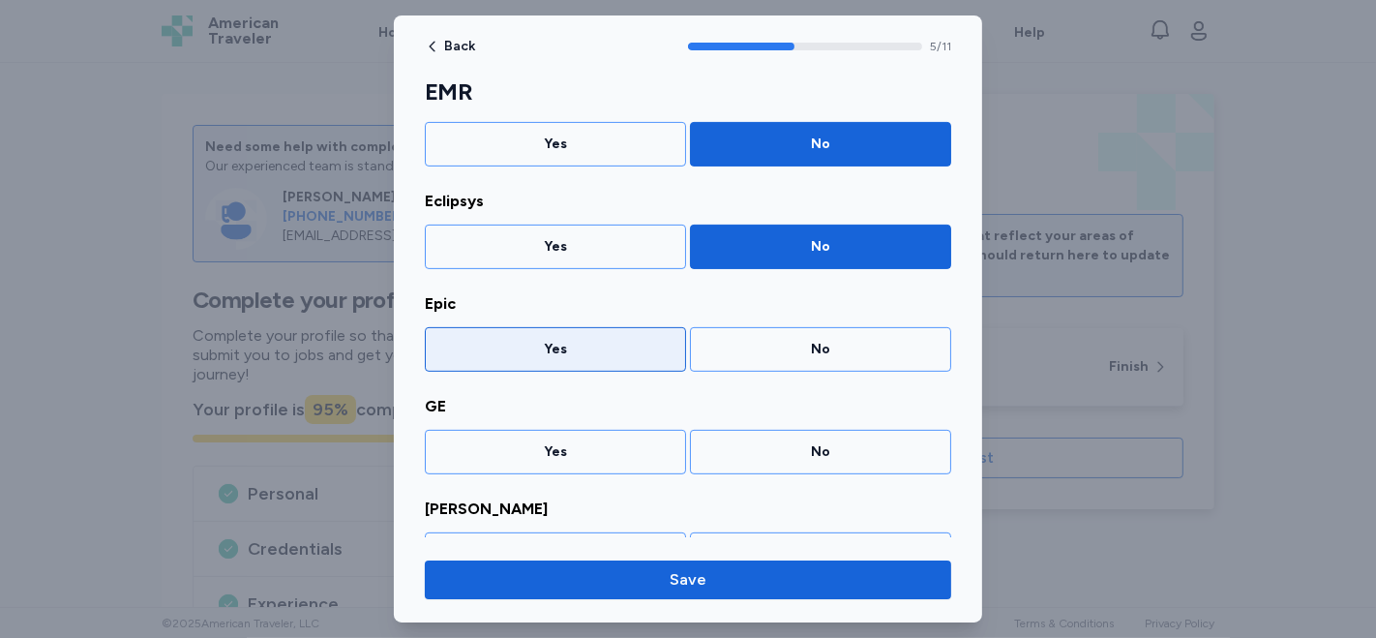
click at [603, 340] on div "Yes" at bounding box center [555, 349] width 236 height 19
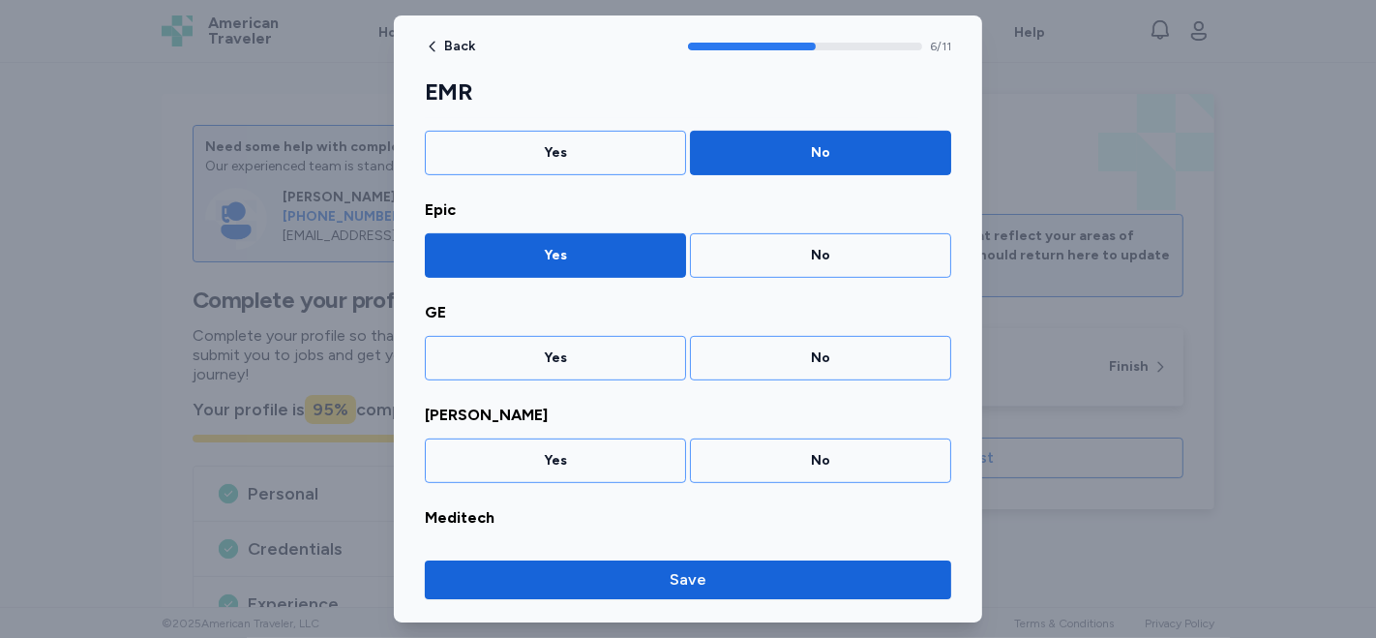
scroll to position [605, 0]
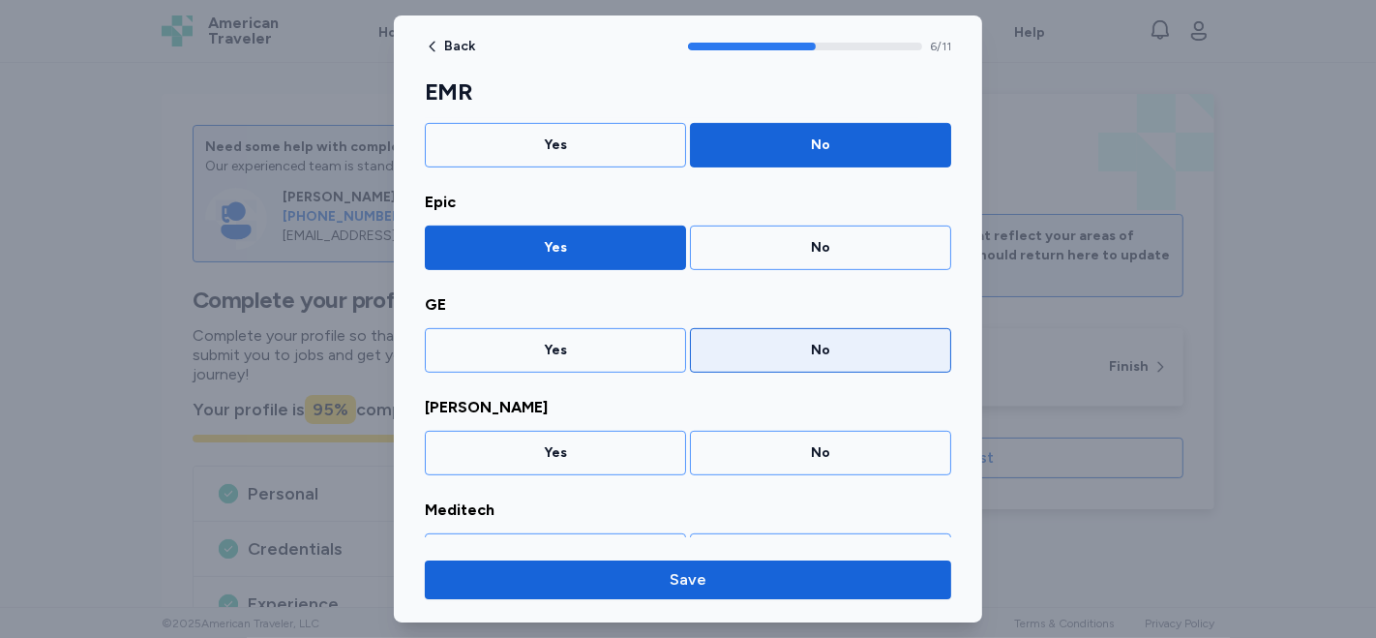
click at [796, 348] on div "No" at bounding box center [821, 350] width 236 height 19
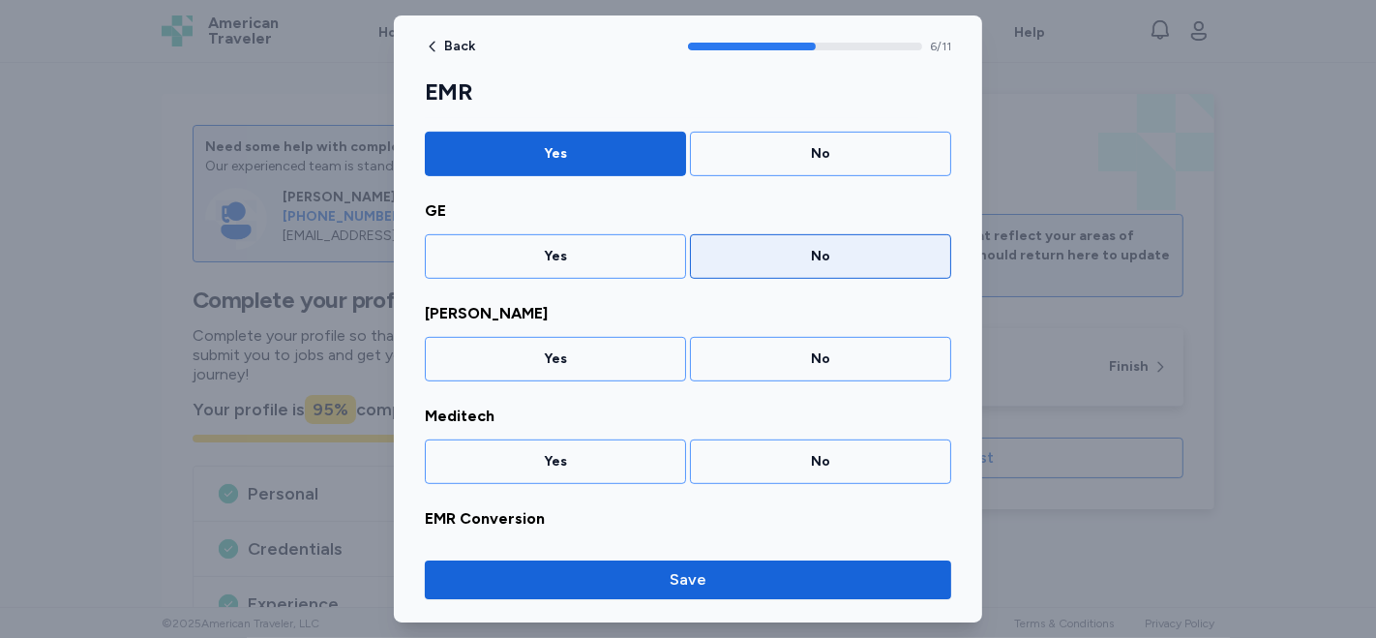
scroll to position [707, 0]
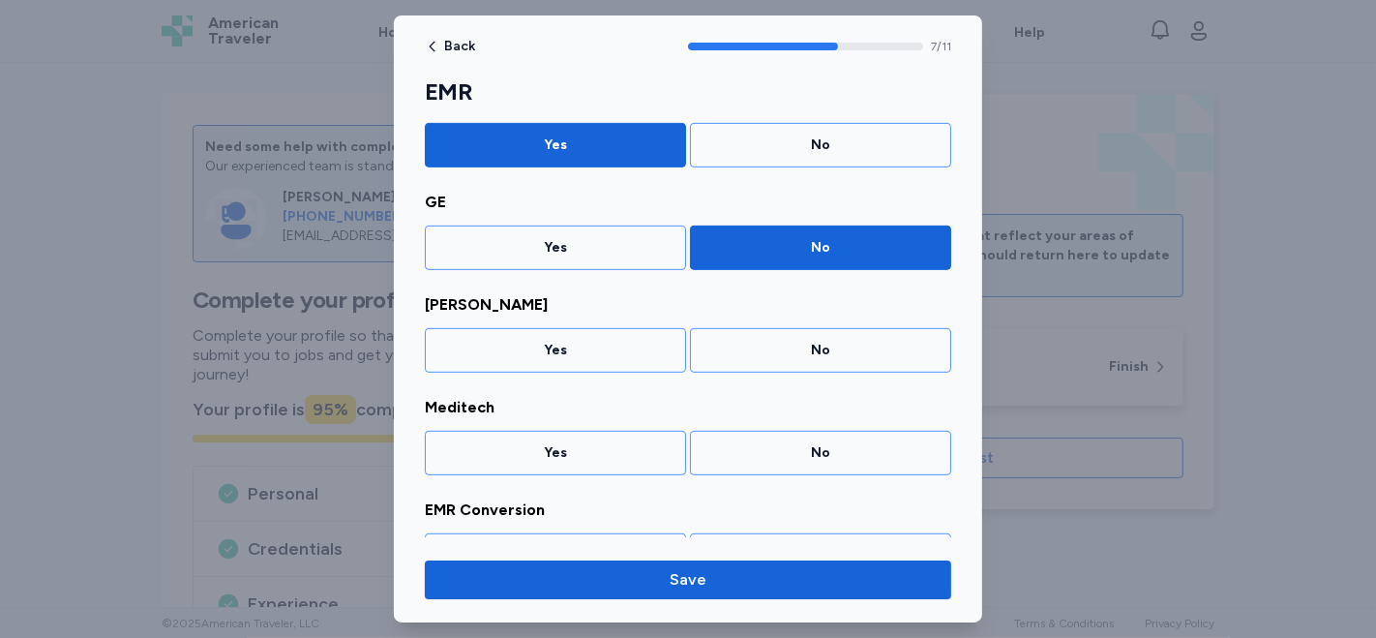
click at [796, 348] on div "No" at bounding box center [821, 350] width 236 height 19
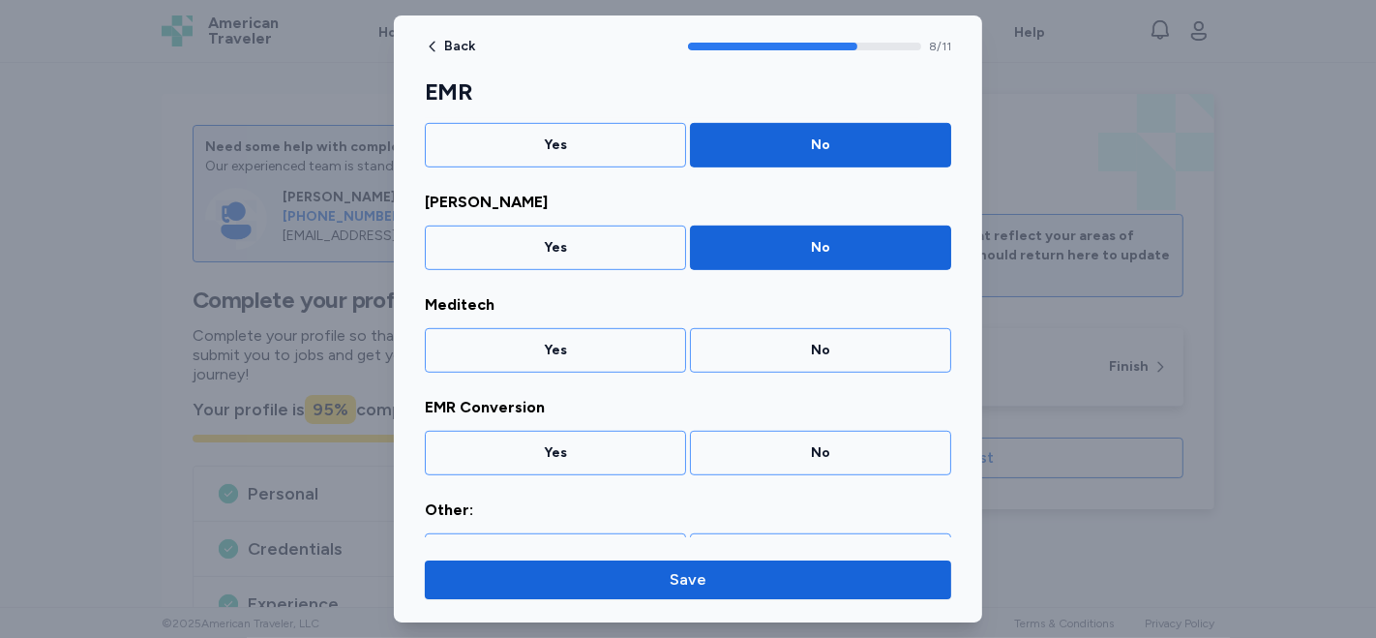
click at [796, 348] on div "No" at bounding box center [821, 350] width 236 height 19
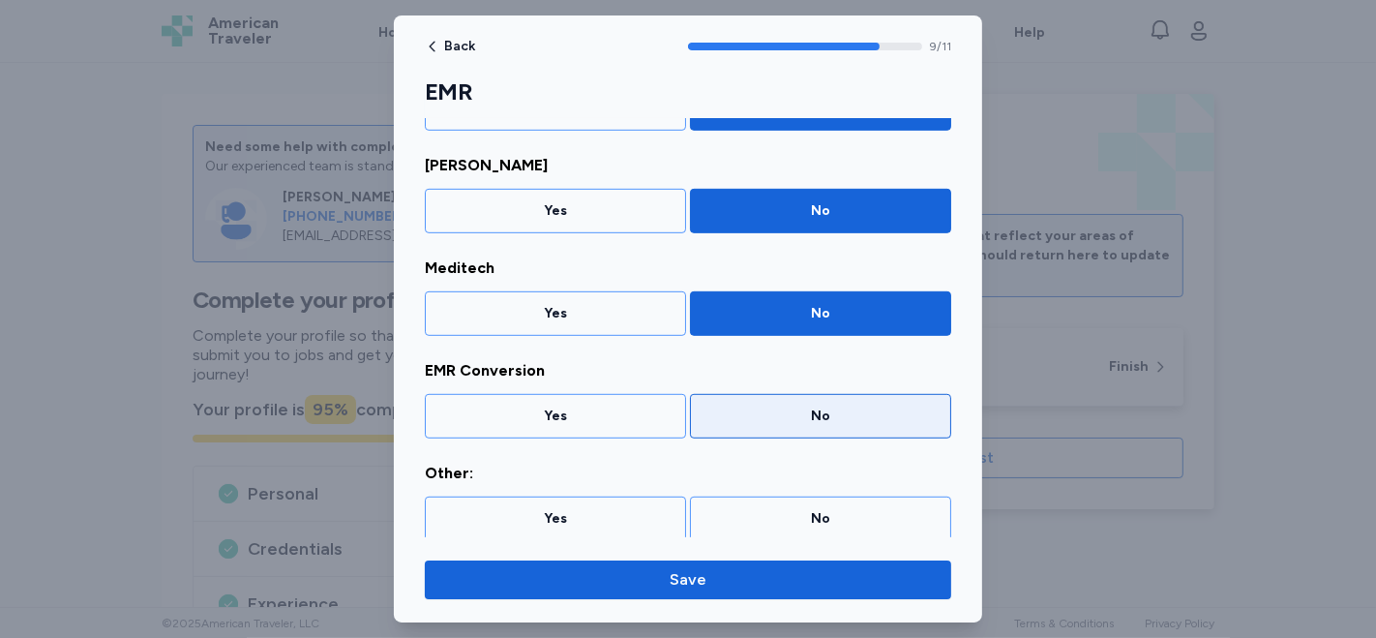
click at [790, 418] on div "No" at bounding box center [821, 415] width 236 height 19
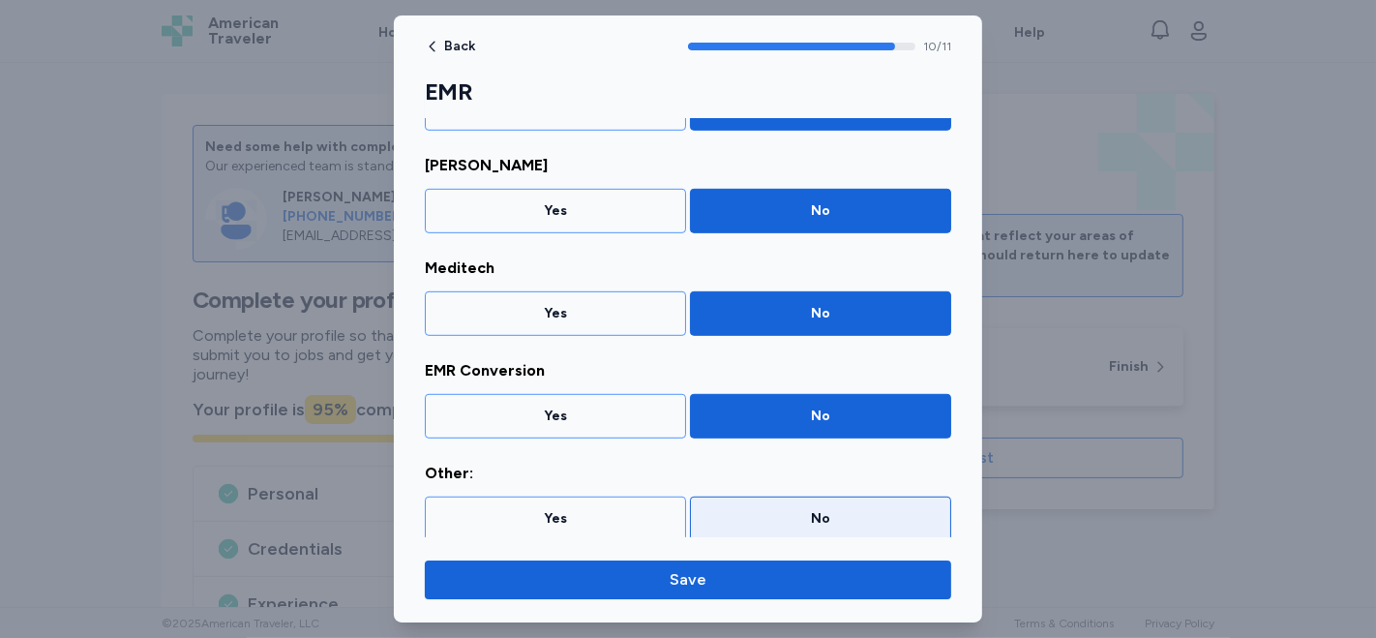
click at [791, 510] on div "No" at bounding box center [821, 518] width 236 height 19
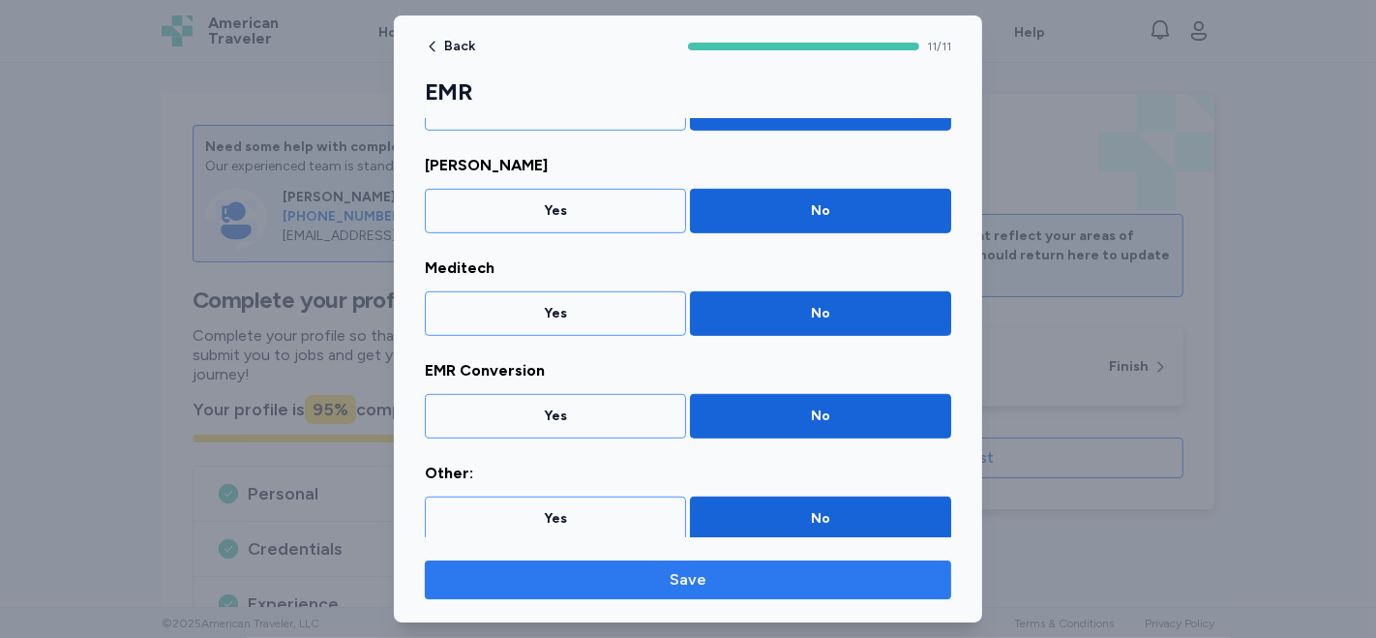
click at [688, 580] on span "Save" at bounding box center [688, 579] width 37 height 23
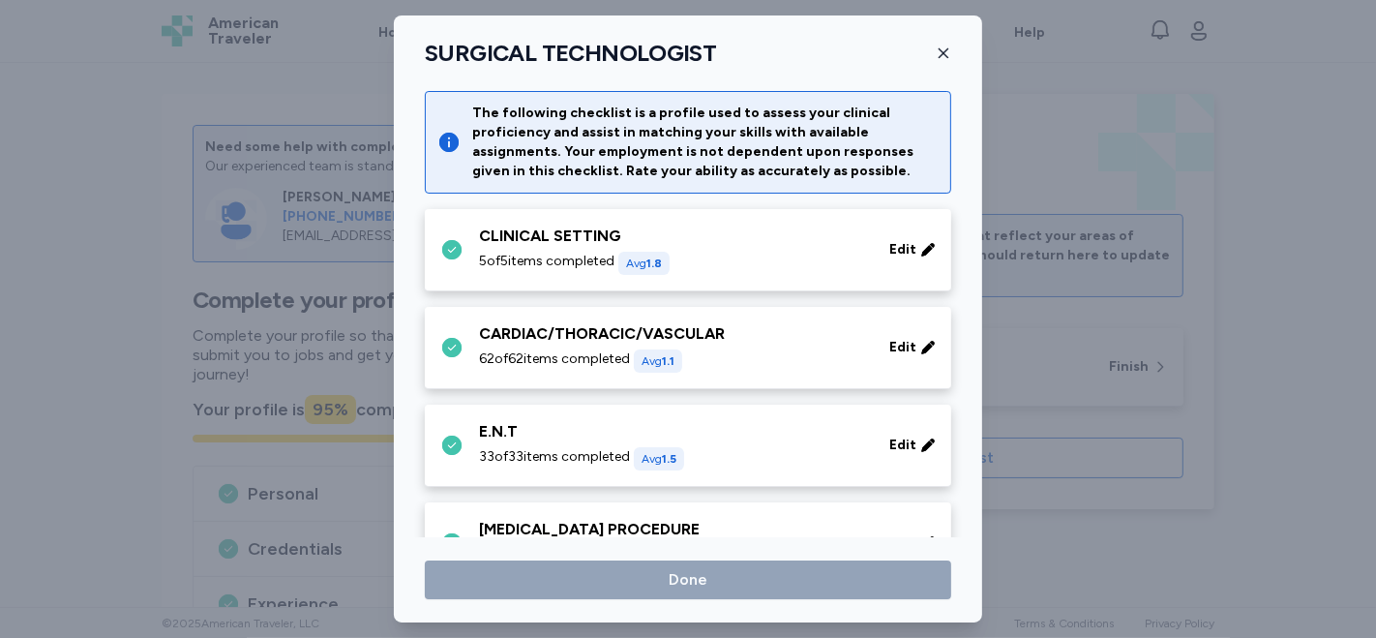
scroll to position [2730, 0]
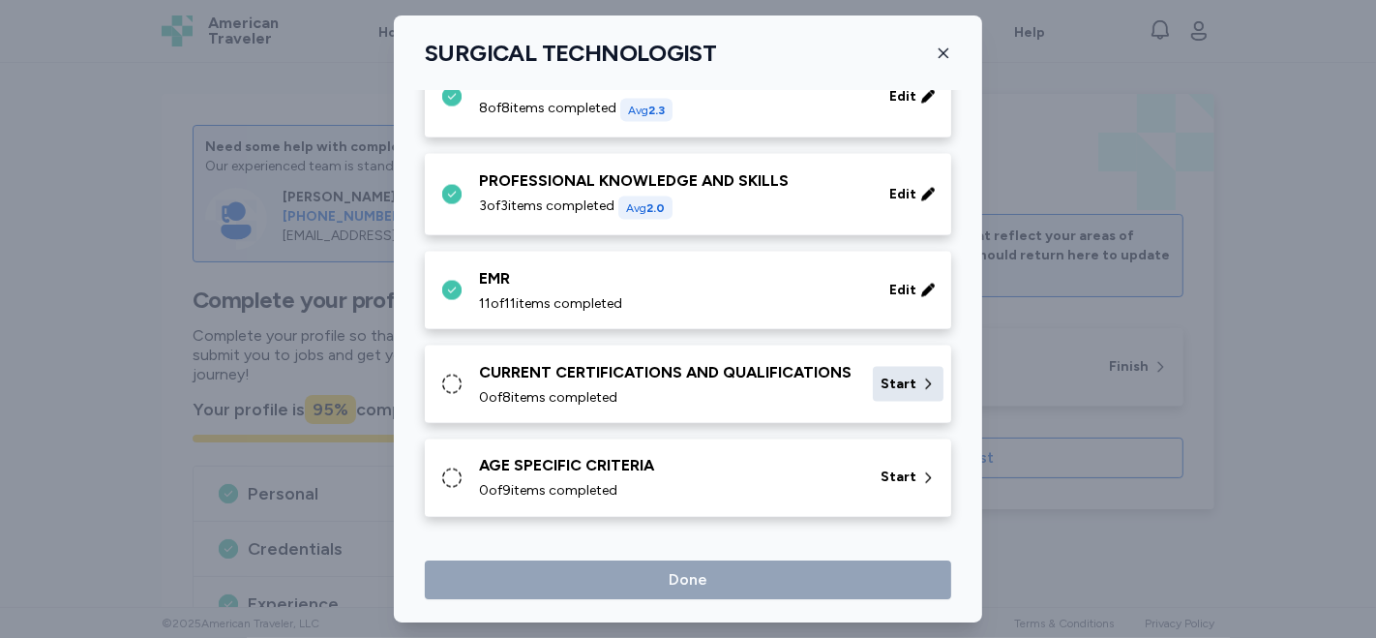
click at [890, 375] on span "Start" at bounding box center [899, 384] width 36 height 19
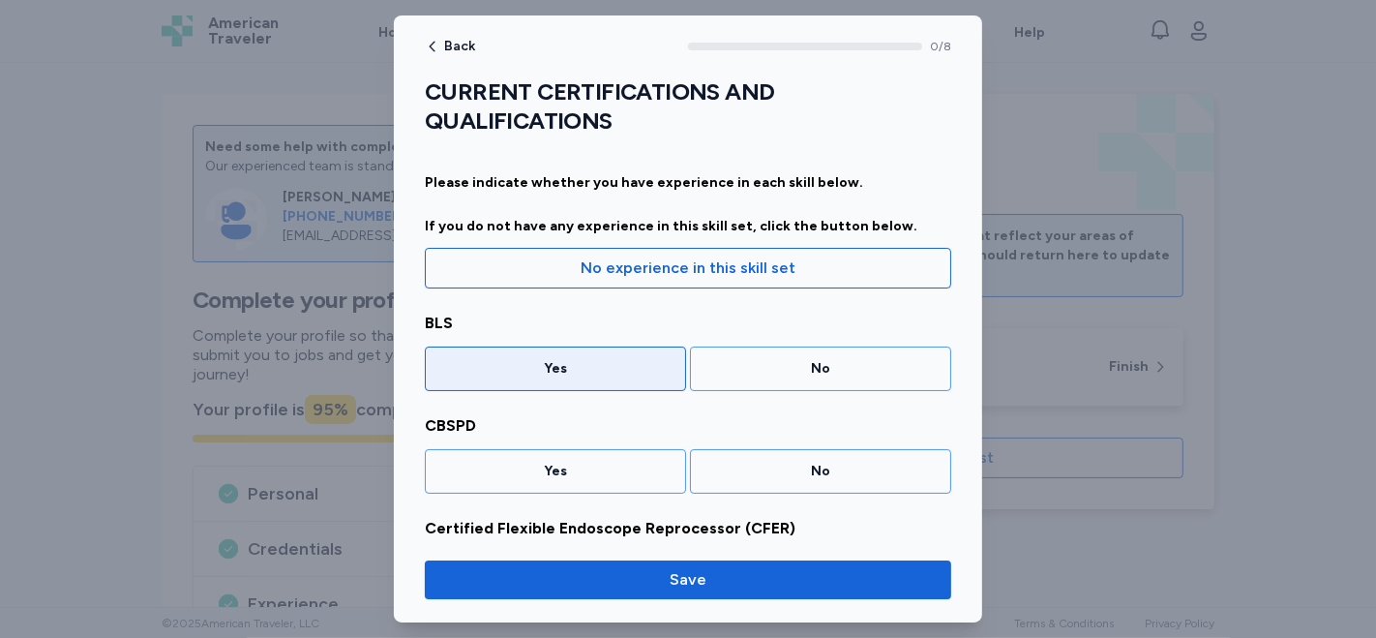
click at [581, 372] on div "Yes" at bounding box center [555, 368] width 236 height 19
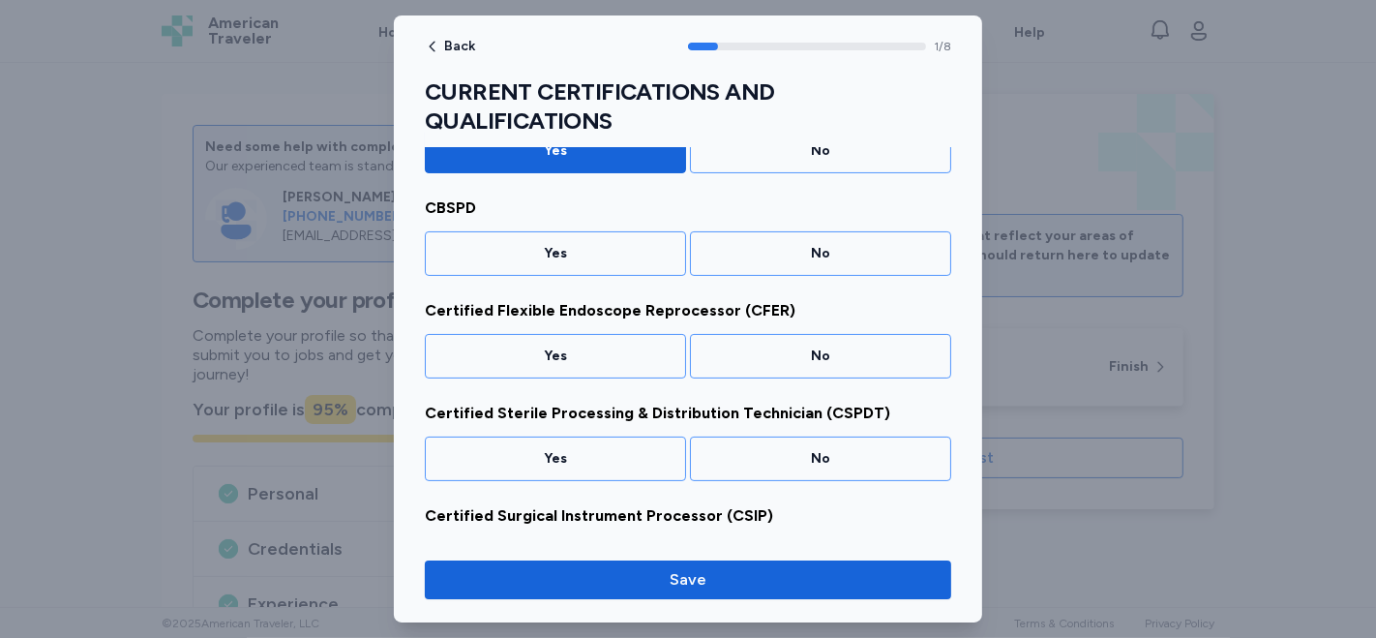
scroll to position [325, 0]
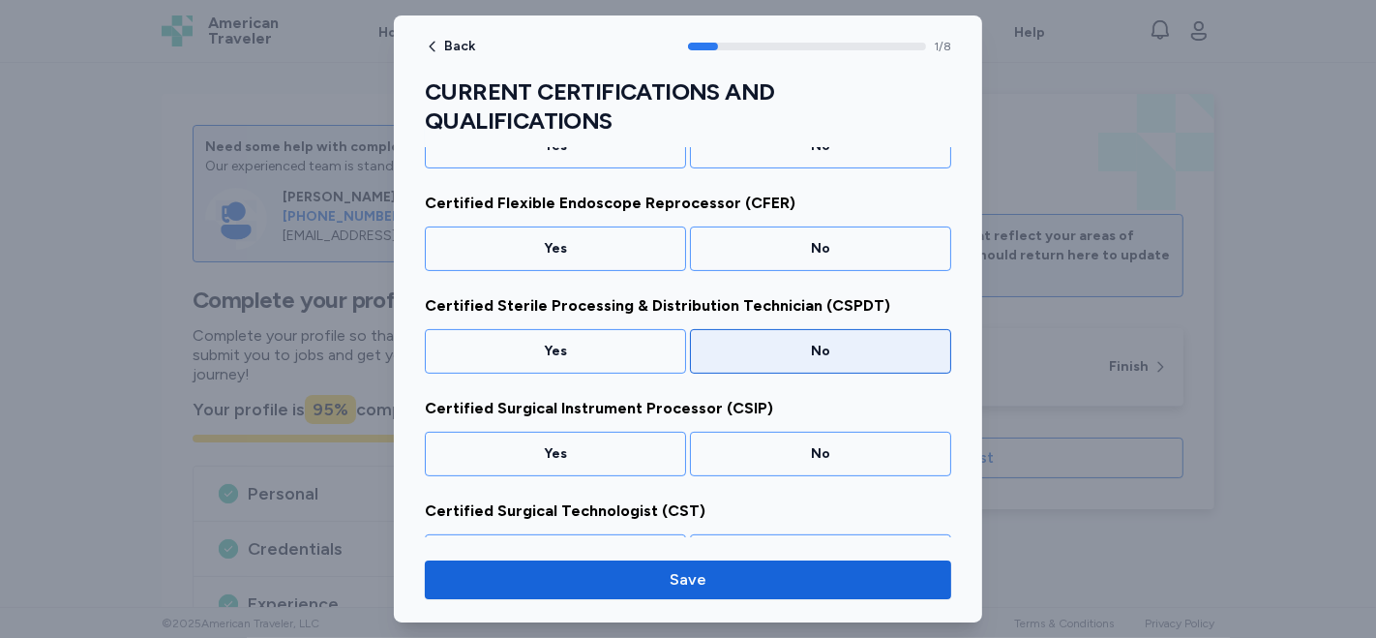
click at [794, 355] on div "No" at bounding box center [821, 351] width 236 height 19
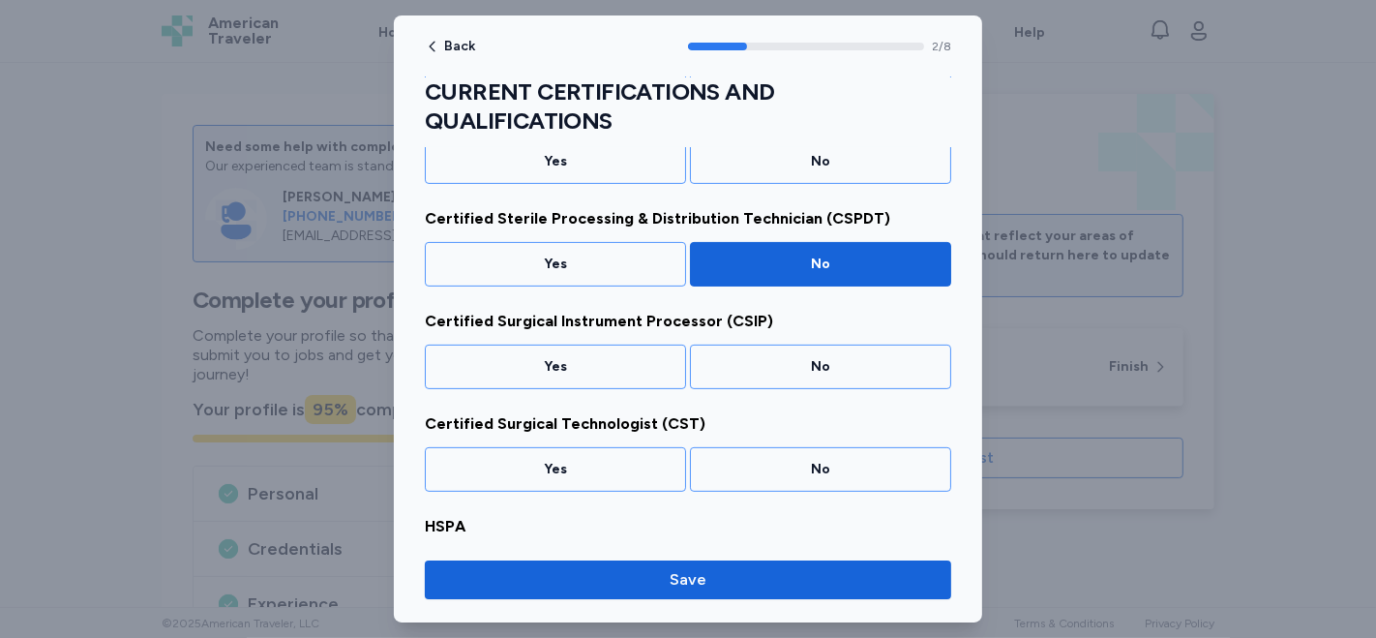
scroll to position [416, 0]
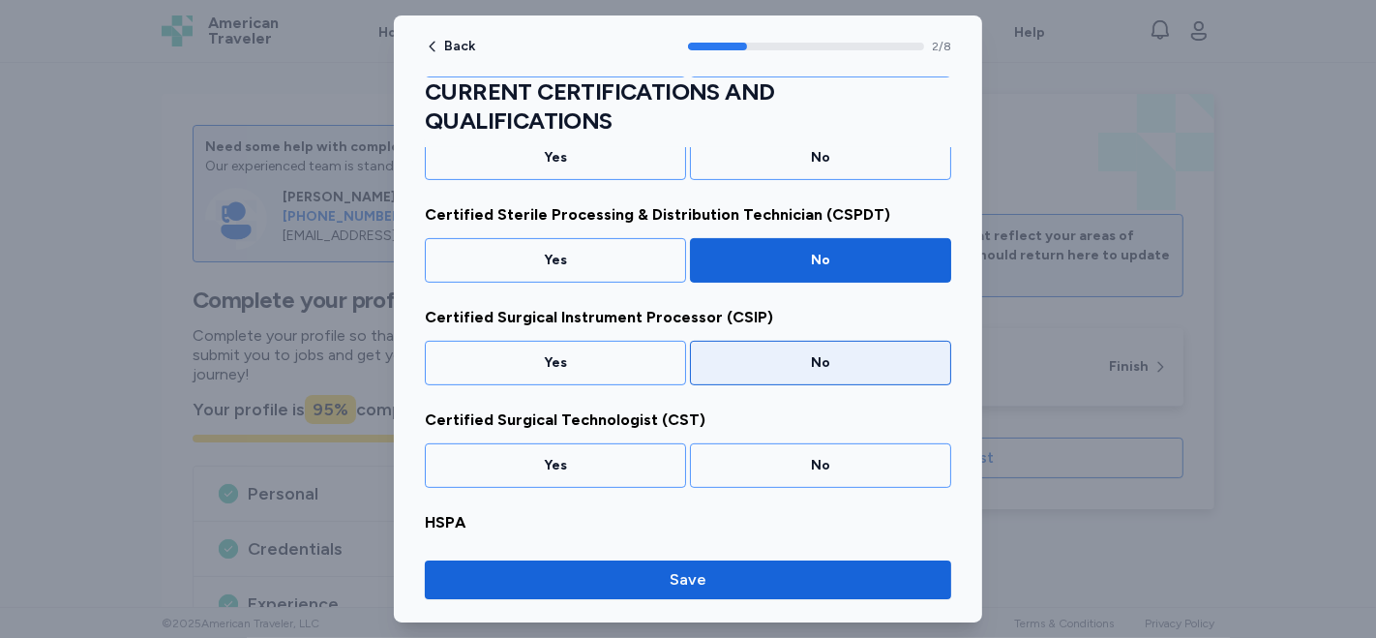
click at [768, 346] on div "No" at bounding box center [820, 363] width 261 height 45
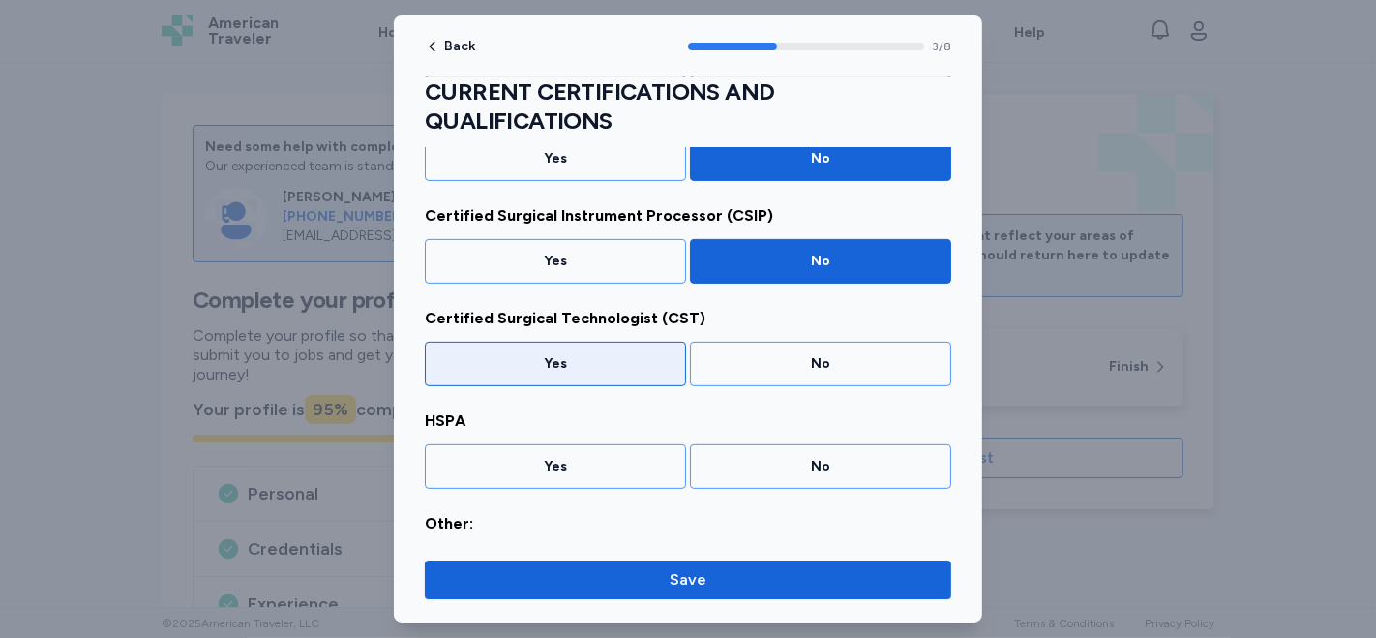
click at [589, 365] on div "Yes" at bounding box center [555, 363] width 236 height 19
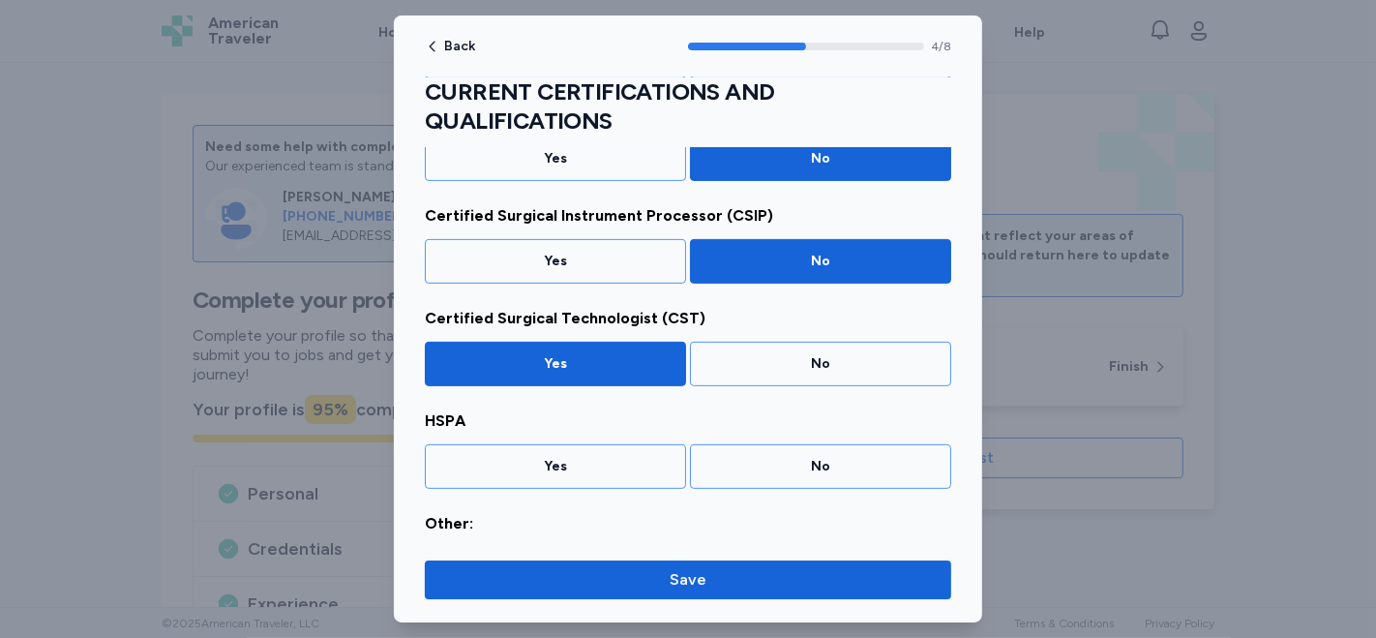
scroll to position [570, 0]
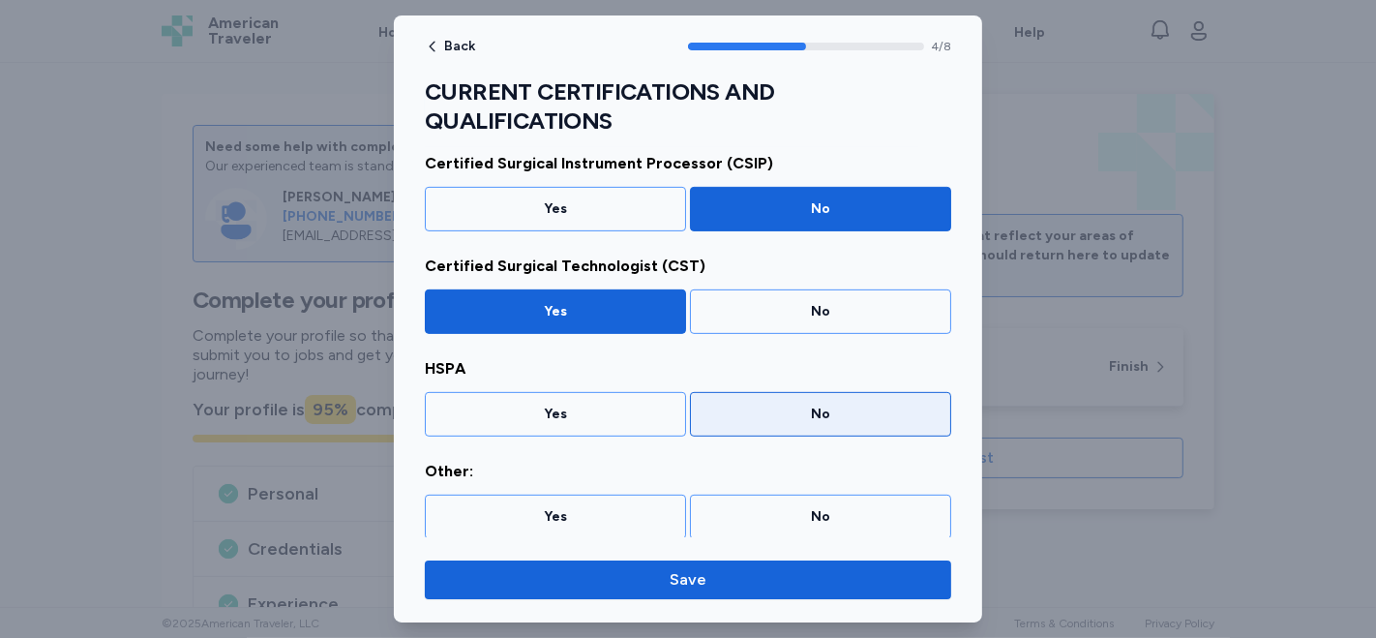
click at [784, 418] on div "No" at bounding box center [821, 414] width 236 height 19
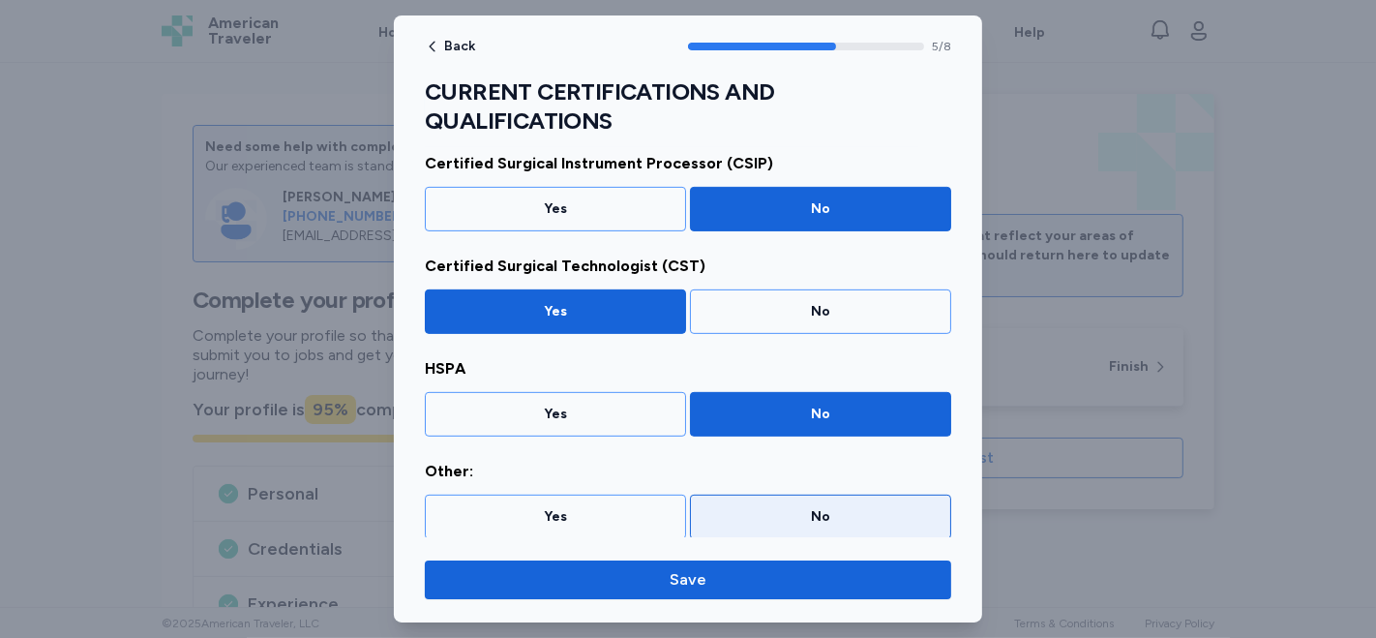
click at [791, 515] on div "No" at bounding box center [821, 516] width 236 height 19
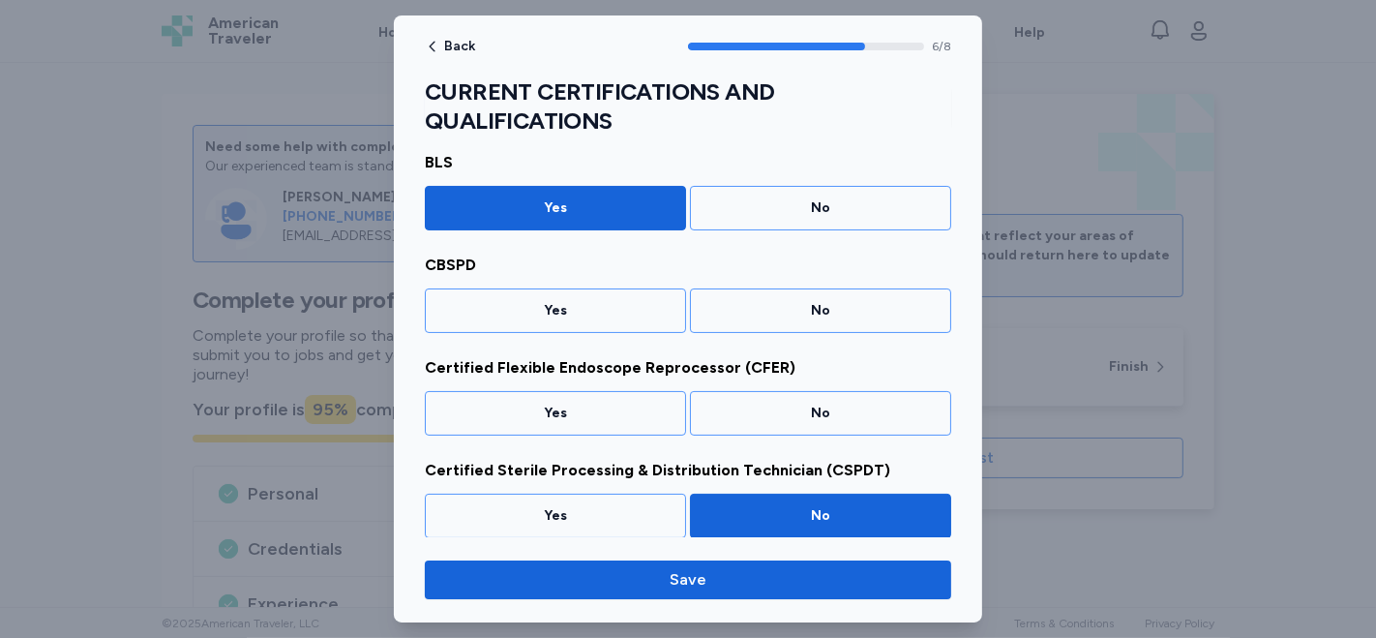
scroll to position [140, 0]
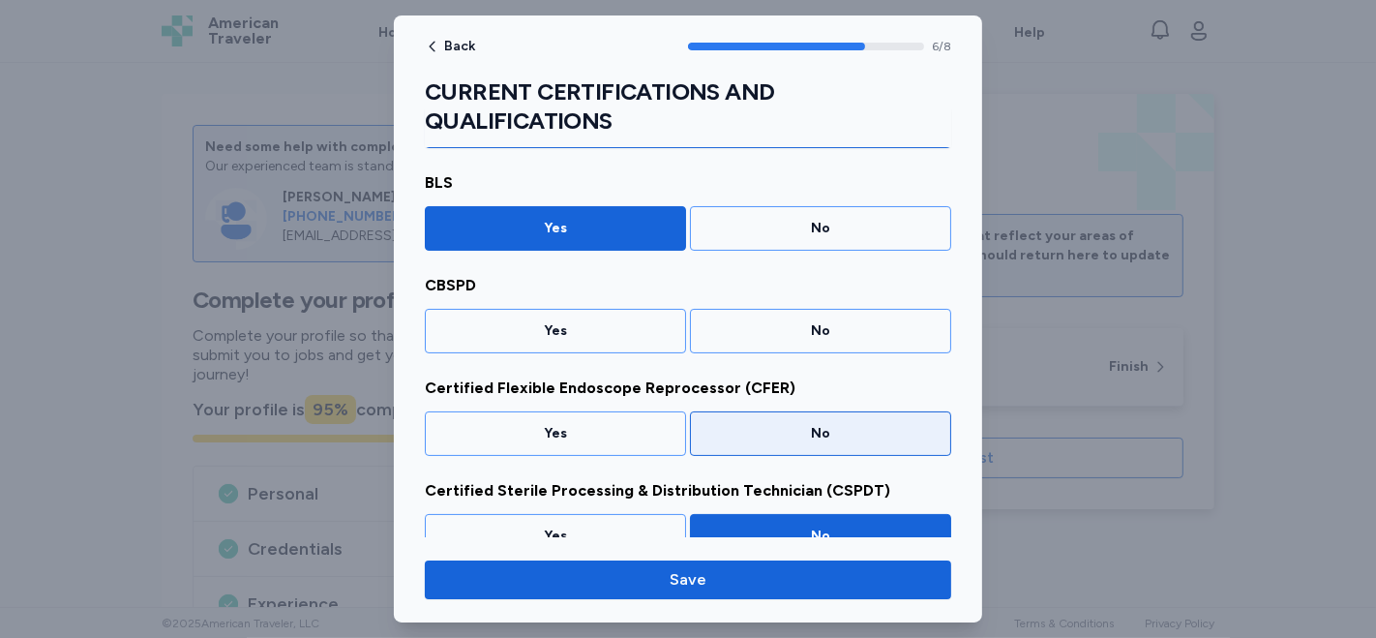
click at [830, 429] on div "No" at bounding box center [821, 433] width 236 height 19
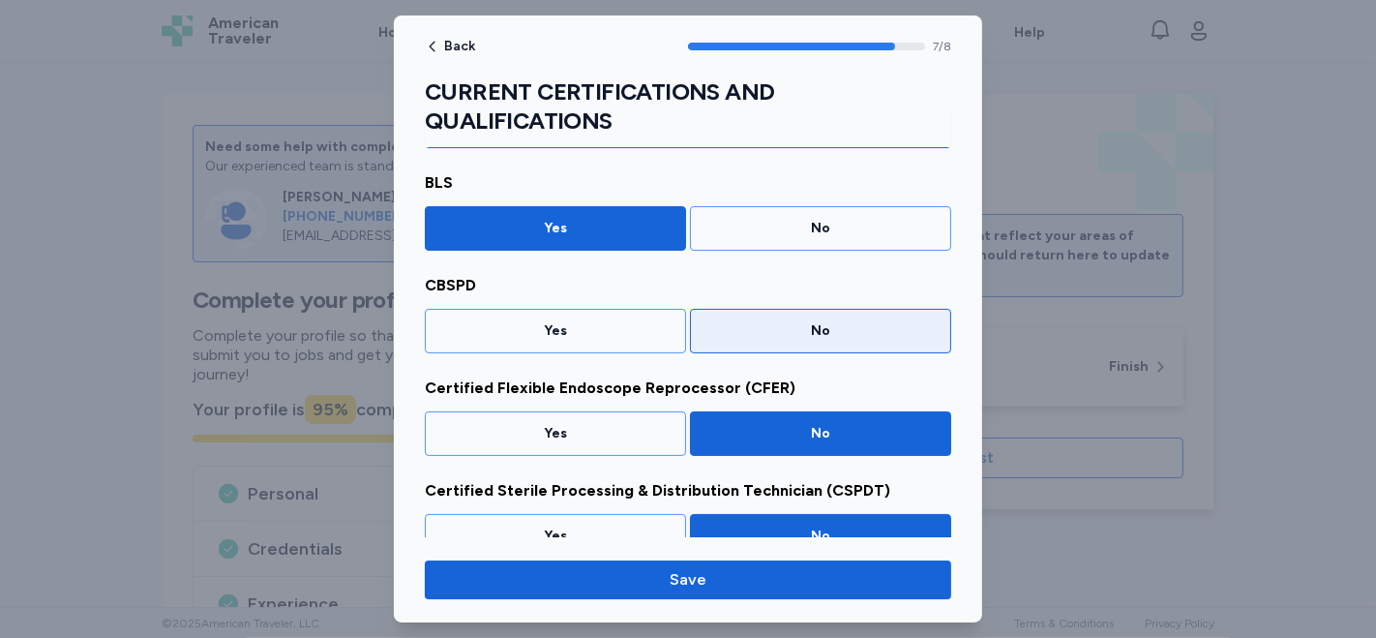
click at [814, 321] on div "No" at bounding box center [821, 330] width 236 height 19
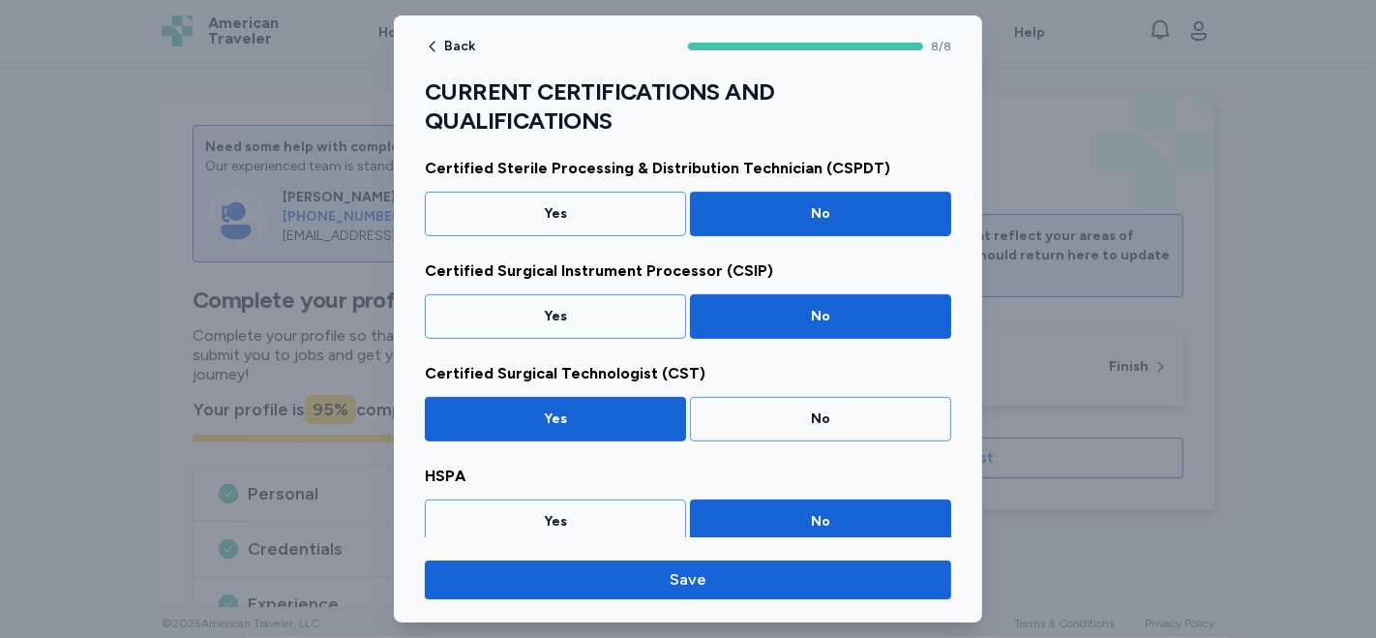
scroll to position [570, 0]
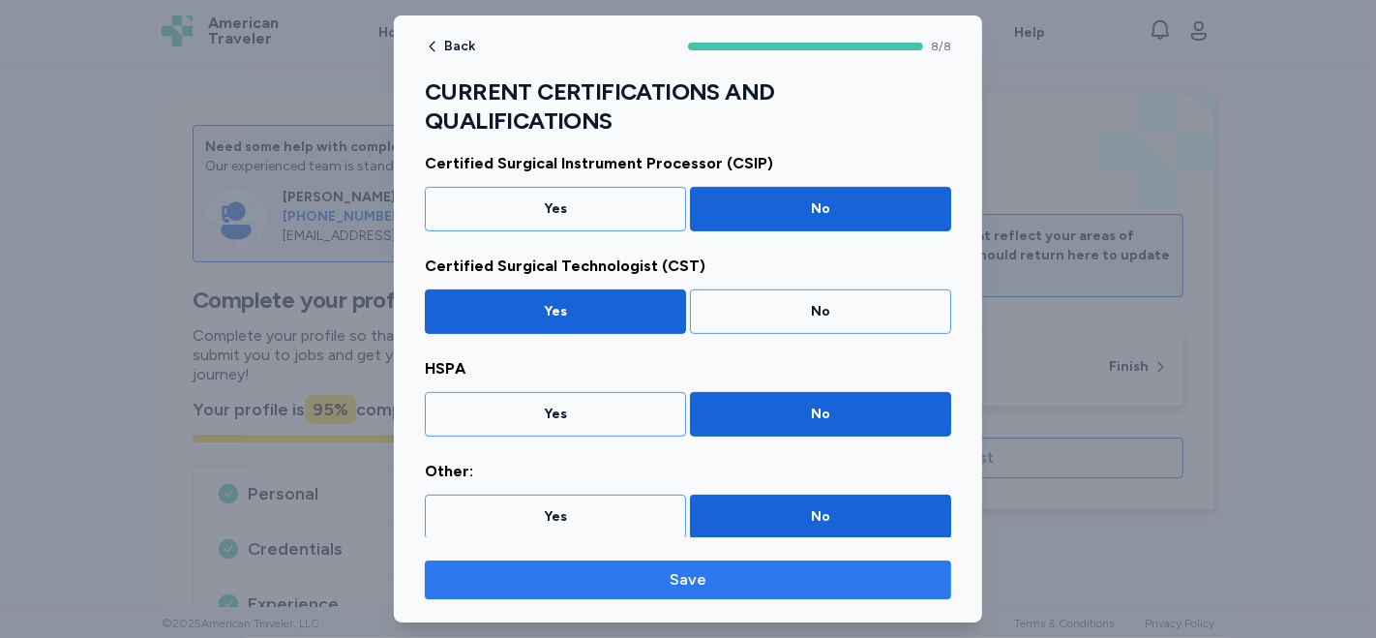
click at [717, 572] on span "Save" at bounding box center [688, 579] width 496 height 23
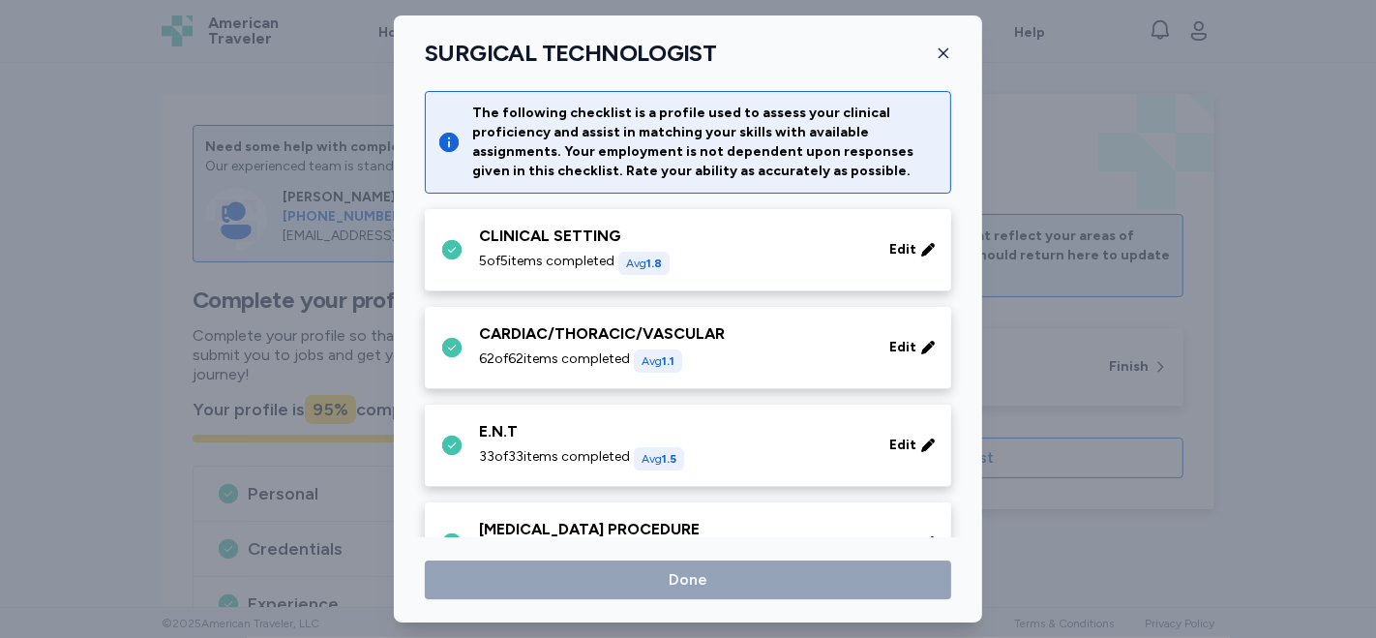
scroll to position [2707, 0]
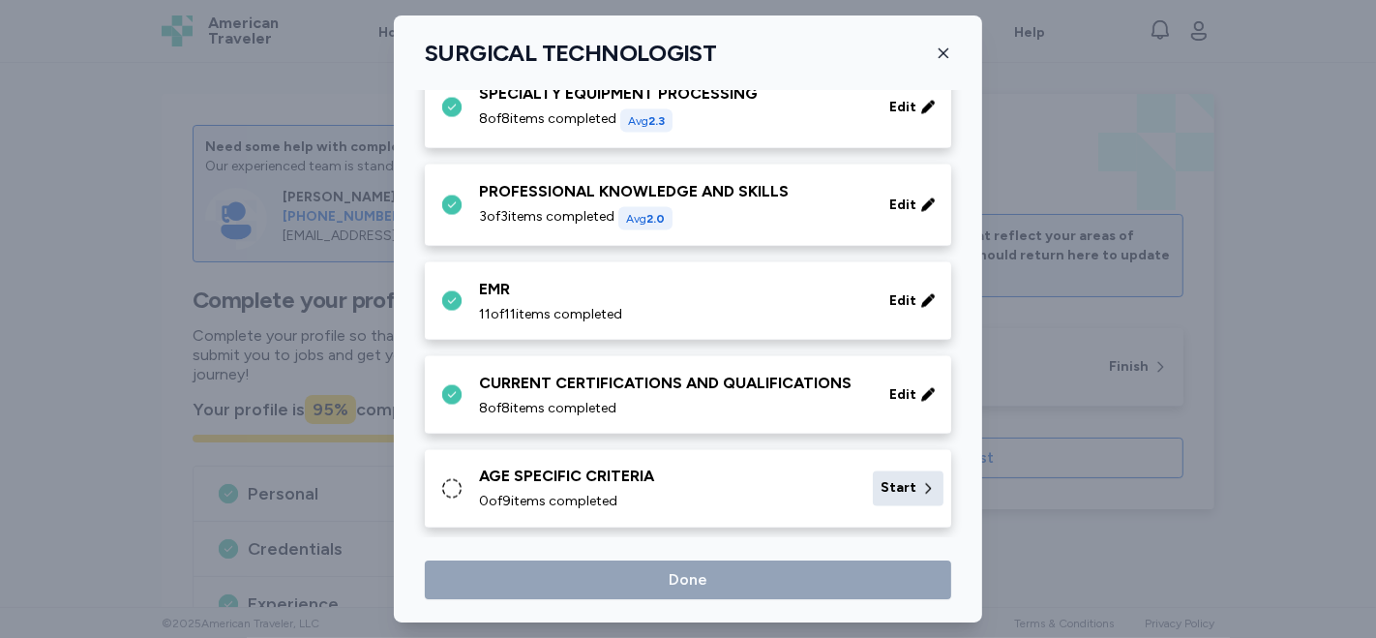
click at [920, 479] on icon at bounding box center [927, 488] width 15 height 19
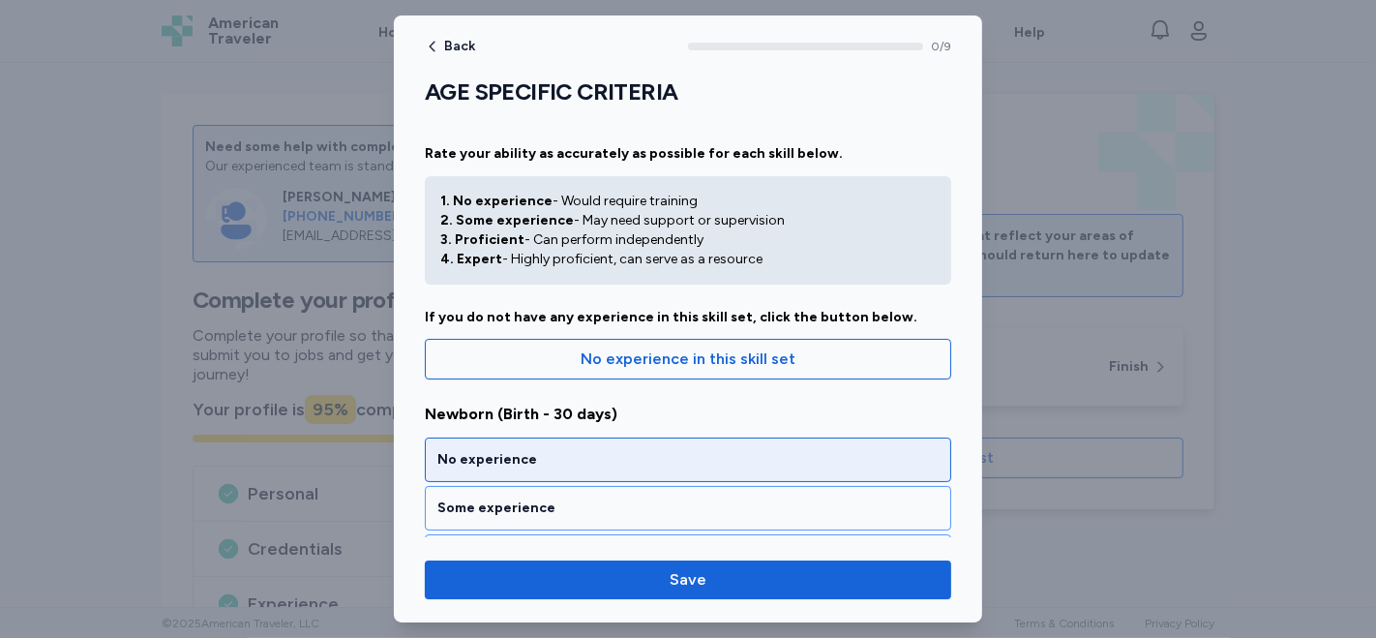
scroll to position [107, 0]
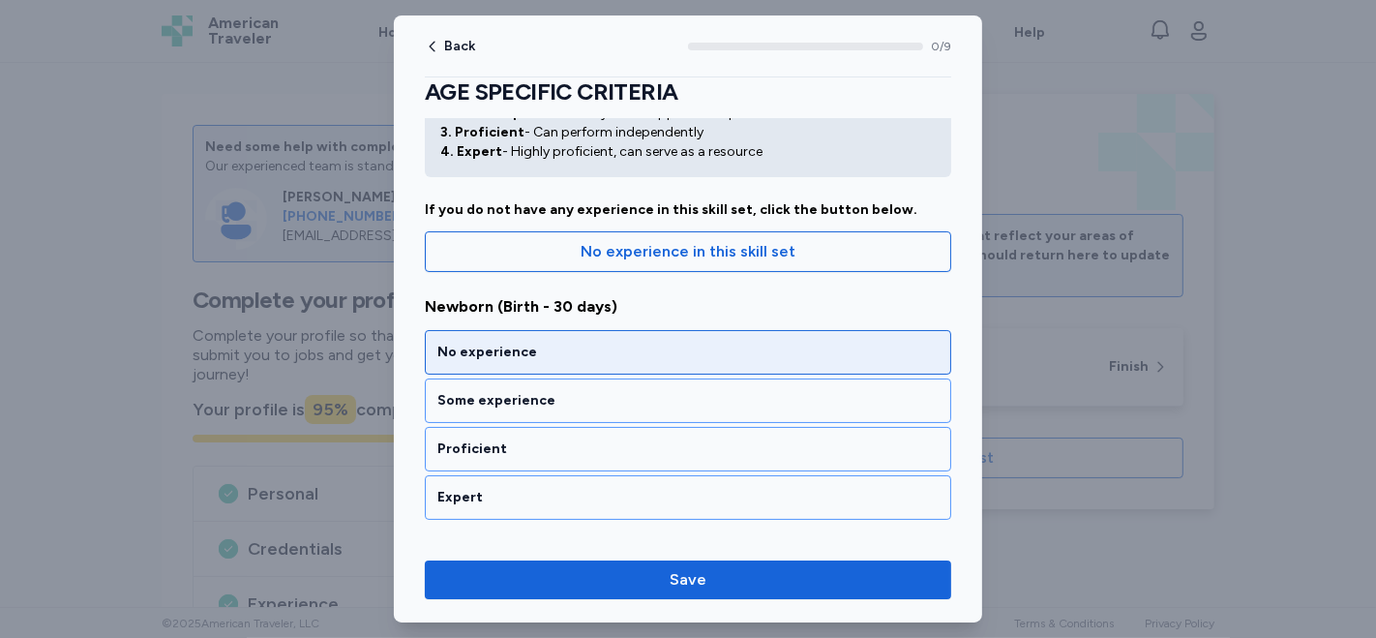
click at [647, 353] on div "No experience" at bounding box center [687, 352] width 501 height 19
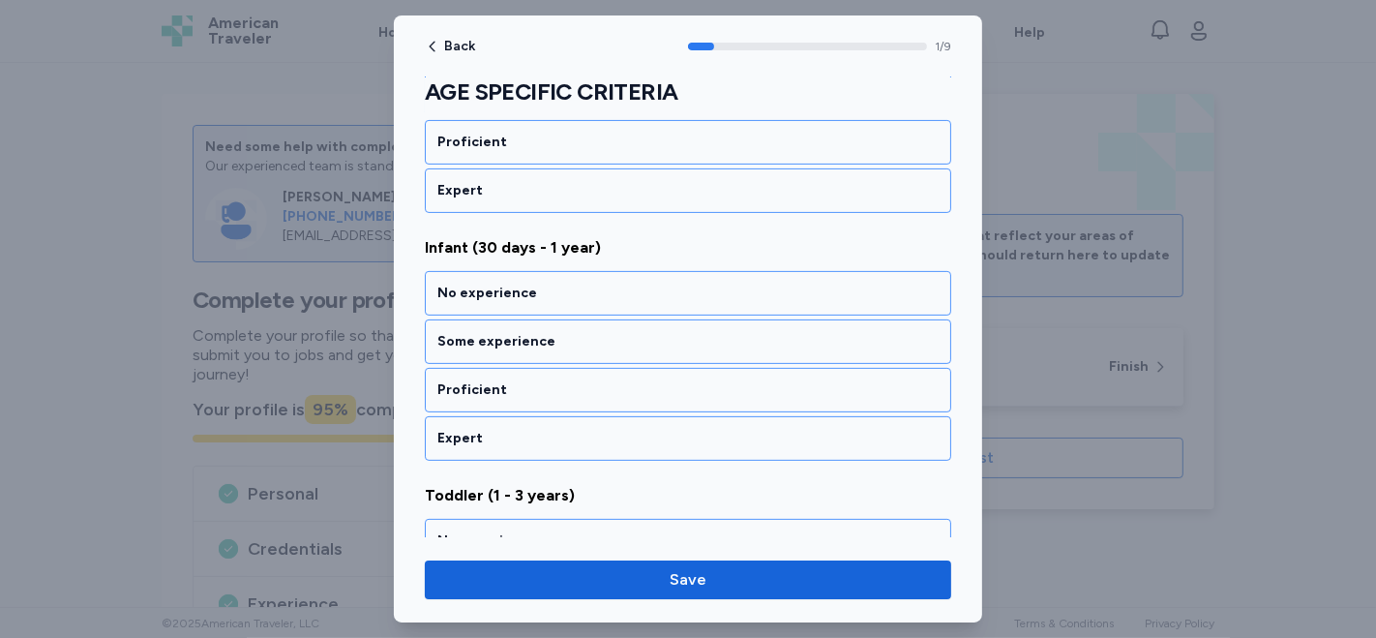
scroll to position [431, 0]
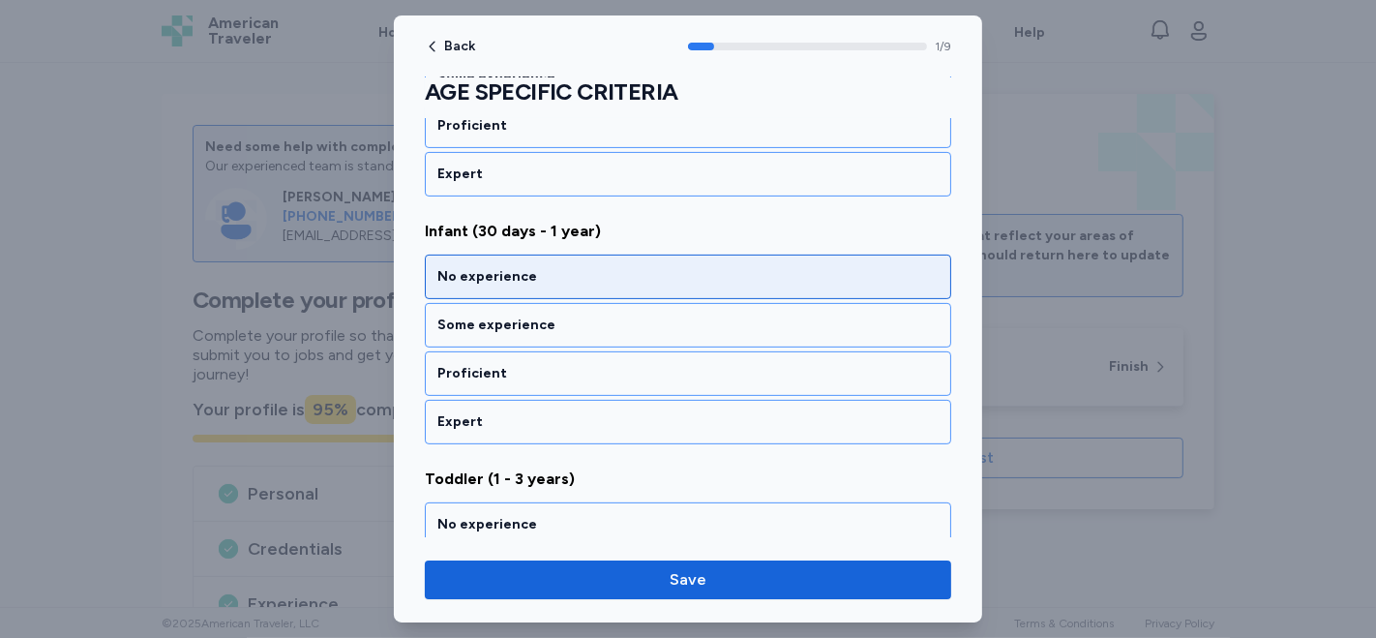
click at [633, 281] on div "No experience" at bounding box center [687, 276] width 501 height 19
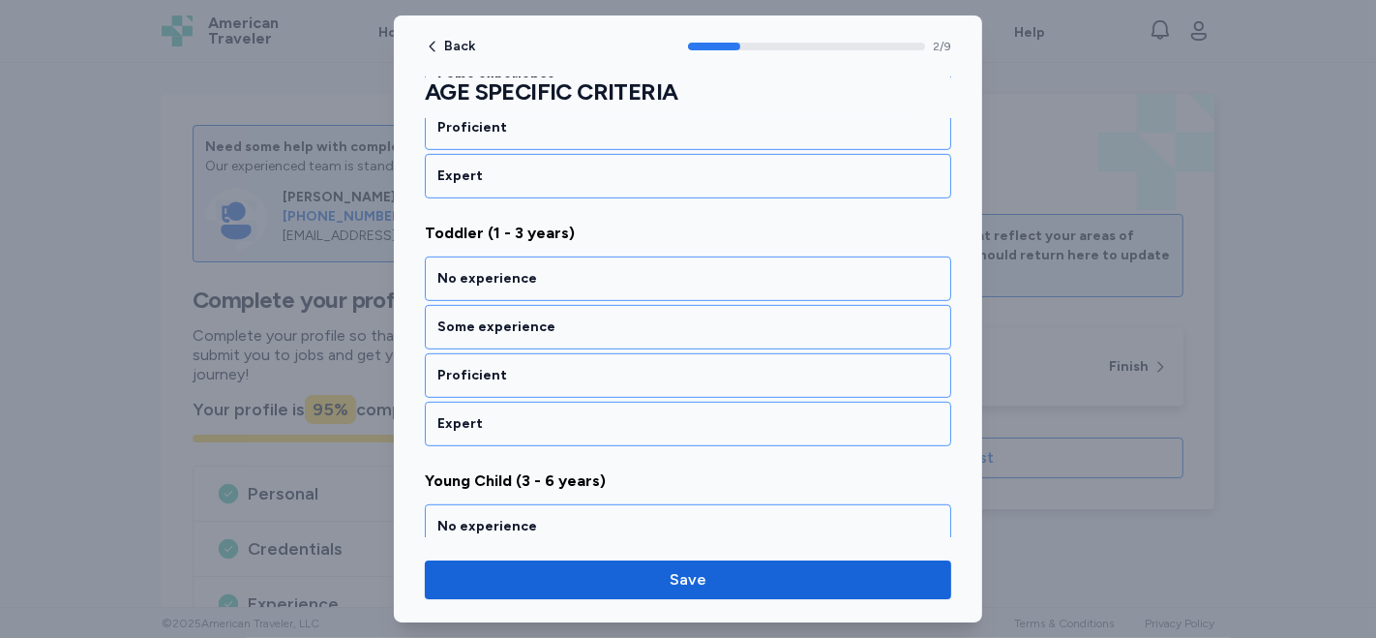
click at [633, 281] on div "No experience" at bounding box center [687, 278] width 501 height 19
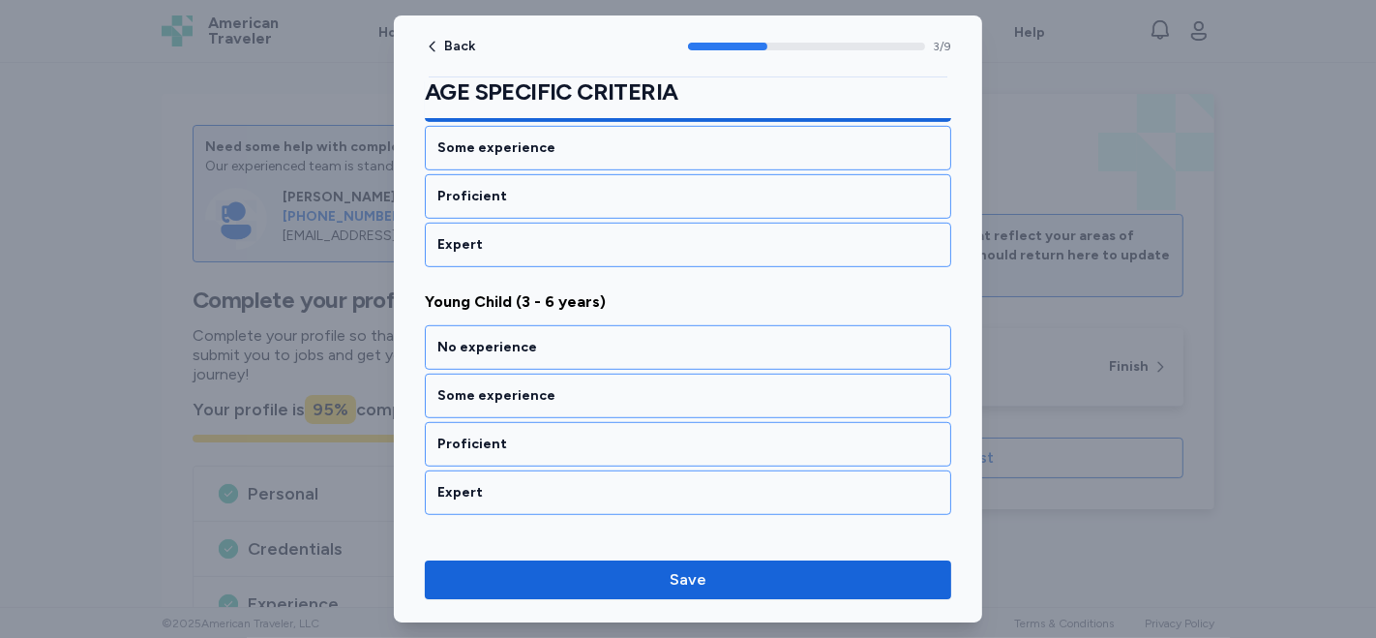
scroll to position [922, 0]
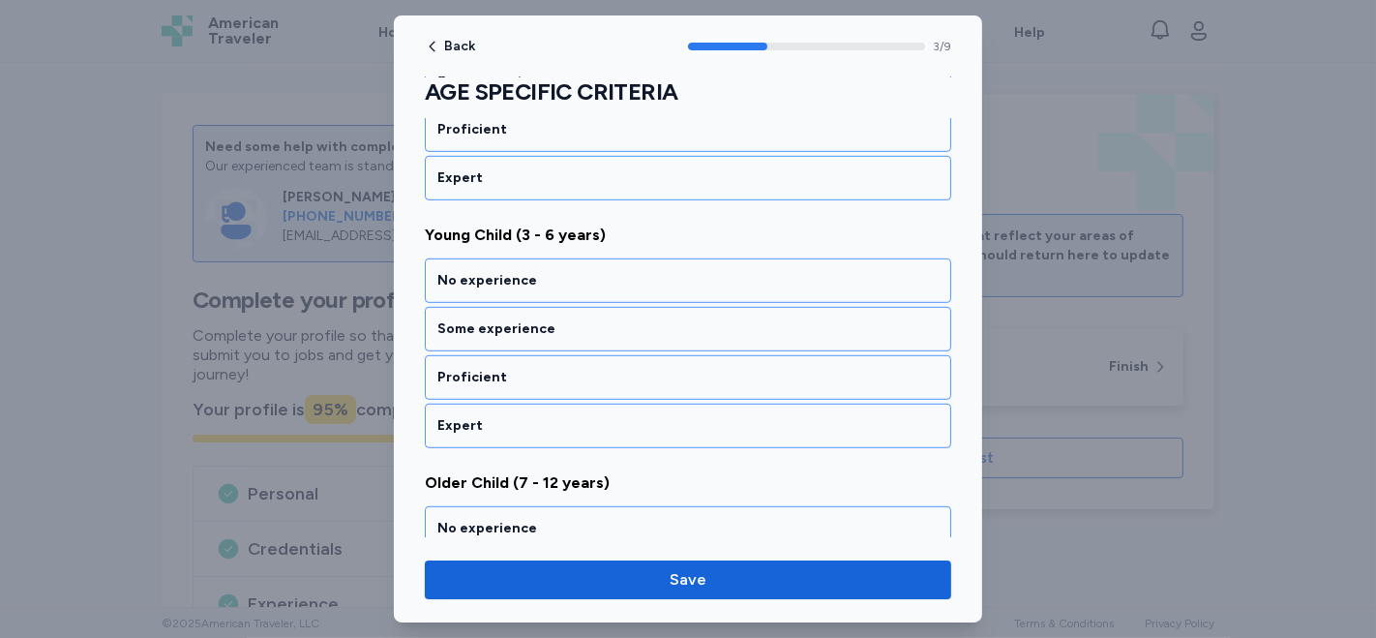
click at [634, 280] on div "No experience" at bounding box center [687, 280] width 501 height 19
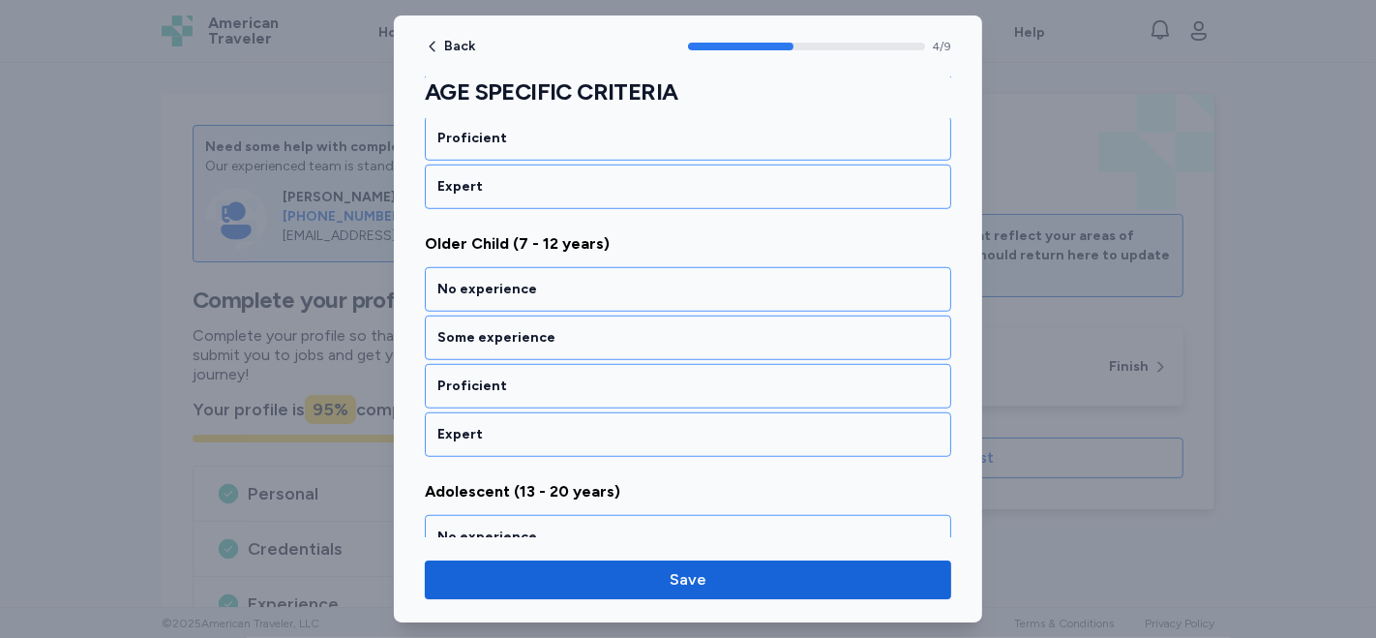
scroll to position [1167, 0]
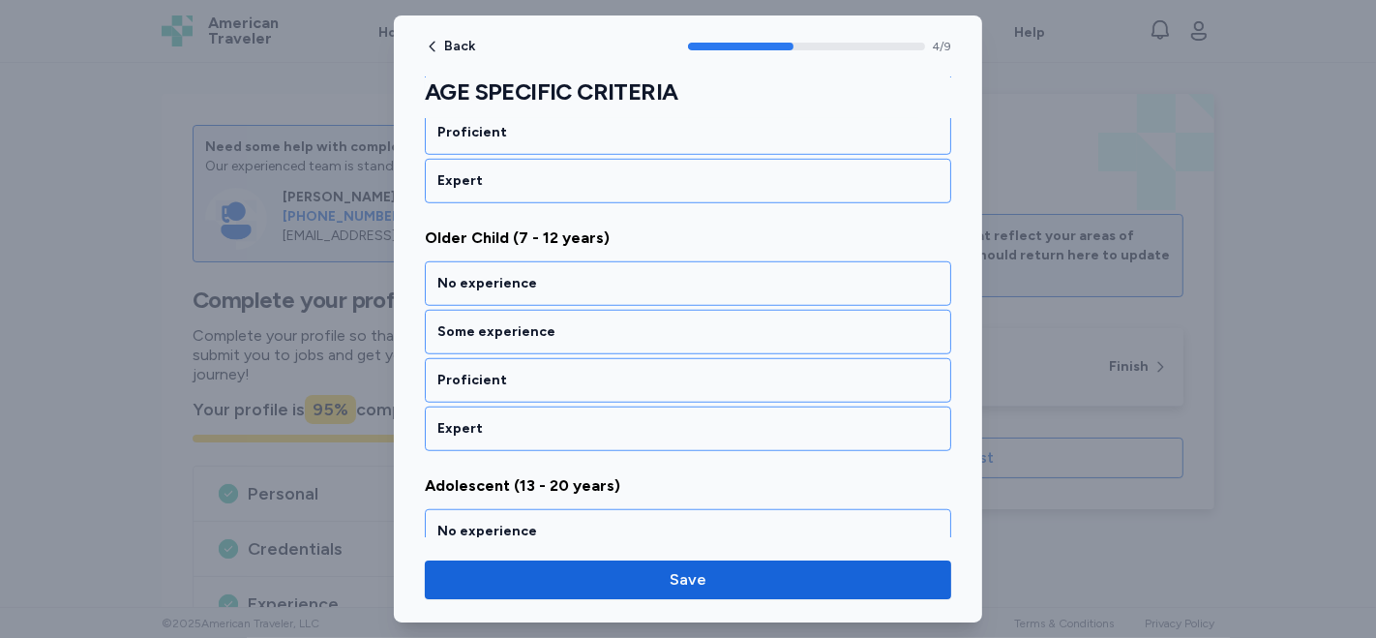
click at [634, 280] on div "No experience" at bounding box center [687, 283] width 501 height 19
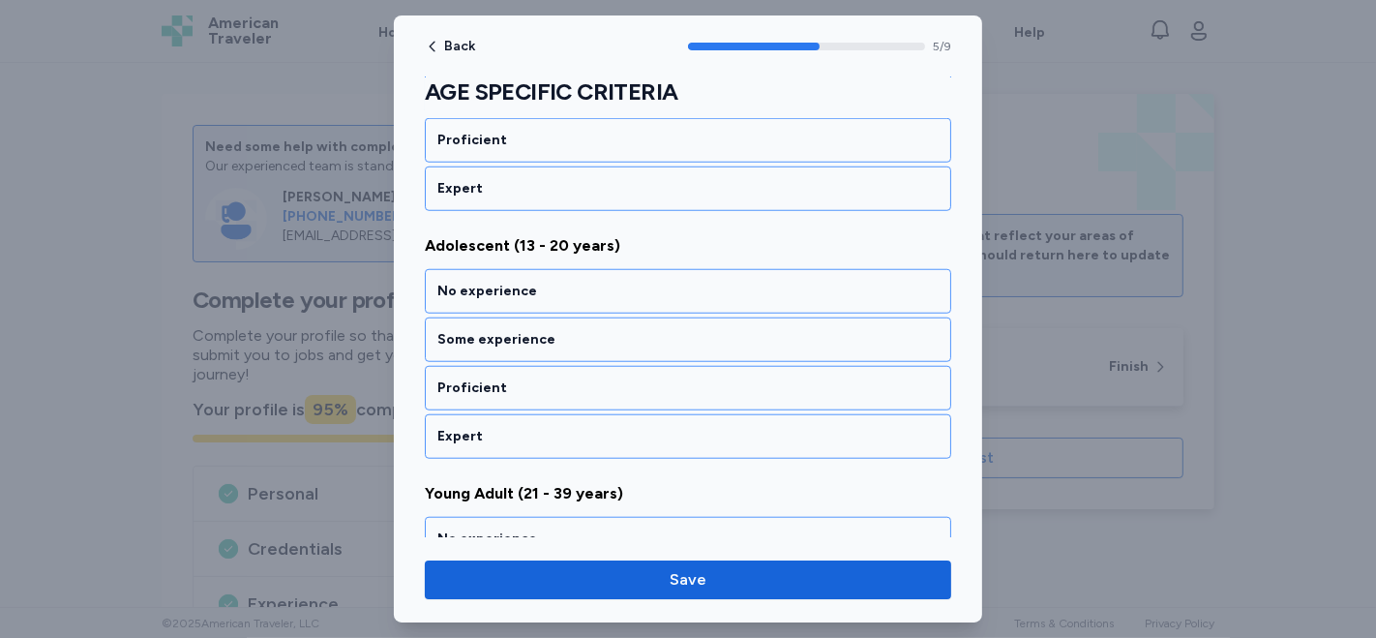
scroll to position [1413, 0]
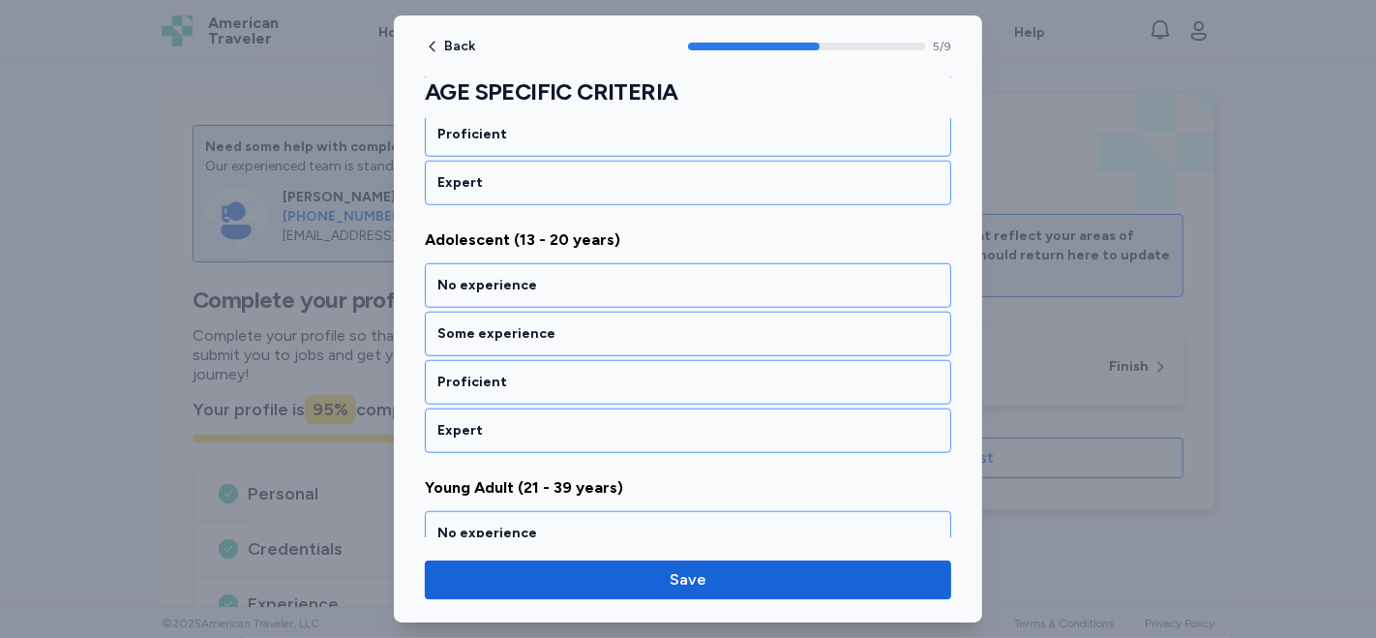
click at [634, 280] on div "No experience" at bounding box center [687, 285] width 501 height 19
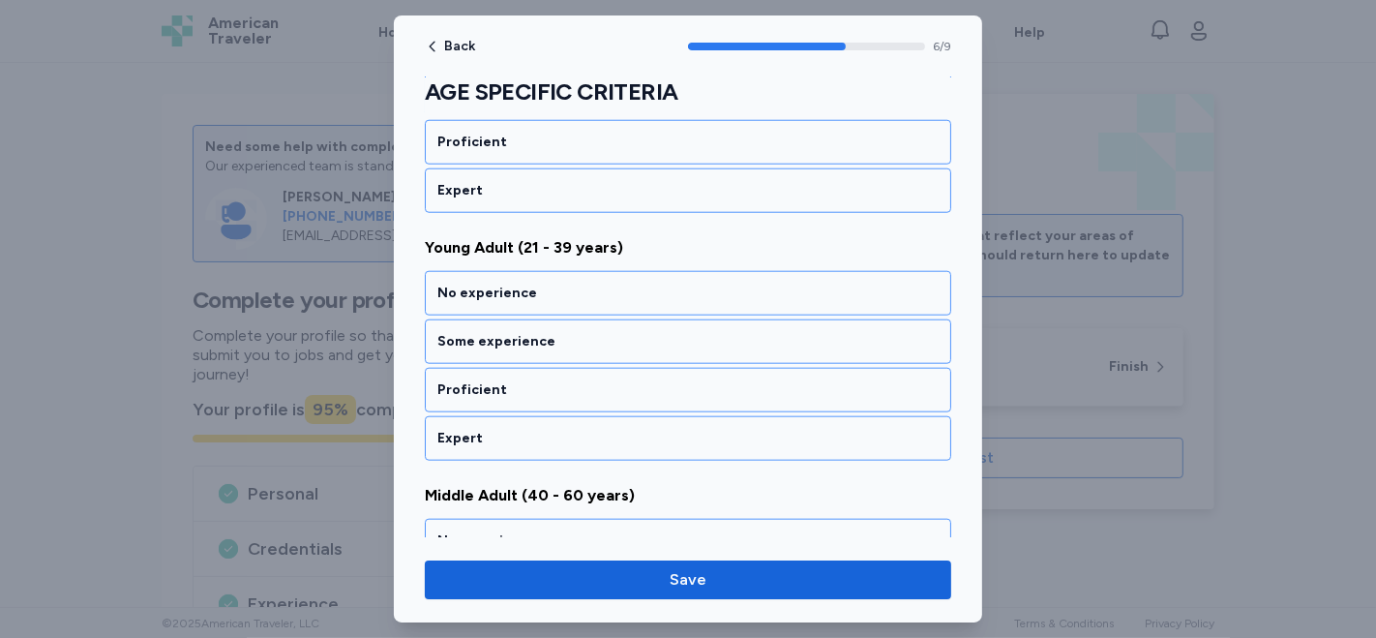
scroll to position [1659, 0]
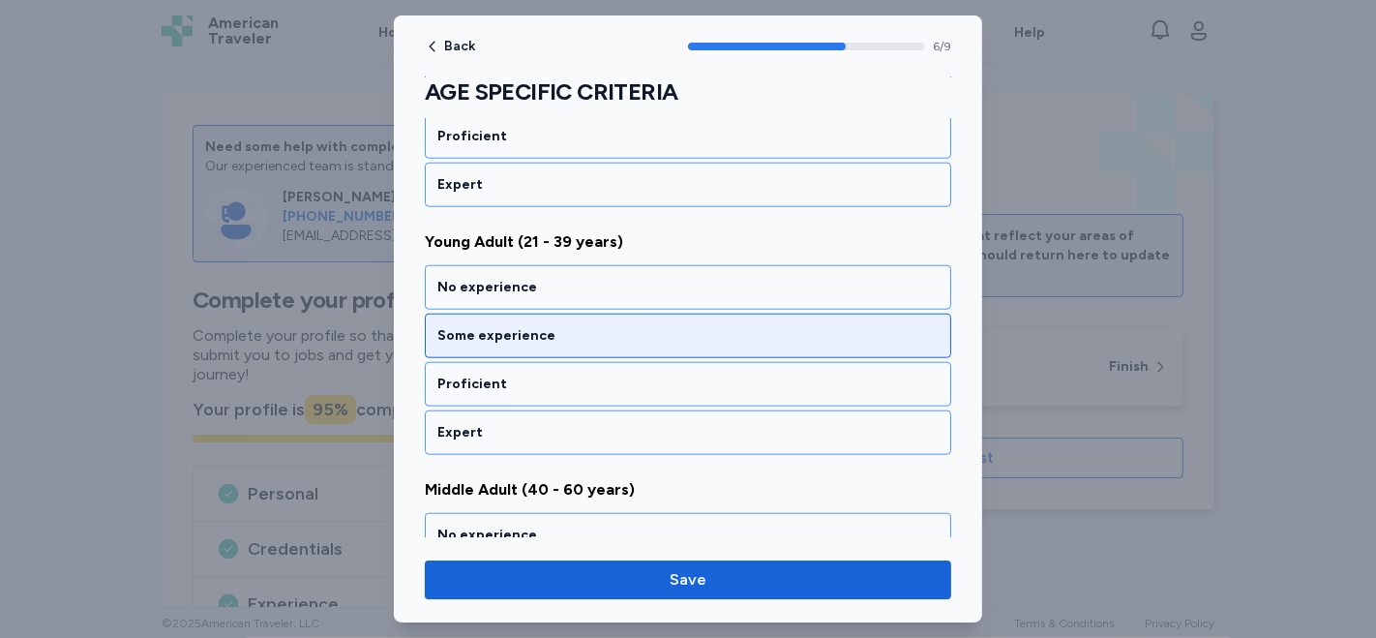
click at [634, 326] on div "Some experience" at bounding box center [687, 335] width 501 height 19
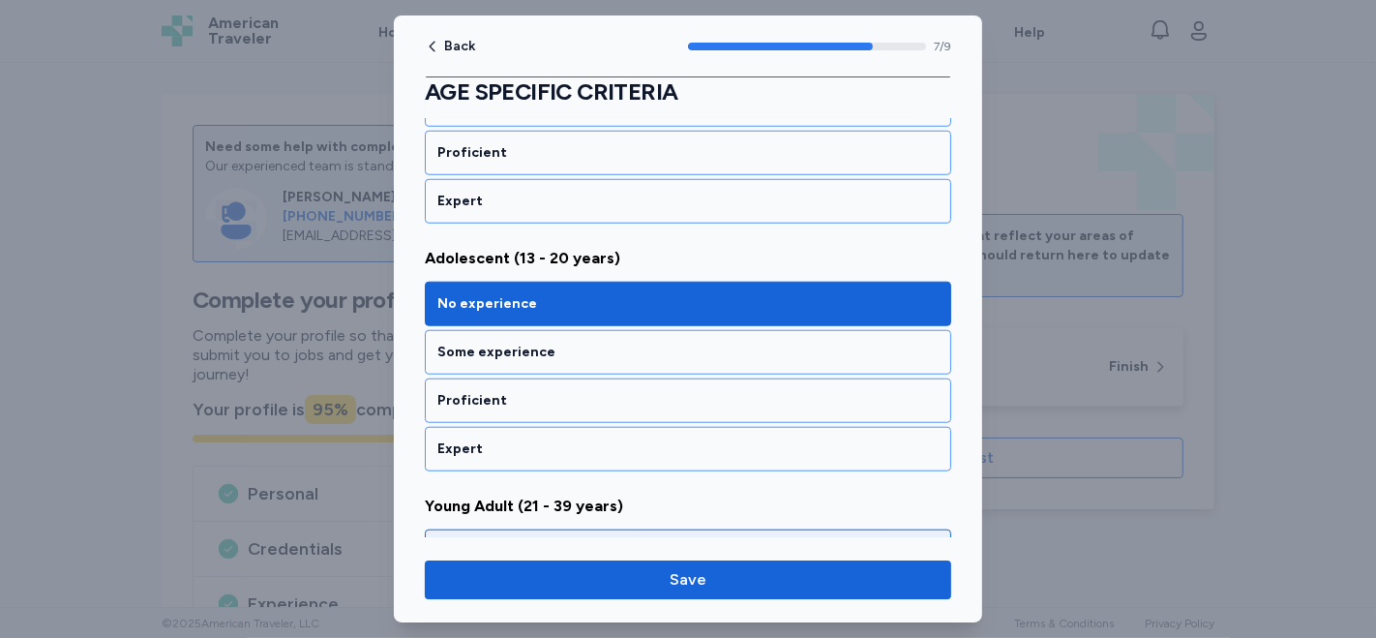
scroll to position [1367, 0]
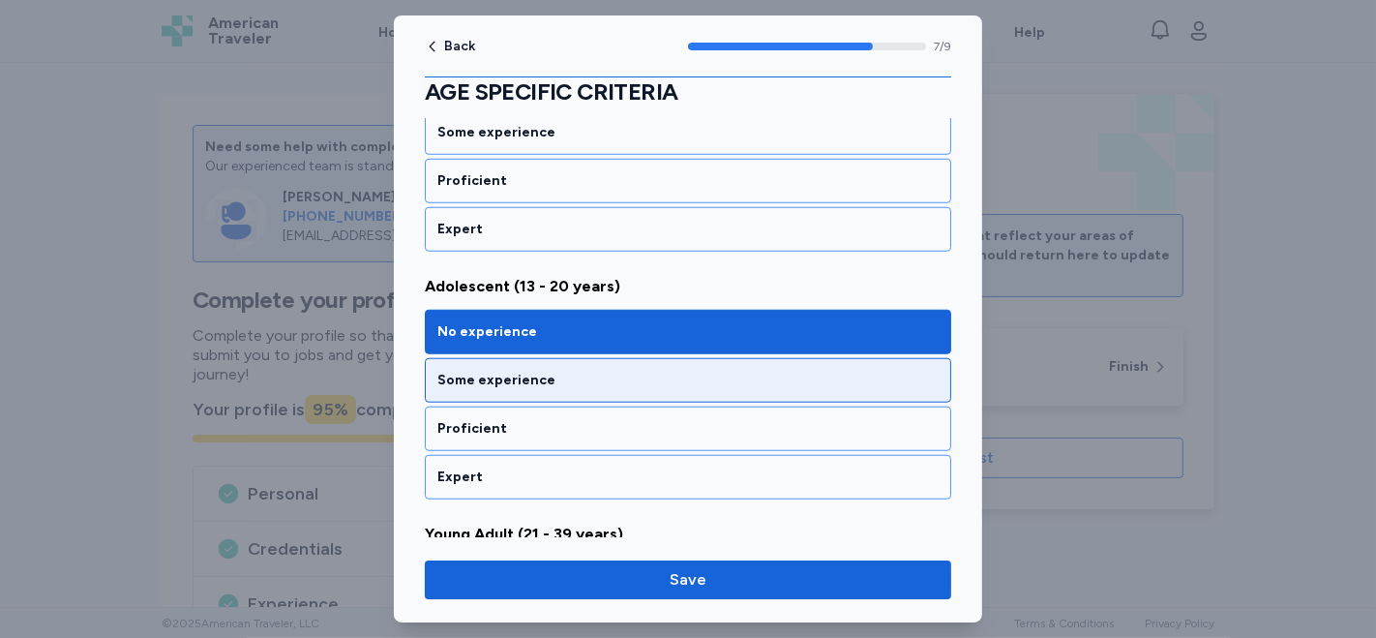
click at [628, 377] on div "Some experience" at bounding box center [688, 380] width 527 height 45
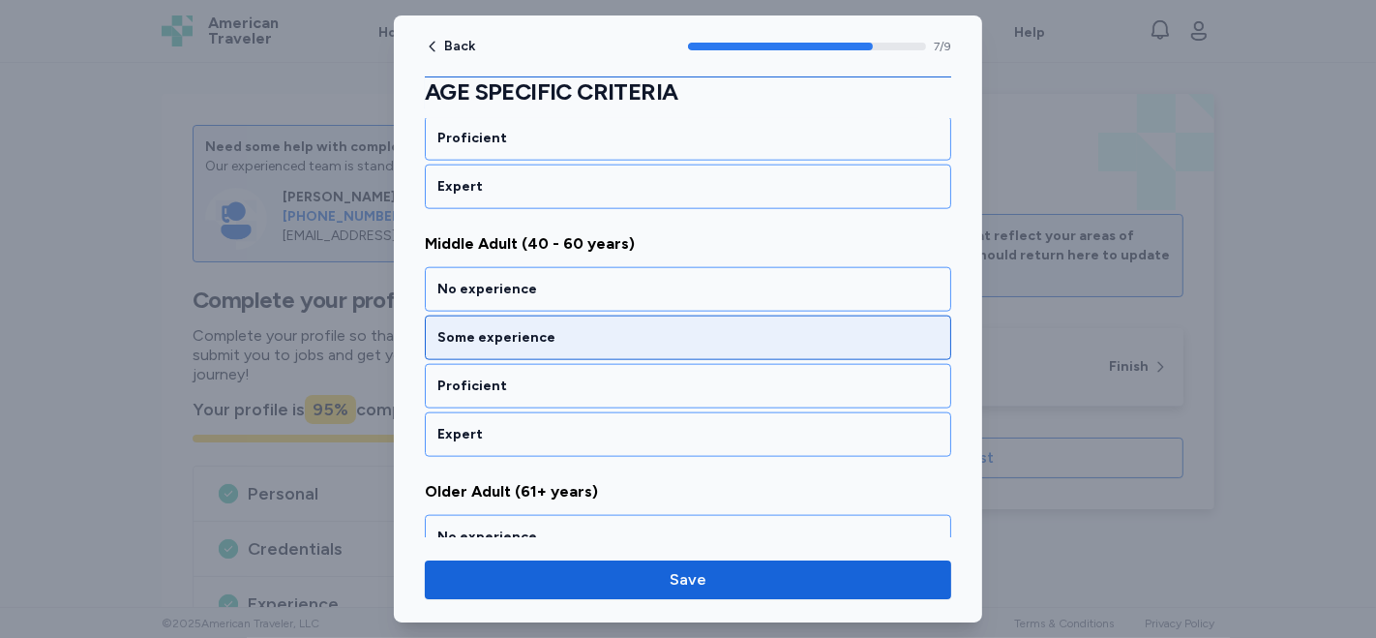
scroll to position [2012, 0]
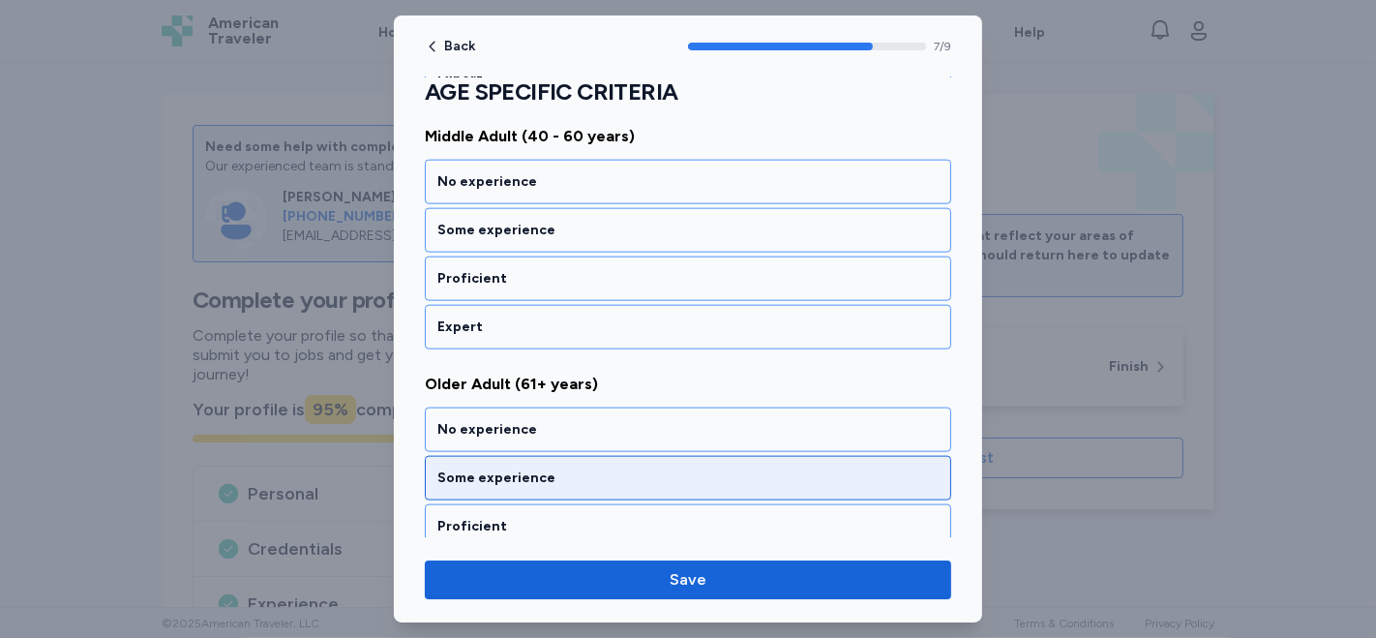
click at [639, 468] on div "Some experience" at bounding box center [687, 477] width 501 height 19
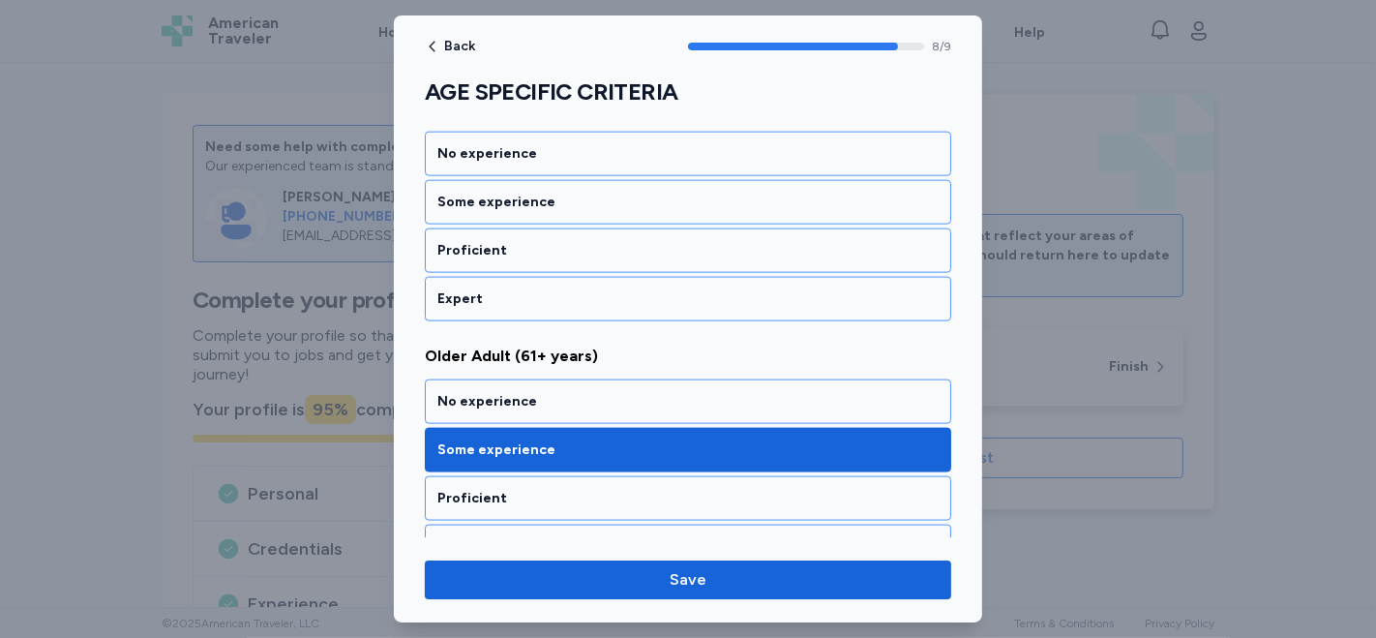
scroll to position [2056, 0]
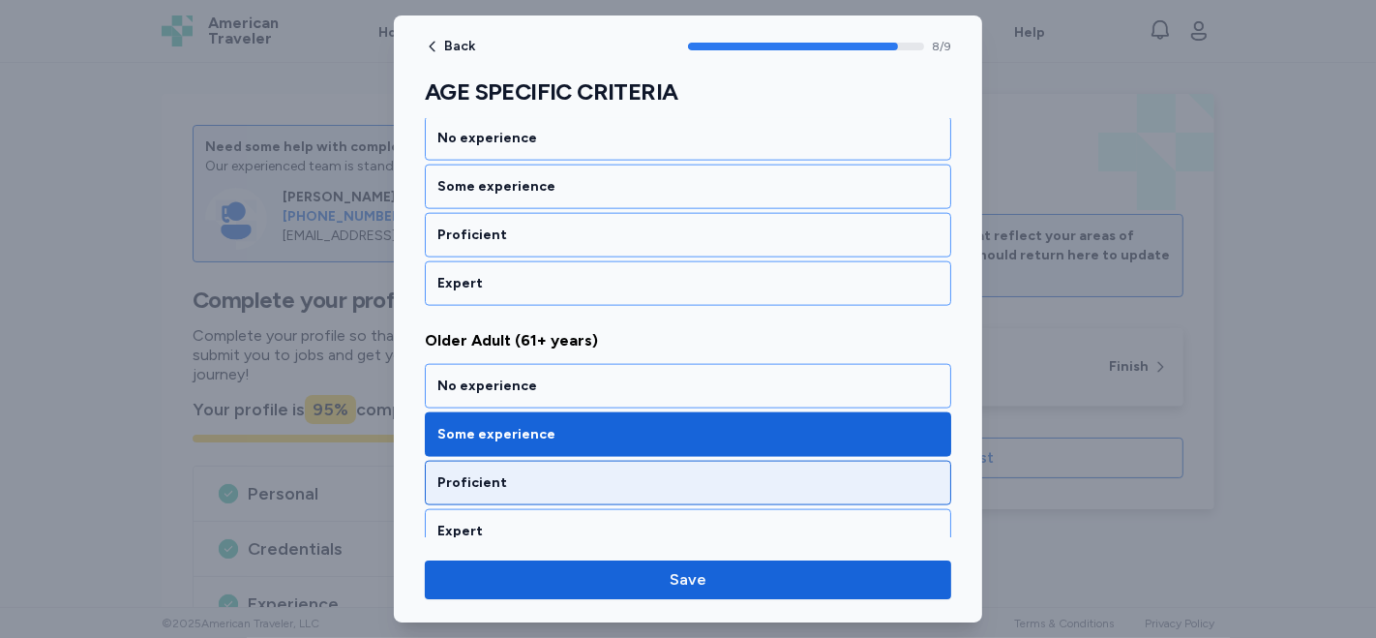
click at [612, 475] on div "Proficient" at bounding box center [688, 483] width 527 height 45
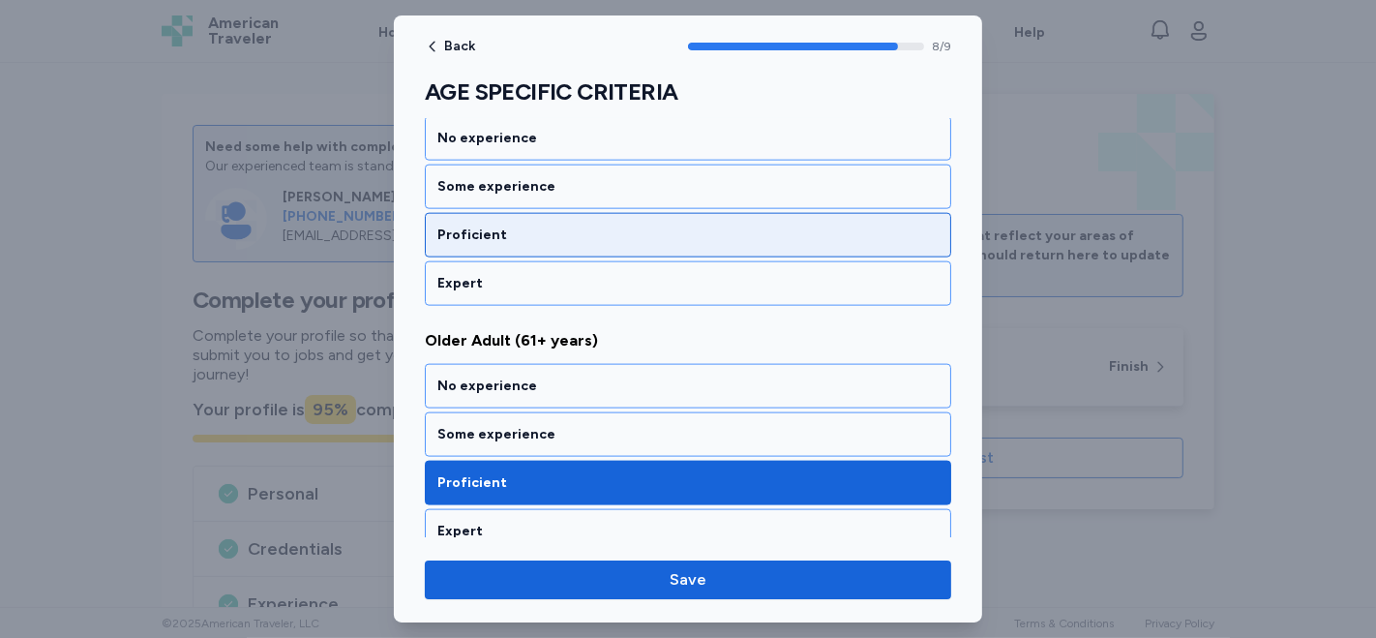
click at [602, 226] on div "Proficient" at bounding box center [687, 235] width 501 height 19
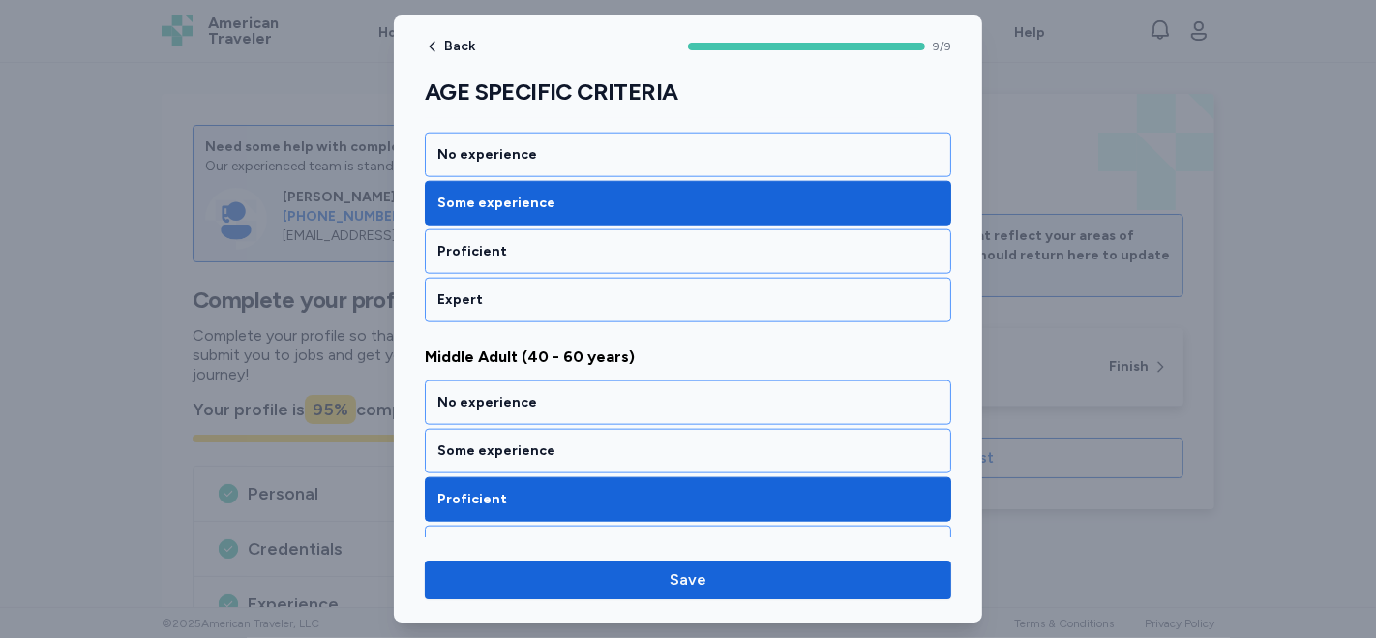
scroll to position [1733, 0]
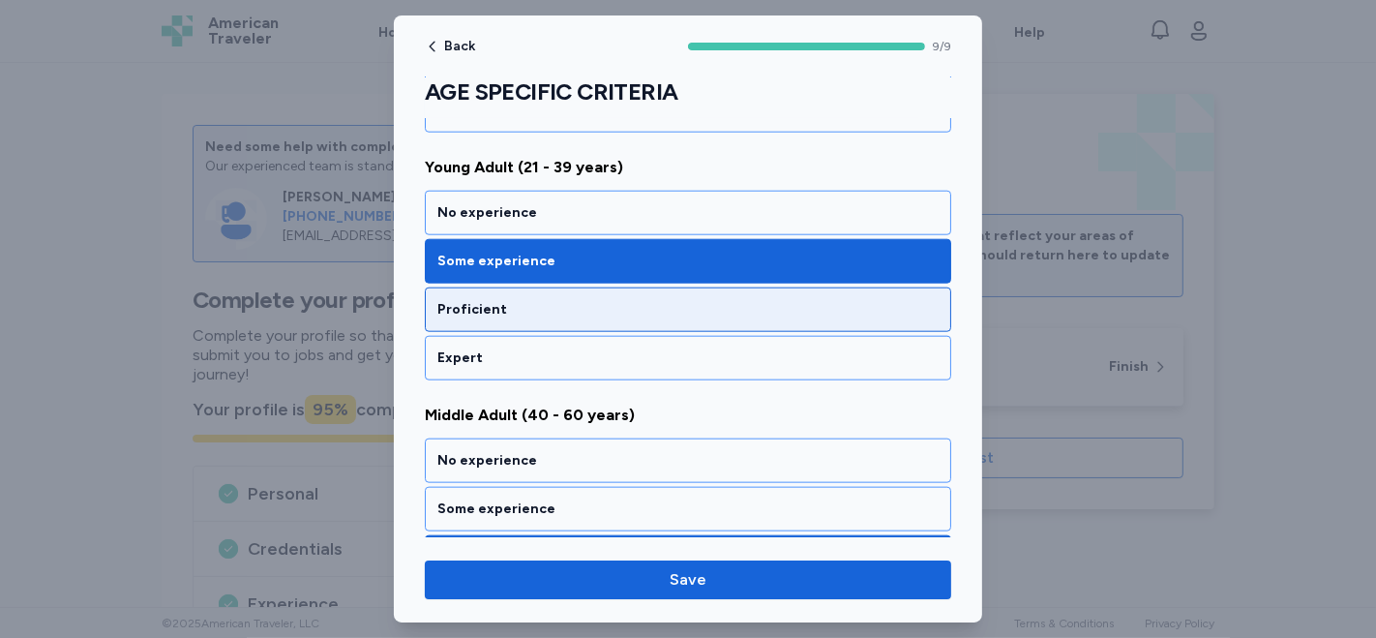
click at [583, 314] on div "Proficient" at bounding box center [688, 309] width 527 height 45
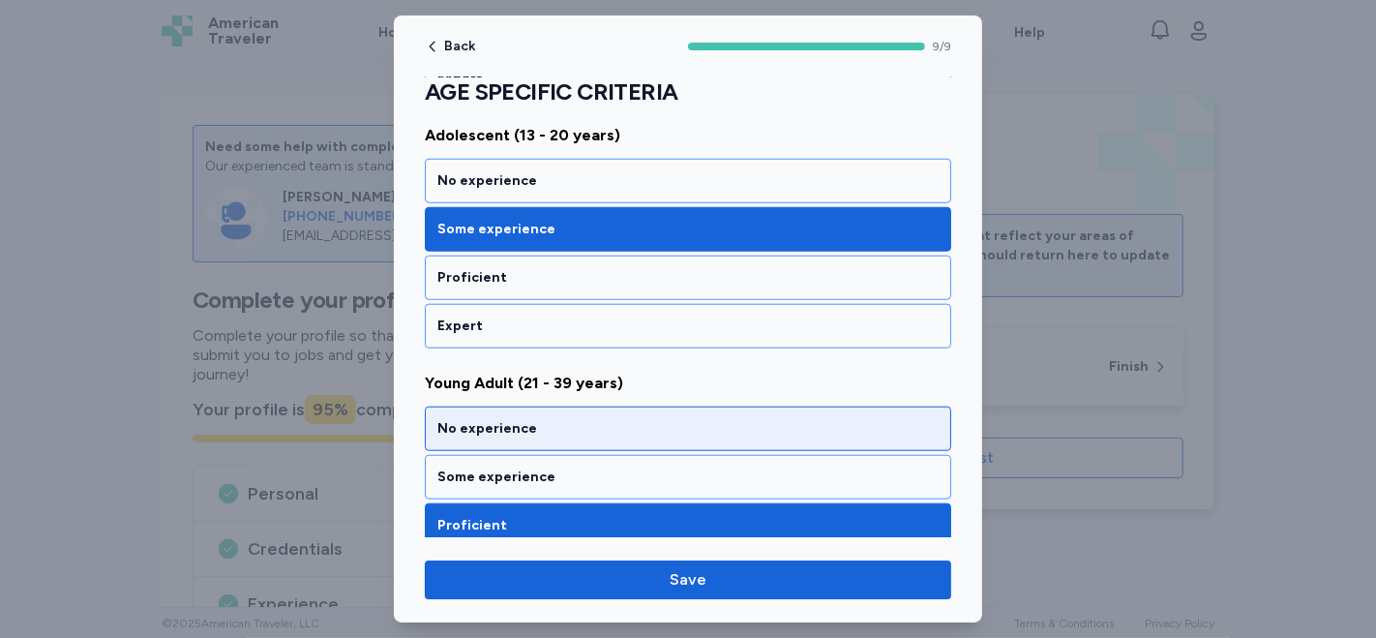
scroll to position [1410, 0]
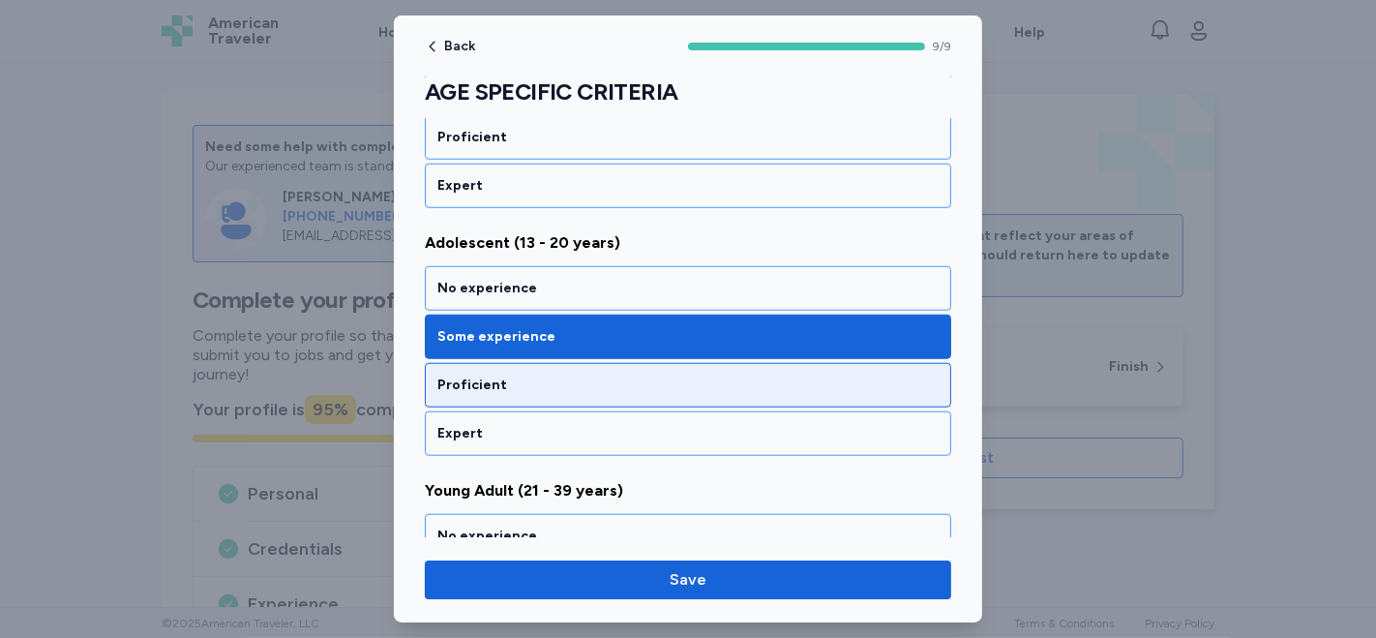
click at [542, 387] on div "Proficient" at bounding box center [688, 385] width 527 height 45
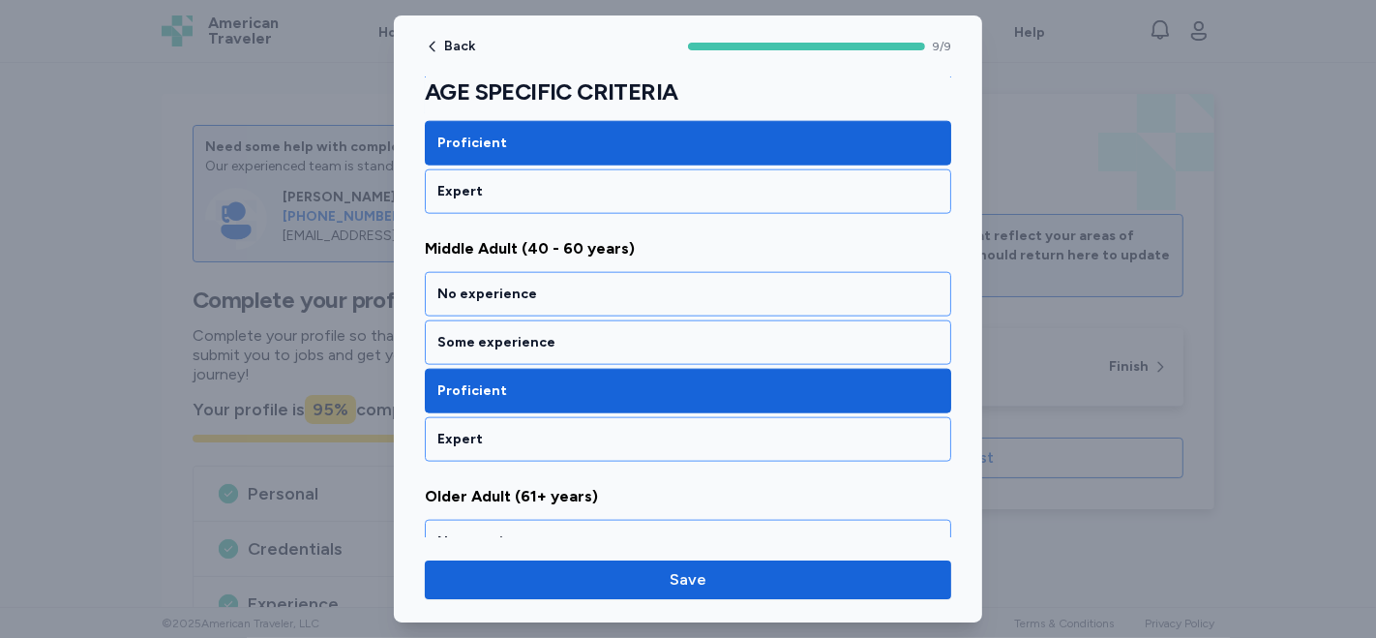
scroll to position [2056, 0]
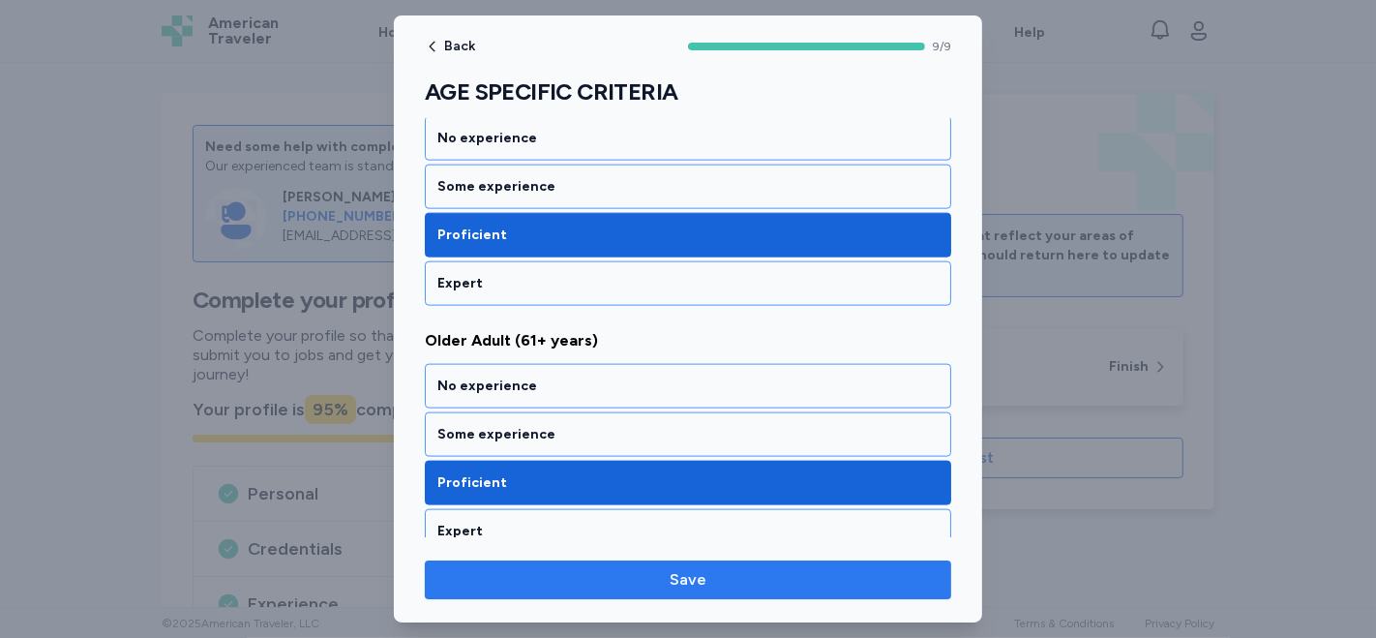
click at [686, 585] on span "Save" at bounding box center [688, 579] width 37 height 23
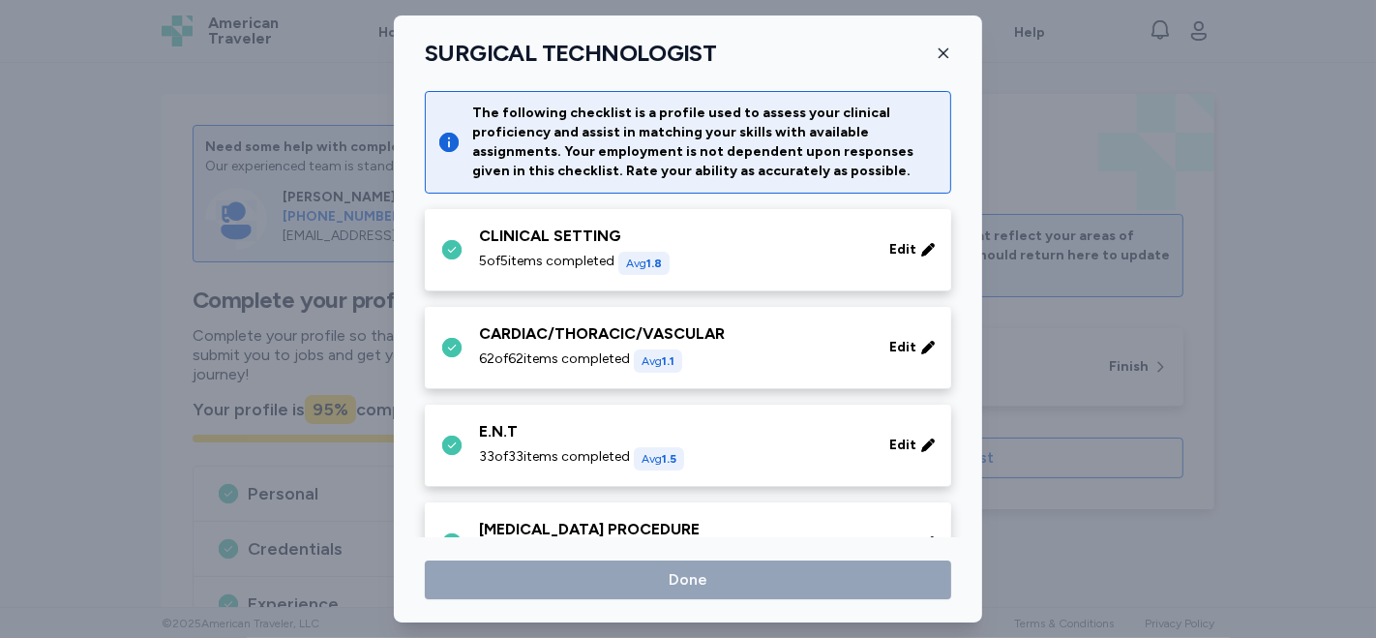
scroll to position [2707, 0]
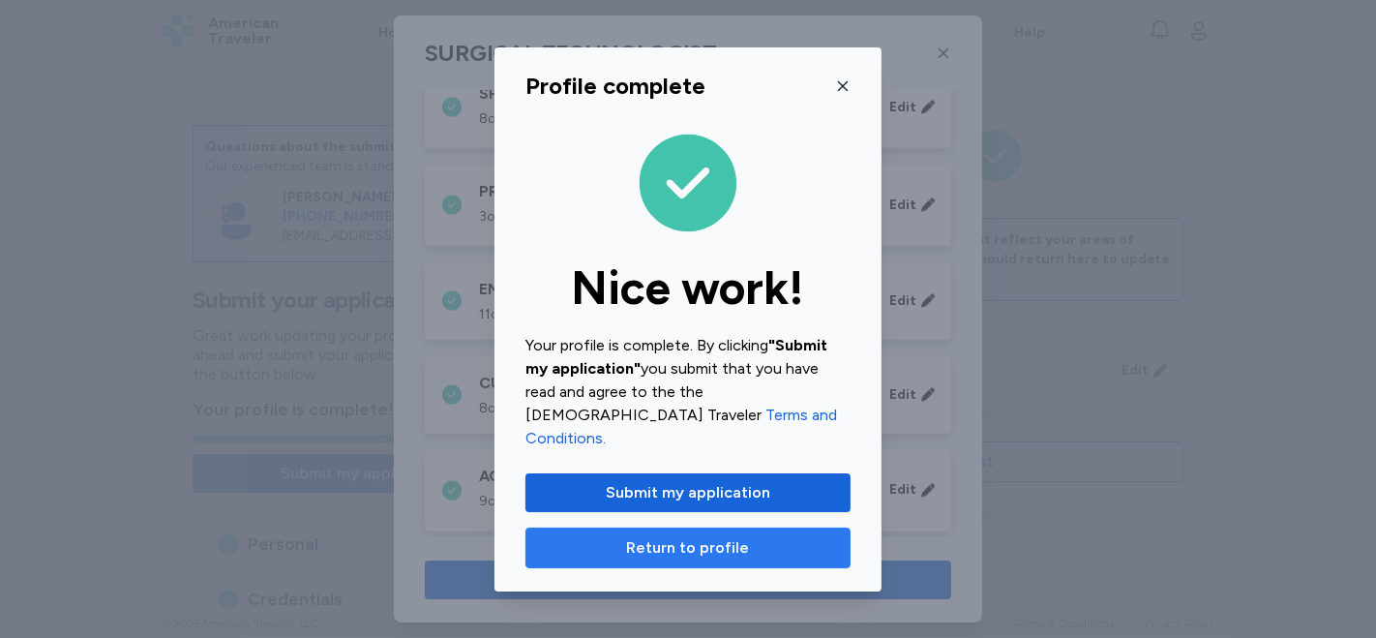
click at [673, 537] on span "Return to profile" at bounding box center [688, 547] width 123 height 23
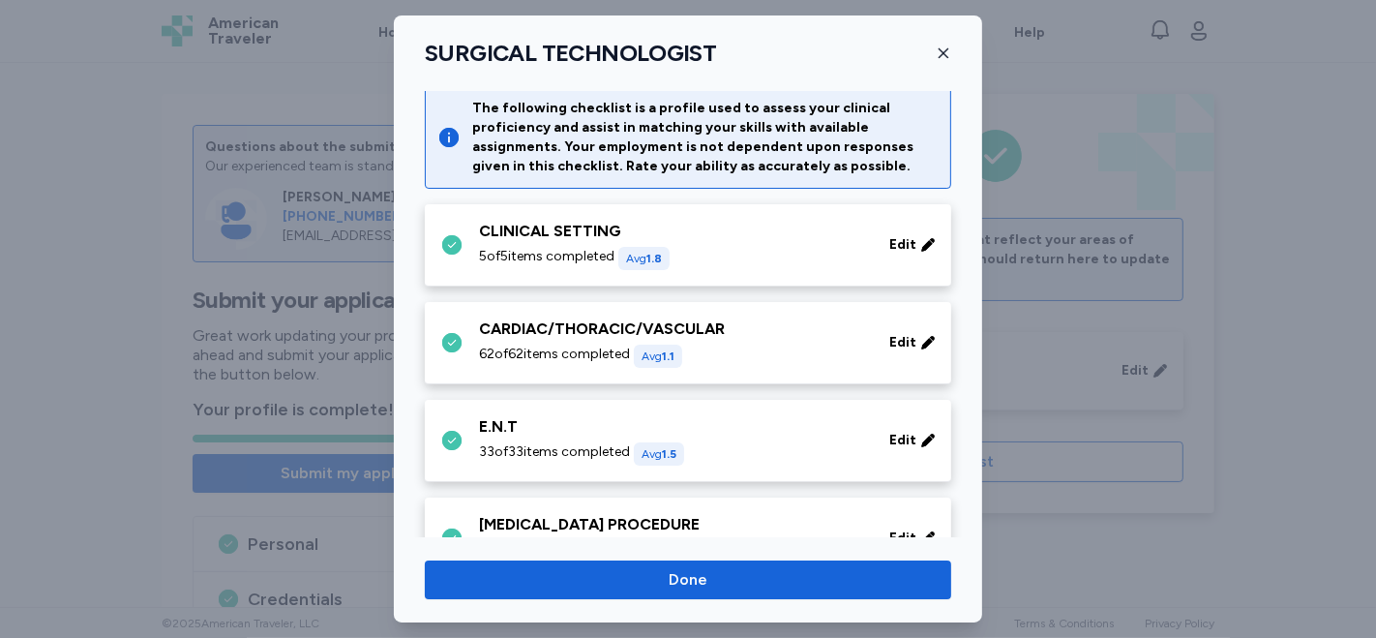
scroll to position [0, 0]
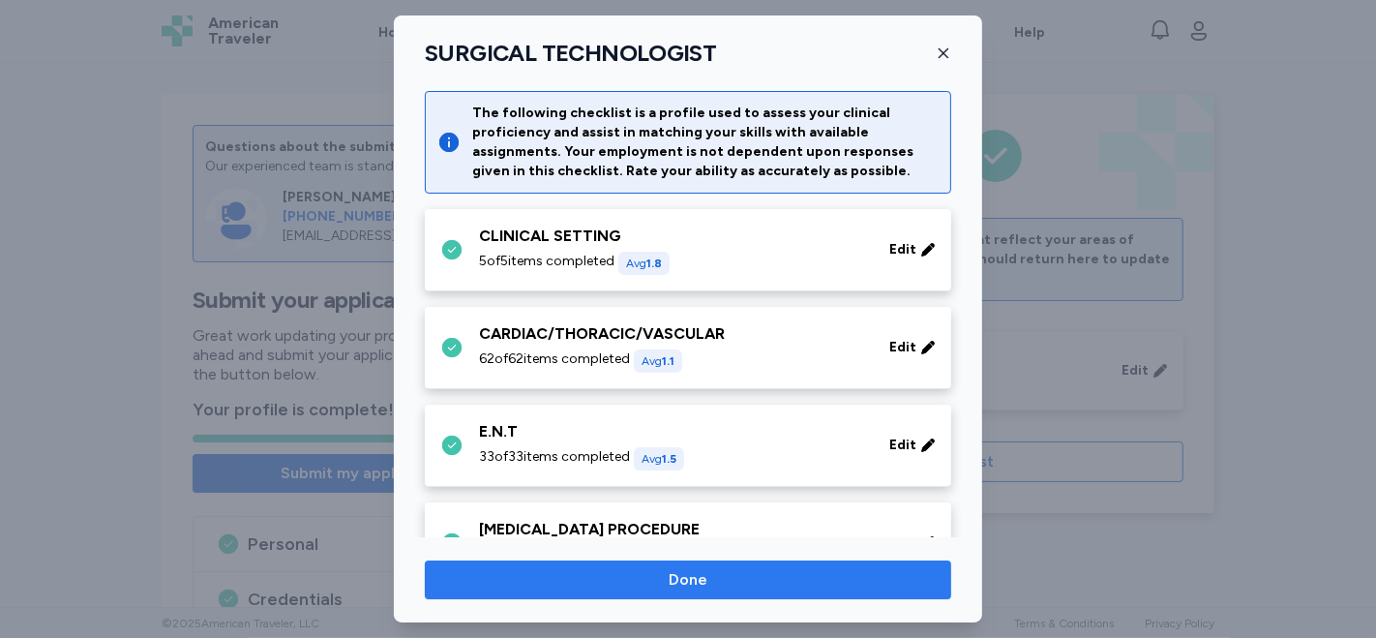
click at [733, 579] on span "Done" at bounding box center [688, 579] width 496 height 23
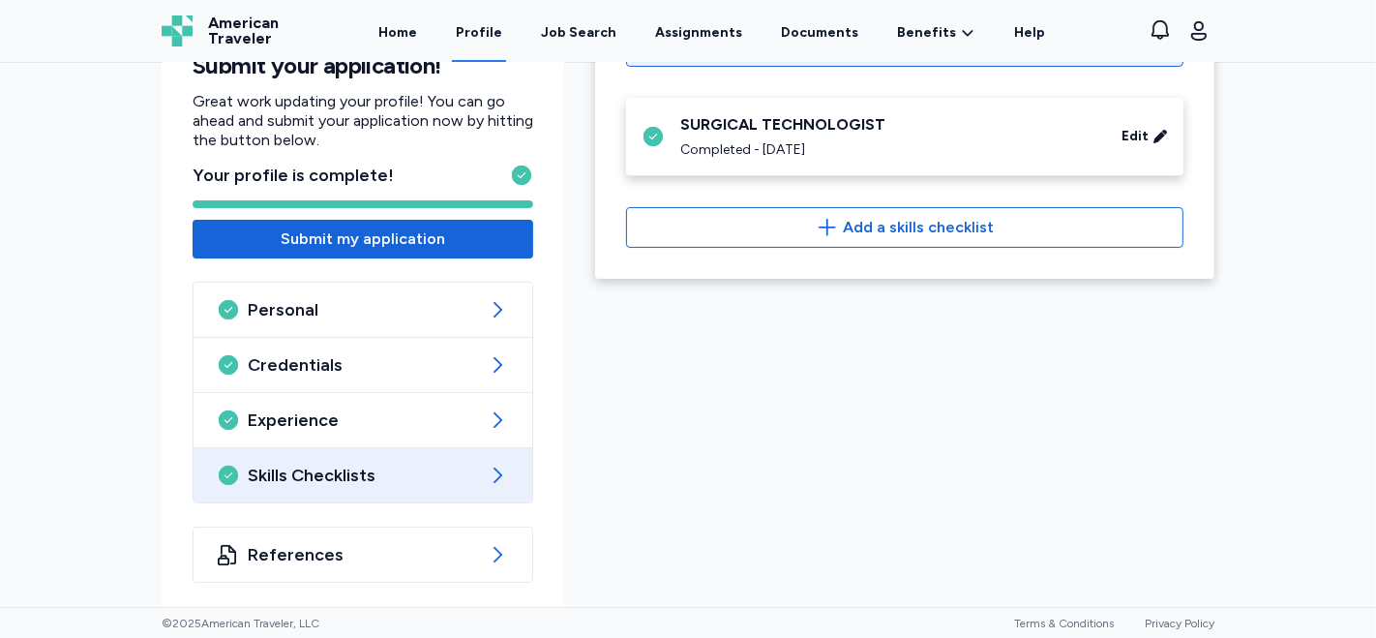
scroll to position [237, 0]
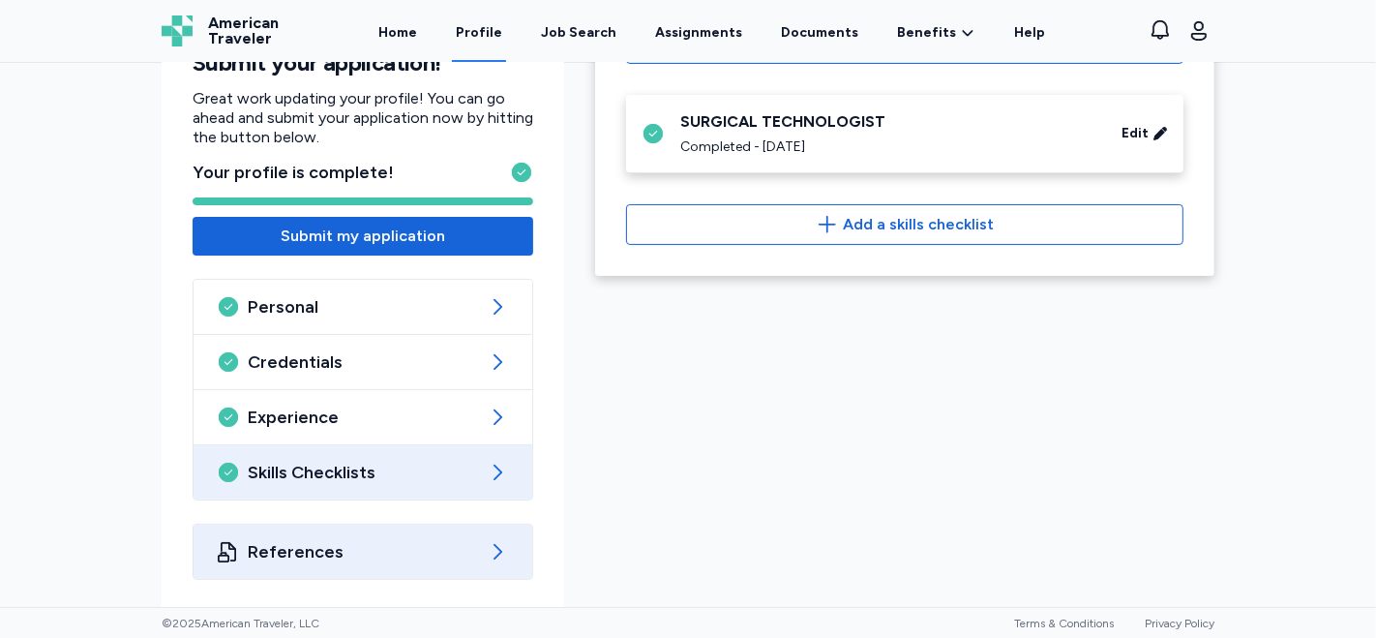
click at [490, 553] on icon at bounding box center [497, 551] width 23 height 23
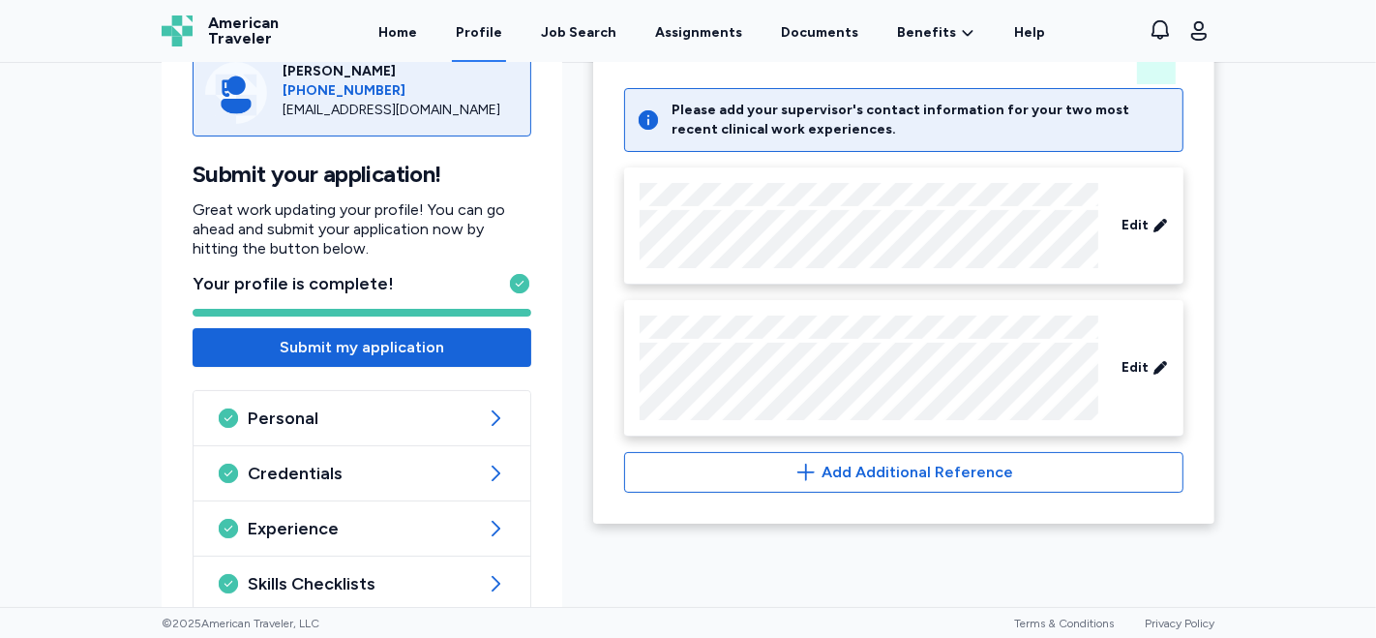
scroll to position [237, 0]
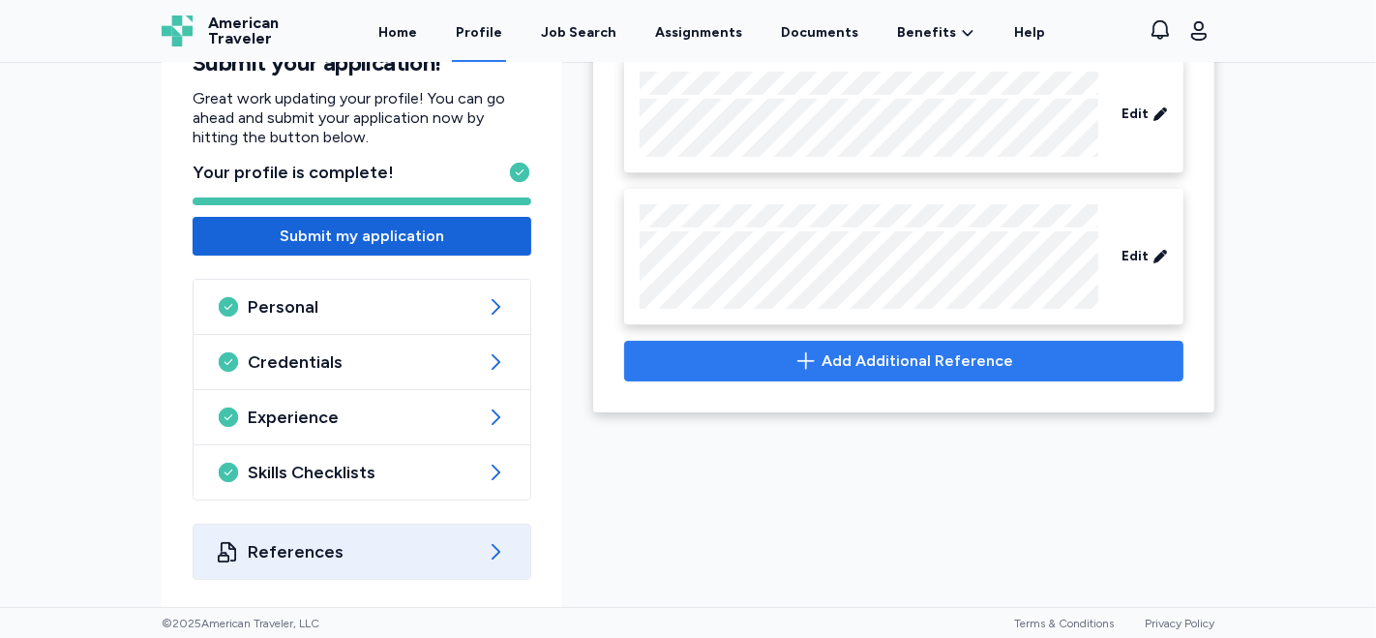
click at [803, 363] on icon "button" at bounding box center [805, 360] width 17 height 16
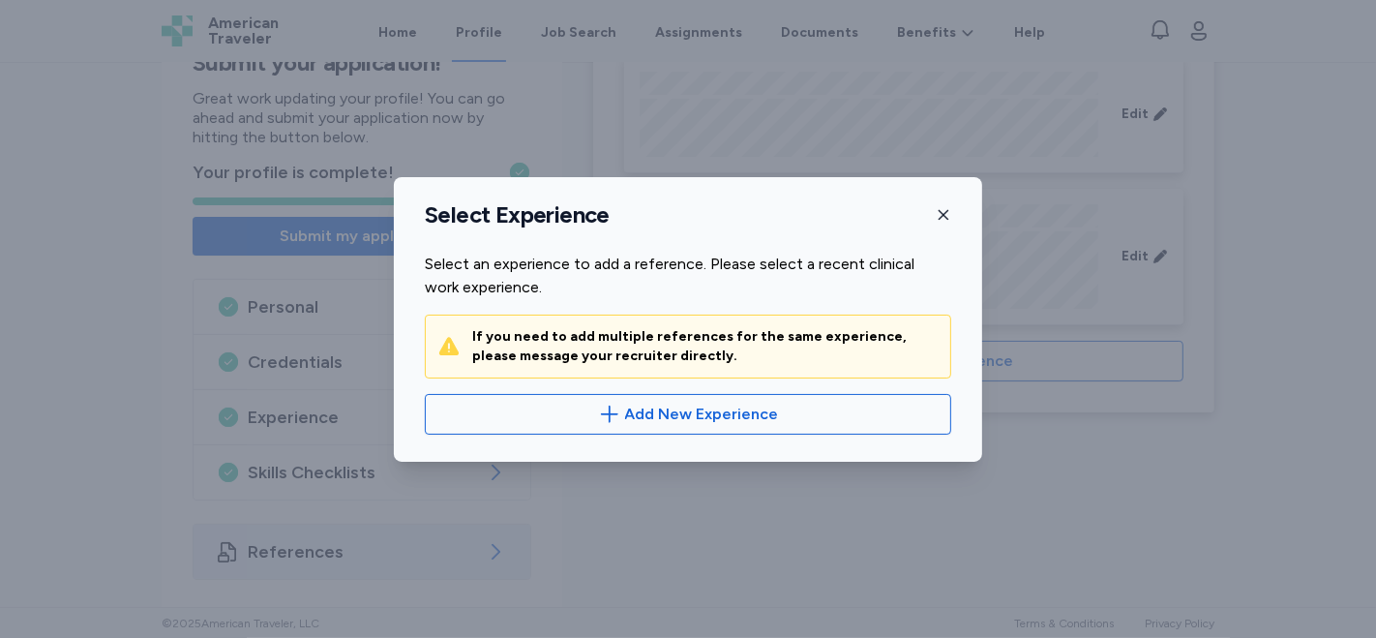
click at [945, 219] on icon "button" at bounding box center [943, 214] width 15 height 15
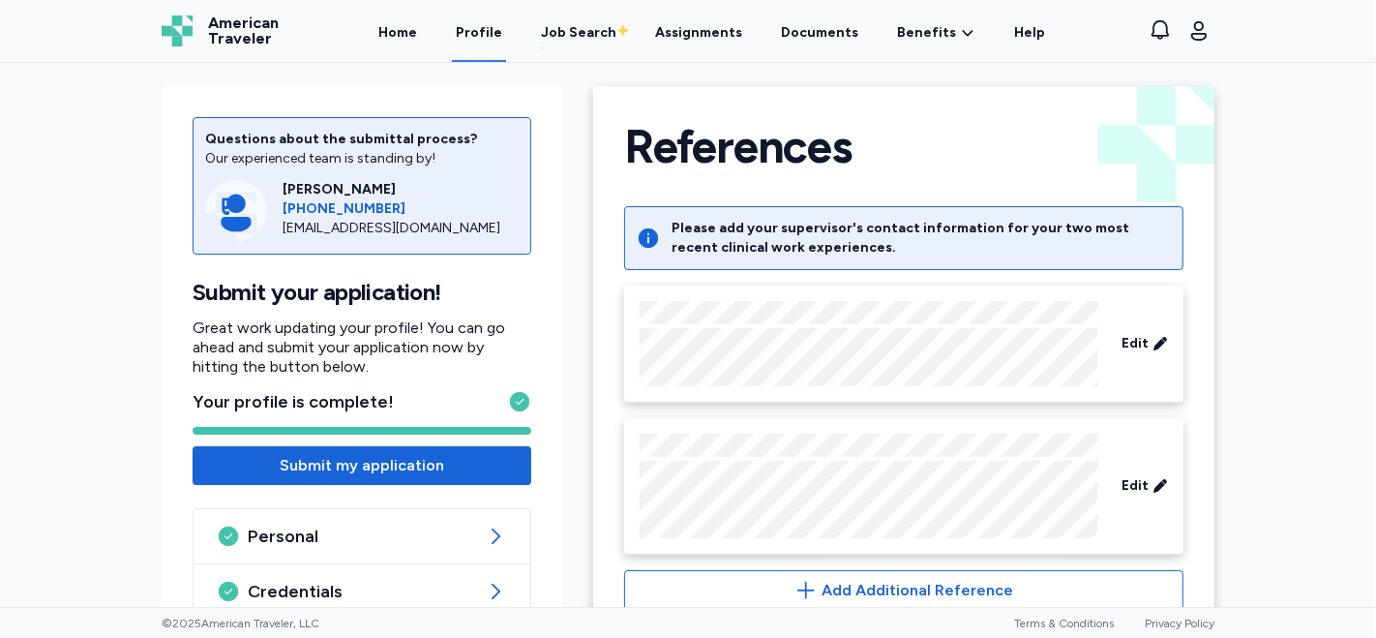
scroll to position [0, 0]
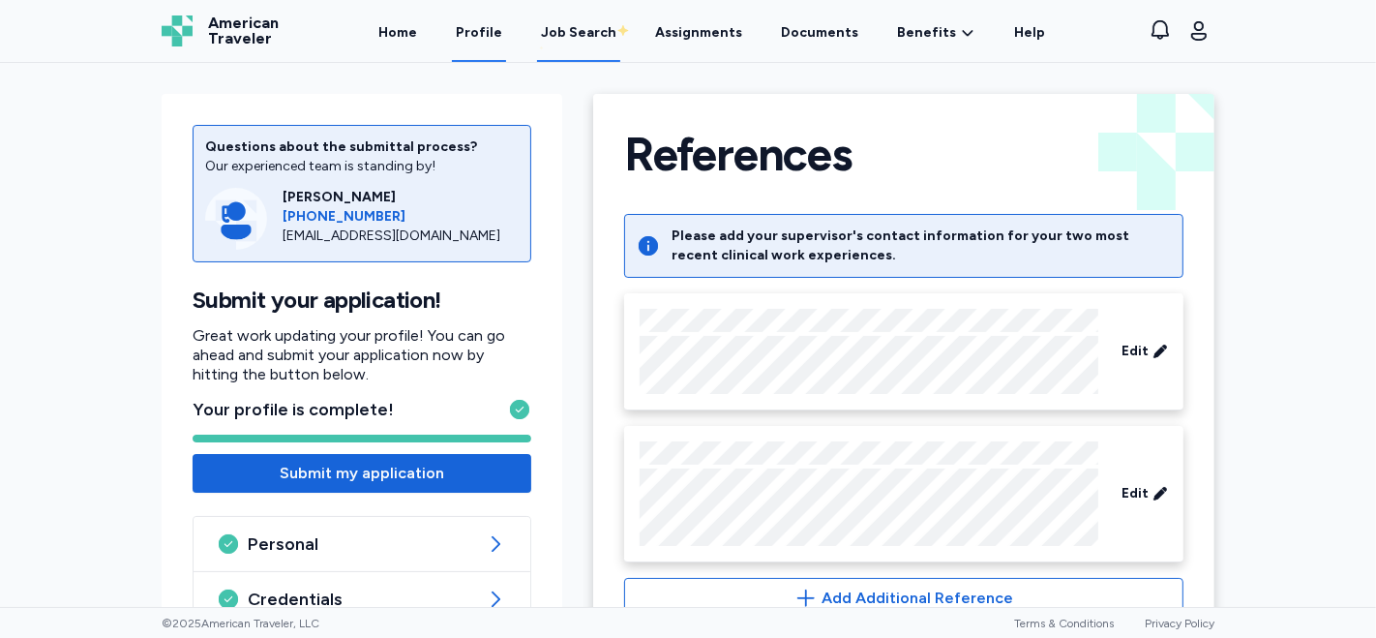
click at [581, 26] on div "Job Search" at bounding box center [578, 32] width 75 height 19
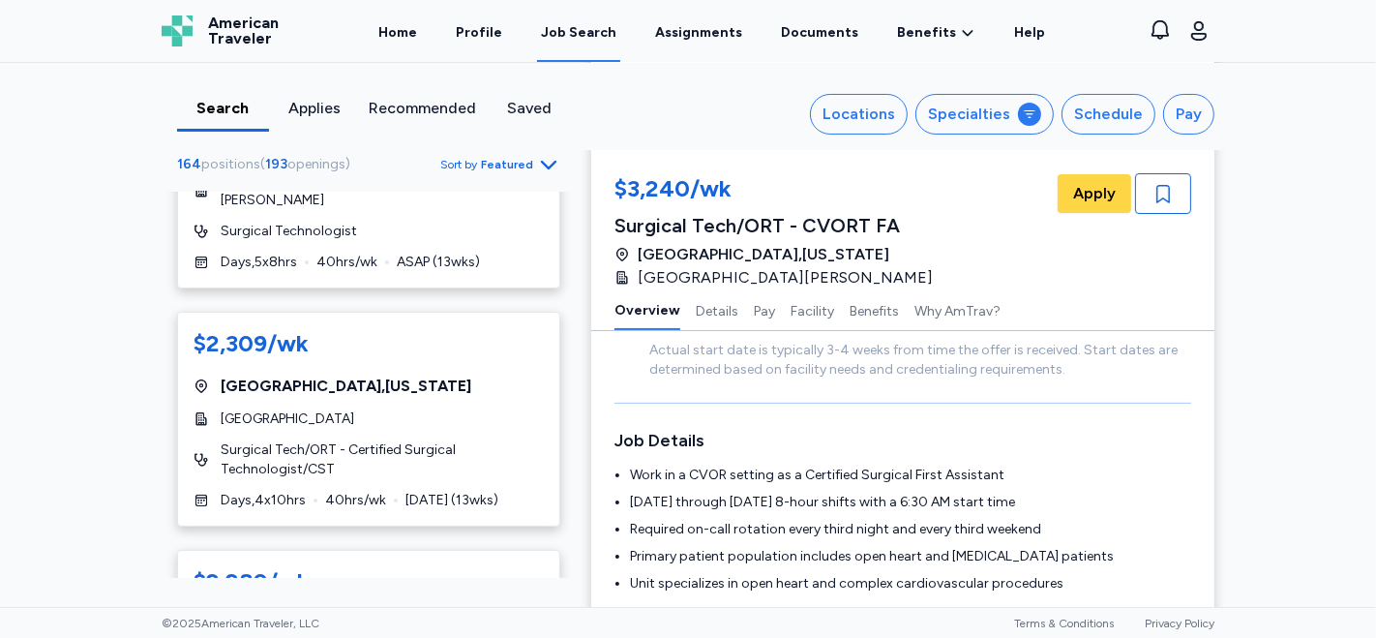
scroll to position [6660, 0]
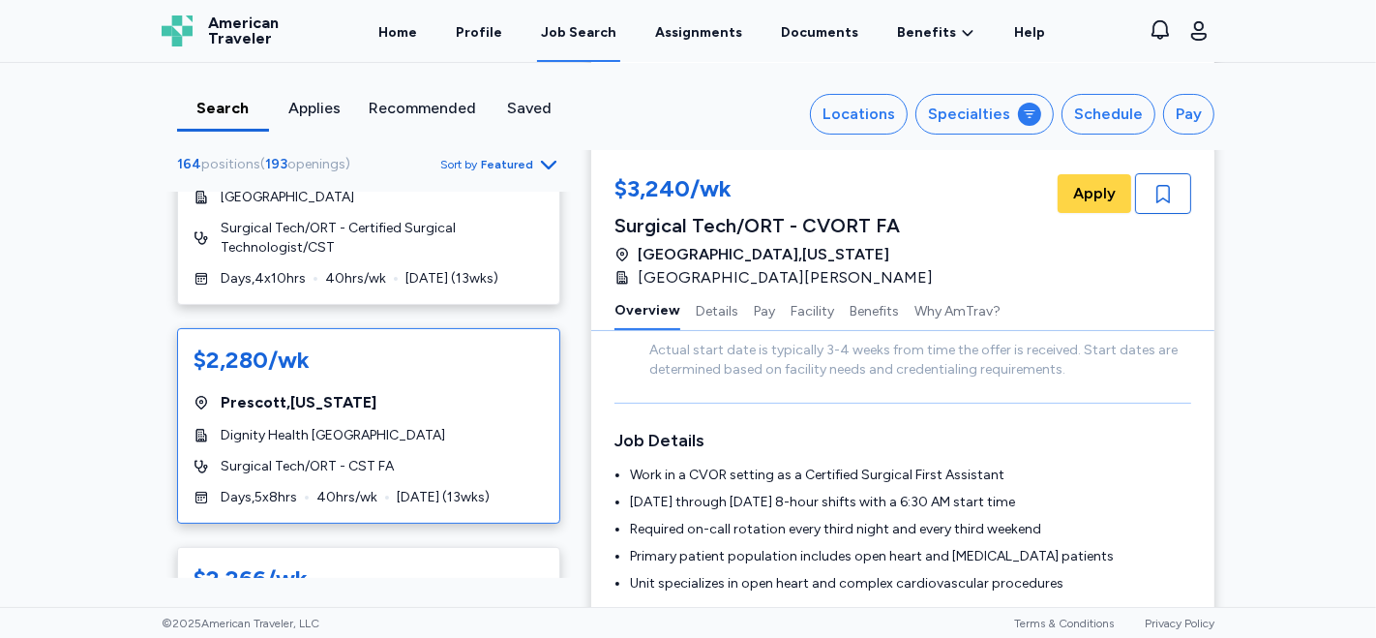
click at [411, 362] on div "$2,280/wk [GEOGRAPHIC_DATA] , [US_STATE] Dignity Health [GEOGRAPHIC_DATA] West …" at bounding box center [368, 426] width 383 height 196
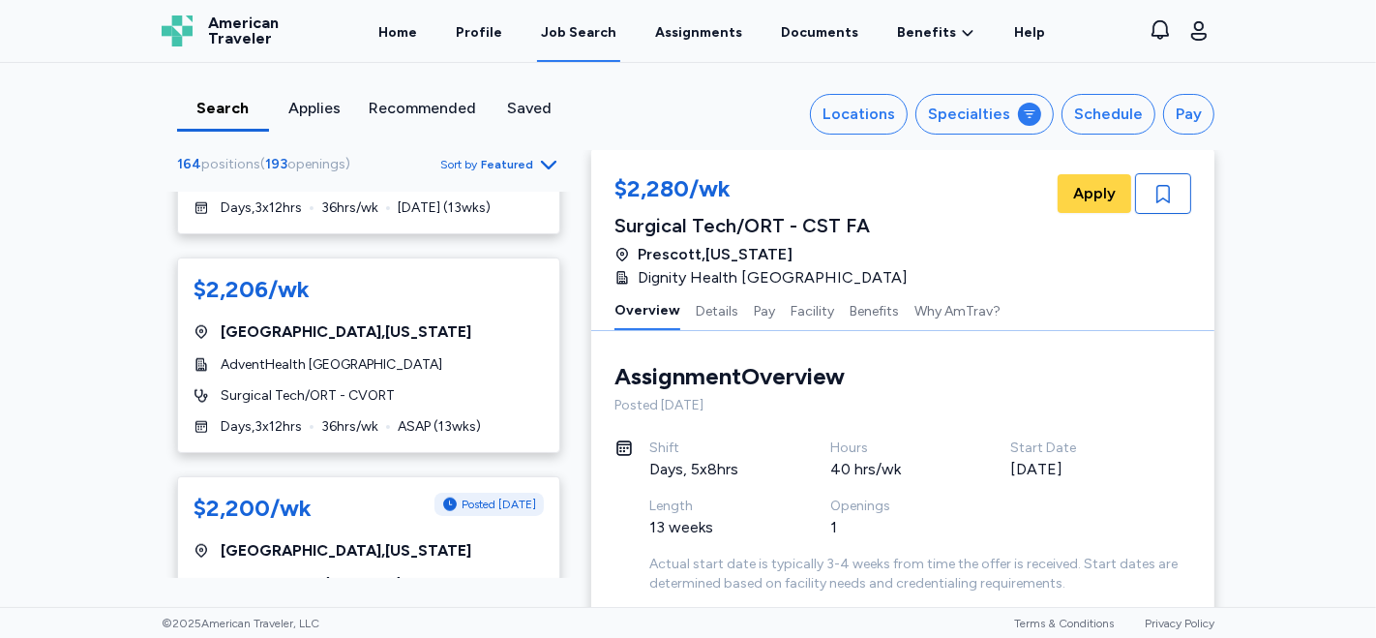
scroll to position [8066, 0]
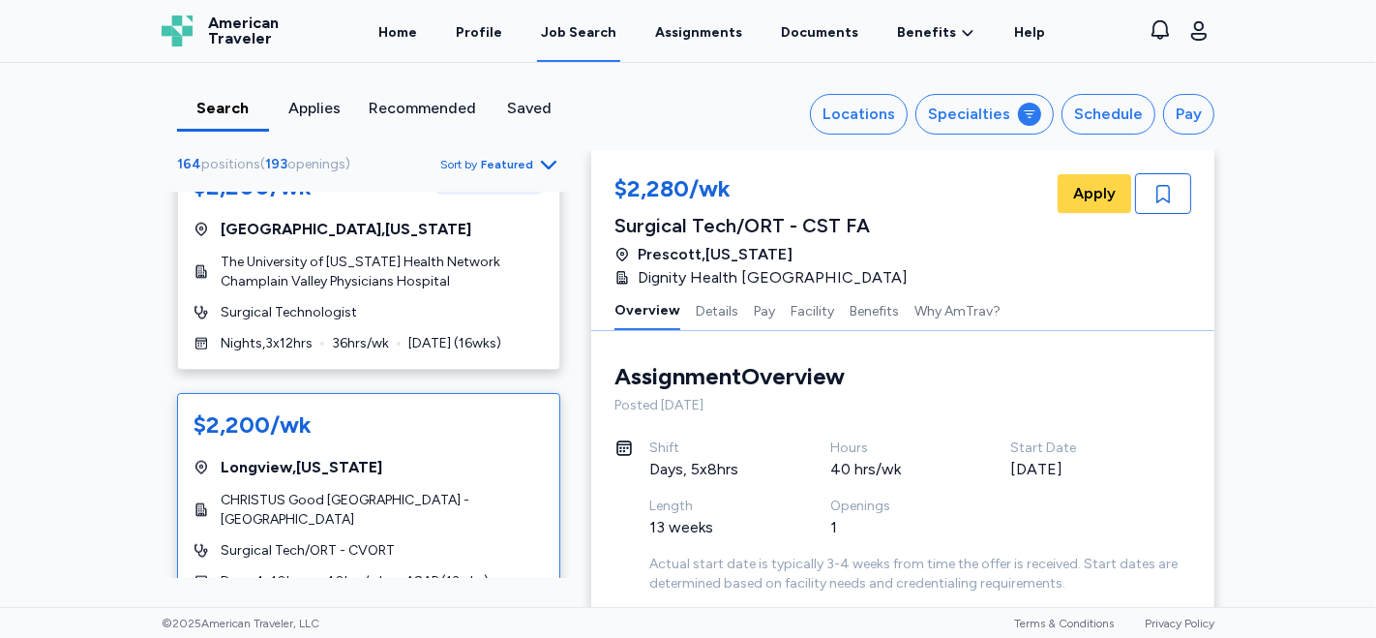
click at [484, 491] on span "CHRISTUS Good [GEOGRAPHIC_DATA] - [GEOGRAPHIC_DATA]" at bounding box center [382, 510] width 323 height 39
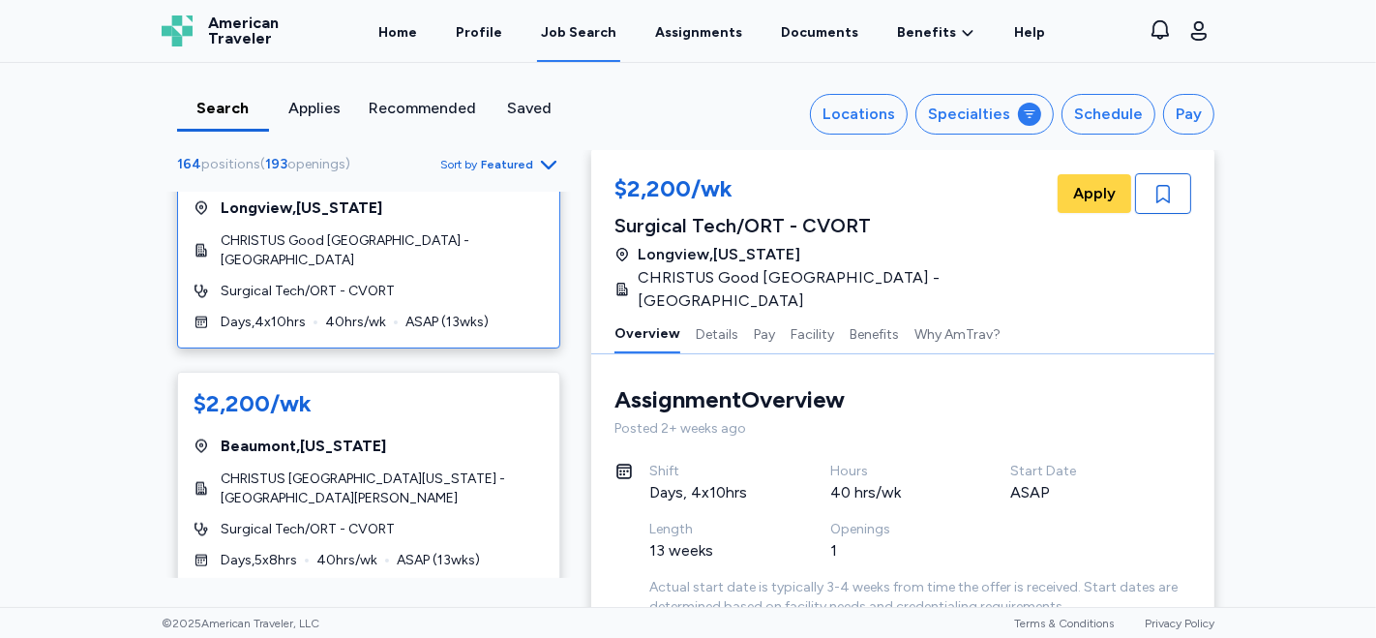
scroll to position [8349, 0]
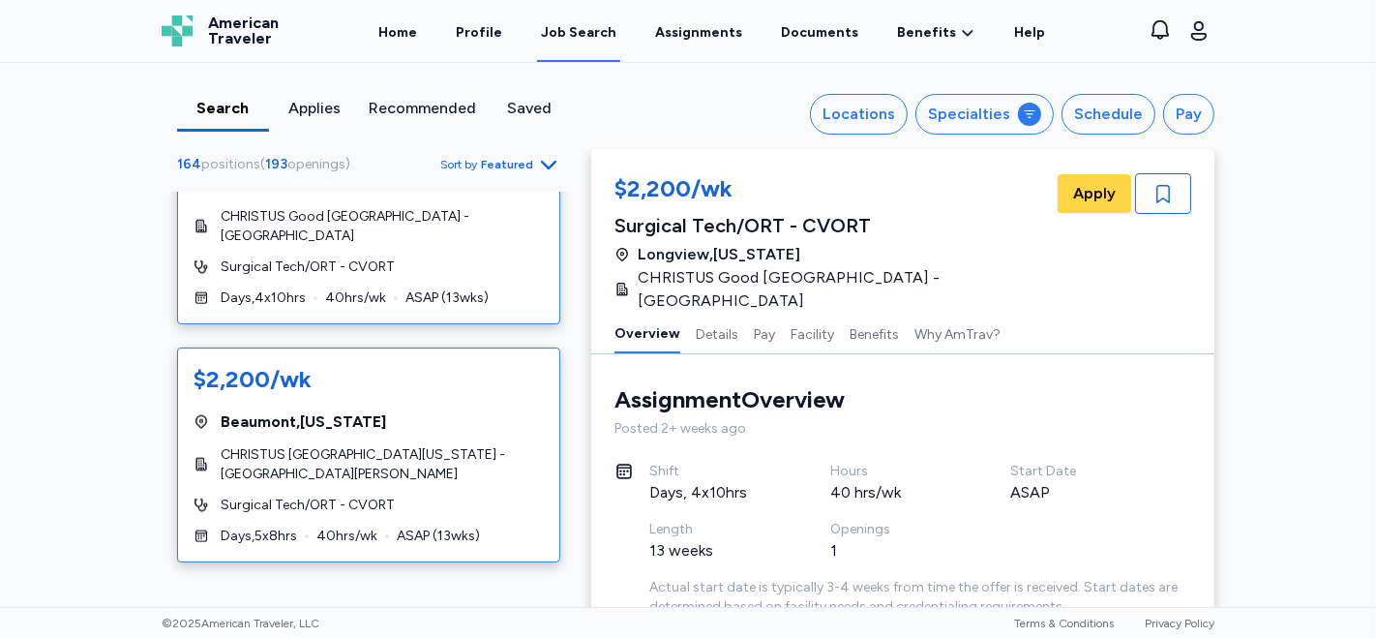
click at [498, 347] on div "$2,200/wk [GEOGRAPHIC_DATA] , [US_STATE] CHRISTUS [GEOGRAPHIC_DATA][US_STATE] -…" at bounding box center [368, 454] width 383 height 215
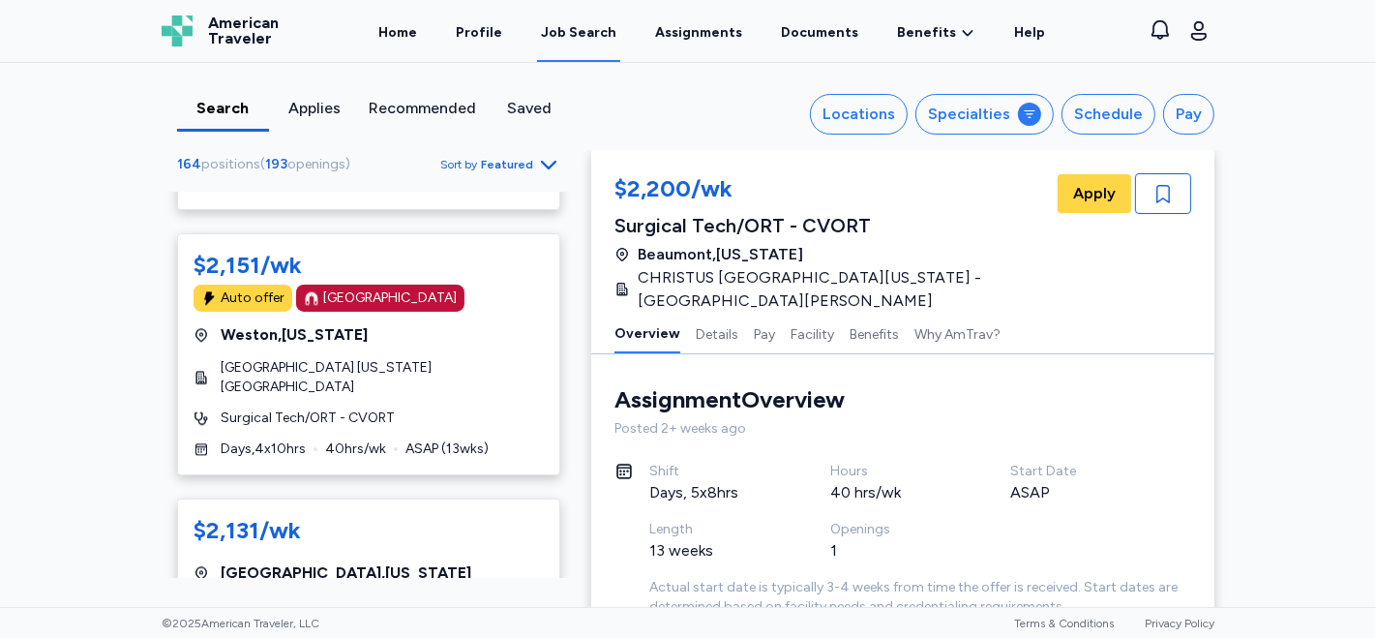
scroll to position [10162, 0]
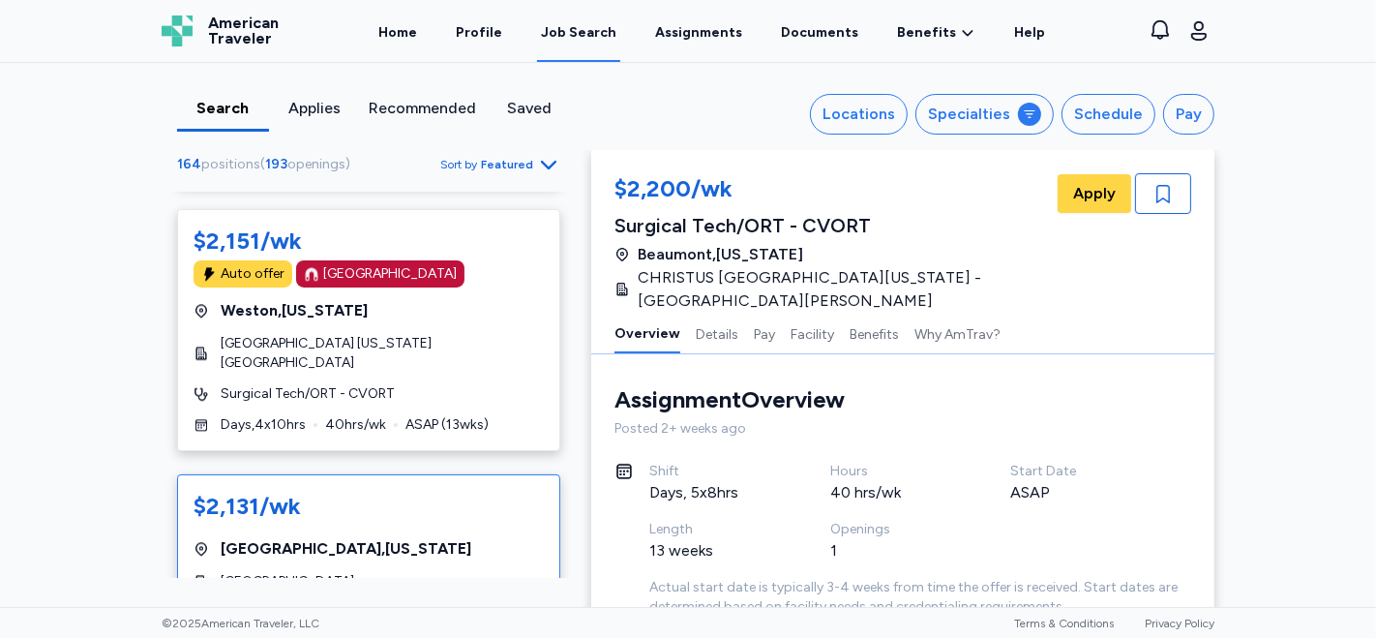
click at [450, 572] on div "[GEOGRAPHIC_DATA]" at bounding box center [369, 581] width 350 height 19
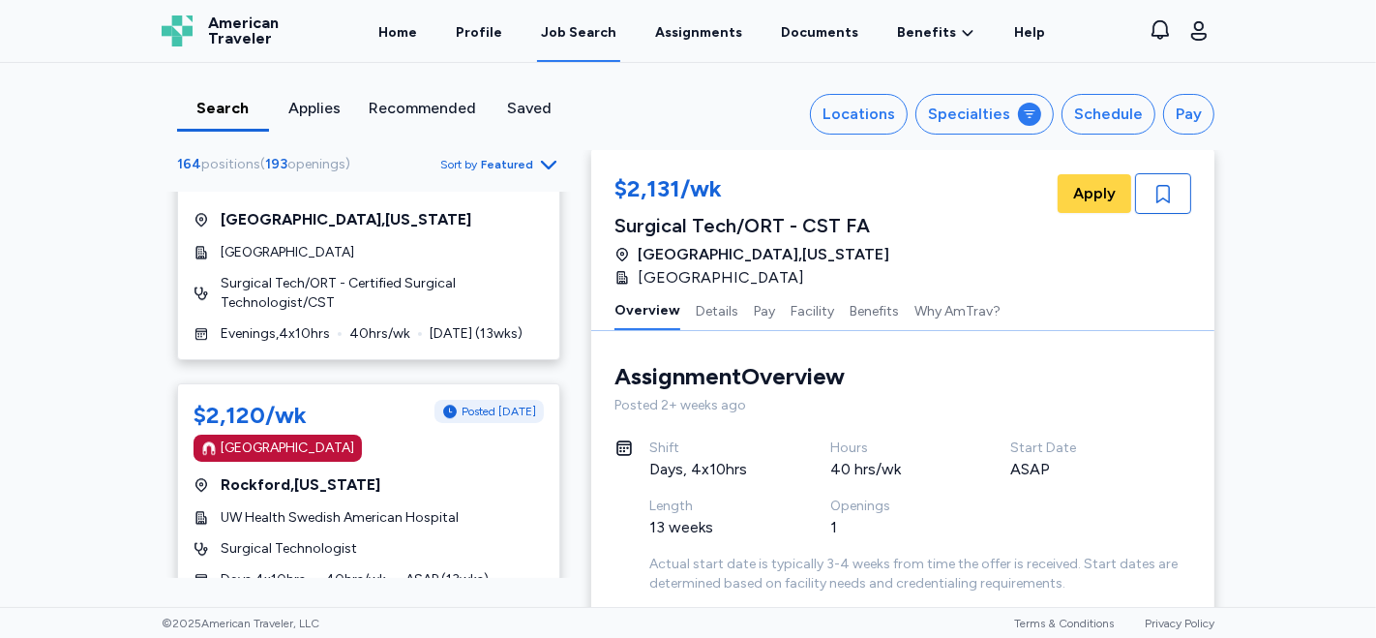
scroll to position [11346, 0]
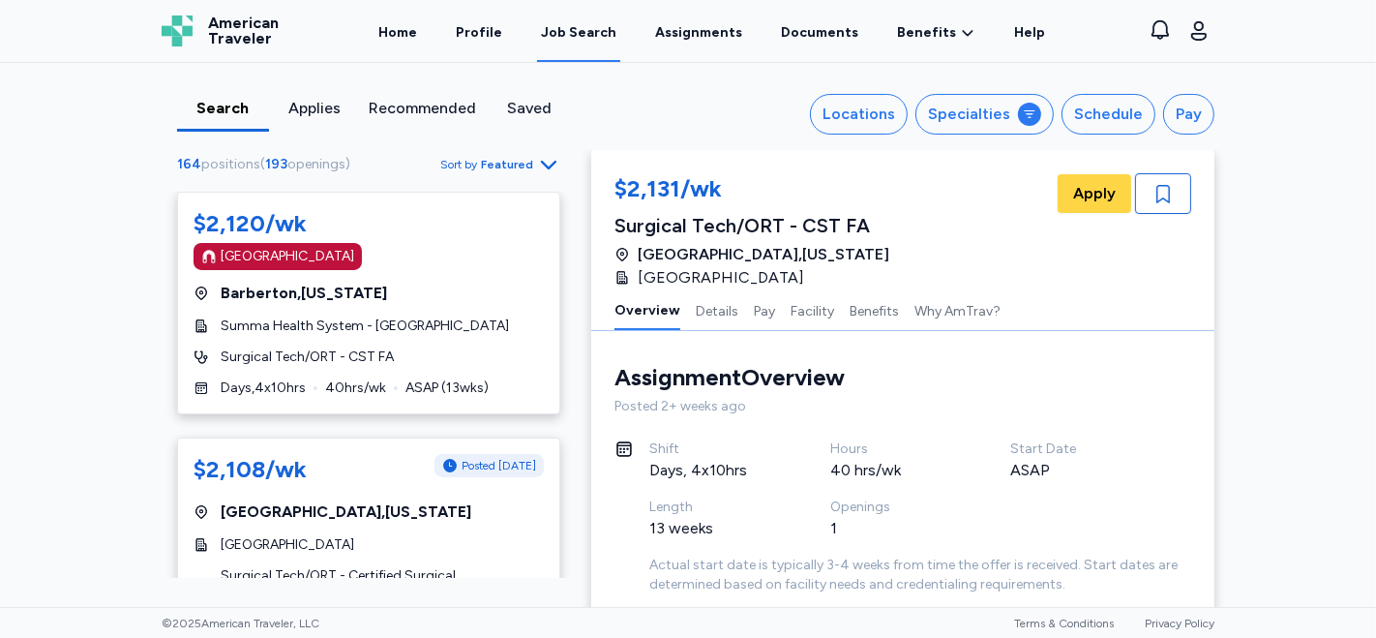
scroll to position [86, 0]
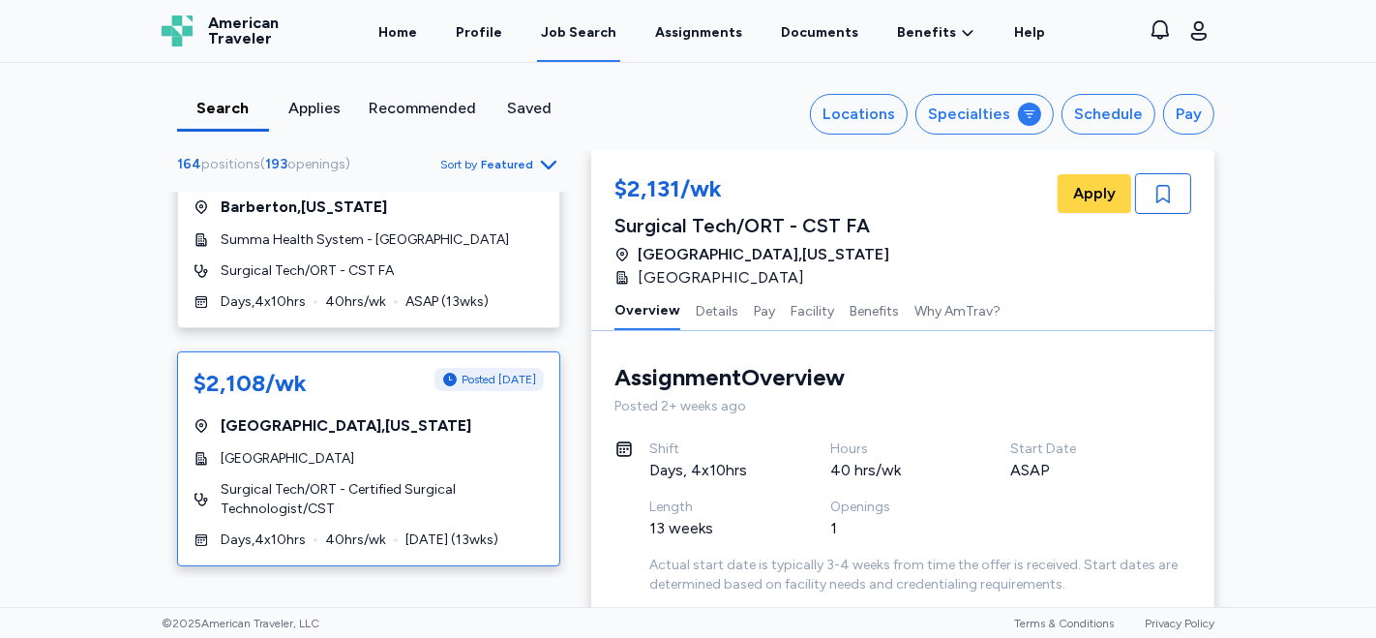
click at [420, 446] on div "$2,108/wk Posted [DATE] [GEOGRAPHIC_DATA] , [US_STATE] [GEOGRAPHIC_DATA] Surgic…" at bounding box center [368, 458] width 383 height 215
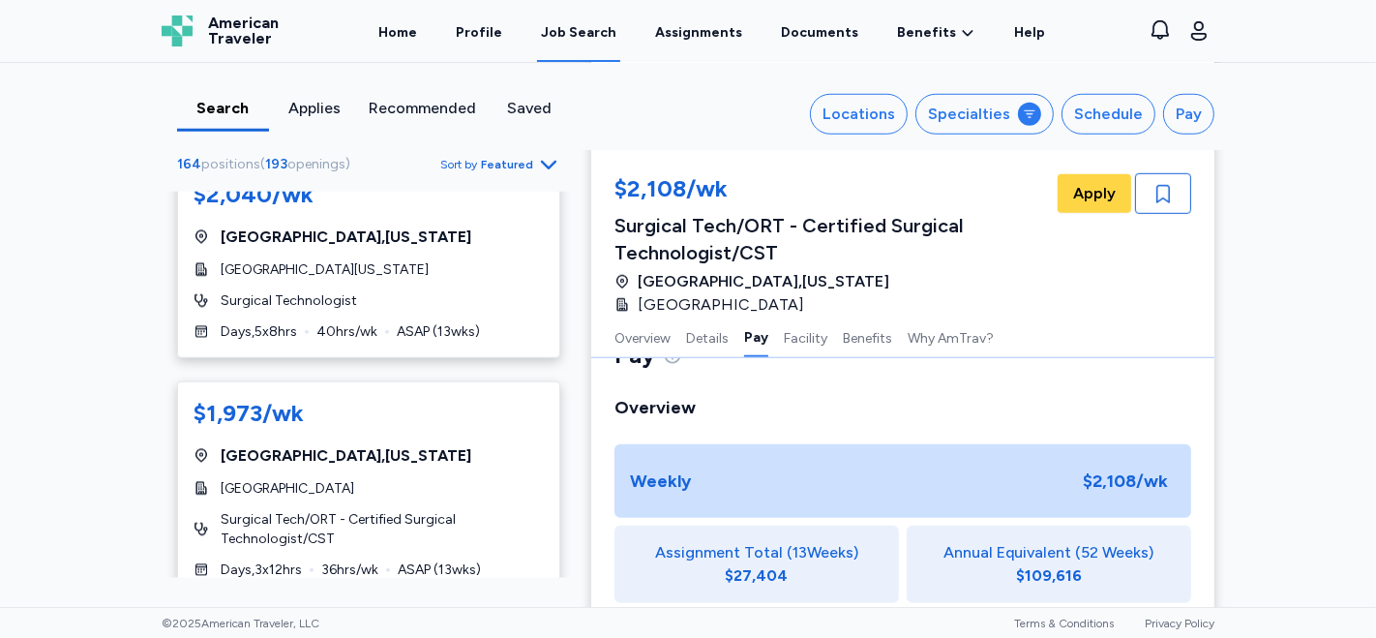
scroll to position [3881, 0]
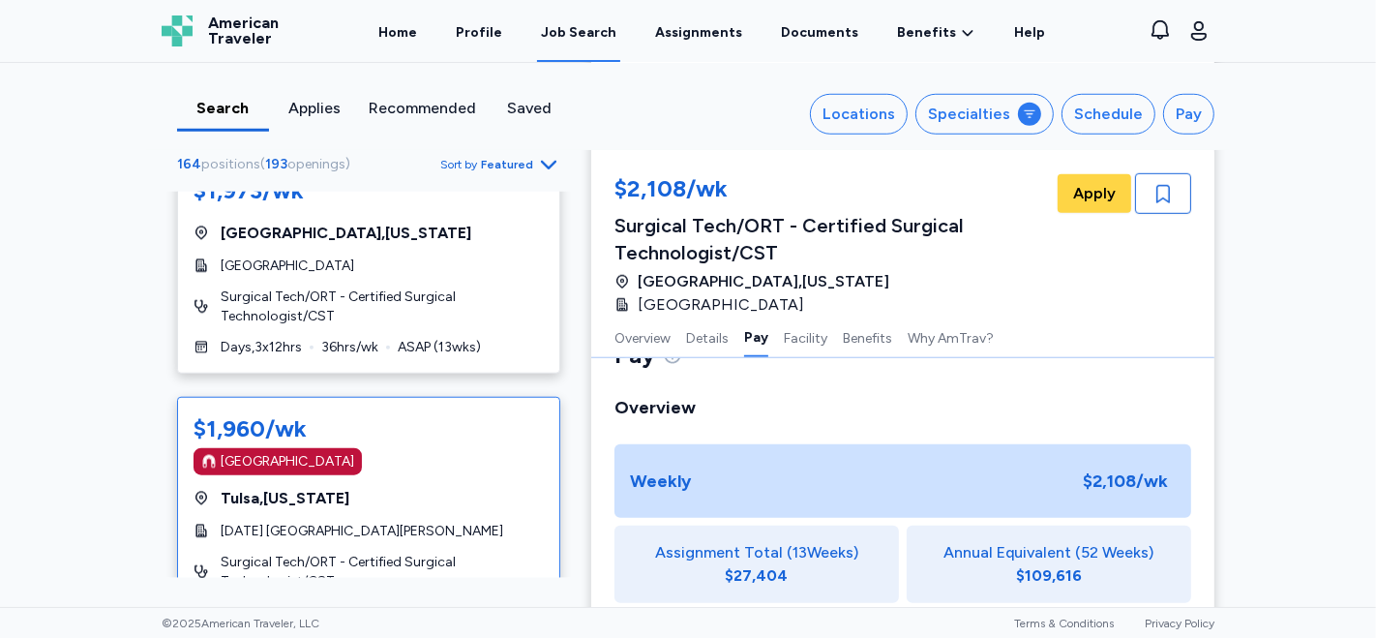
click at [457, 448] on div "[GEOGRAPHIC_DATA]" at bounding box center [369, 461] width 350 height 27
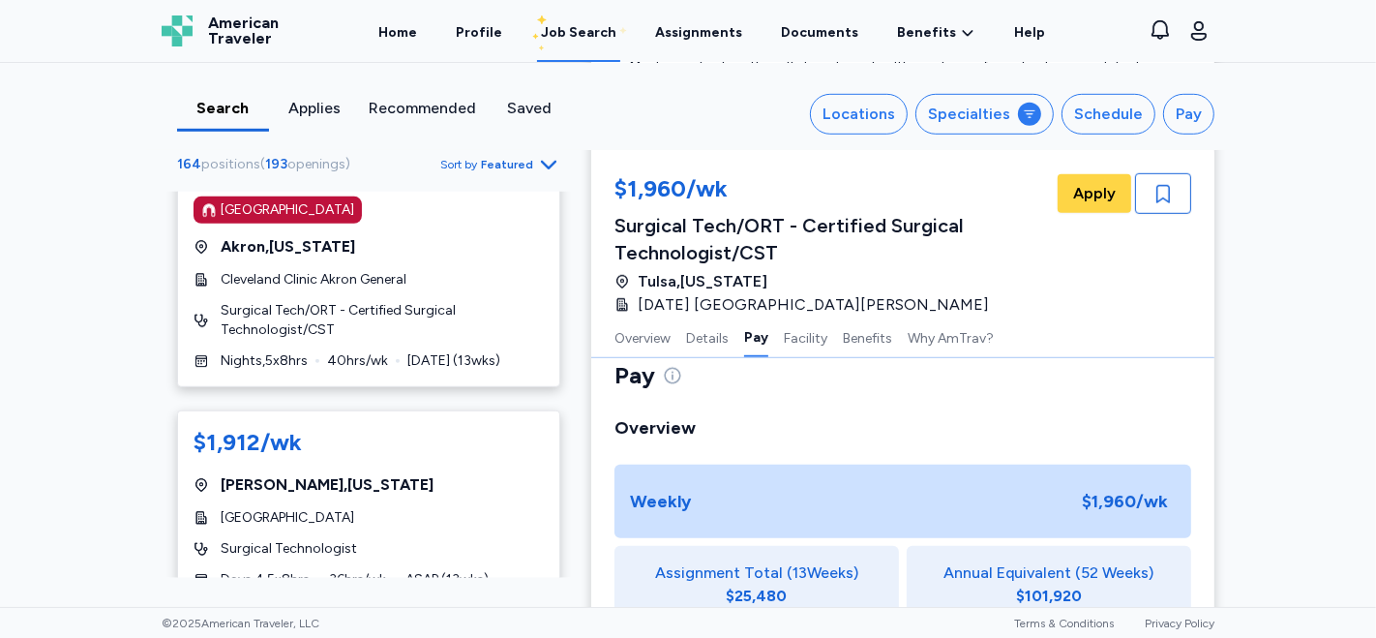
scroll to position [5505, 0]
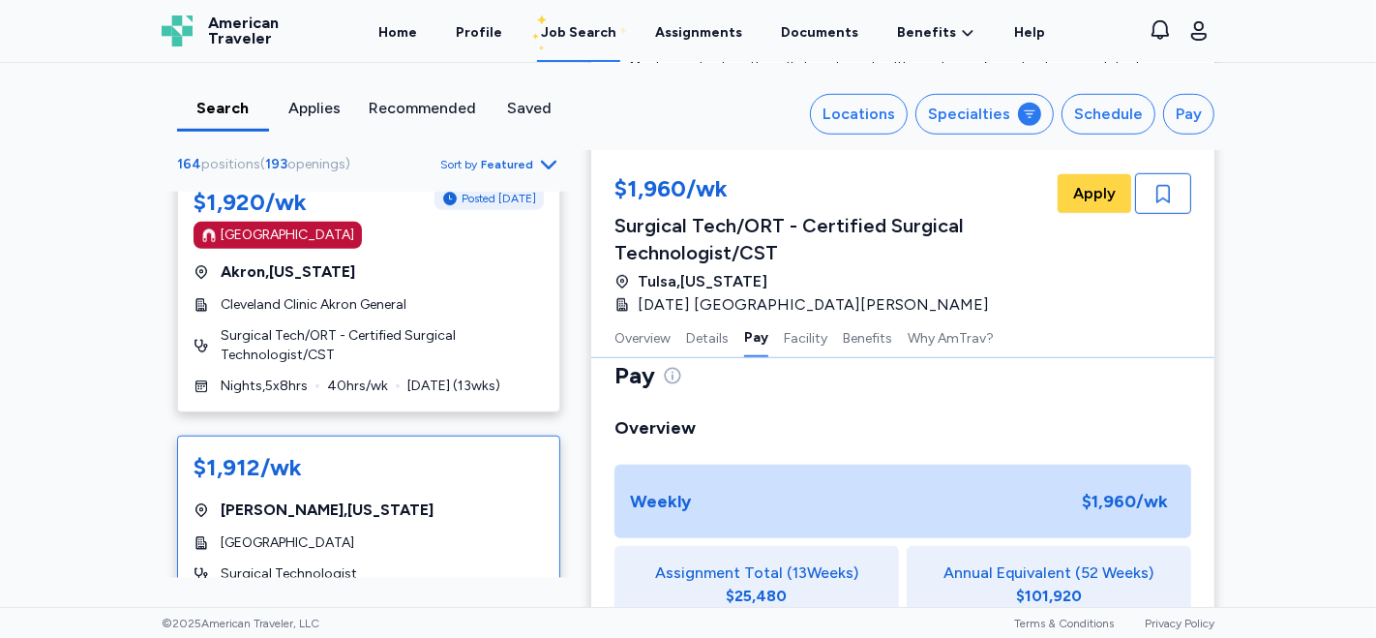
click at [451, 533] on div "[GEOGRAPHIC_DATA]" at bounding box center [369, 542] width 350 height 19
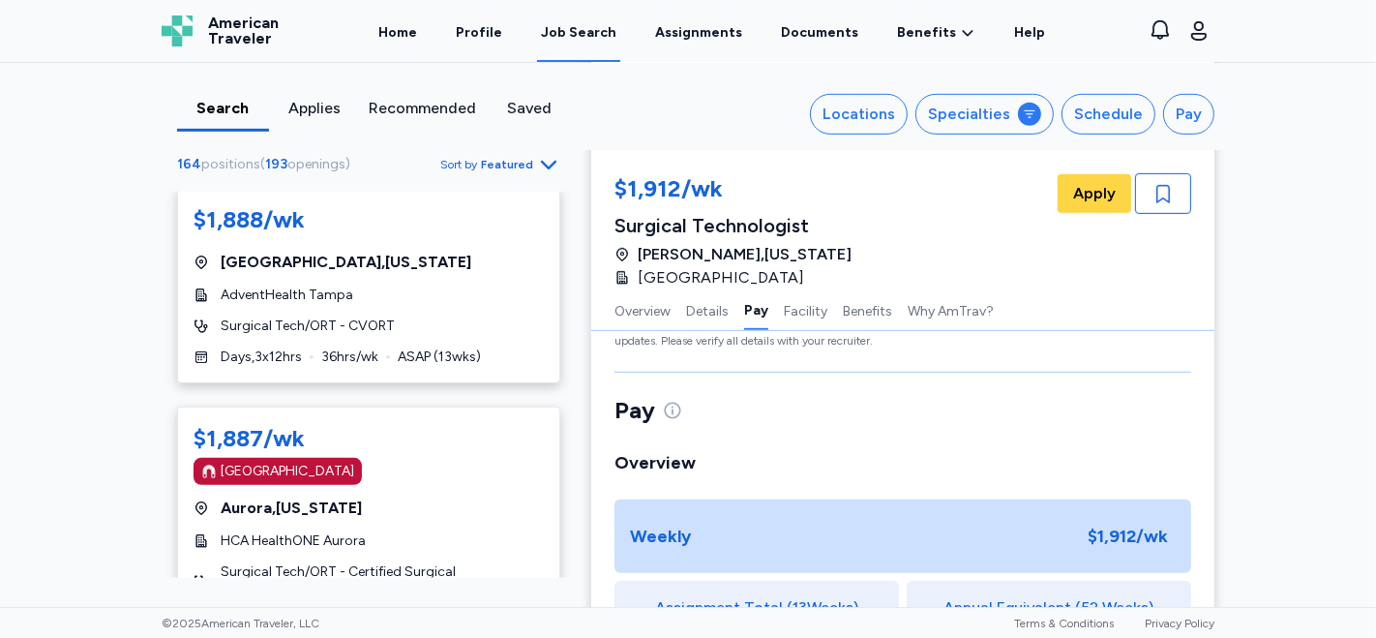
scroll to position [6473, 0]
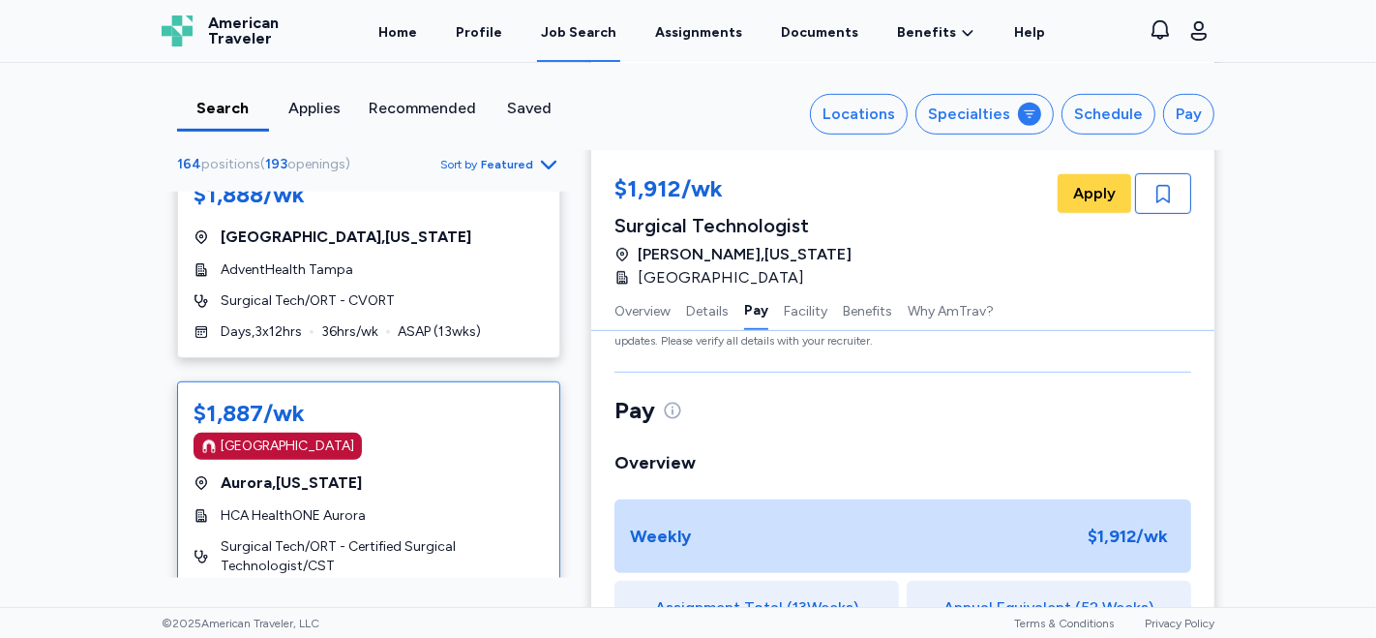
click at [422, 433] on div "[GEOGRAPHIC_DATA]" at bounding box center [369, 446] width 350 height 27
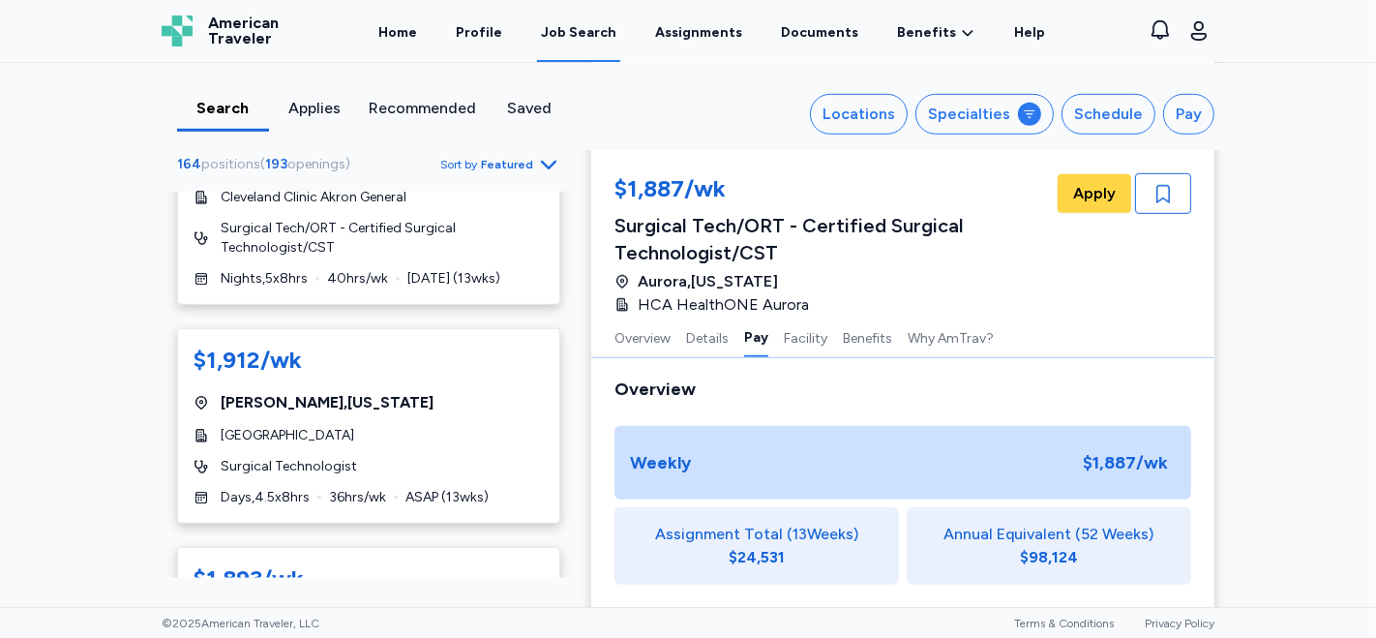
scroll to position [5720, 0]
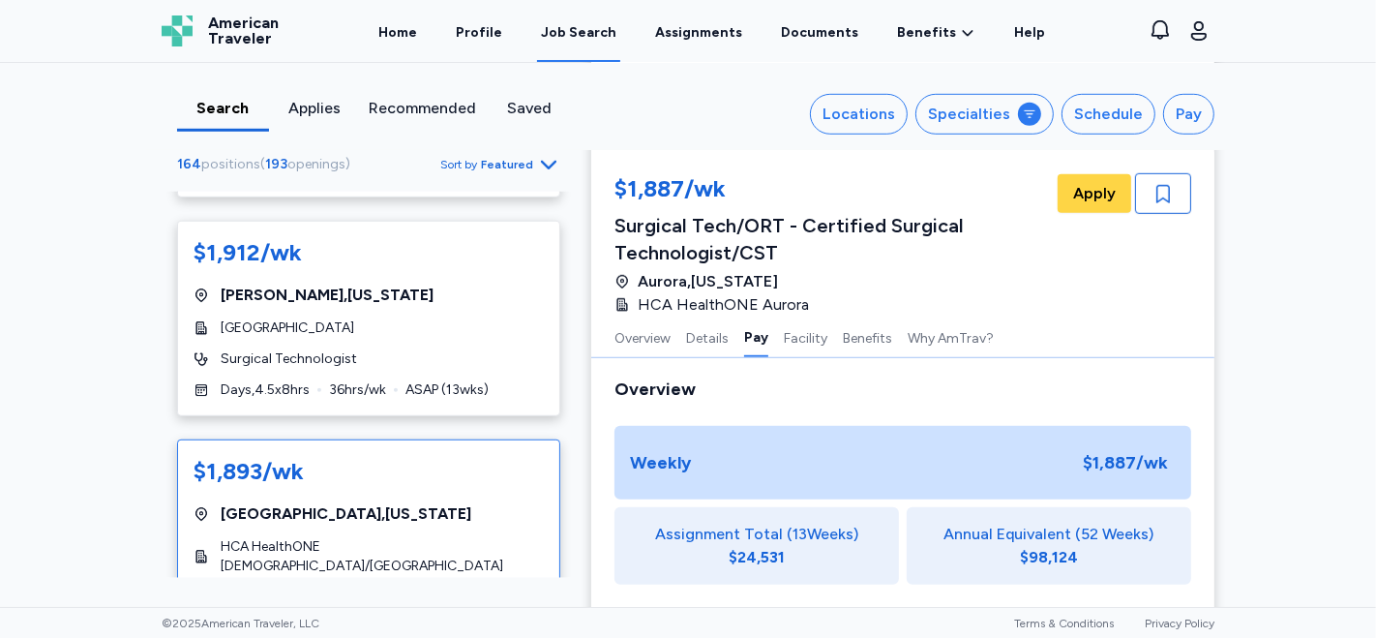
click at [423, 502] on div "[GEOGRAPHIC_DATA] , [US_STATE]" at bounding box center [369, 513] width 350 height 23
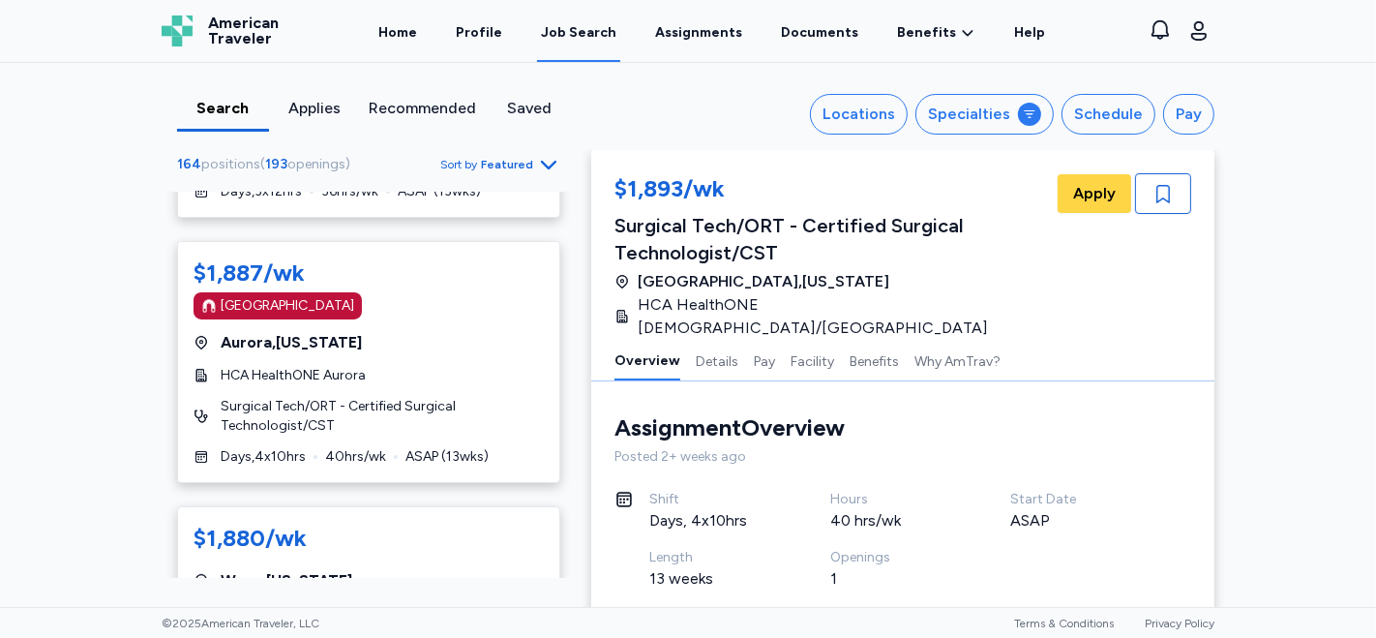
scroll to position [6761, 0]
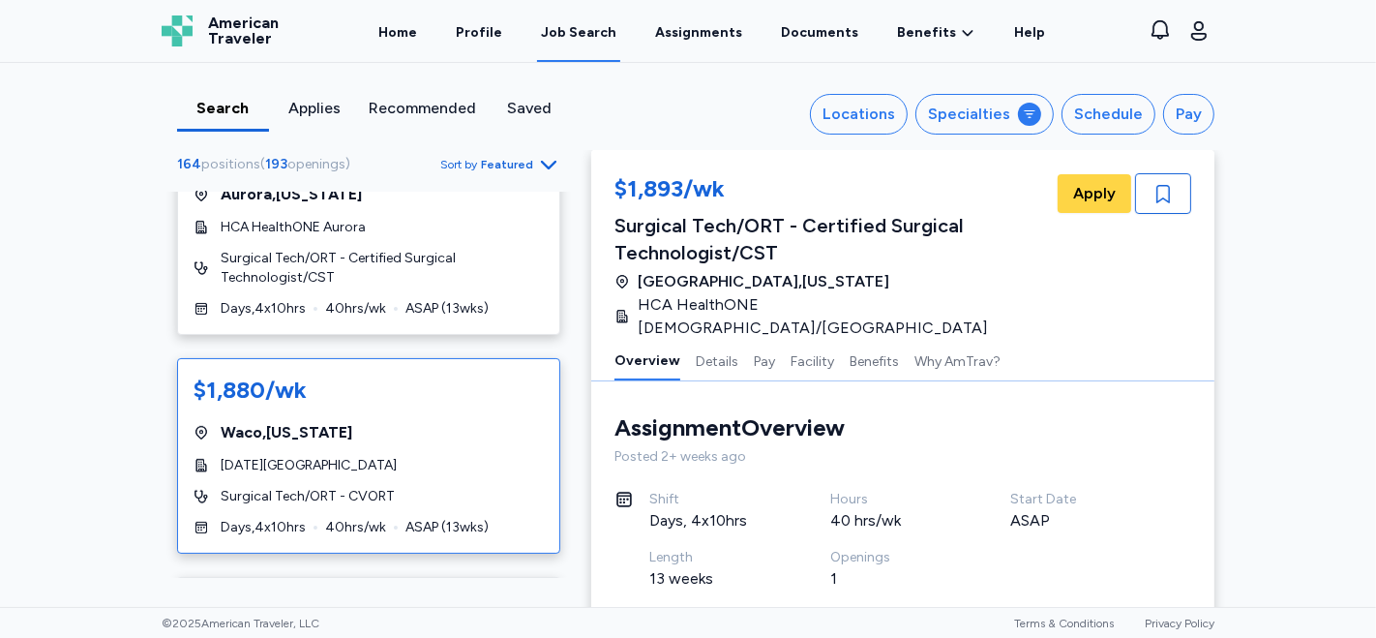
click at [413, 456] on div "[DATE][GEOGRAPHIC_DATA]" at bounding box center [369, 465] width 350 height 19
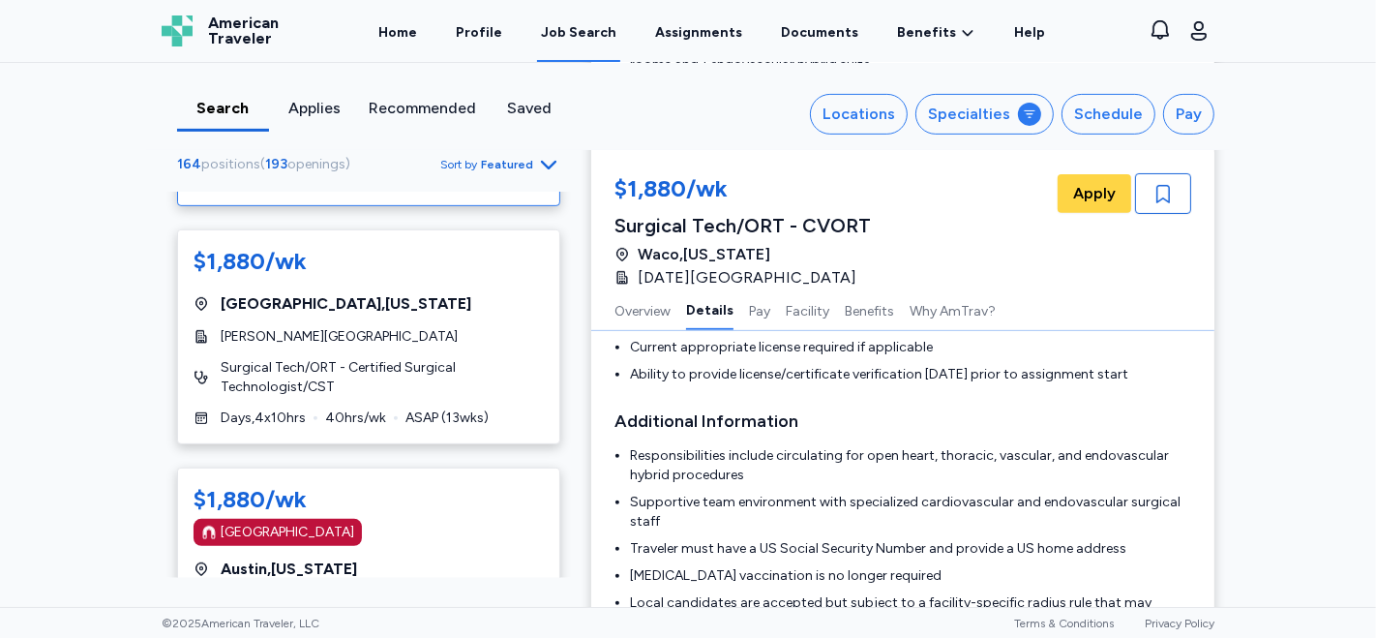
scroll to position [7159, 0]
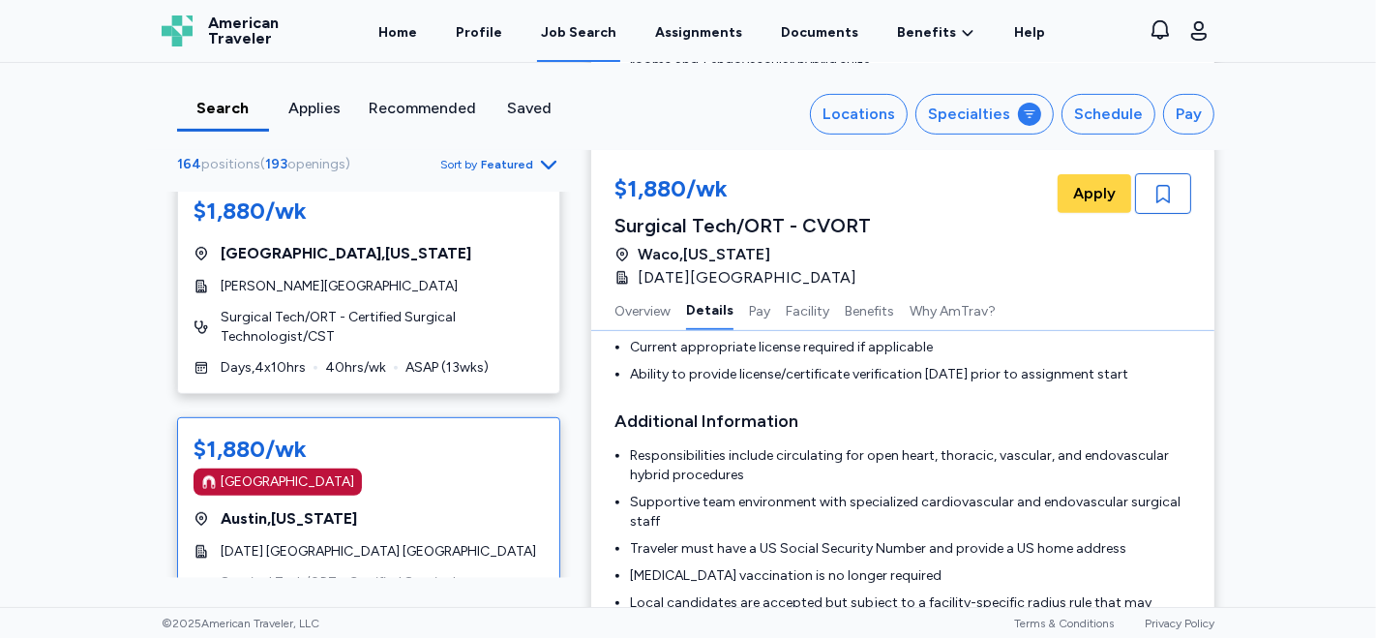
click at [450, 468] on div "[GEOGRAPHIC_DATA]" at bounding box center [369, 481] width 350 height 27
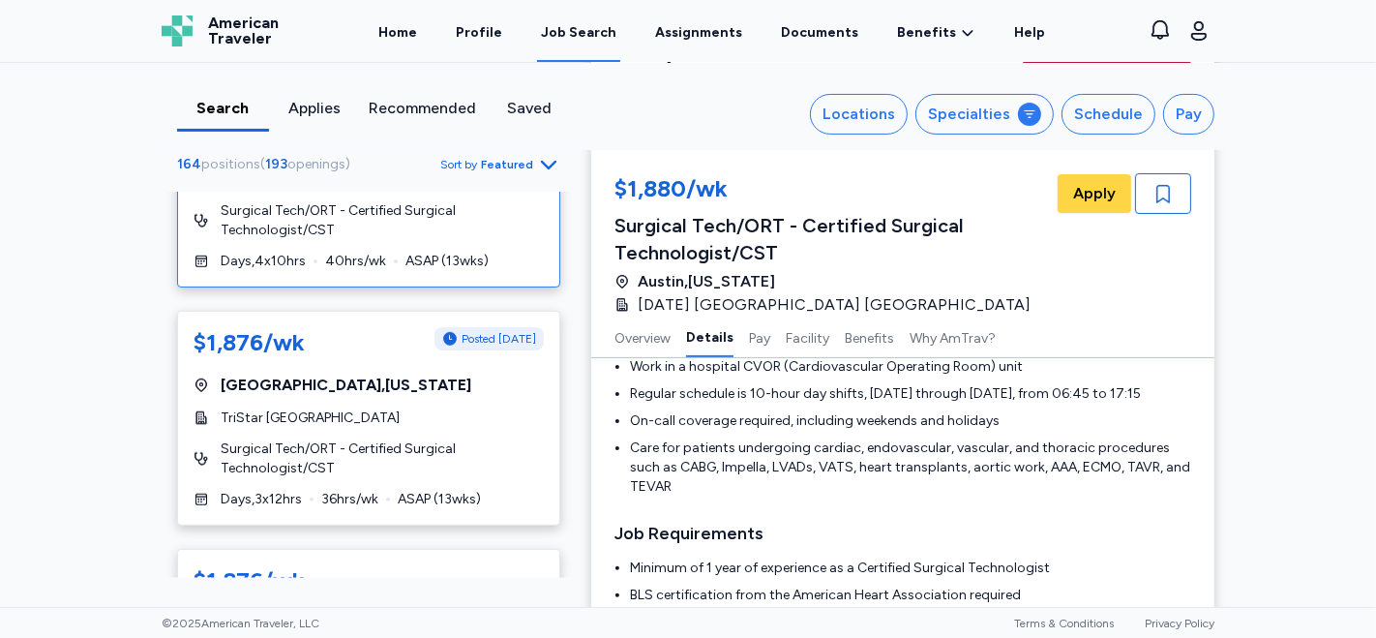
scroll to position [7556, 0]
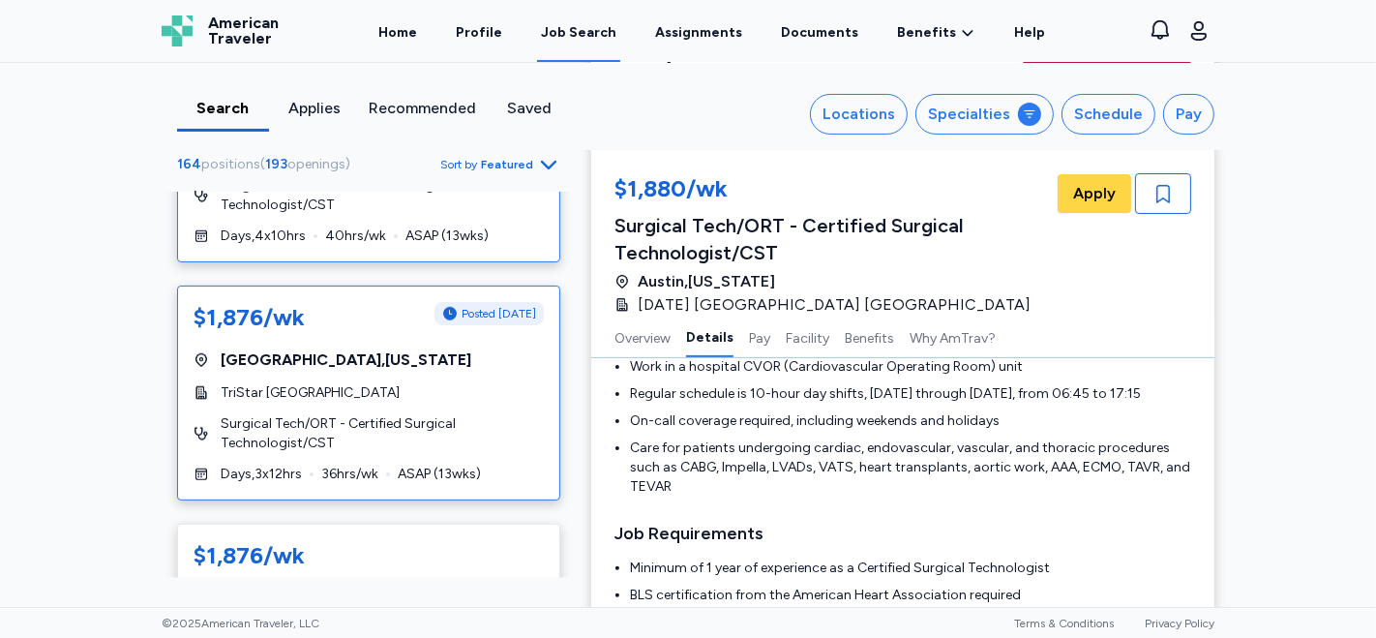
click at [417, 414] on span "Surgical Tech/ORT - Certified Surgical Technologist/CST" at bounding box center [382, 433] width 323 height 39
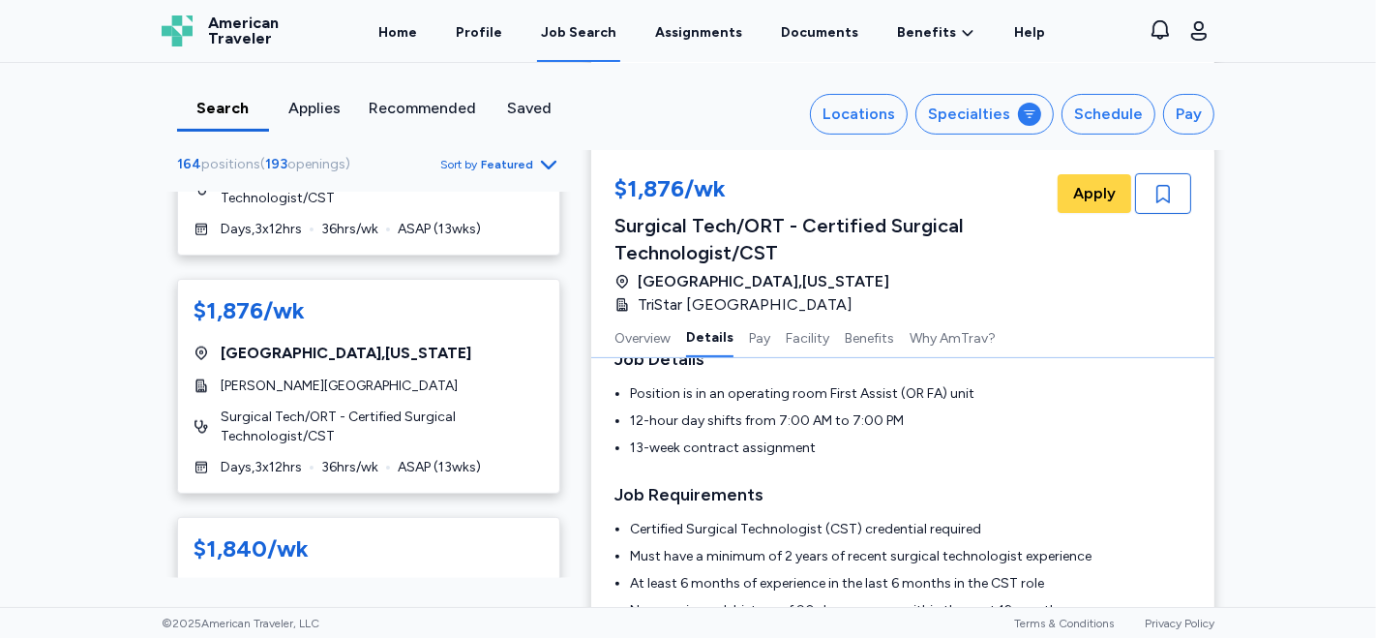
scroll to position [8163, 0]
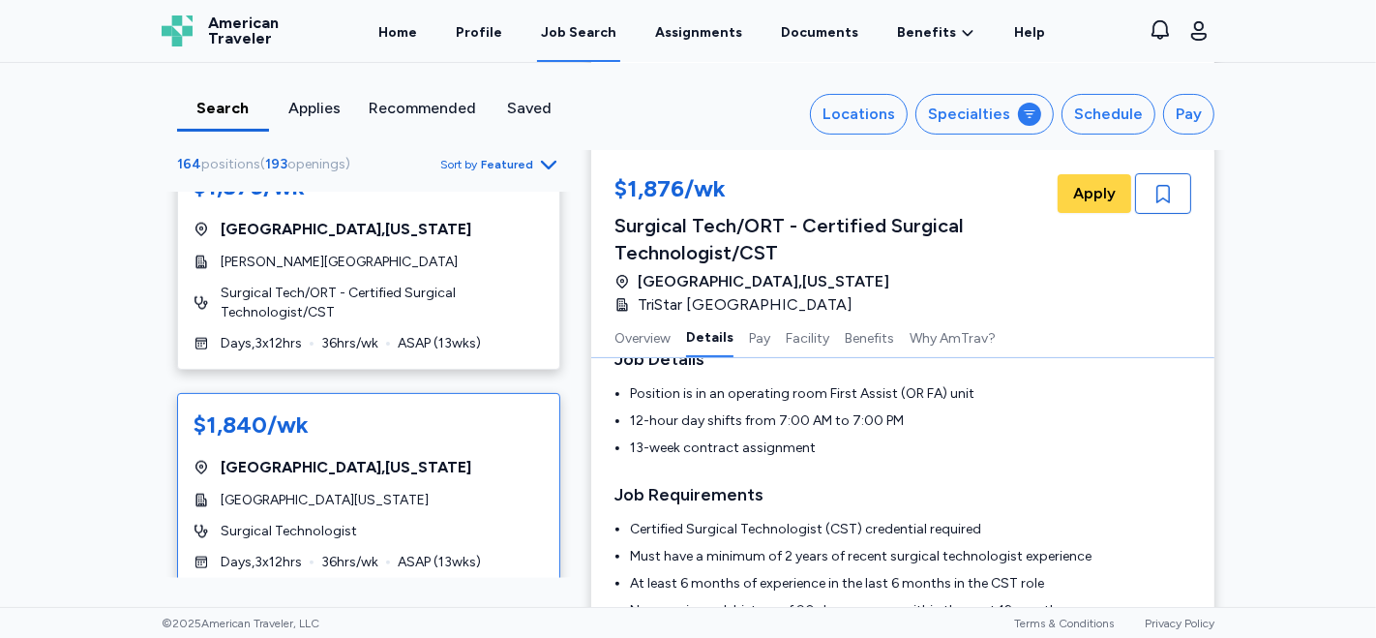
click at [340, 491] on span "[GEOGRAPHIC_DATA][US_STATE]" at bounding box center [325, 500] width 208 height 19
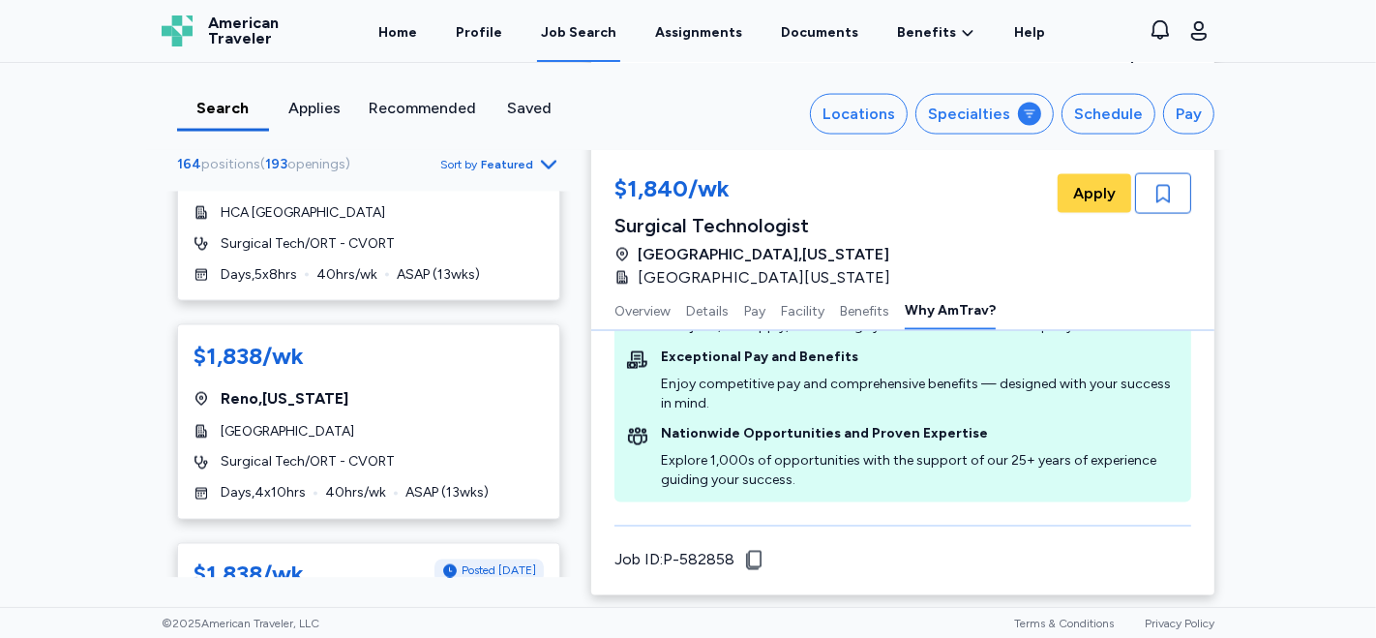
scroll to position [8870, 0]
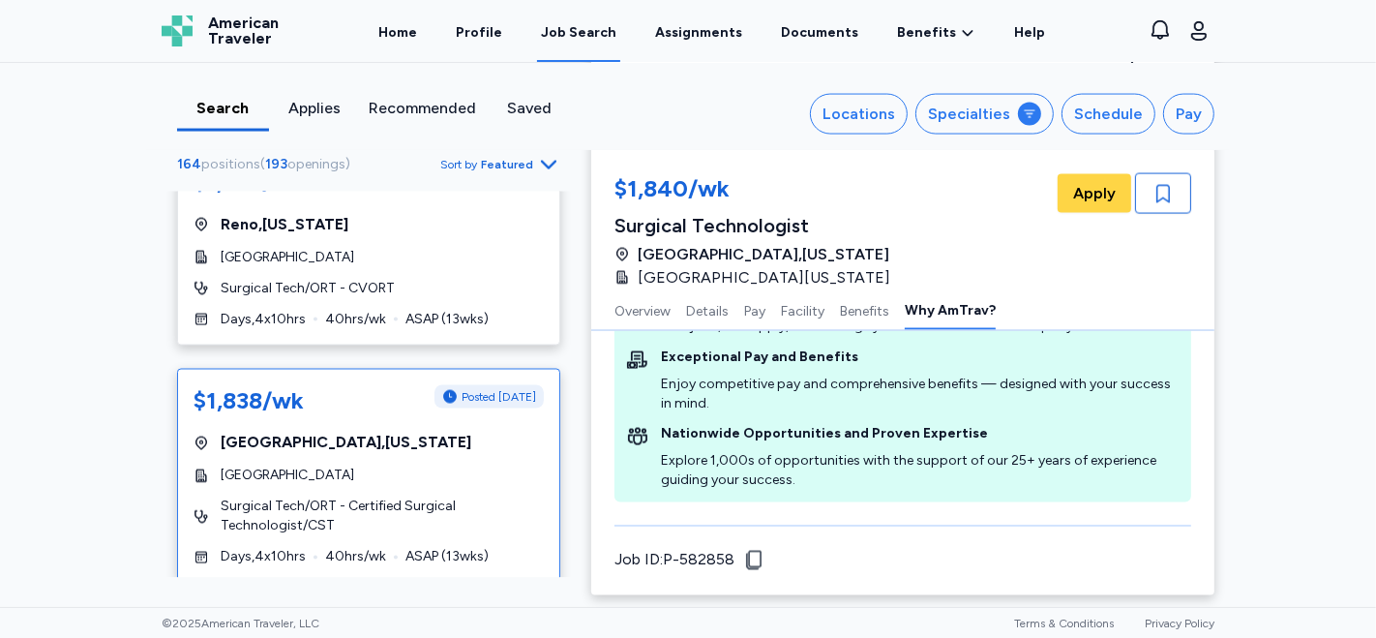
click at [434, 466] on div "[GEOGRAPHIC_DATA]" at bounding box center [369, 475] width 350 height 19
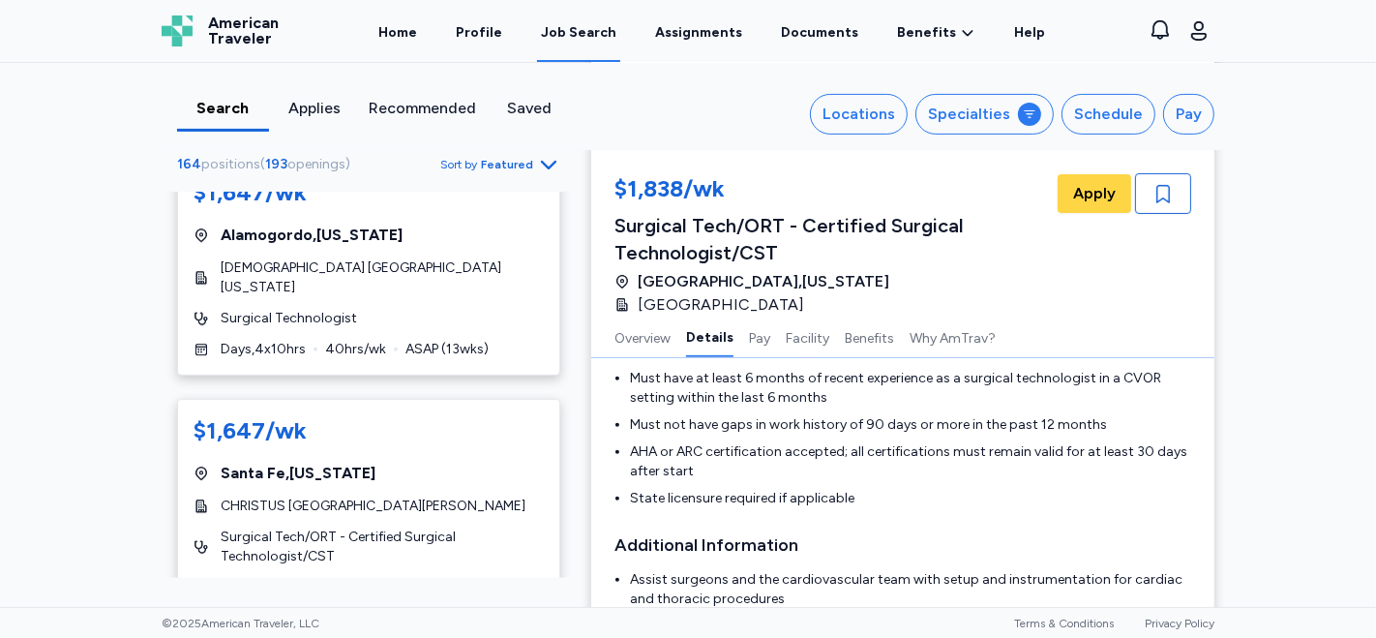
scroll to position [566, 0]
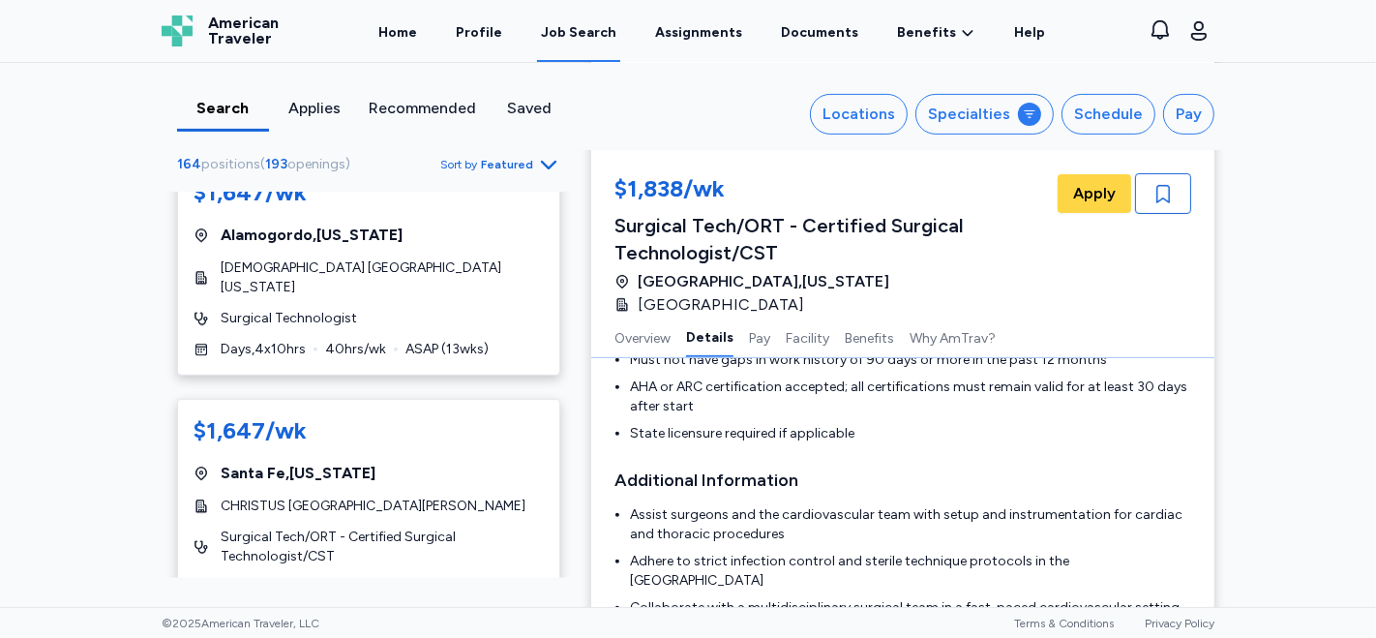
click at [537, 637] on icon "Go to next 50 jobs" at bounding box center [548, 648] width 23 height 23
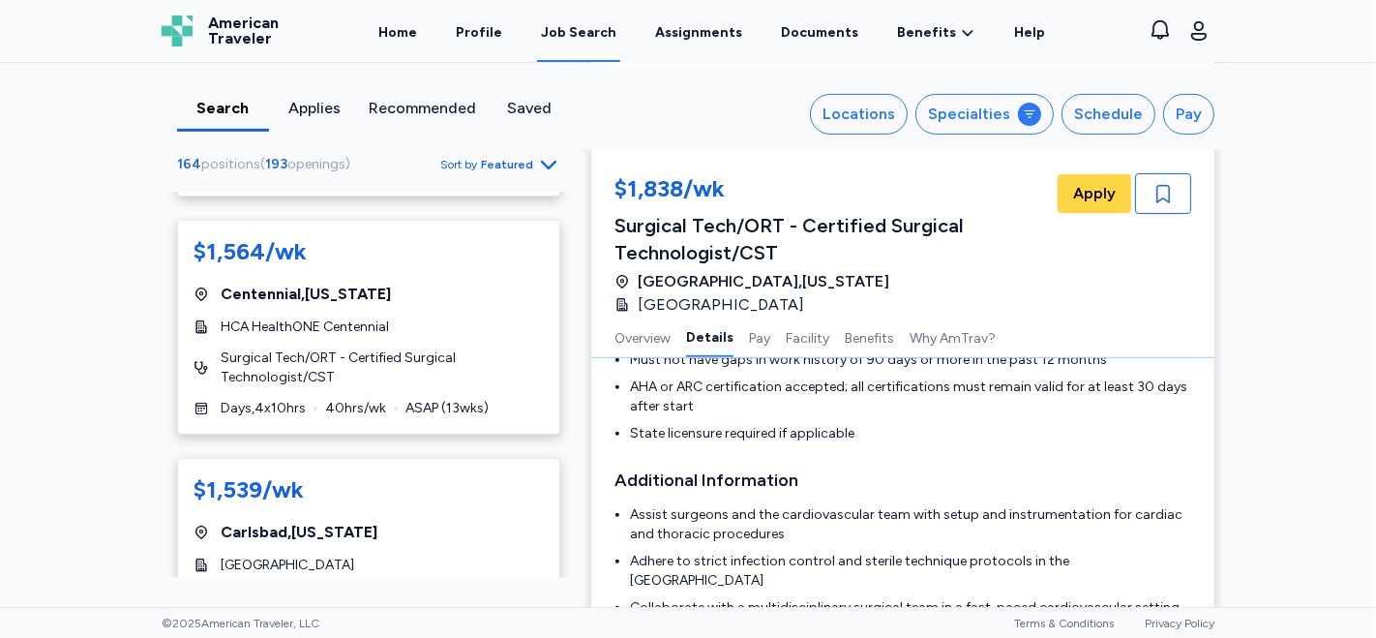
scroll to position [423, 0]
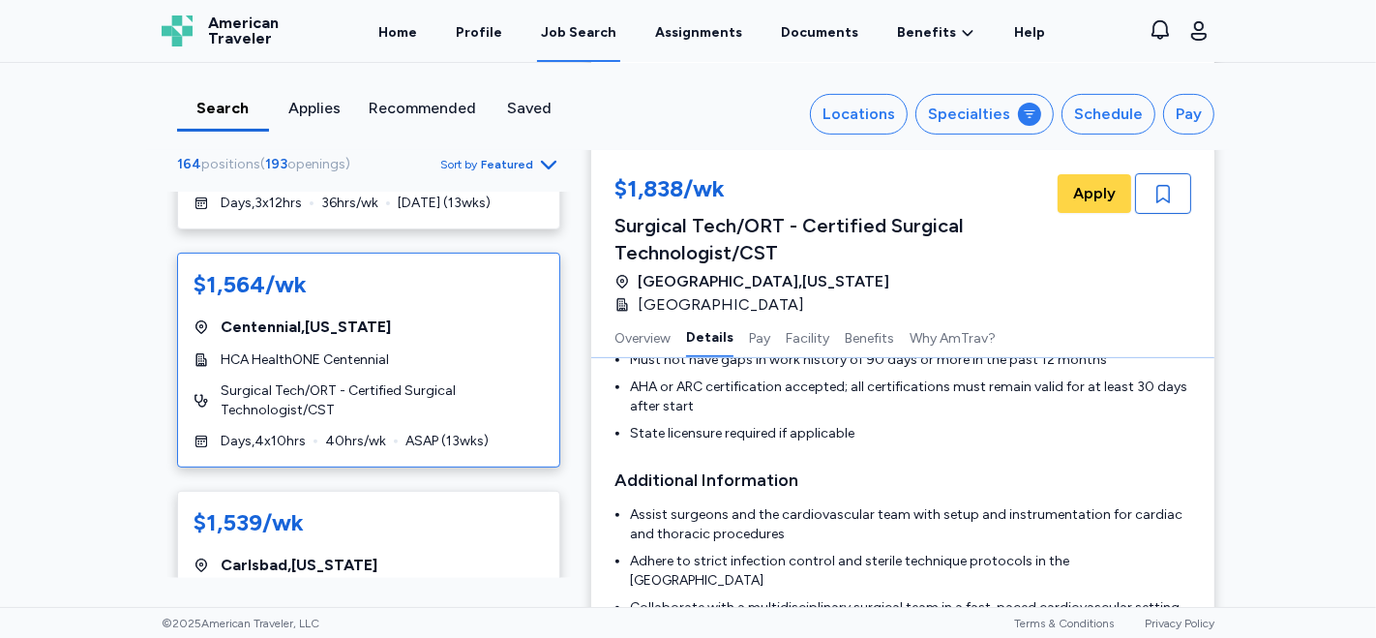
click at [316, 353] on span "HCA HealthONE Centennial" at bounding box center [305, 359] width 168 height 19
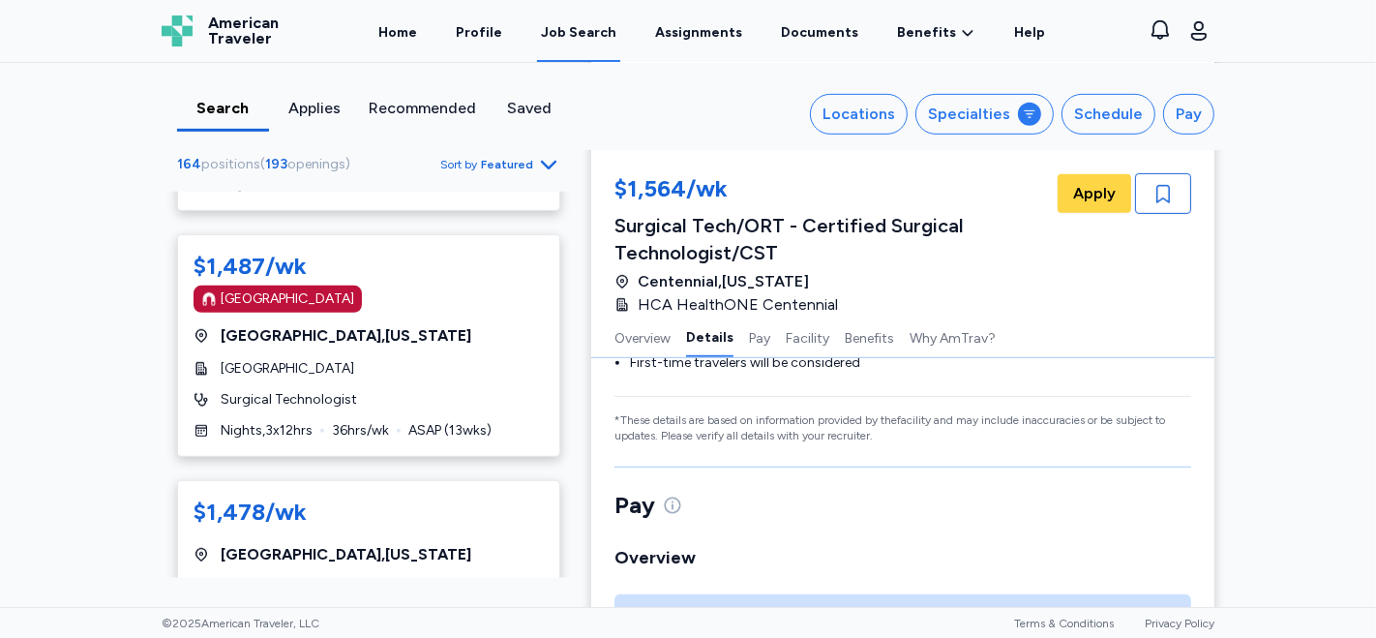
scroll to position [1318, 0]
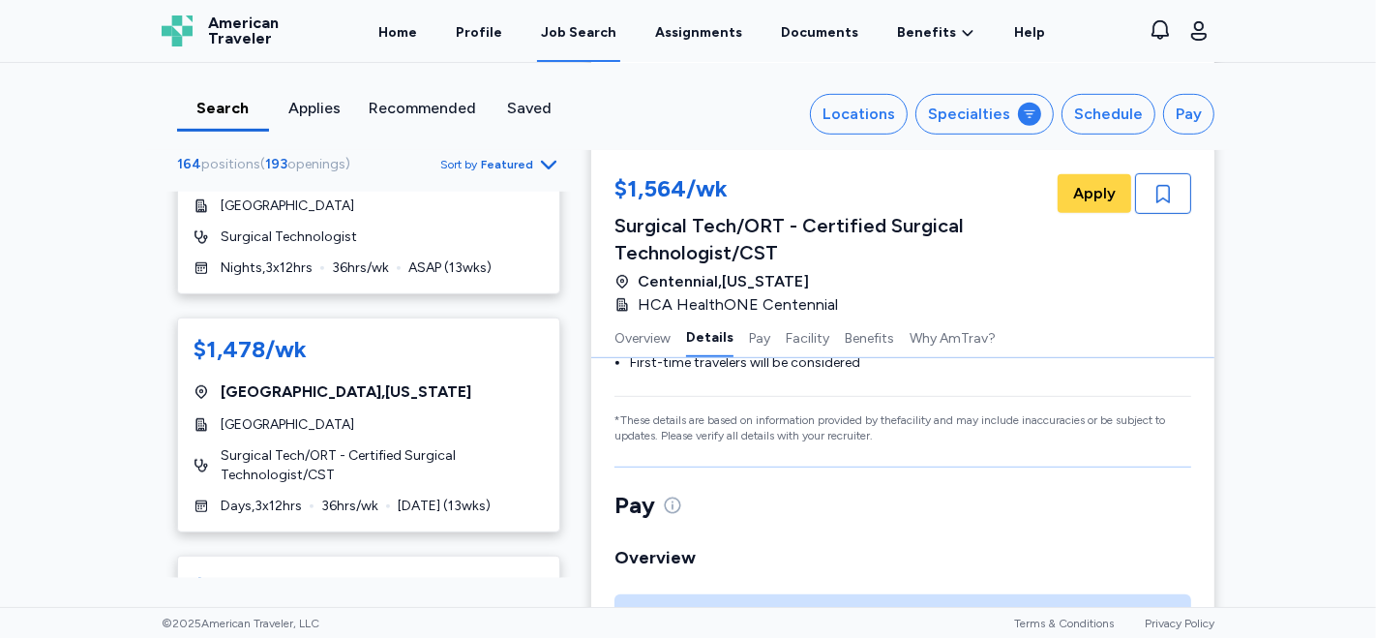
click at [550, 254] on div "$1,647/wk [GEOGRAPHIC_DATA] , [US_STATE] CHRISTUS [GEOGRAPHIC_DATA][PERSON_NAME…" at bounding box center [369, 385] width 414 height 386
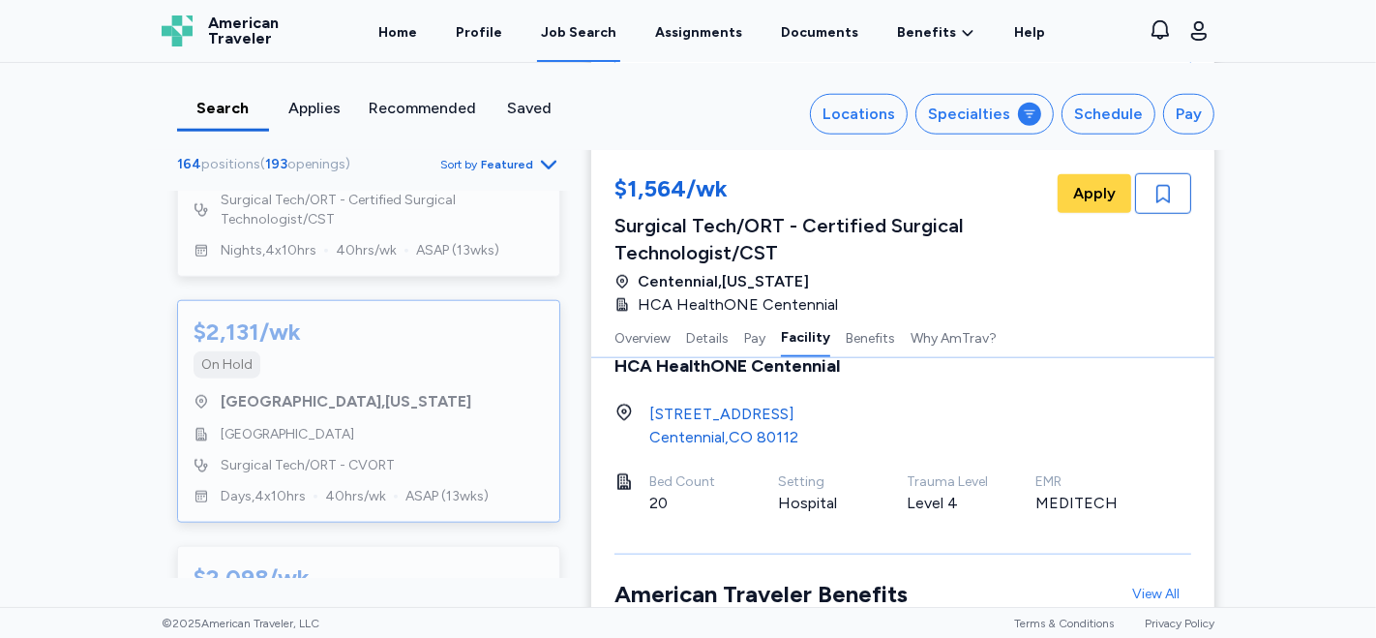
scroll to position [7771, 0]
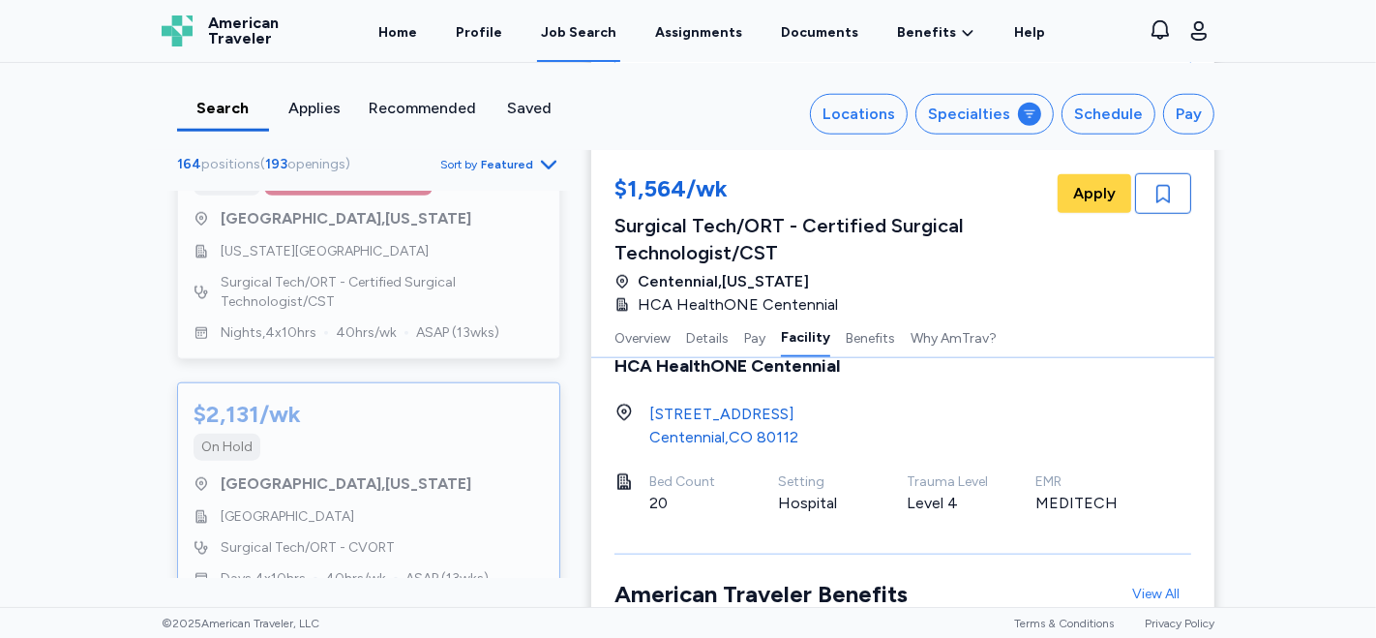
click at [438, 382] on div "$2,131/wk On Hold [GEOGRAPHIC_DATA] , [US_STATE][GEOGRAPHIC_DATA] Surgical Tech…" at bounding box center [368, 493] width 383 height 223
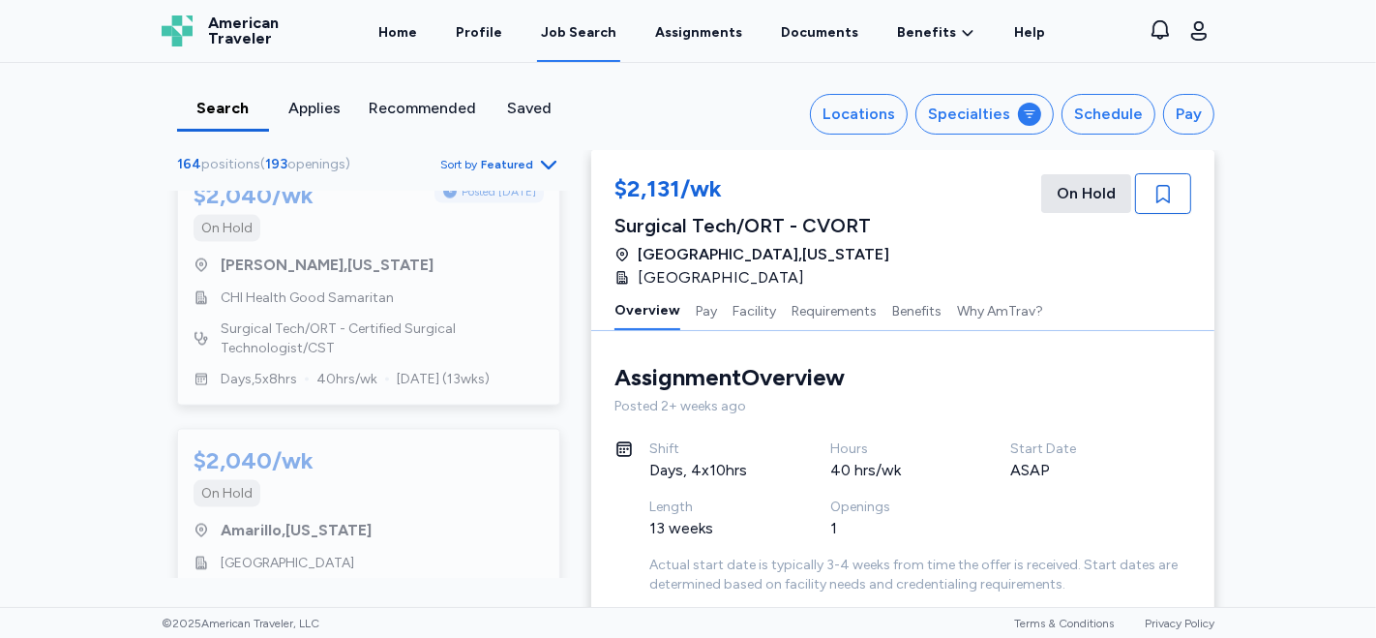
scroll to position [8739, 0]
